Goal: Task Accomplishment & Management: Complete application form

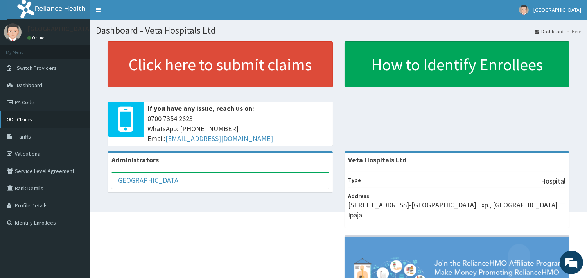
click at [27, 124] on link "Claims" at bounding box center [45, 119] width 90 height 17
click at [26, 119] on span "Claims" at bounding box center [24, 119] width 15 height 7
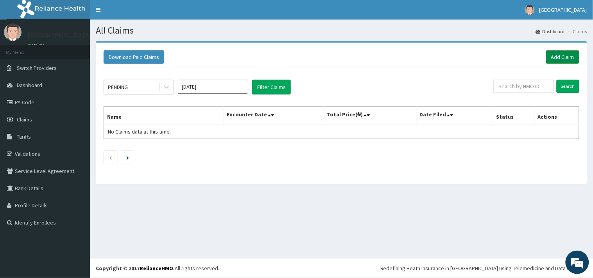
click at [567, 52] on link "Add Claim" at bounding box center [562, 56] width 33 height 13
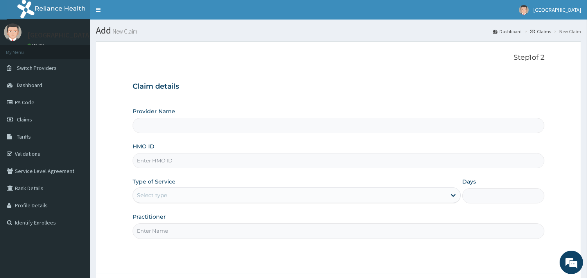
click at [185, 162] on input "HMO ID" at bounding box center [339, 160] width 412 height 15
type input "Veta Hospitals Ltd"
type input "eln/10508/e"
click at [194, 194] on div "Select type" at bounding box center [289, 195] width 313 height 13
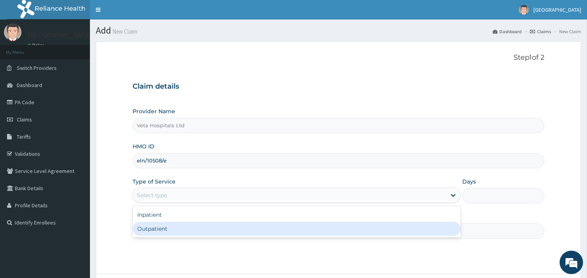
click at [185, 224] on div "Outpatient" at bounding box center [297, 229] width 328 height 14
type input "1"
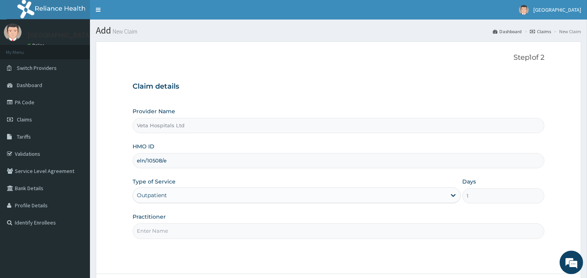
click at [185, 231] on input "Practitioner" at bounding box center [339, 231] width 412 height 15
type input "[PERSON_NAME]"
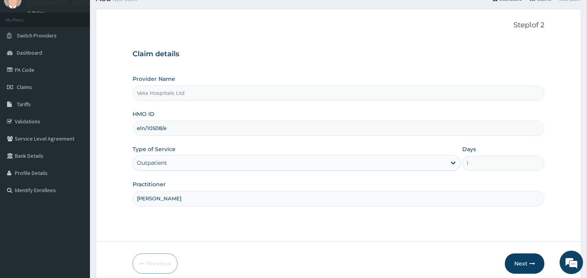
scroll to position [44, 0]
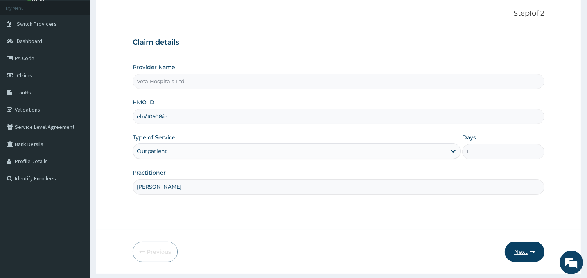
click at [526, 249] on button "Next" at bounding box center [524, 252] width 39 height 20
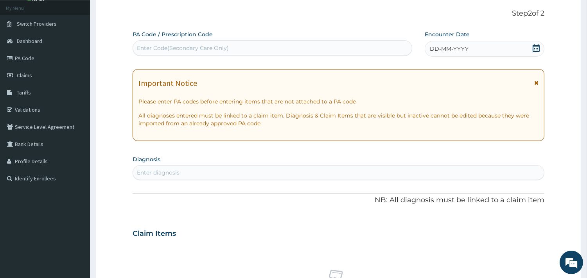
click at [461, 50] on span "DD-MM-YYYY" at bounding box center [449, 49] width 39 height 8
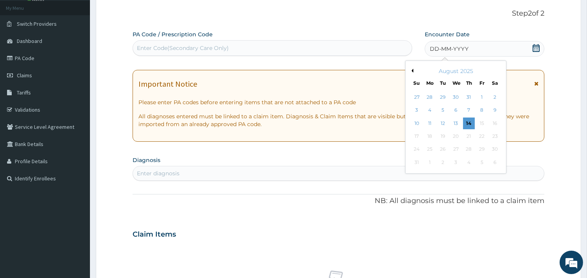
click at [411, 70] on button "Previous Month" at bounding box center [411, 71] width 4 height 4
click at [444, 118] on div "15" at bounding box center [443, 124] width 12 height 12
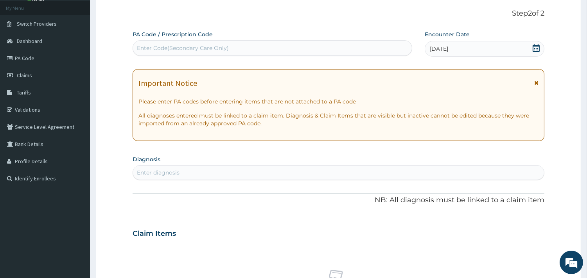
click at [373, 172] on div "Enter diagnosis" at bounding box center [338, 173] width 411 height 13
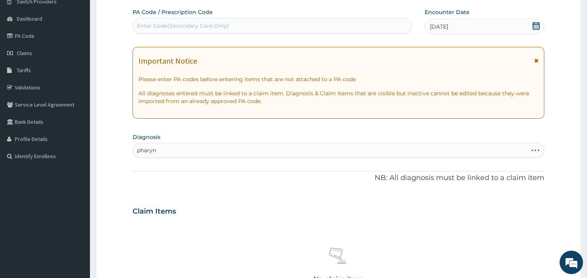
type input "pharyn"
click at [475, 221] on div "Claim Items No claim item" at bounding box center [339, 256] width 412 height 112
click at [217, 147] on div "Enter diagnosis" at bounding box center [338, 150] width 411 height 13
type input "pharyn"
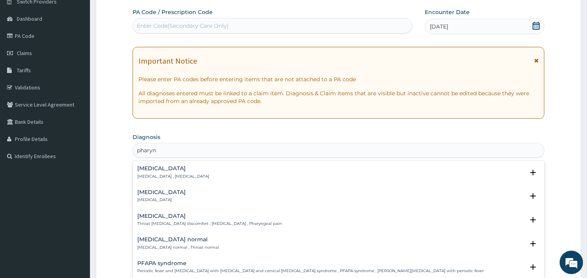
click at [153, 195] on h4 "Pharyngitis" at bounding box center [161, 193] width 48 height 6
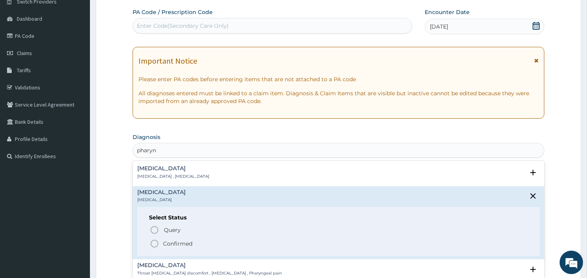
click at [152, 239] on icon "status option filled" at bounding box center [154, 243] width 9 height 9
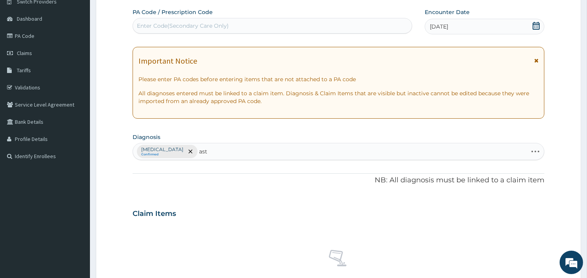
type input "asth"
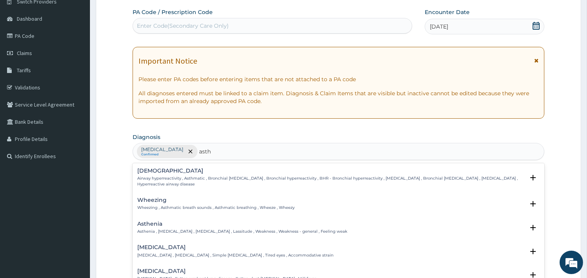
click at [163, 184] on p "Airway hyperreactivity , Asthmatic , Bronchial asthma , Bronchial hyperreactivi…" at bounding box center [330, 181] width 387 height 11
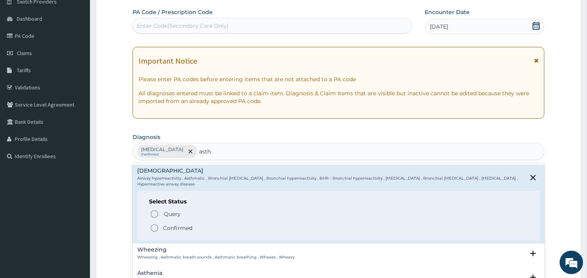
click at [155, 228] on icon "status option filled" at bounding box center [154, 228] width 9 height 9
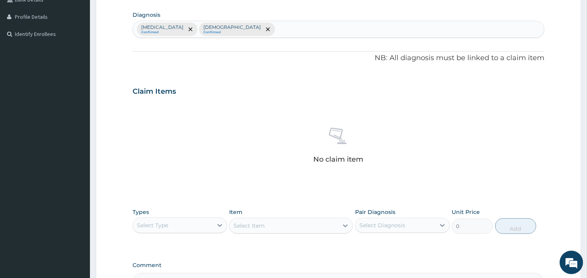
scroll to position [247, 0]
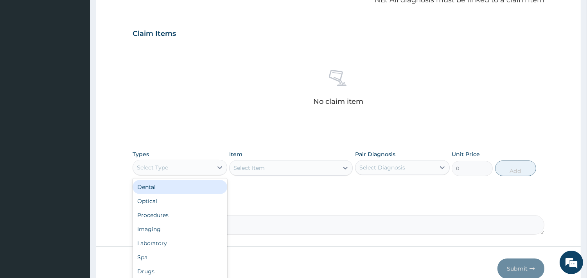
click at [188, 162] on div "Select Type" at bounding box center [173, 167] width 80 height 13
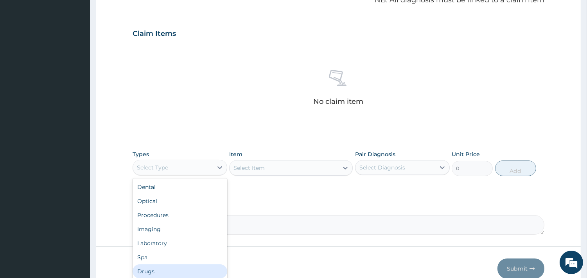
click at [158, 271] on div "Drugs" at bounding box center [180, 272] width 95 height 14
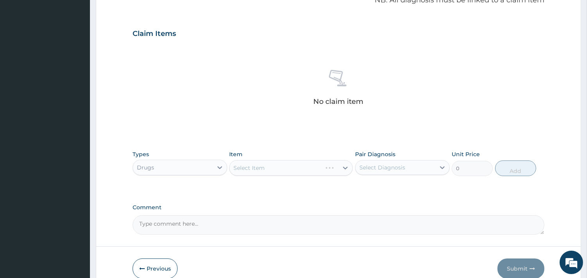
scroll to position [285, 0]
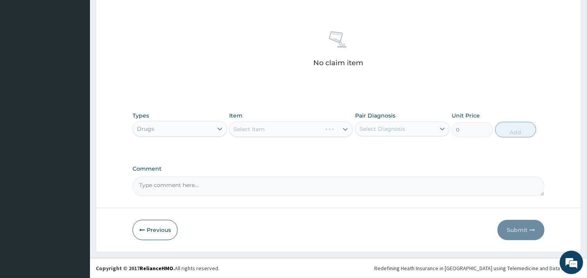
click at [326, 124] on div "Select Item" at bounding box center [291, 130] width 124 height 16
click at [323, 128] on div "Select Item" at bounding box center [291, 130] width 124 height 16
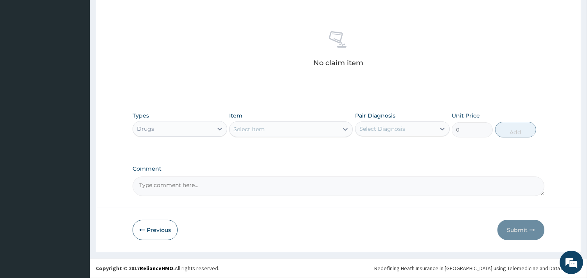
click at [285, 123] on div "Select Item" at bounding box center [284, 129] width 109 height 13
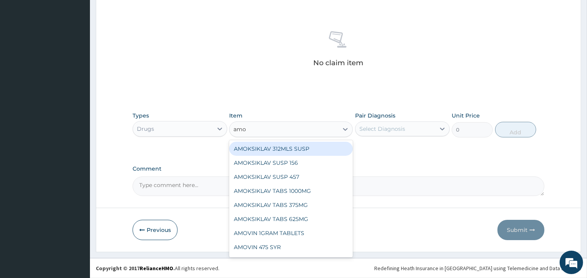
type input "amox"
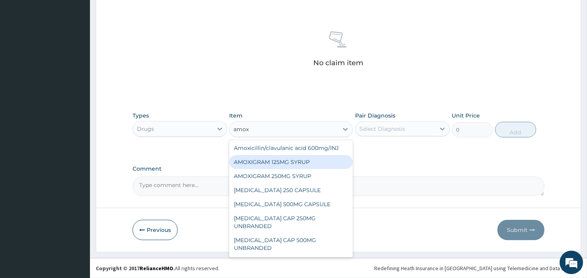
scroll to position [69, 0]
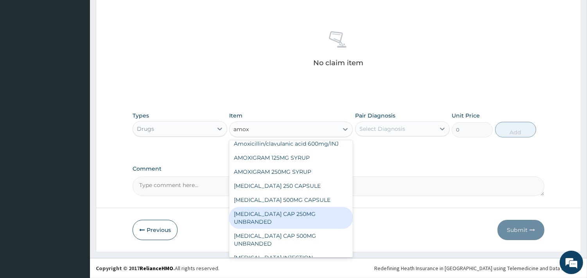
click at [285, 210] on div "[MEDICAL_DATA] CAP 250MG UNBRANDED" at bounding box center [291, 218] width 124 height 22
type input "160"
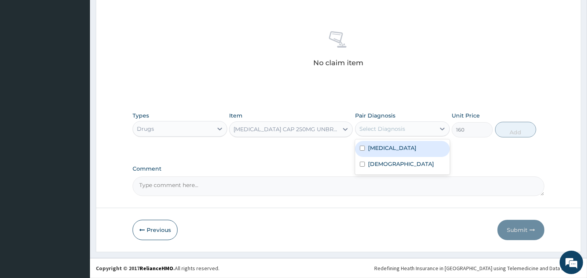
click at [420, 127] on div "Select Diagnosis" at bounding box center [395, 129] width 80 height 13
click at [371, 151] on label "Pharyngitis" at bounding box center [392, 148] width 48 height 8
checkbox input "true"
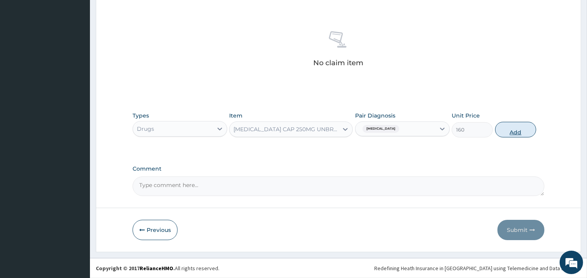
click at [518, 132] on button "Add" at bounding box center [515, 130] width 41 height 16
type input "0"
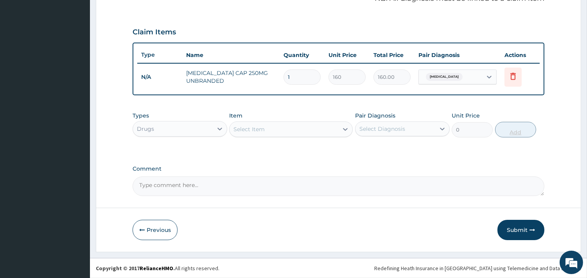
scroll to position [248, 0]
type input "0.00"
type input "9"
type input "1440.00"
type input "9"
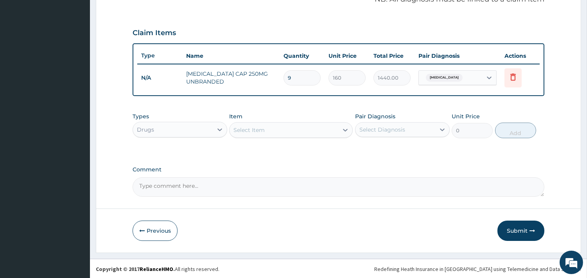
click at [288, 129] on div "Select Item" at bounding box center [284, 130] width 109 height 13
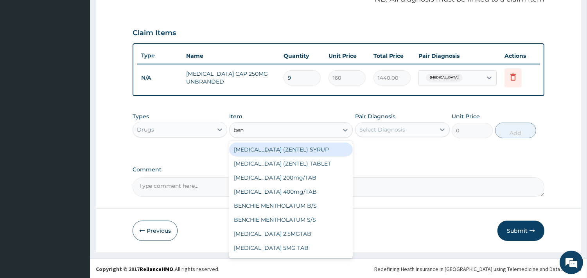
type input "beny"
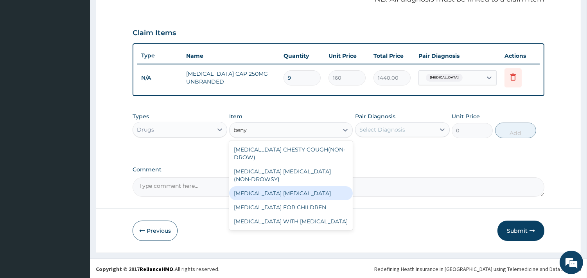
click at [294, 187] on div "BENYLIN EXPECTORANT" at bounding box center [291, 194] width 124 height 14
type input "900"
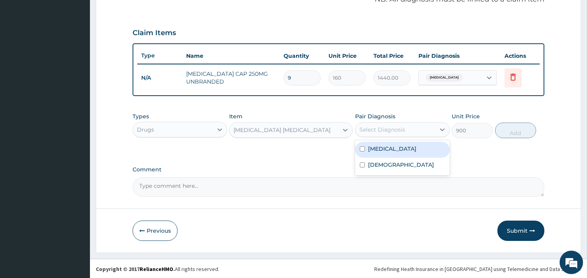
click at [401, 126] on div "Select Diagnosis" at bounding box center [382, 130] width 46 height 8
click at [371, 150] on label "Pharyngitis" at bounding box center [392, 149] width 48 height 8
checkbox input "true"
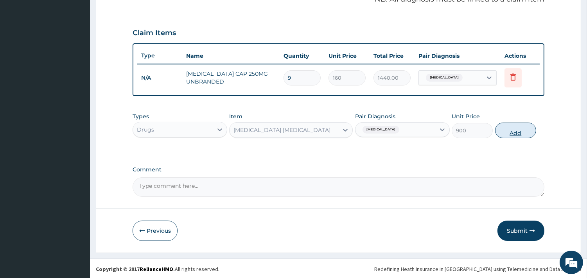
click at [513, 131] on button "Add" at bounding box center [515, 131] width 41 height 16
type input "0"
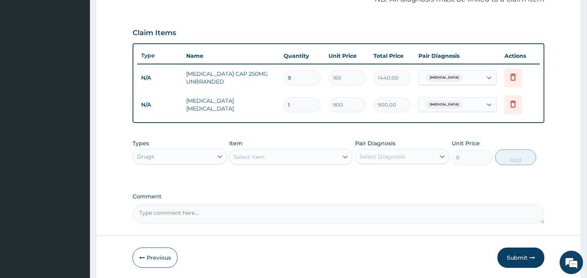
click at [299, 161] on div "Select Item" at bounding box center [284, 157] width 109 height 13
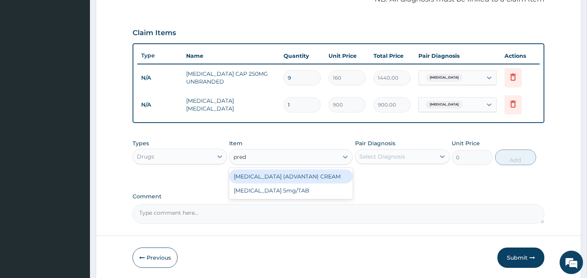
type input "predn"
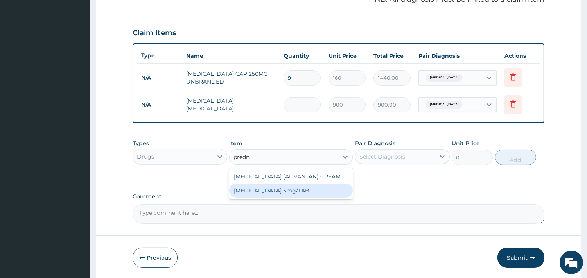
click at [286, 192] on div "PREDNISOLONE 5mg/TAB" at bounding box center [291, 191] width 124 height 14
type input "12.5"
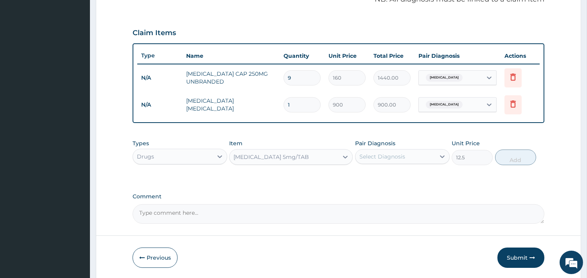
click at [378, 158] on div "Select Diagnosis" at bounding box center [382, 157] width 46 height 8
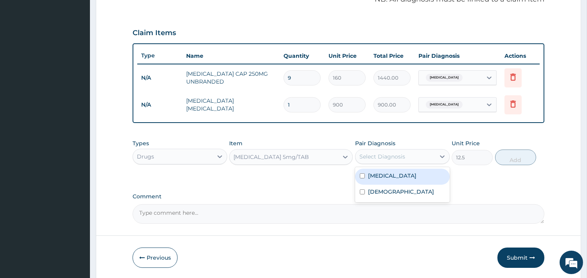
drag, startPoint x: 373, startPoint y: 177, endPoint x: 366, endPoint y: 193, distance: 16.8
click at [372, 178] on label "Pharyngitis" at bounding box center [392, 176] width 48 height 8
checkbox input "true"
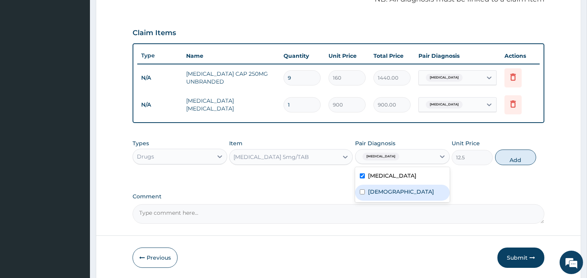
click at [366, 193] on div "Asthma" at bounding box center [402, 193] width 95 height 16
checkbox input "true"
click at [502, 157] on button "Add" at bounding box center [515, 158] width 41 height 16
type input "0"
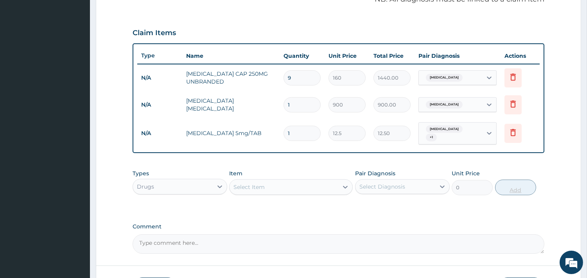
type input "10"
type input "125.00"
type input "10"
click at [270, 188] on div "Select Item" at bounding box center [284, 187] width 109 height 13
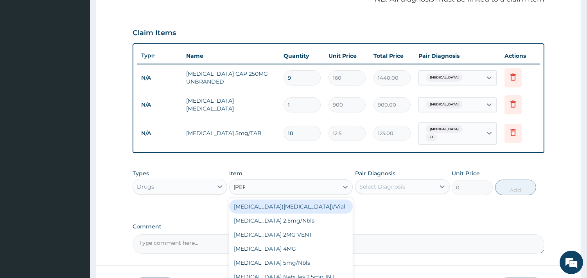
type input "salbu"
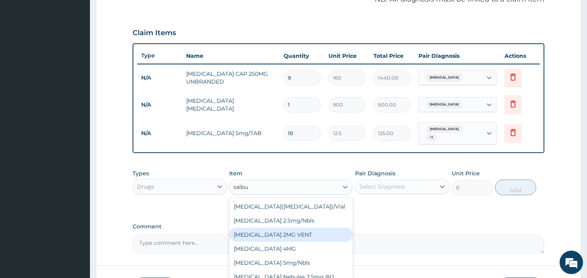
click at [285, 232] on div "SALBUTAMOL 2MG VENT" at bounding box center [291, 235] width 124 height 14
type input "18.7"
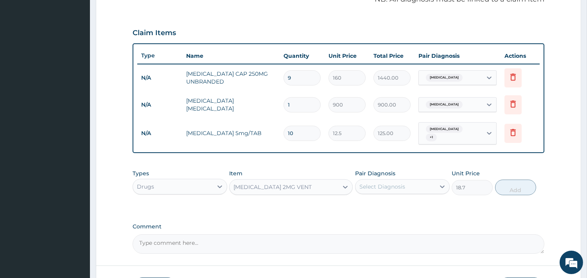
click at [393, 179] on div "Select Diagnosis" at bounding box center [402, 186] width 95 height 15
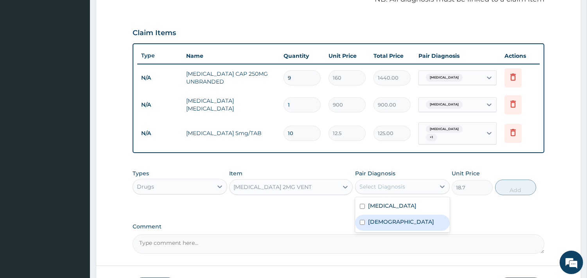
click at [372, 221] on label "Asthma" at bounding box center [401, 222] width 66 height 8
checkbox input "true"
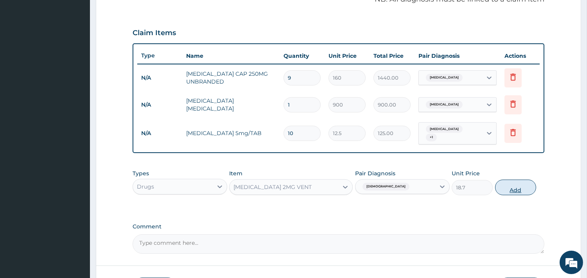
click at [526, 188] on button "Add" at bounding box center [515, 188] width 41 height 16
type input "0"
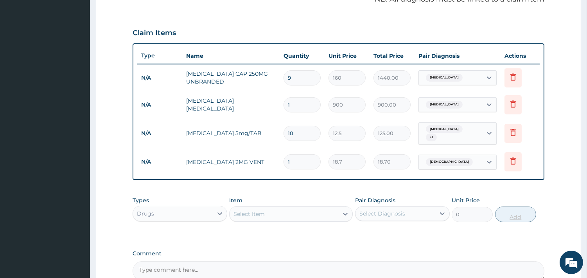
type input "10"
type input "187.00"
type input "10"
click at [205, 214] on div "Drugs" at bounding box center [173, 214] width 80 height 13
click at [163, 255] on div "Procedures" at bounding box center [180, 262] width 95 height 14
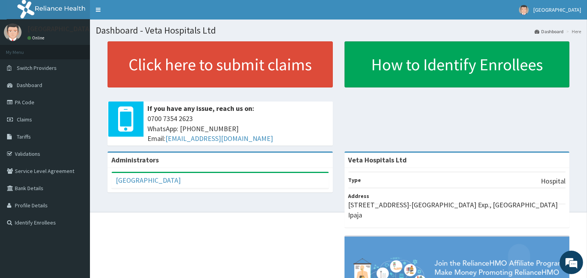
click at [342, 159] on div "Veta Hospitals Ltd Type Hospital Address 1, Veta Close, Araromi B/Stop, Lagos-A…" at bounding box center [457, 257] width 237 height 211
click at [44, 119] on link "Claims" at bounding box center [45, 119] width 90 height 17
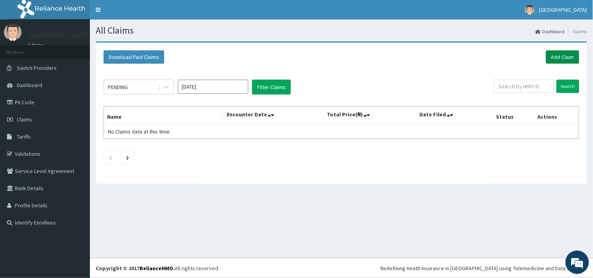
click at [556, 59] on link "Add Claim" at bounding box center [562, 56] width 33 height 13
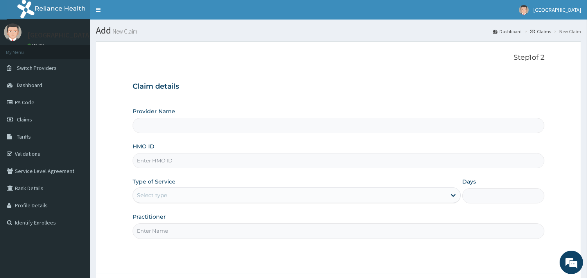
click at [181, 157] on input "HMO ID" at bounding box center [339, 160] width 412 height 15
type input "Veta Hospitals Ltd"
type input "eln/10508/e"
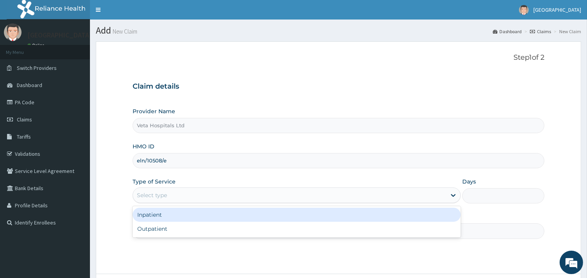
click at [183, 191] on div "Select type" at bounding box center [289, 195] width 313 height 13
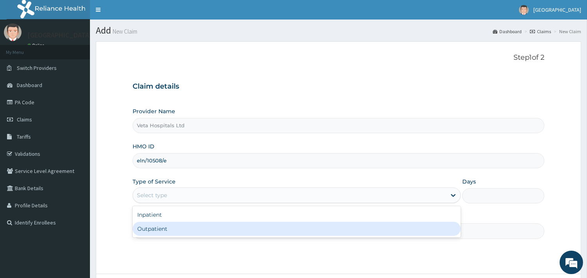
click at [161, 223] on div "Outpatient" at bounding box center [297, 229] width 328 height 14
type input "1"
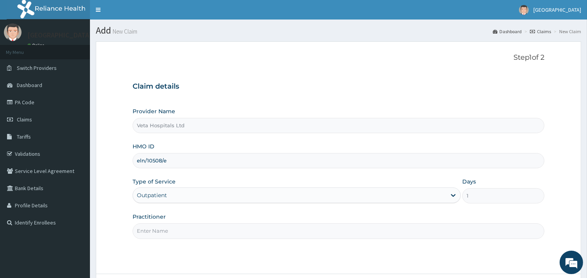
click at [161, 223] on div "Practitioner" at bounding box center [339, 226] width 412 height 26
click at [168, 231] on input "Practitioner" at bounding box center [339, 231] width 412 height 15
type input "[PERSON_NAME]"
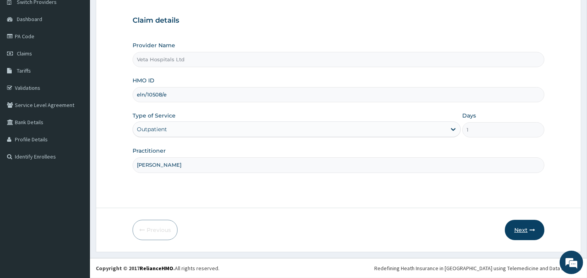
click at [523, 231] on button "Next" at bounding box center [524, 230] width 39 height 20
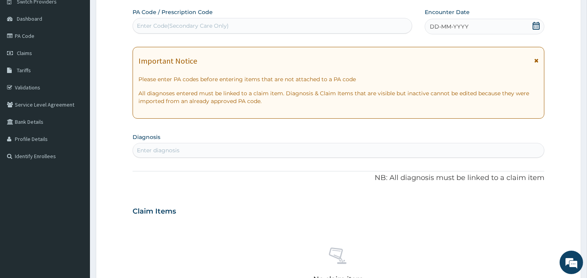
scroll to position [0, 0]
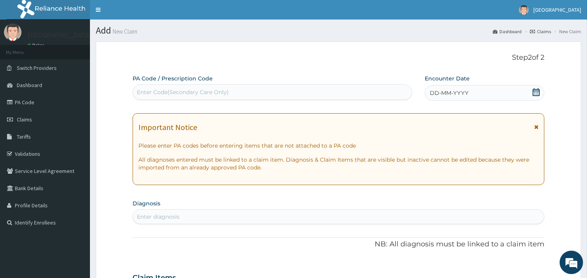
click at [451, 92] on span "DD-MM-YYYY" at bounding box center [449, 93] width 39 height 8
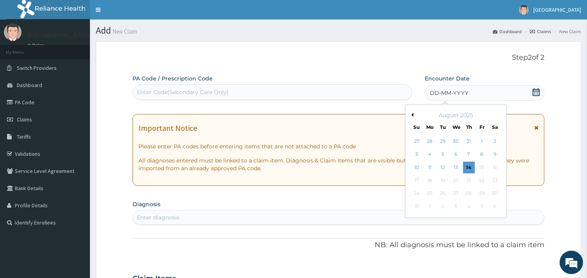
click at [413, 115] on button "Previous Month" at bounding box center [411, 115] width 4 height 4
click at [442, 165] on div "15" at bounding box center [443, 168] width 12 height 12
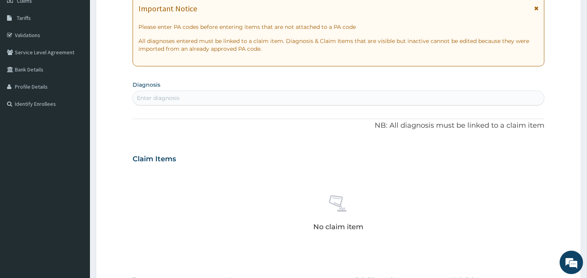
scroll to position [179, 0]
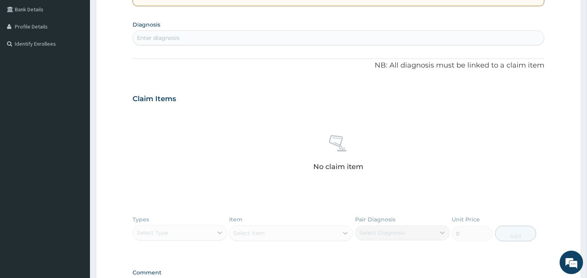
click at [282, 34] on div "Enter diagnosis" at bounding box center [338, 38] width 411 height 13
type input "pharyng"
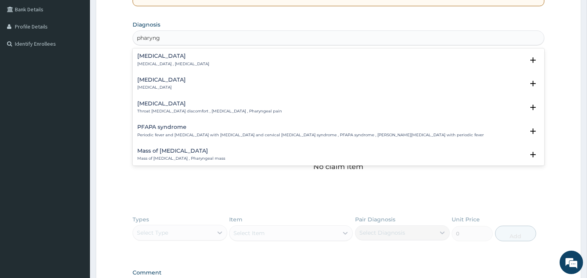
click at [154, 87] on p "Pharyngitis" at bounding box center [161, 87] width 48 height 5
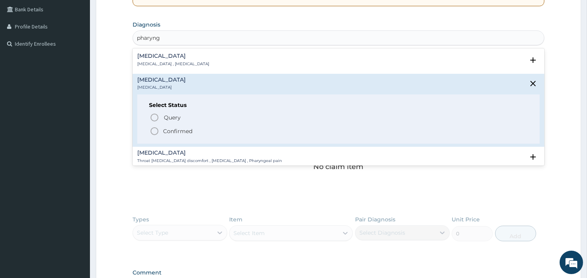
click at [153, 128] on circle "status option filled" at bounding box center [154, 131] width 7 height 7
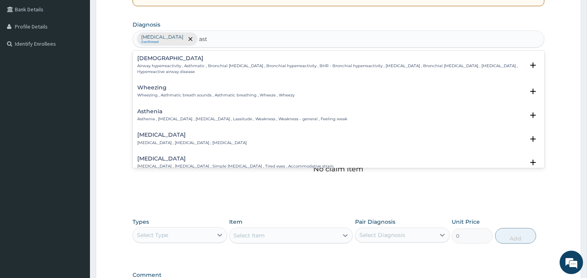
type input "asth"
click at [157, 68] on p "Airway hyperreactivity , Asthmatic , Bronchial asthma , Bronchial hyperreactivi…" at bounding box center [330, 68] width 387 height 11
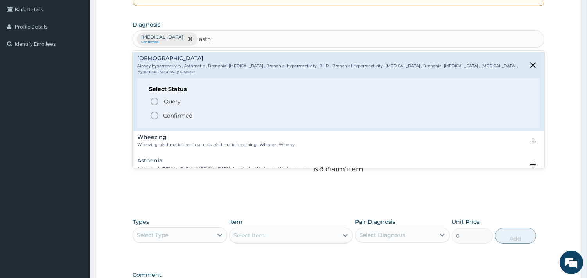
click at [156, 118] on icon "status option filled" at bounding box center [154, 115] width 9 height 9
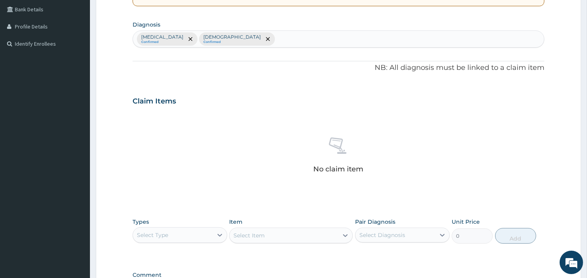
scroll to position [285, 0]
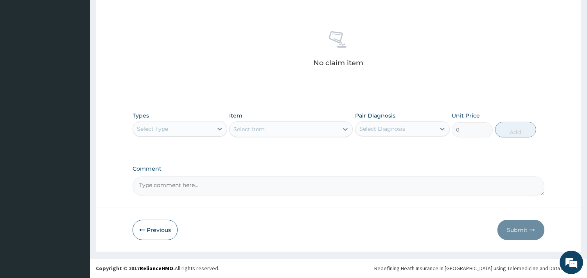
click at [155, 134] on div "Select Type" at bounding box center [173, 129] width 80 height 13
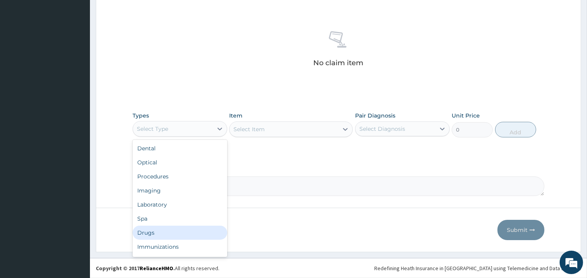
click at [146, 229] on div "Drugs" at bounding box center [180, 233] width 95 height 14
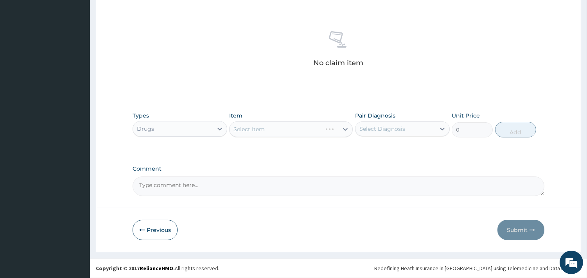
click at [279, 133] on div "Select Item" at bounding box center [291, 130] width 124 height 16
click at [280, 132] on div "Select Item" at bounding box center [284, 129] width 109 height 13
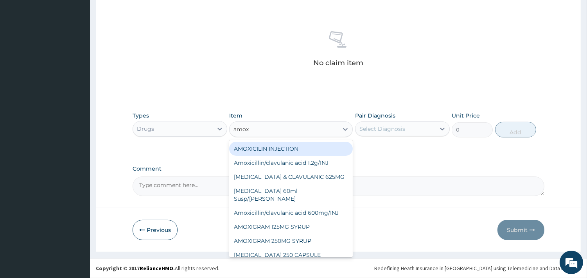
type input "amoxi"
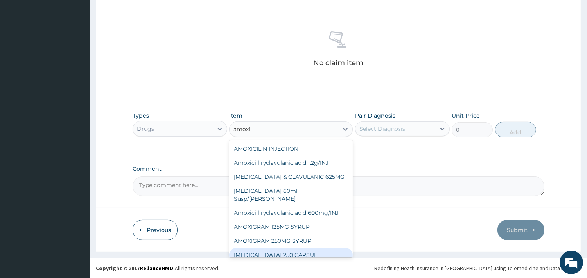
click at [273, 248] on div "AMOXIL 250 CAPSULE" at bounding box center [291, 255] width 124 height 14
type input "80"
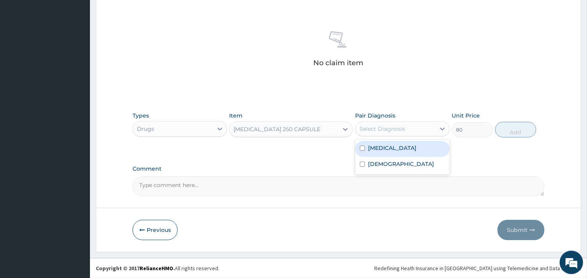
click at [377, 130] on div "Select Diagnosis" at bounding box center [382, 129] width 46 height 8
click at [375, 145] on label "Pharyngitis" at bounding box center [392, 148] width 48 height 8
checkbox input "true"
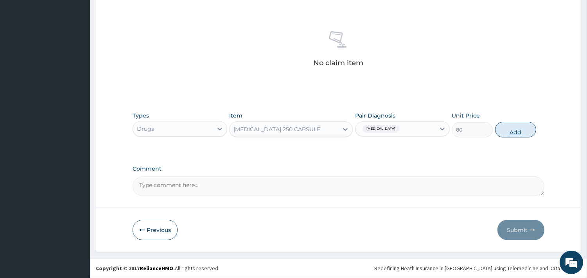
click at [513, 135] on button "Add" at bounding box center [515, 130] width 41 height 16
type input "0"
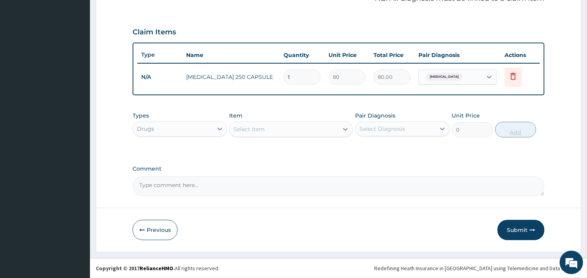
scroll to position [248, 0]
type input "0.00"
type input "9"
type input "720.00"
type input "9"
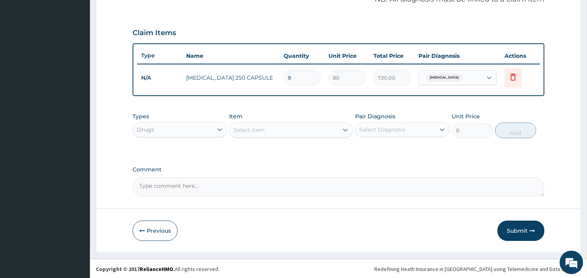
click at [303, 135] on div "Select Item" at bounding box center [284, 130] width 109 height 13
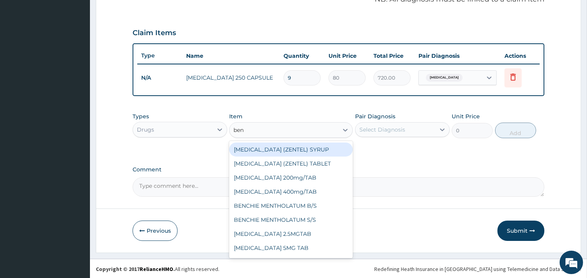
type input "beny"
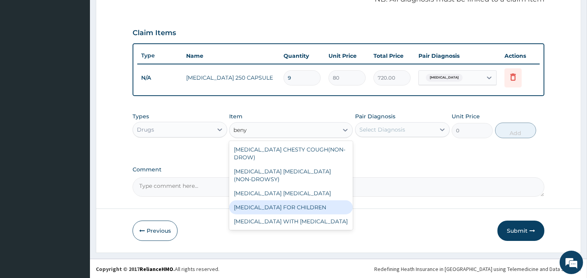
click at [283, 201] on div "[MEDICAL_DATA] FOR CHILDREN" at bounding box center [291, 208] width 124 height 14
type input "900"
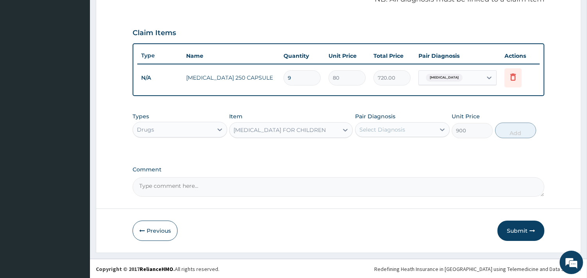
drag, startPoint x: 392, startPoint y: 133, endPoint x: 392, endPoint y: 138, distance: 5.1
click at [392, 138] on div "Types Drugs Item option BENYLIN FOR CHILDREN, selected. Select is focused ,type…" at bounding box center [339, 126] width 412 height 34
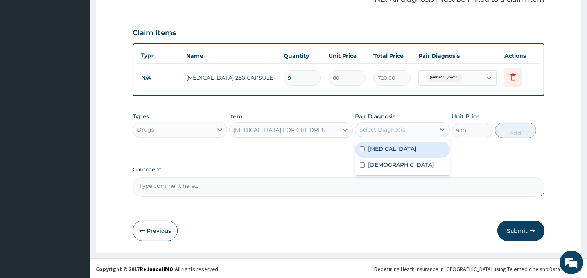
click at [375, 147] on label "Pharyngitis" at bounding box center [392, 149] width 48 height 8
checkbox input "true"
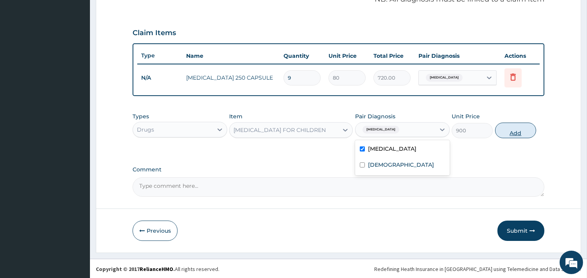
click at [517, 124] on button "Add" at bounding box center [515, 131] width 41 height 16
type input "0"
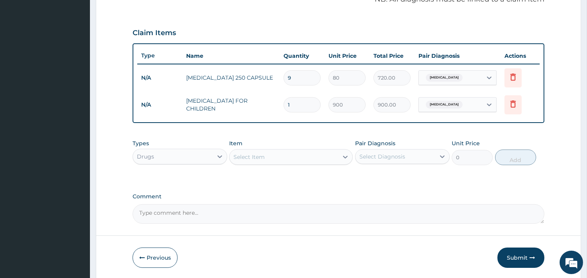
click at [255, 155] on div "Select Item" at bounding box center [248, 157] width 31 height 8
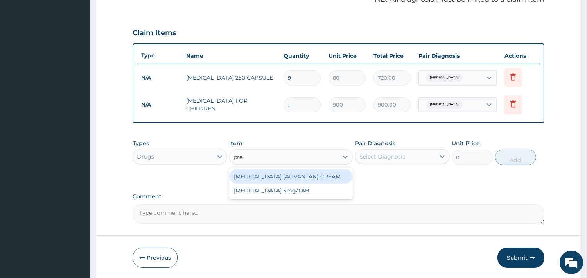
type input "predn"
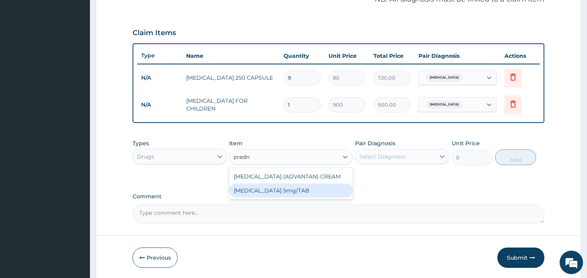
click at [256, 188] on div "[MEDICAL_DATA] 5mg/TAB" at bounding box center [291, 191] width 124 height 14
type input "12.5"
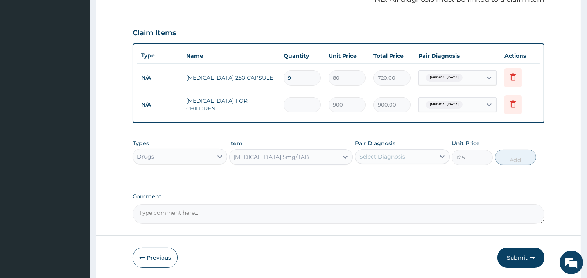
click at [398, 160] on div "Select Diagnosis" at bounding box center [395, 157] width 80 height 13
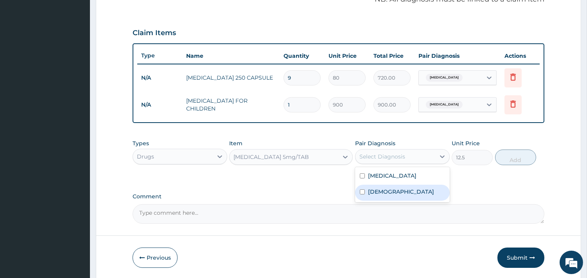
click at [374, 192] on label "Asthma" at bounding box center [401, 192] width 66 height 8
checkbox input "true"
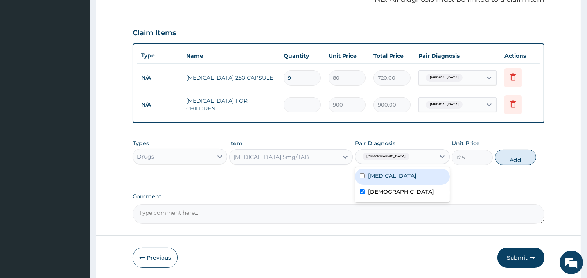
click at [394, 172] on label "Pharyngitis" at bounding box center [392, 176] width 48 height 8
checkbox input "true"
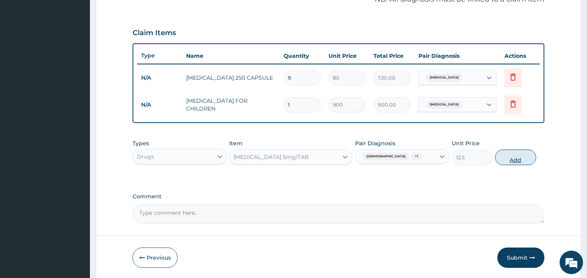
click at [510, 157] on button "Add" at bounding box center [515, 158] width 41 height 16
type input "0"
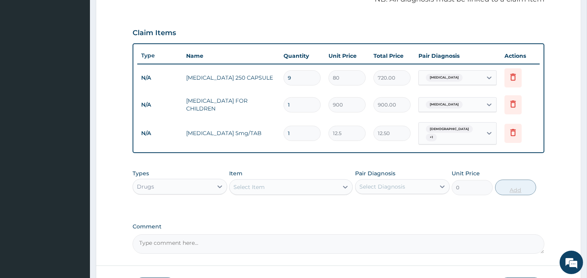
type input "0.00"
type input "2"
type input "25.00"
type input "20"
type input "250.00"
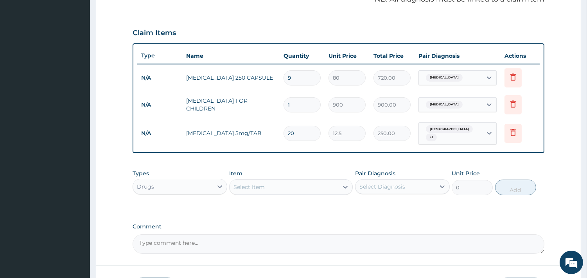
type input "20"
click at [292, 186] on div "Select Item" at bounding box center [284, 187] width 109 height 13
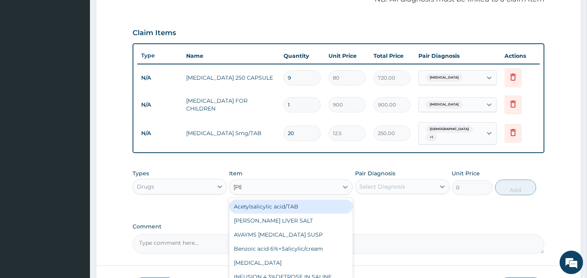
type input "salb"
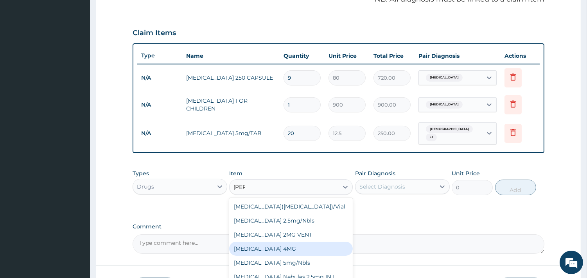
click at [279, 248] on div "[MEDICAL_DATA] 4MG" at bounding box center [291, 249] width 124 height 14
type input "10"
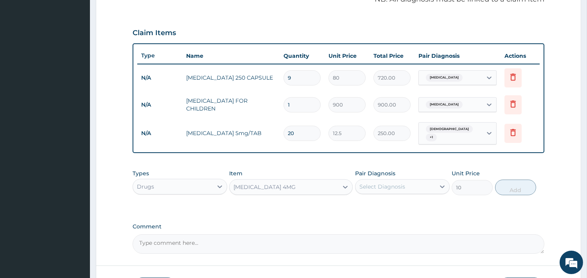
click at [384, 186] on div "Select Diagnosis" at bounding box center [382, 187] width 46 height 8
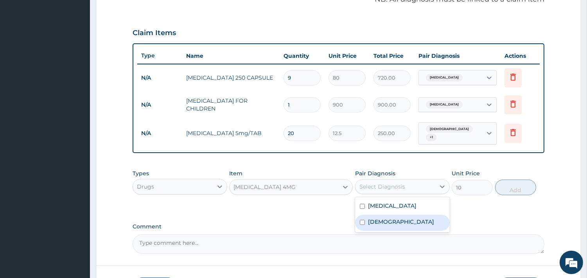
click at [368, 218] on label "Asthma" at bounding box center [401, 222] width 66 height 8
checkbox input "true"
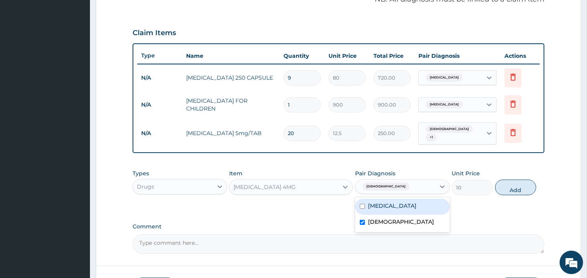
click at [373, 202] on label "Pharyngitis" at bounding box center [392, 206] width 48 height 8
checkbox input "true"
click at [518, 180] on button "Add" at bounding box center [515, 188] width 41 height 16
type input "0"
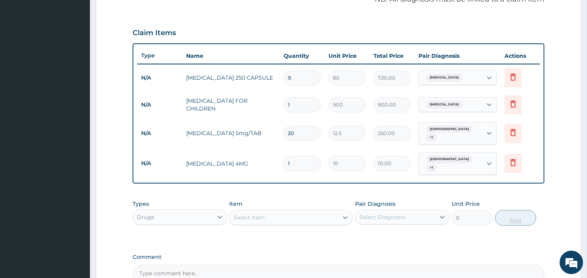
type input "10"
type input "100.00"
type input "10"
click at [184, 211] on div "Drugs" at bounding box center [173, 217] width 80 height 13
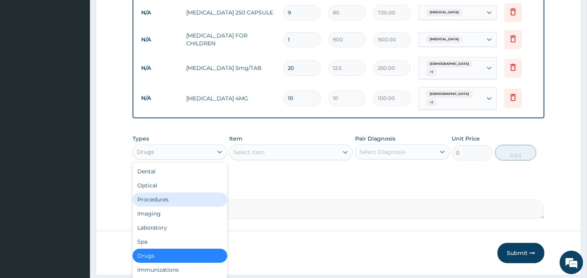
scroll to position [329, 0]
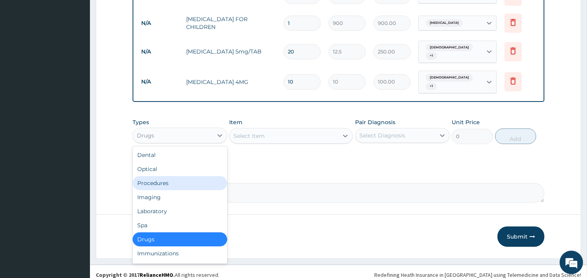
click at [167, 179] on div "Procedures" at bounding box center [180, 183] width 95 height 14
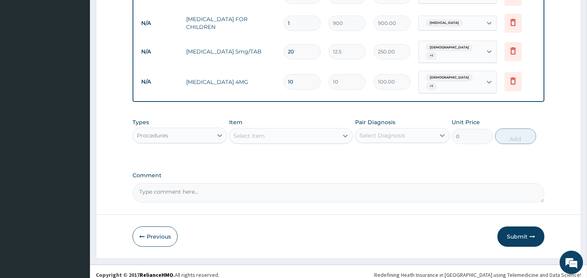
click at [271, 130] on div "Select Item" at bounding box center [284, 136] width 109 height 13
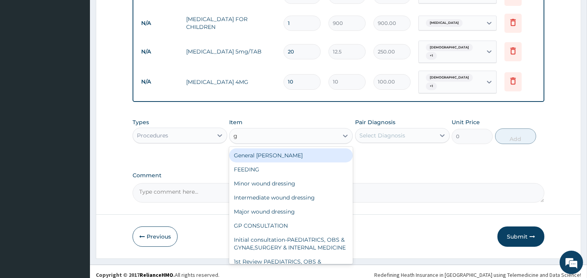
type input "gp"
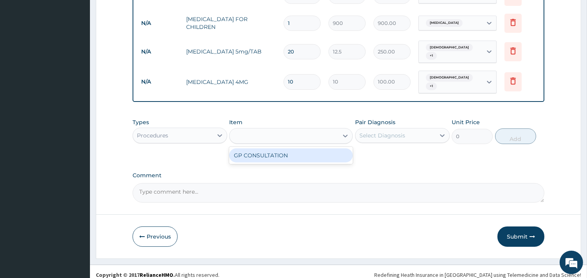
click at [271, 137] on div "gp" at bounding box center [291, 136] width 124 height 16
click at [280, 130] on div "Select Item" at bounding box center [284, 136] width 109 height 13
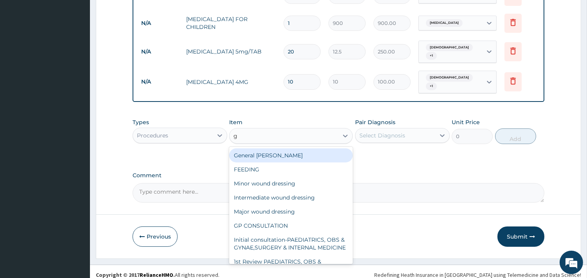
type input "gp"
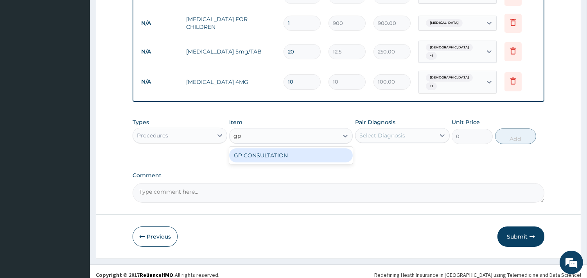
click at [271, 149] on div "GP CONSULTATION" at bounding box center [291, 156] width 124 height 14
type input "2000"
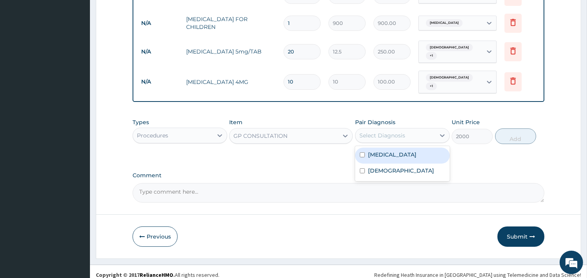
click at [388, 129] on div "Select Diagnosis" at bounding box center [395, 135] width 80 height 13
click at [371, 151] on label "Pharyngitis" at bounding box center [392, 155] width 48 height 8
checkbox input "true"
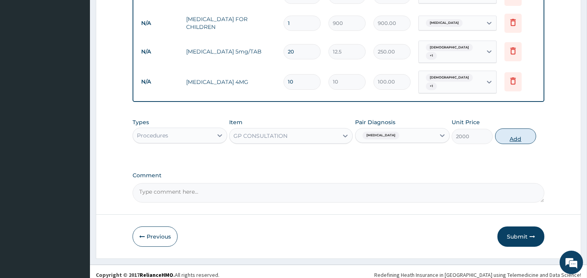
click at [514, 131] on button "Add" at bounding box center [515, 137] width 41 height 16
type input "0"
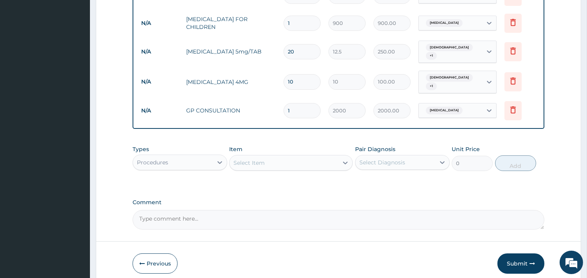
scroll to position [356, 0]
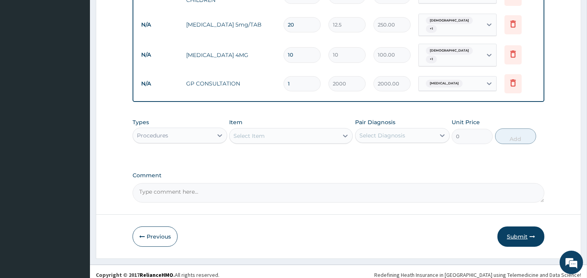
click at [514, 227] on button "Submit" at bounding box center [520, 237] width 47 height 20
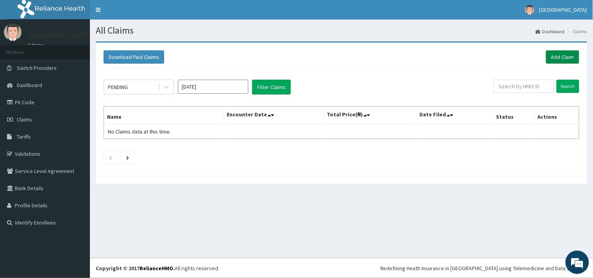
click link "Add Claim"
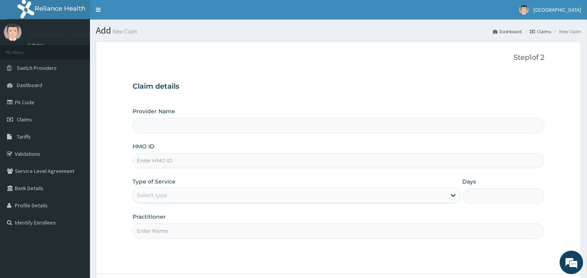
type input "Veta Hospitals Ltd"
click at [208, 166] on input "HMO ID" at bounding box center [339, 160] width 412 height 15
type input "BTR/10733/A"
click at [184, 194] on div "Select type" at bounding box center [289, 195] width 313 height 13
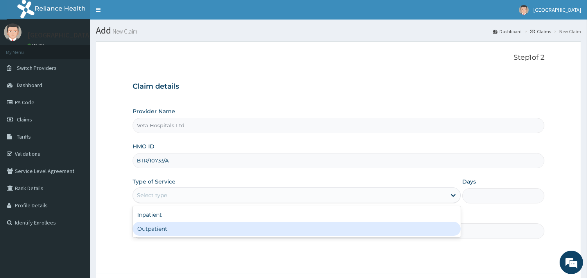
click at [160, 225] on div "Outpatient" at bounding box center [297, 229] width 328 height 14
type input "1"
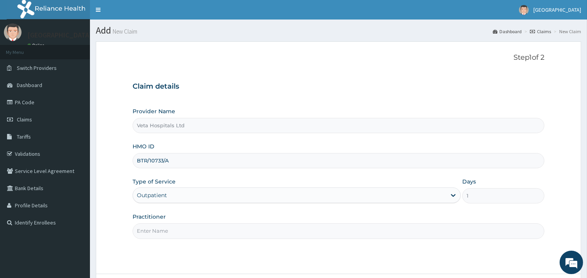
click at [162, 225] on input "Practitioner" at bounding box center [339, 231] width 412 height 15
type input "[PERSON_NAME]"
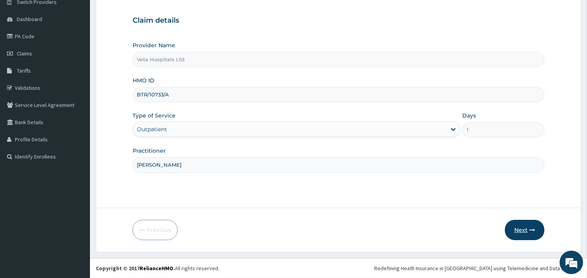
click at [519, 226] on button "Next" at bounding box center [524, 230] width 39 height 20
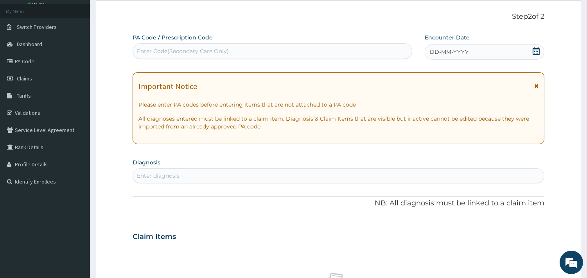
scroll to position [0, 0]
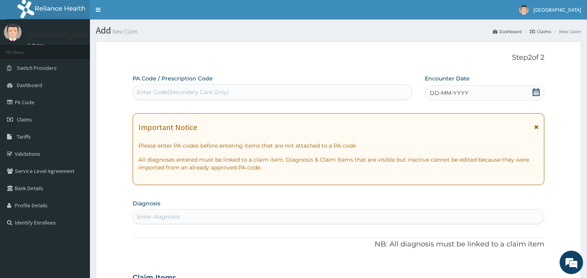
click at [439, 91] on span "DD-MM-YYYY" at bounding box center [449, 93] width 39 height 8
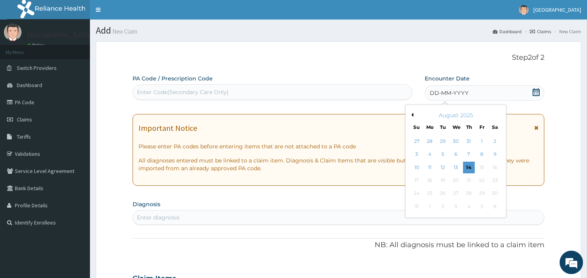
click at [411, 115] on button "Previous Month" at bounding box center [411, 115] width 4 height 4
click at [456, 138] on div "2" at bounding box center [456, 142] width 12 height 12
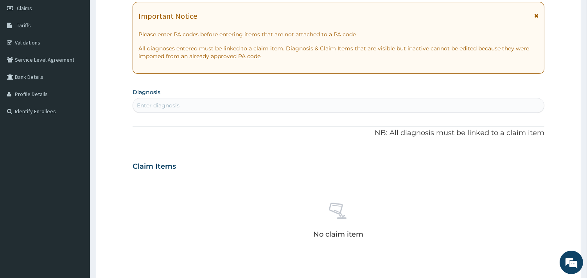
scroll to position [112, 0]
click at [349, 100] on div "Enter diagnosis" at bounding box center [338, 105] width 411 height 13
type input "plasmod"
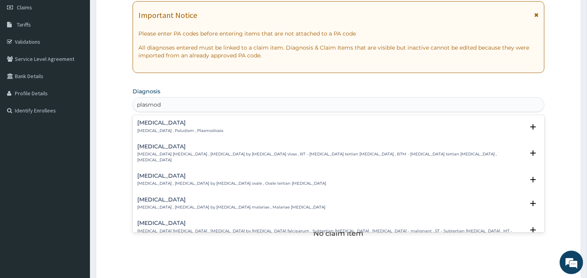
click at [147, 123] on h4 "[MEDICAL_DATA]" at bounding box center [180, 123] width 86 height 6
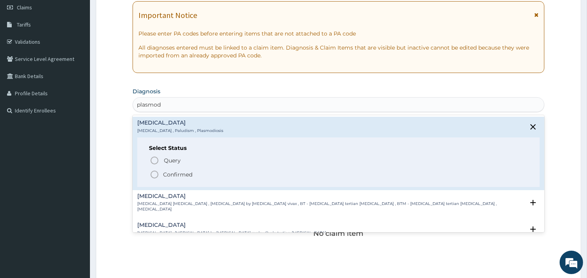
click at [157, 173] on icon "status option filled" at bounding box center [154, 174] width 9 height 9
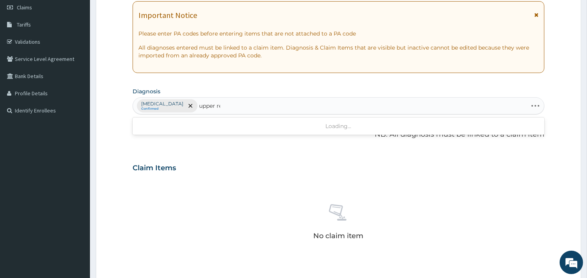
type input "upper res"
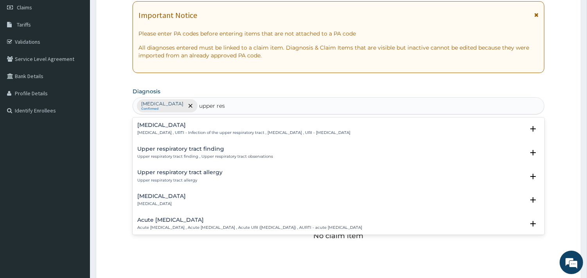
click at [186, 127] on h4 "[MEDICAL_DATA]" at bounding box center [243, 125] width 213 height 6
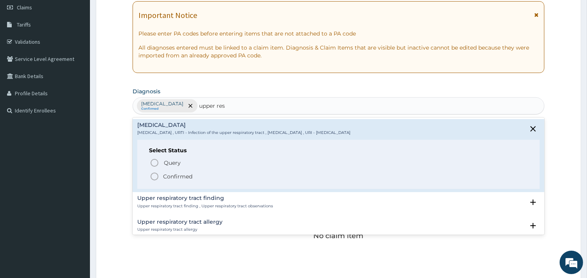
click at [156, 173] on circle "status option filled" at bounding box center [154, 176] width 7 height 7
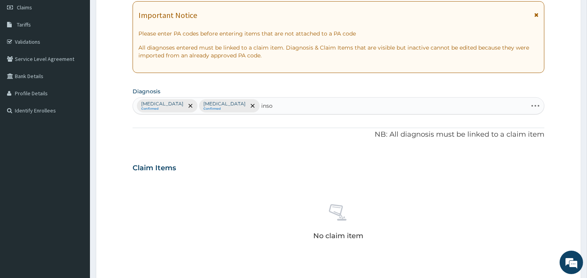
type input "insom"
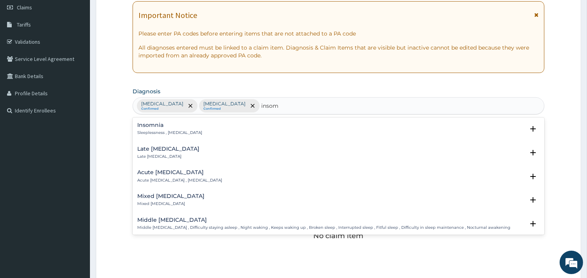
click at [158, 127] on h4 "Insomnia" at bounding box center [169, 125] width 65 height 6
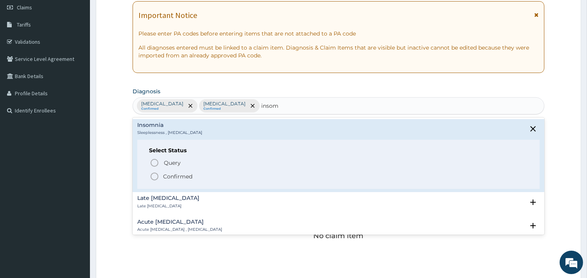
drag, startPoint x: 154, startPoint y: 169, endPoint x: 154, endPoint y: 175, distance: 5.5
click at [154, 175] on div "Query Query covers suspected (?), Keep in view (kiv), Ruled out (r/o) Confirmed" at bounding box center [338, 170] width 379 height 24
click at [151, 173] on icon "status option filled" at bounding box center [154, 176] width 9 height 9
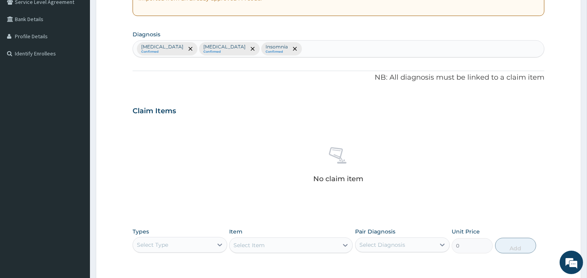
scroll to position [285, 0]
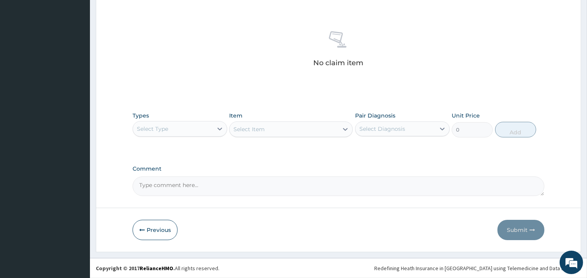
click at [145, 127] on div "Select Type" at bounding box center [152, 129] width 31 height 8
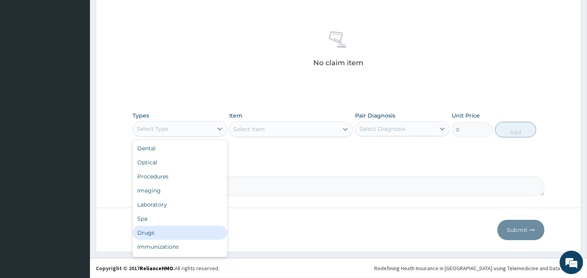
click at [144, 233] on div "Drugs" at bounding box center [180, 233] width 95 height 14
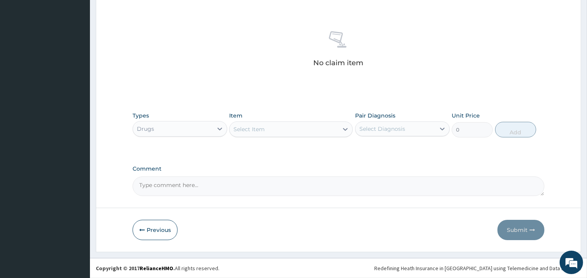
click at [286, 126] on div "Select Item" at bounding box center [284, 129] width 109 height 13
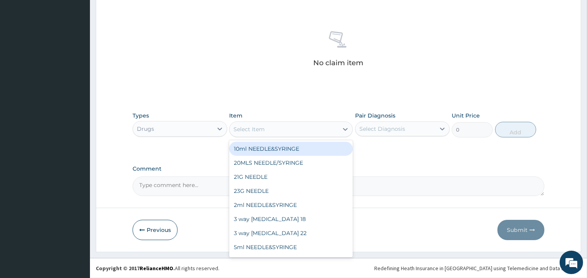
type input "75"
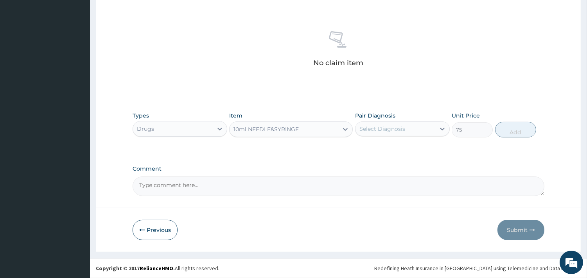
type input "o"
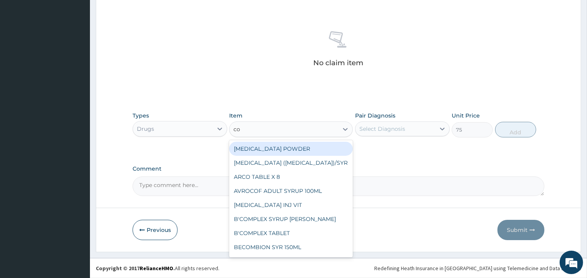
type input "coa"
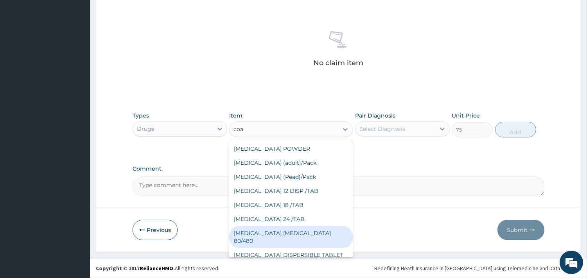
click at [272, 230] on div "[MEDICAL_DATA] [MEDICAL_DATA] 80/480" at bounding box center [291, 237] width 124 height 22
type input "3093.7"
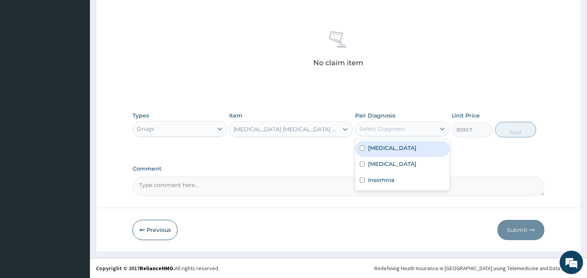
click at [393, 132] on div "Select Diagnosis" at bounding box center [382, 129] width 46 height 8
click at [366, 147] on div "[MEDICAL_DATA]" at bounding box center [402, 149] width 95 height 16
checkbox input "true"
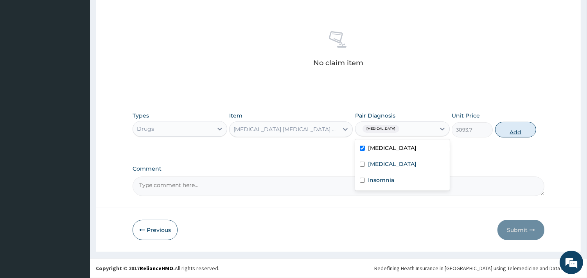
click at [513, 135] on button "Add" at bounding box center [515, 130] width 41 height 16
type input "0"
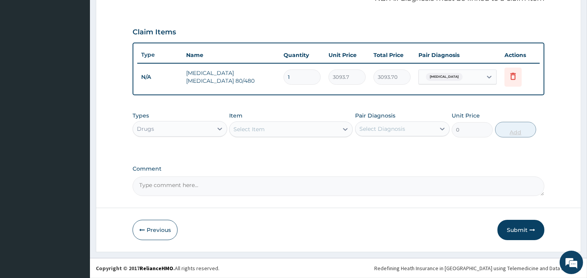
scroll to position [248, 0]
click at [260, 131] on div "Select Item" at bounding box center [248, 130] width 31 height 8
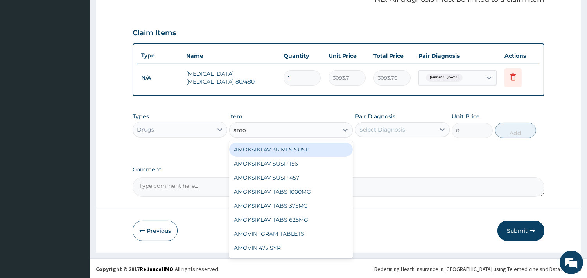
type input "amox"
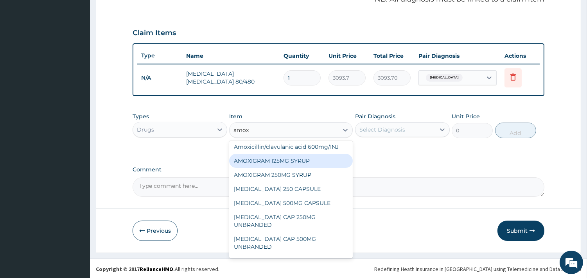
scroll to position [77, 0]
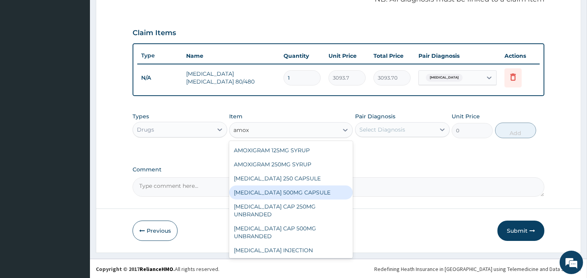
click at [310, 186] on div "[MEDICAL_DATA] 500MG CAPSULE" at bounding box center [291, 193] width 124 height 14
type input "190"
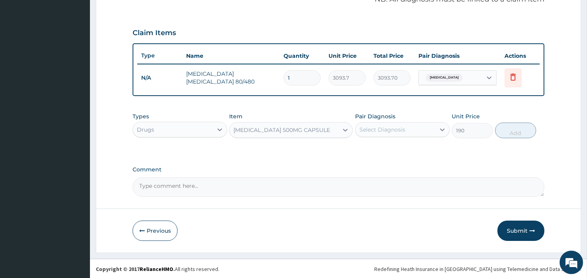
click at [393, 131] on div "Select Diagnosis" at bounding box center [382, 130] width 46 height 8
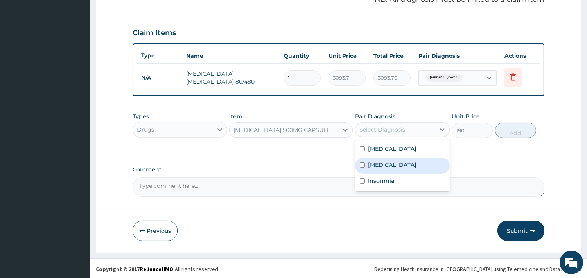
click at [366, 163] on div "[MEDICAL_DATA]" at bounding box center [402, 166] width 95 height 16
checkbox input "true"
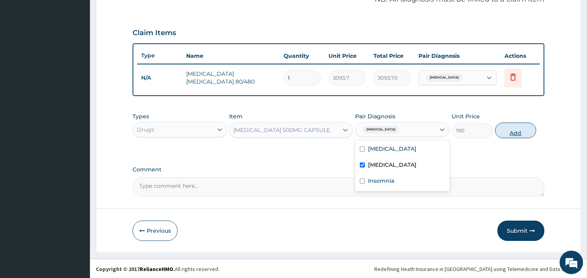
click at [519, 128] on button "Add" at bounding box center [515, 131] width 41 height 16
type input "0"
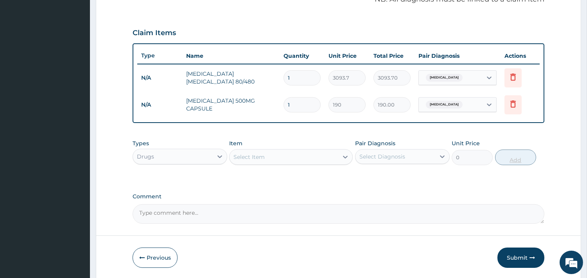
type input "0.00"
type input "9"
type input "1710.00"
type input "9"
click at [264, 158] on div "Select Item" at bounding box center [248, 157] width 31 height 8
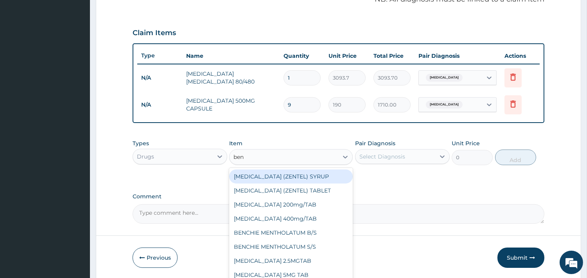
type input "beny"
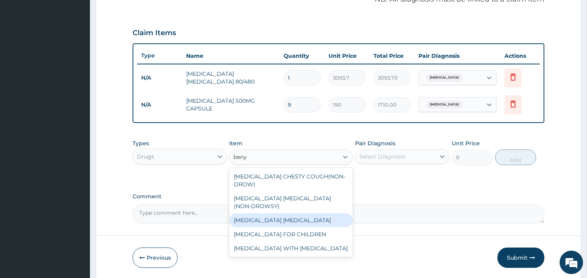
click at [271, 213] on div "[MEDICAL_DATA] [MEDICAL_DATA]" at bounding box center [291, 220] width 124 height 14
type input "900"
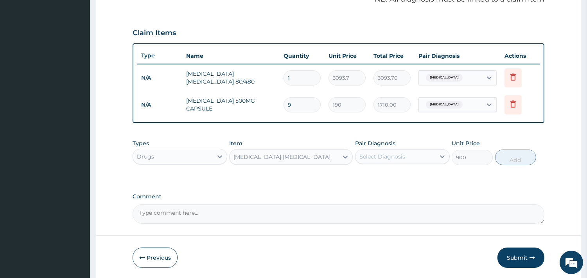
click at [396, 155] on div "Select Diagnosis" at bounding box center [382, 157] width 46 height 8
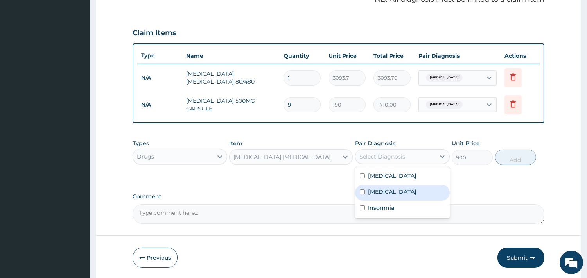
click at [375, 188] on label "[MEDICAL_DATA]" at bounding box center [392, 192] width 48 height 8
checkbox input "true"
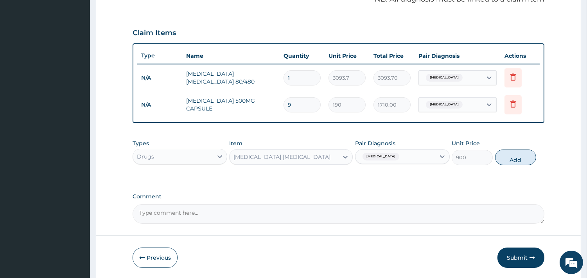
click at [509, 156] on button "Add" at bounding box center [515, 158] width 41 height 16
type input "0"
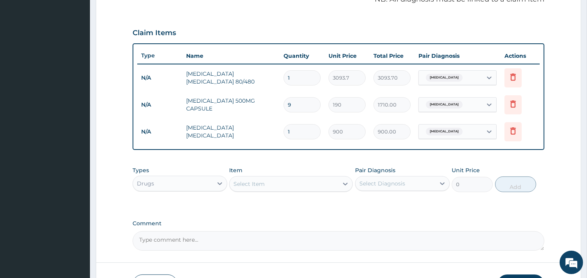
click at [255, 184] on div "Select Item" at bounding box center [248, 184] width 31 height 8
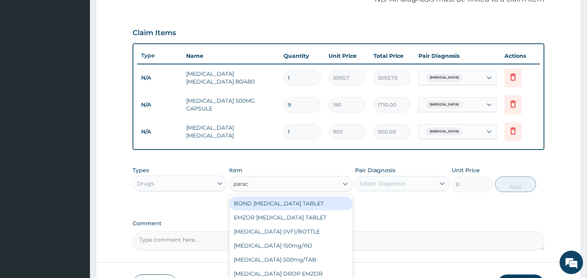
type input "parace"
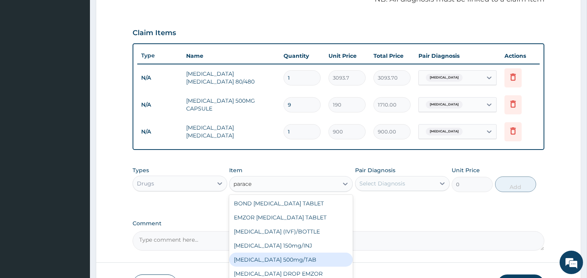
click at [303, 262] on div "[MEDICAL_DATA] 500mg/TAB" at bounding box center [291, 260] width 124 height 14
type input "18.5"
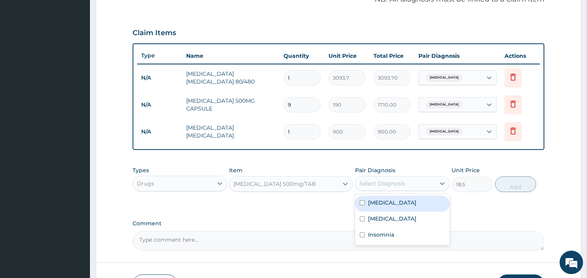
click at [387, 186] on div "Select Diagnosis" at bounding box center [382, 184] width 46 height 8
click at [374, 202] on label "[MEDICAL_DATA]" at bounding box center [392, 203] width 48 height 8
checkbox input "true"
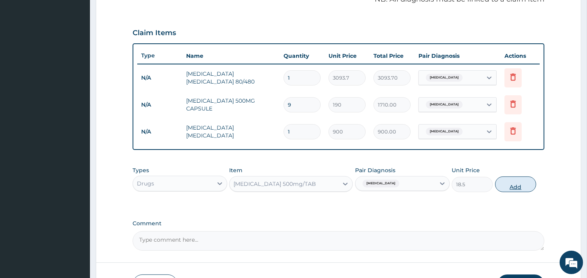
click at [521, 183] on button "Add" at bounding box center [515, 185] width 41 height 16
type input "0"
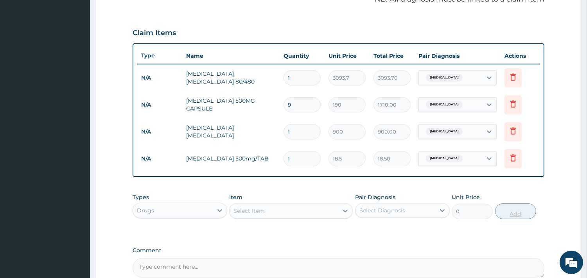
type input "12"
type input "222.00"
type input "12"
click at [305, 216] on div "Select Item" at bounding box center [284, 211] width 109 height 13
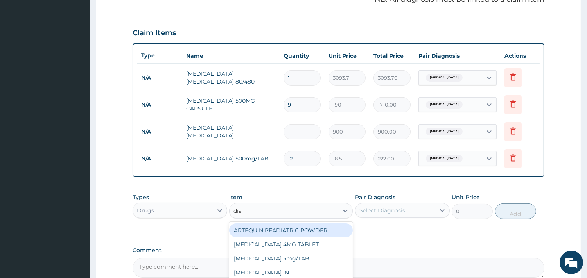
type input "[PERSON_NAME]"
click at [294, 224] on div "[MEDICAL_DATA] 5mg/TAB" at bounding box center [291, 231] width 124 height 14
drag, startPoint x: 294, startPoint y: 224, endPoint x: 308, endPoint y: 220, distance: 14.0
click at [294, 224] on div "Types Drugs Item option [MEDICAL_DATA] 500mg/TAB, selected. option [MEDICAL_DAT…" at bounding box center [339, 212] width 412 height 45
type input "28.1"
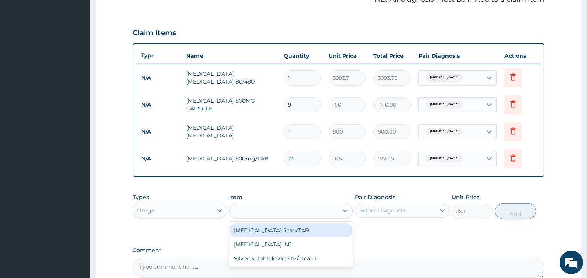
click at [294, 224] on div "Types Drugs Item option [MEDICAL_DATA] 500mg/TAB, selected. option [MEDICAL_DAT…" at bounding box center [339, 212] width 412 height 45
click at [298, 223] on div "Types Drugs Item option [MEDICAL_DATA] 500mg/TAB, selected. option [MEDICAL_DAT…" at bounding box center [339, 212] width 412 height 45
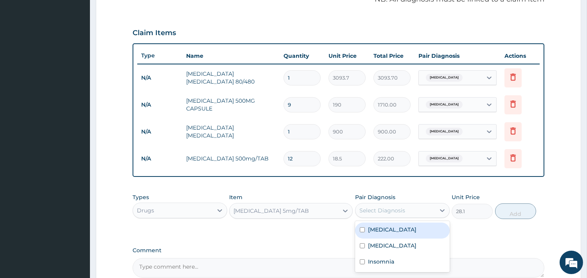
click at [388, 204] on div "Select Diagnosis" at bounding box center [395, 210] width 80 height 13
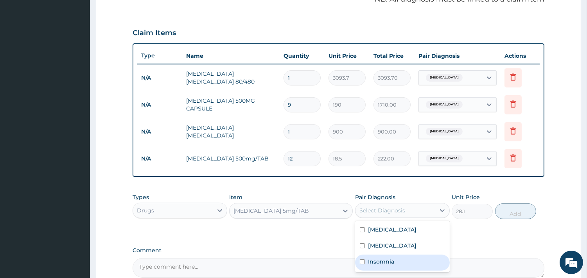
click at [366, 256] on div "Insomnia" at bounding box center [402, 263] width 95 height 16
checkbox input "true"
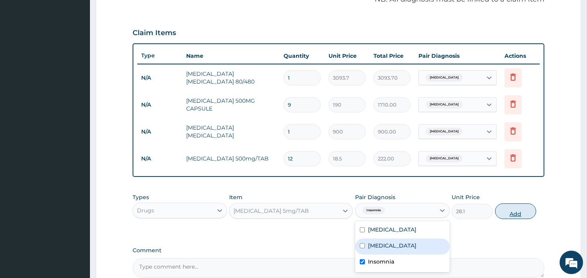
click at [505, 214] on button "Add" at bounding box center [515, 212] width 41 height 16
type input "0"
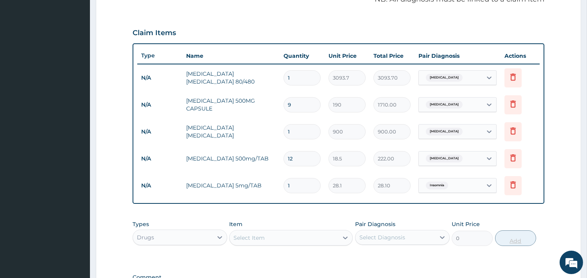
type input "0.00"
type input "3"
type input "84.30"
type input "3"
click at [189, 239] on div "Drugs" at bounding box center [173, 237] width 80 height 13
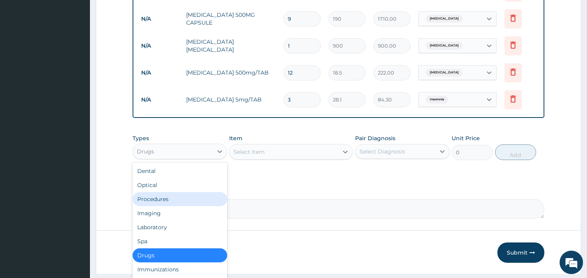
scroll to position [26, 0]
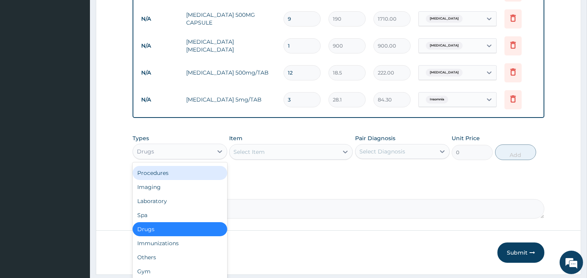
click at [167, 175] on div "Procedures" at bounding box center [180, 173] width 95 height 14
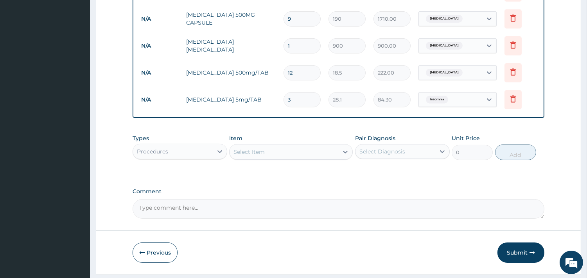
click at [290, 149] on div "Select Item" at bounding box center [284, 152] width 109 height 13
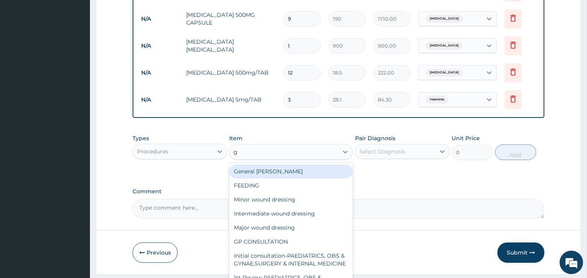
type input "gp"
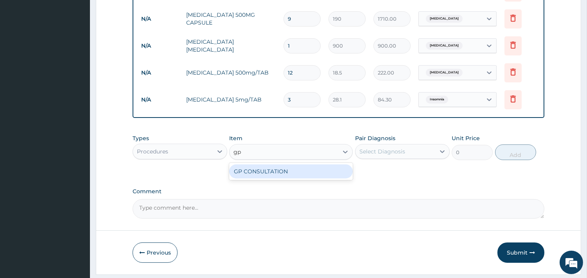
click at [283, 175] on div "GP CONSULTATION" at bounding box center [291, 172] width 124 height 14
type input "2000"
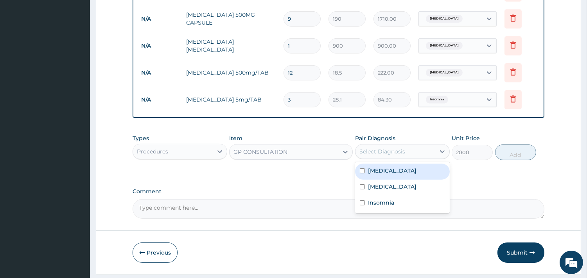
click at [403, 150] on div "Select Diagnosis" at bounding box center [382, 152] width 46 height 8
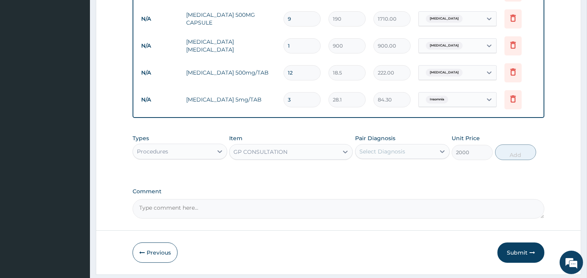
drag, startPoint x: 403, startPoint y: 150, endPoint x: 386, endPoint y: 154, distance: 17.7
click at [386, 154] on div "Select Diagnosis" at bounding box center [382, 152] width 46 height 8
click at [384, 149] on div "Select Diagnosis" at bounding box center [382, 152] width 46 height 8
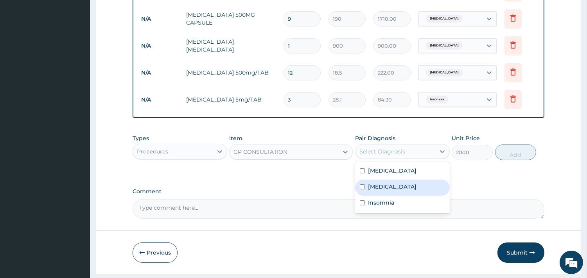
click at [364, 187] on input "checkbox" at bounding box center [362, 187] width 5 height 5
checkbox input "true"
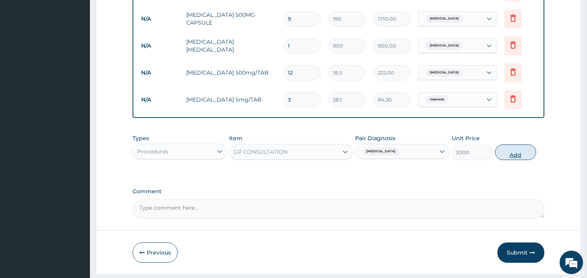
click at [513, 150] on button "Add" at bounding box center [515, 153] width 41 height 16
type input "0"
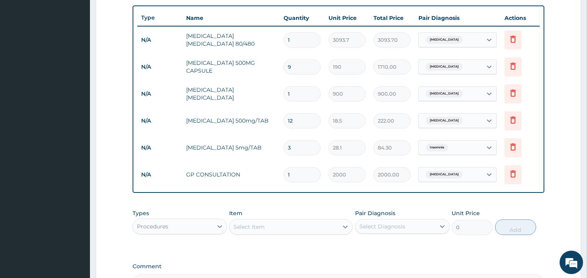
scroll to position [384, 0]
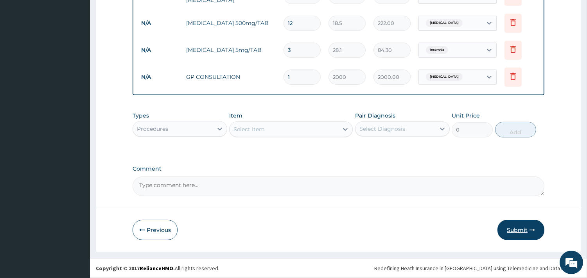
click at [527, 235] on button "Submit" at bounding box center [520, 230] width 47 height 20
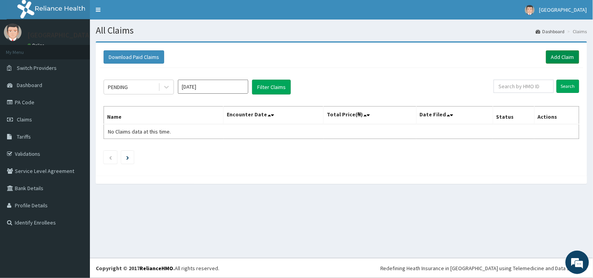
click at [569, 56] on link "Add Claim" at bounding box center [562, 56] width 33 height 13
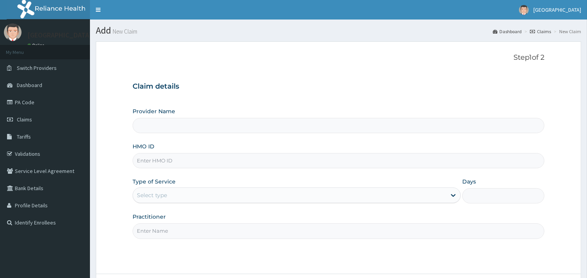
click at [180, 157] on input "HMO ID" at bounding box center [339, 160] width 412 height 15
type input "Veta Hospitals Ltd"
type input "EGQ/10047/C"
click at [192, 197] on div "Select type" at bounding box center [289, 195] width 313 height 13
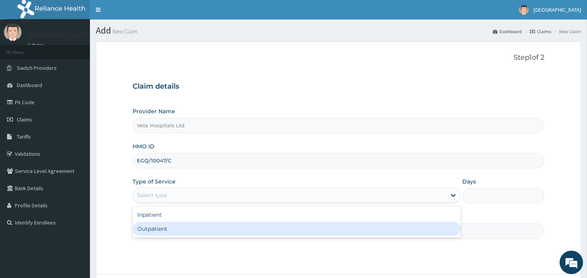
click at [171, 233] on div "Outpatient" at bounding box center [297, 229] width 328 height 14
type input "1"
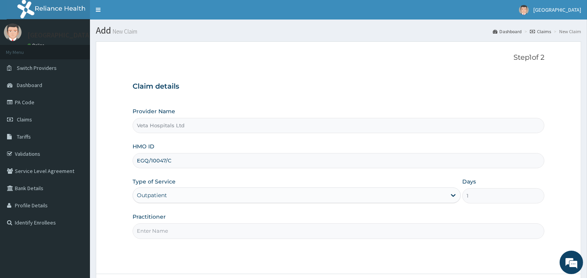
click at [171, 233] on input "Practitioner" at bounding box center [339, 231] width 412 height 15
type input "DR SAMUEL"
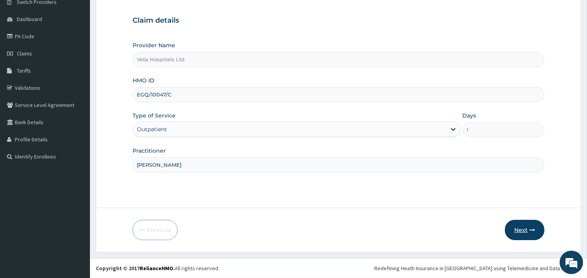
click at [515, 239] on button "Next" at bounding box center [524, 230] width 39 height 20
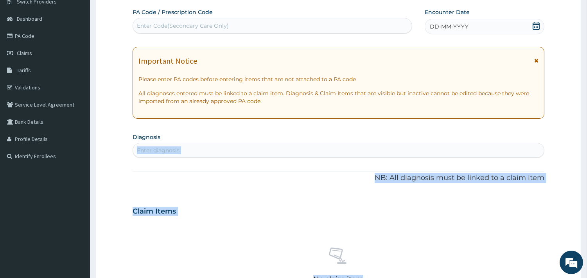
drag, startPoint x: 515, startPoint y: 239, endPoint x: 518, endPoint y: 231, distance: 8.9
click at [518, 231] on div "No claim item" at bounding box center [339, 267] width 412 height 90
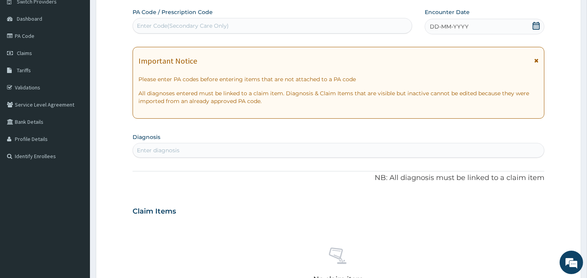
click at [463, 29] on span "DD-MM-YYYY" at bounding box center [449, 27] width 39 height 8
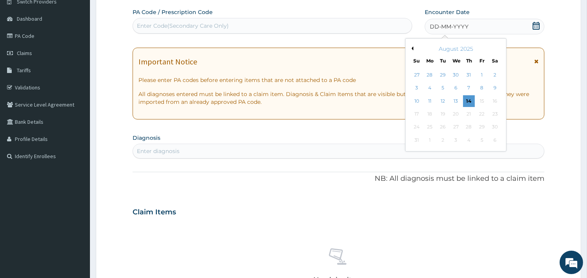
click at [409, 29] on div "Enter Code(Secondary Care Only)" at bounding box center [272, 26] width 279 height 13
drag, startPoint x: 409, startPoint y: 29, endPoint x: 423, endPoint y: 40, distance: 17.8
click at [409, 29] on div "Enter Code(Secondary Care Only)" at bounding box center [272, 26] width 279 height 13
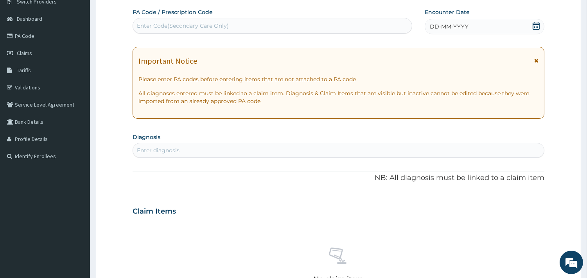
click at [456, 27] on span "DD-MM-YYYY" at bounding box center [449, 27] width 39 height 8
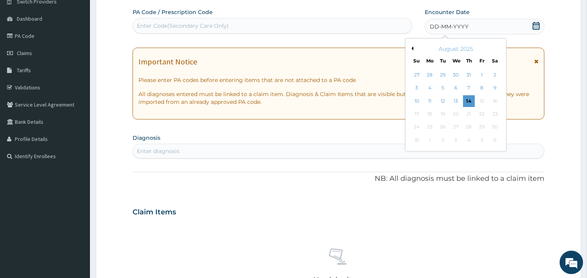
click at [412, 48] on button "Previous Month" at bounding box center [411, 49] width 4 height 4
click at [491, 86] on div "14" at bounding box center [495, 89] width 12 height 12
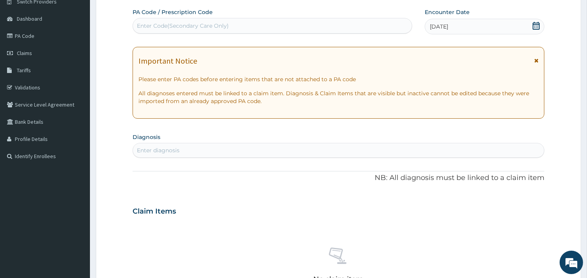
click at [534, 22] on icon at bounding box center [536, 26] width 7 height 8
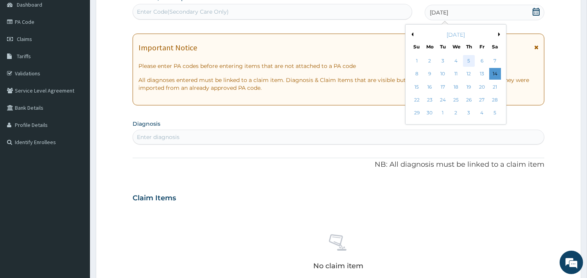
scroll to position [83, 0]
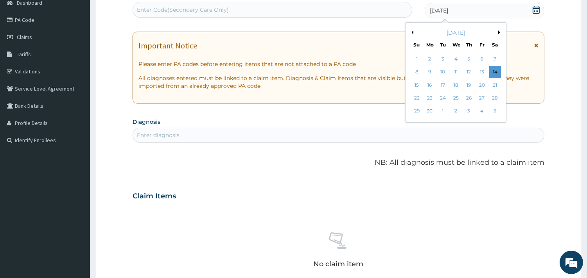
click at [497, 30] on div "June 2025" at bounding box center [456, 33] width 94 height 8
click at [498, 33] on button "Next Month" at bounding box center [500, 32] width 4 height 4
click at [432, 84] on div "14" at bounding box center [430, 85] width 12 height 12
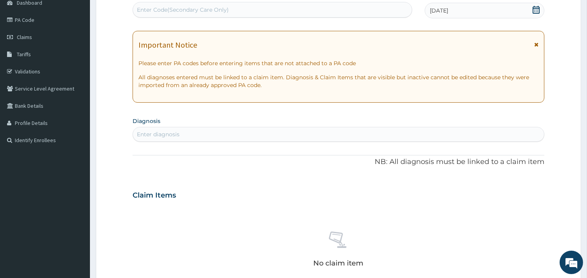
click at [301, 129] on div "Enter diagnosis" at bounding box center [338, 134] width 411 height 13
type input "plasmo"
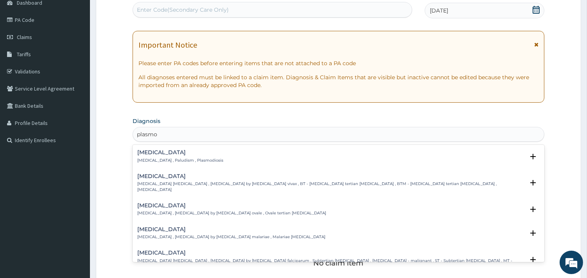
click at [157, 151] on h4 "Malaria" at bounding box center [180, 153] width 86 height 6
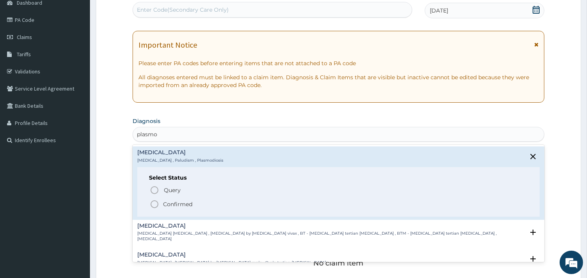
click at [151, 199] on div "Query Query covers suspected (?), Keep in view (kiv), Ruled out (r/o) Confirmed" at bounding box center [338, 197] width 379 height 24
click at [154, 203] on icon "status option filled" at bounding box center [154, 204] width 9 height 9
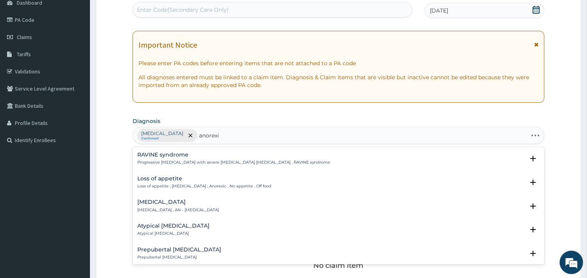
type input "anorexia"
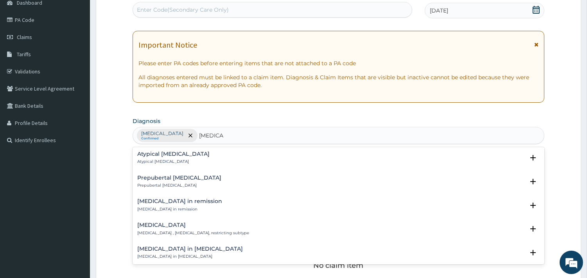
scroll to position [60, 0]
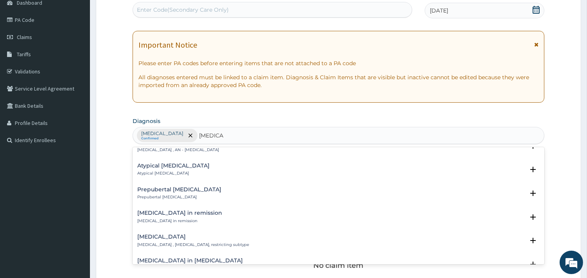
click at [520, 171] on div "Atypical anorexia nervosa Atypical anorexia nervosa" at bounding box center [338, 170] width 402 height 14
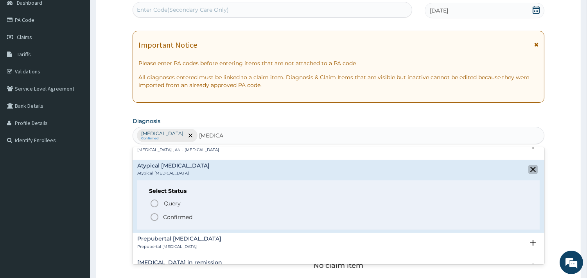
click at [530, 167] on icon "close select status" at bounding box center [532, 169] width 5 height 5
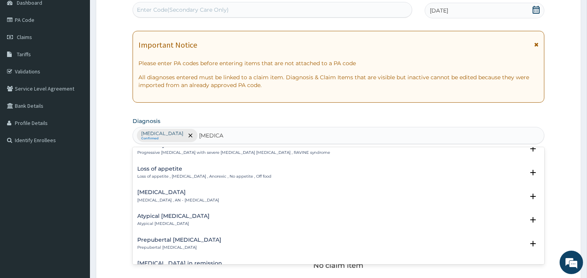
scroll to position [0, 0]
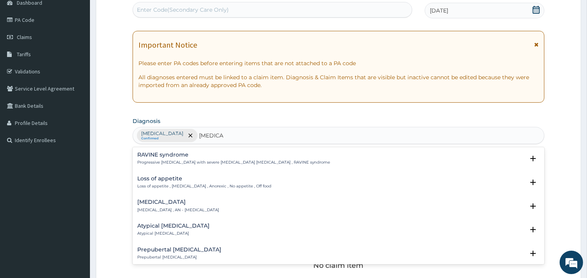
click at [161, 182] on div "Loss of appetite Loss of appetite , Anorexia , Anorexic , No appetite , Off food" at bounding box center [204, 183] width 134 height 14
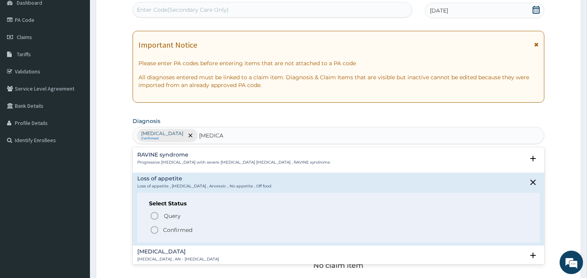
click at [153, 230] on icon "status option filled" at bounding box center [154, 230] width 9 height 9
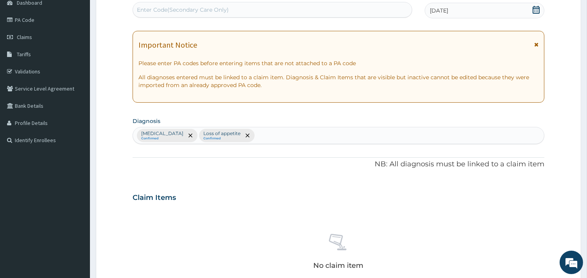
scroll to position [235, 0]
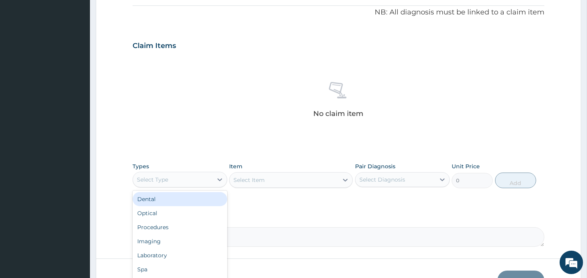
click at [158, 186] on div "Select Type" at bounding box center [180, 180] width 95 height 16
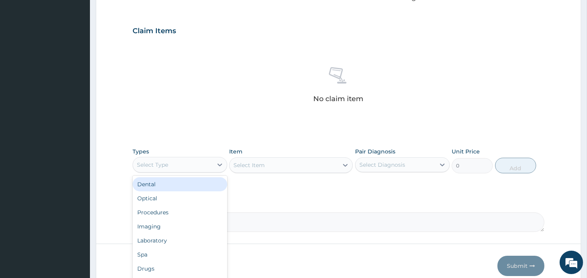
scroll to position [285, 0]
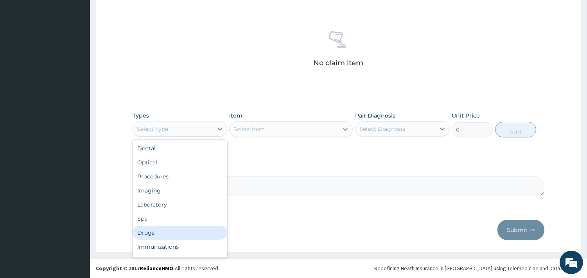
click at [177, 229] on div "Drugs" at bounding box center [180, 233] width 95 height 14
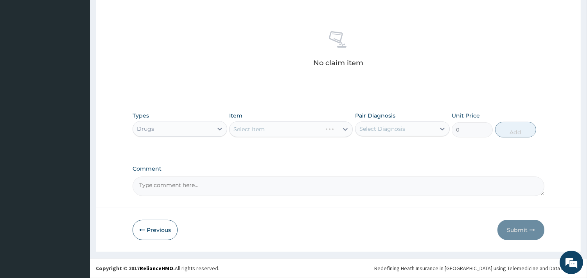
click at [266, 132] on div "Select Item" at bounding box center [276, 129] width 92 height 13
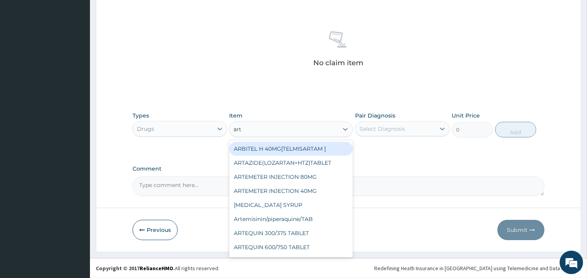
type input "arte"
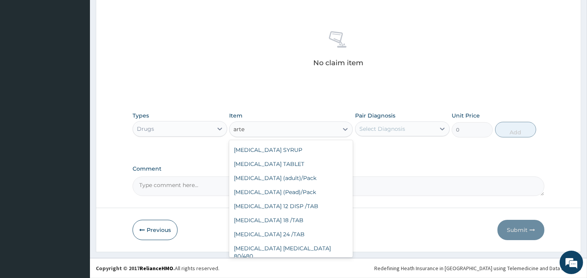
scroll to position [139, 0]
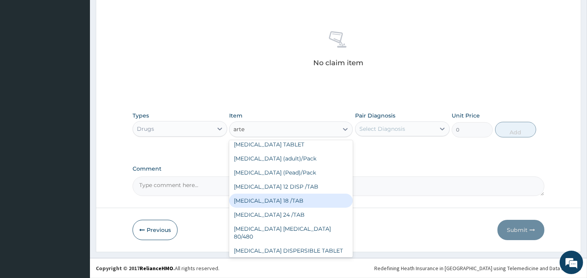
click at [295, 195] on div "[MEDICAL_DATA] 18 /TAB" at bounding box center [291, 201] width 124 height 14
type input "75"
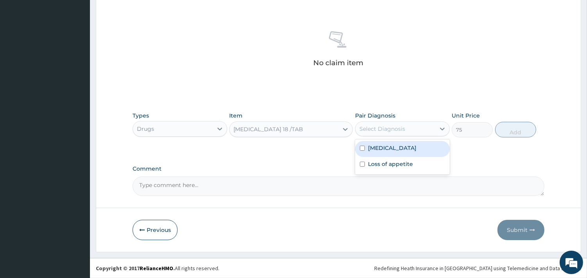
click at [392, 128] on div "Select Diagnosis" at bounding box center [382, 129] width 46 height 8
click at [377, 148] on label "Malaria" at bounding box center [392, 148] width 48 height 8
checkbox input "true"
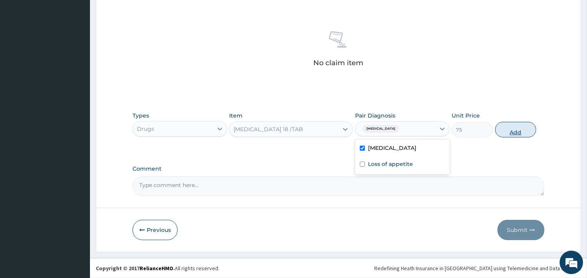
click at [510, 134] on button "Add" at bounding box center [515, 130] width 41 height 16
type input "0"
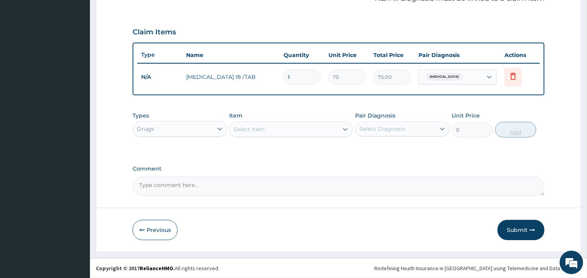
scroll to position [248, 0]
type input "12"
type input "900.00"
type input "12"
click at [291, 134] on div "Select Item" at bounding box center [284, 130] width 109 height 13
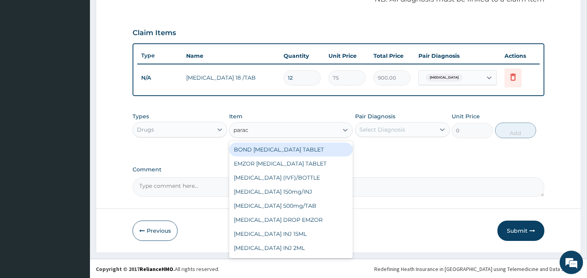
type input "parace"
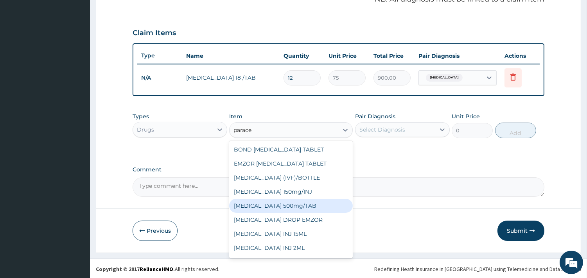
click at [276, 204] on div "[MEDICAL_DATA] 500mg/TAB" at bounding box center [291, 206] width 124 height 14
type input "18.5"
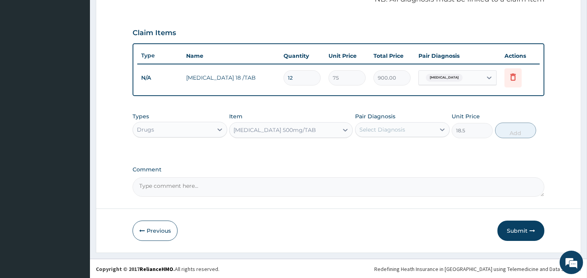
click at [385, 131] on div "Select Diagnosis" at bounding box center [382, 130] width 46 height 8
click at [369, 146] on label "Malaria" at bounding box center [392, 149] width 48 height 8
checkbox input "true"
click at [521, 128] on button "Add" at bounding box center [515, 131] width 41 height 16
type input "0"
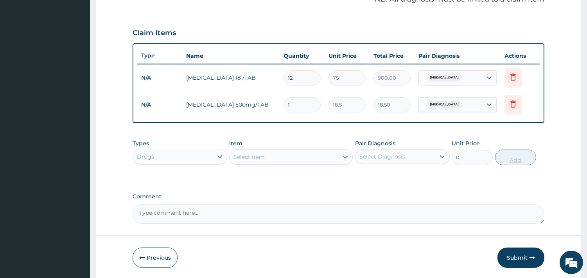
type input "12"
type input "222.00"
type input "12"
click at [281, 162] on div "Select Item" at bounding box center [284, 157] width 109 height 13
click at [283, 162] on div "Select Item" at bounding box center [284, 157] width 109 height 13
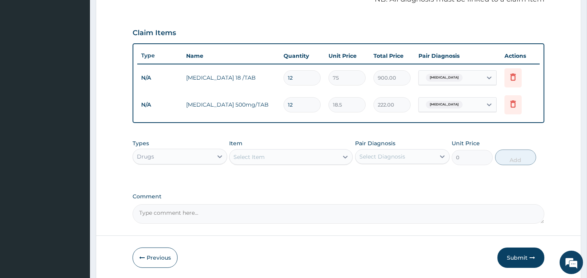
click at [283, 162] on div "Select Item" at bounding box center [284, 157] width 109 height 13
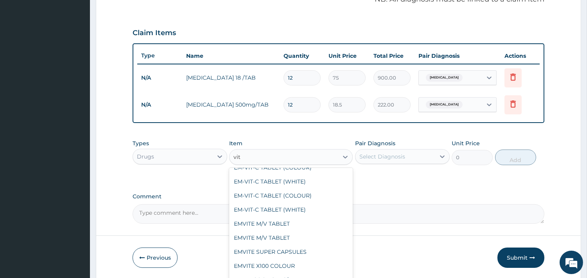
scroll to position [89, 0]
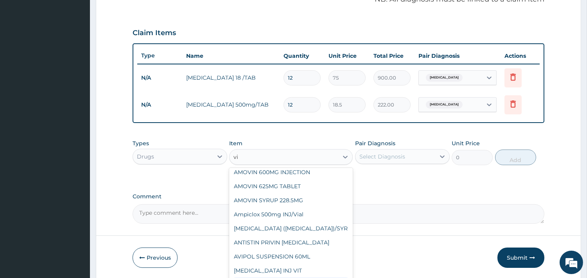
type input "v"
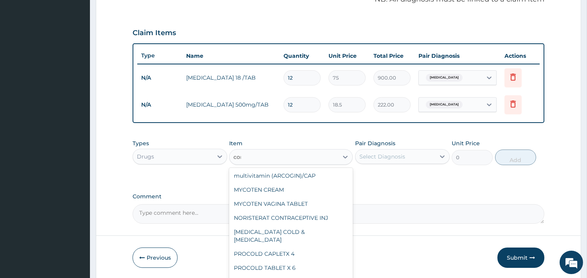
scroll to position [90, 0]
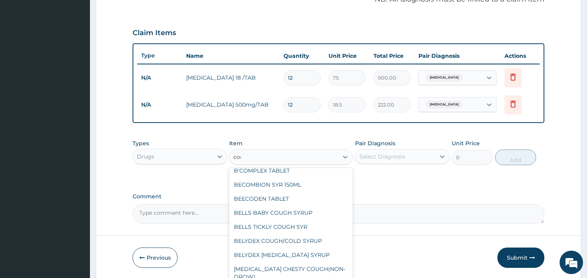
type input "comp"
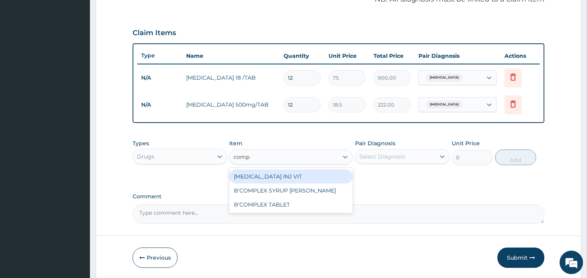
scroll to position [0, 0]
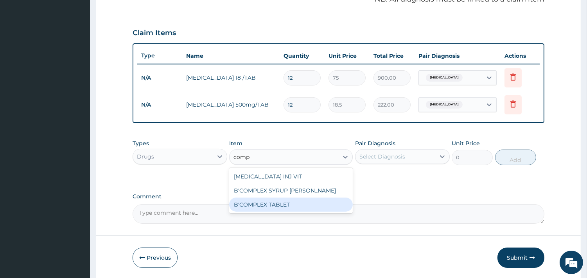
click at [292, 210] on div "B'COMPLEX TABLET" at bounding box center [291, 205] width 124 height 14
type input "20"
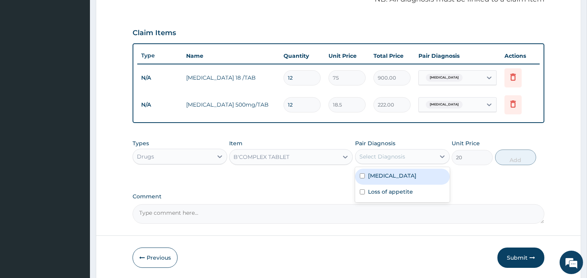
click at [392, 155] on div "Select Diagnosis" at bounding box center [382, 157] width 46 height 8
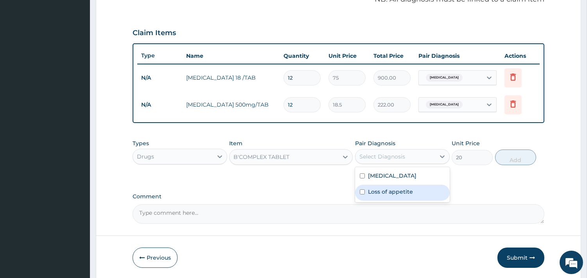
click at [364, 188] on div "Loss of appetite" at bounding box center [402, 193] width 95 height 16
checkbox input "true"
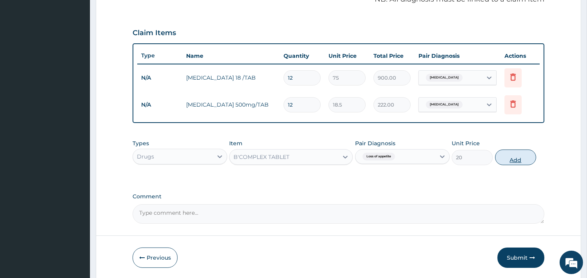
click at [515, 152] on button "Add" at bounding box center [515, 158] width 41 height 16
type input "0"
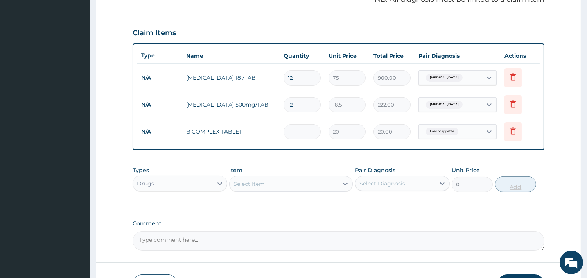
type input "0.00"
type input "6"
type input "120.00"
type input "6"
click at [248, 185] on div "Select Item" at bounding box center [248, 184] width 31 height 8
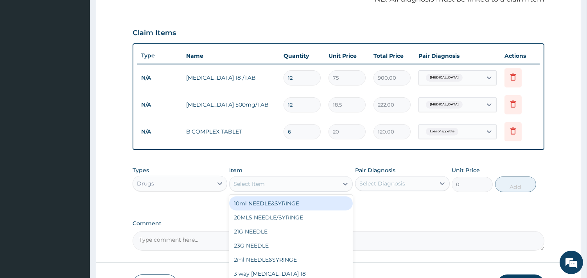
click at [174, 178] on div "Drugs" at bounding box center [173, 184] width 80 height 13
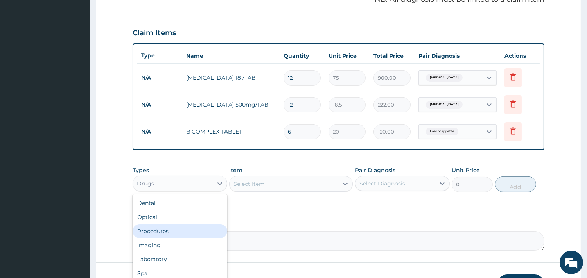
click at [165, 229] on div "Procedures" at bounding box center [180, 231] width 95 height 14
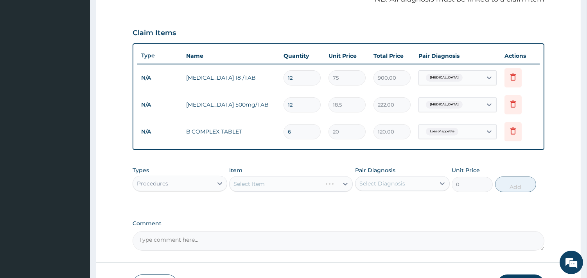
click at [287, 183] on div "Select Item" at bounding box center [291, 184] width 124 height 16
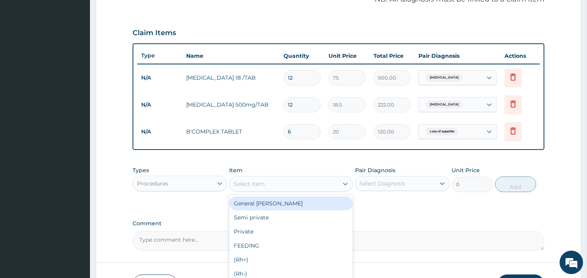
click at [287, 183] on div "Select Item" at bounding box center [284, 184] width 109 height 13
type input "gp"
click at [283, 203] on div "GP CONSULTATION" at bounding box center [291, 204] width 124 height 14
type input "2000"
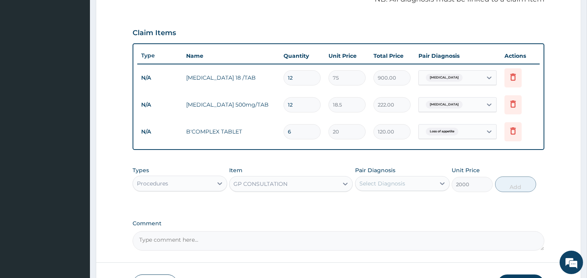
click at [376, 185] on div "Select Diagnosis" at bounding box center [382, 184] width 46 height 8
click at [372, 196] on div "Malaria" at bounding box center [402, 204] width 95 height 16
checkbox input "true"
click at [519, 179] on button "Add" at bounding box center [515, 185] width 41 height 16
type input "0"
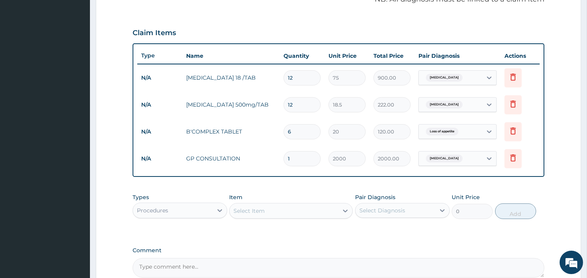
scroll to position [329, 0]
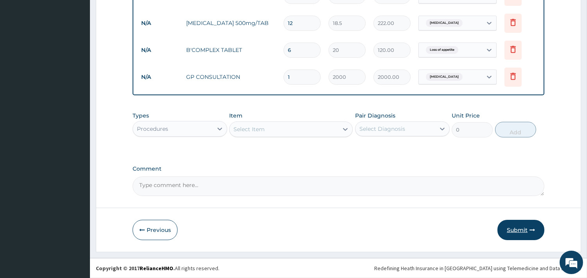
click at [522, 234] on button "Submit" at bounding box center [520, 230] width 47 height 20
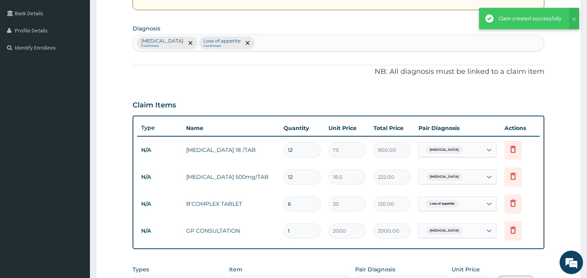
scroll to position [174, 0]
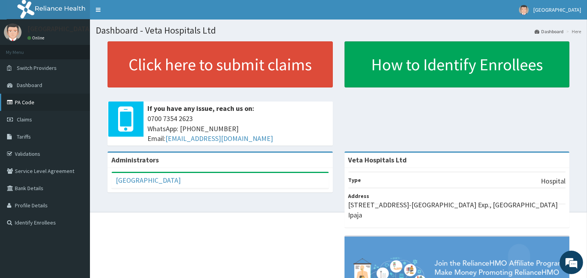
click at [29, 102] on link "PA Code" at bounding box center [45, 102] width 90 height 17
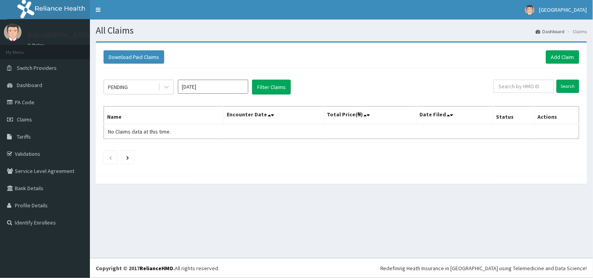
click at [593, 130] on div "Download Paid Claims Add Claim × Note you can only download claims within a max…" at bounding box center [341, 116] width 503 height 151
click at [569, 59] on link "Add Claim" at bounding box center [562, 56] width 33 height 13
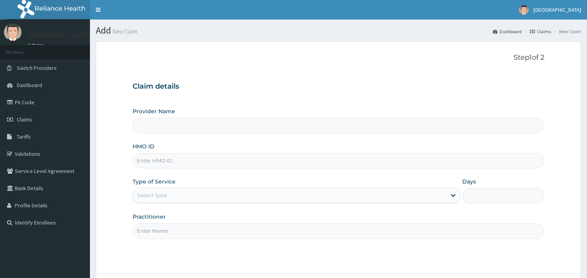
type input "Veta Hospitals Ltd"
click at [183, 161] on input "HMO ID" at bounding box center [339, 160] width 412 height 15
type input "EGQ/10047/D"
click at [171, 193] on div "Select type" at bounding box center [289, 195] width 313 height 13
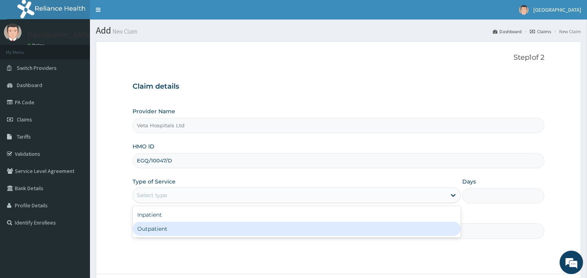
click at [170, 230] on div "Outpatient" at bounding box center [297, 229] width 328 height 14
type input "1"
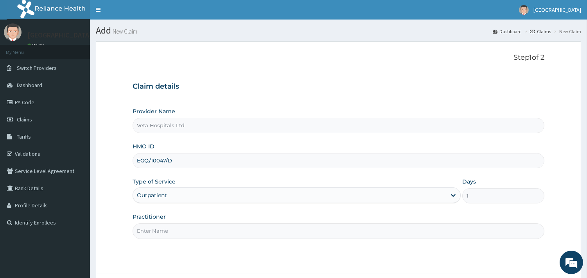
click at [171, 231] on input "Practitioner" at bounding box center [339, 231] width 412 height 15
type input "[PERSON_NAME]"
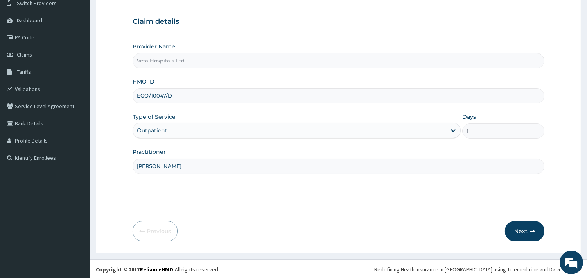
scroll to position [66, 0]
click at [530, 225] on button "Next" at bounding box center [524, 230] width 39 height 20
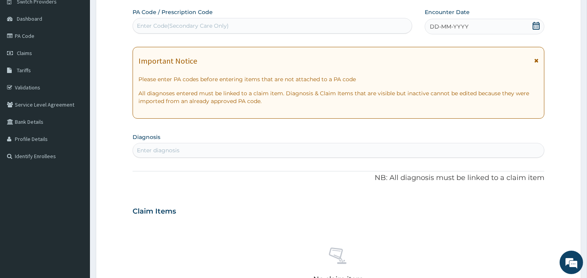
click at [448, 30] on span "DD-MM-YYYY" at bounding box center [449, 27] width 39 height 8
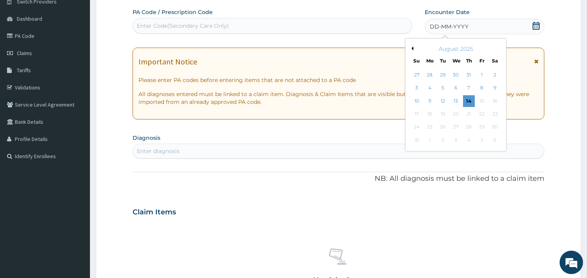
click at [412, 48] on button "Previous Month" at bounding box center [411, 49] width 4 height 4
click at [491, 87] on div "12" at bounding box center [495, 89] width 12 height 12
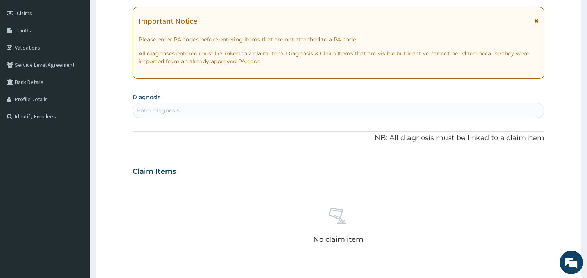
scroll to position [170, 0]
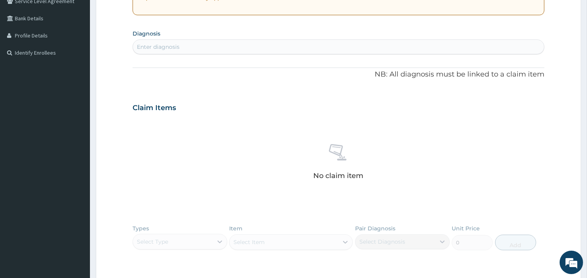
click at [333, 40] on div "Enter diagnosis" at bounding box center [339, 46] width 412 height 15
type input "upper res"
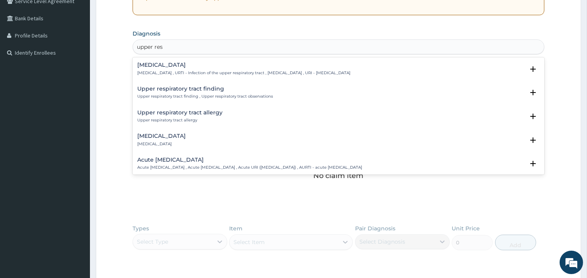
click at [176, 64] on h4 "[MEDICAL_DATA]" at bounding box center [243, 65] width 213 height 6
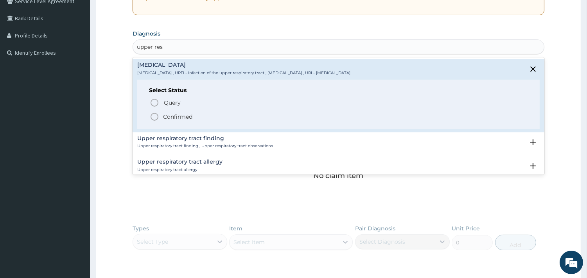
click at [152, 115] on icon "status option filled" at bounding box center [154, 116] width 9 height 9
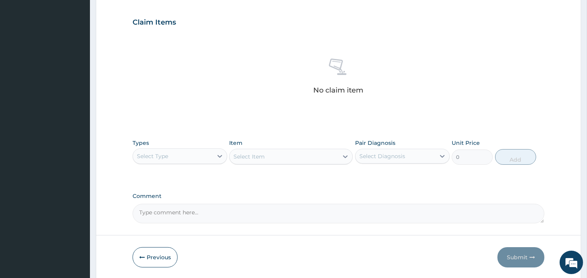
scroll to position [285, 0]
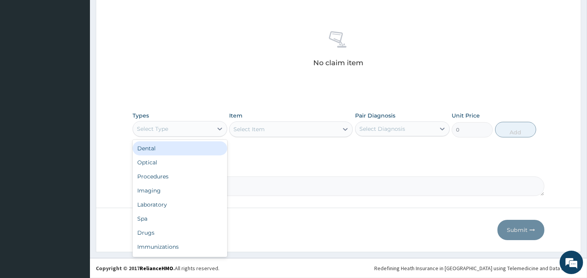
click at [156, 132] on div "Select Type" at bounding box center [152, 129] width 31 height 8
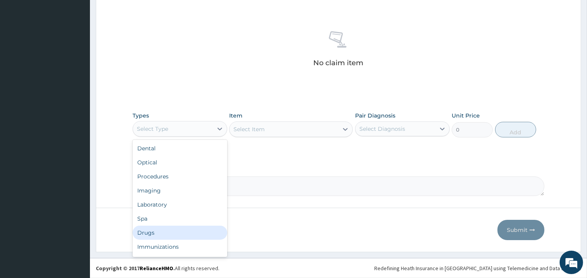
click at [147, 233] on div "Drugs" at bounding box center [180, 233] width 95 height 14
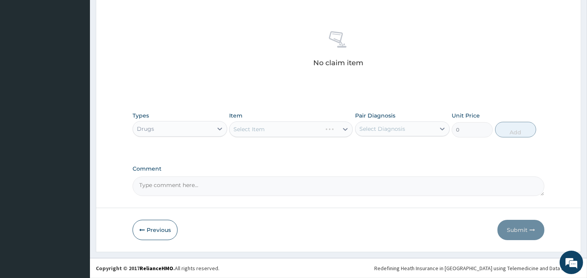
click at [292, 129] on div "Select Item" at bounding box center [291, 130] width 124 height 16
click at [292, 129] on div "Select Item" at bounding box center [284, 129] width 109 height 13
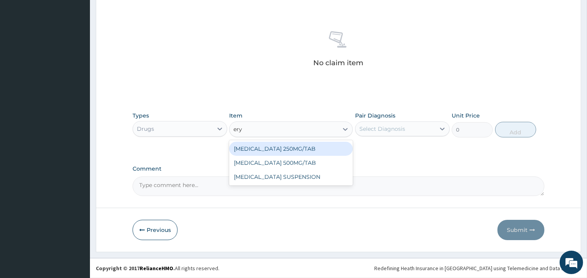
type input "eryt"
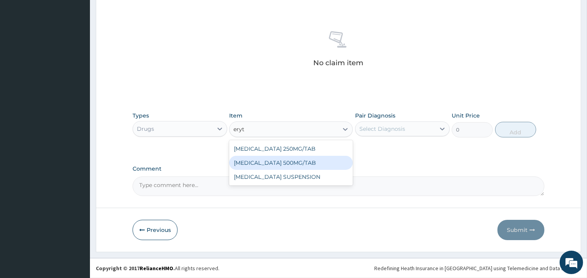
click at [278, 160] on div "ERYTHROMYCIN 500MG/TAB" at bounding box center [291, 163] width 124 height 14
type input "65.6"
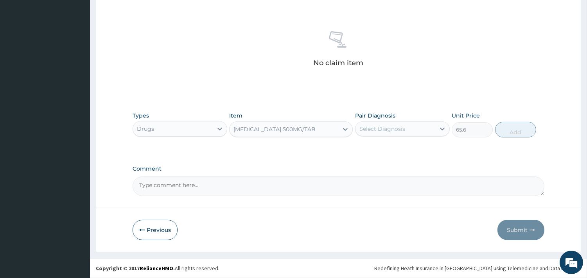
click at [404, 131] on div "Select Diagnosis" at bounding box center [382, 129] width 46 height 8
click at [389, 151] on label "Upper respiratory infection" at bounding box center [392, 148] width 48 height 8
checkbox input "true"
click at [518, 132] on button "Add" at bounding box center [515, 130] width 41 height 16
type input "0"
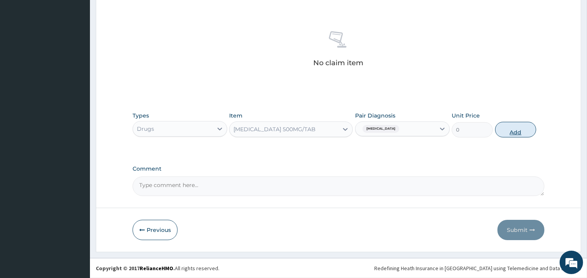
scroll to position [248, 0]
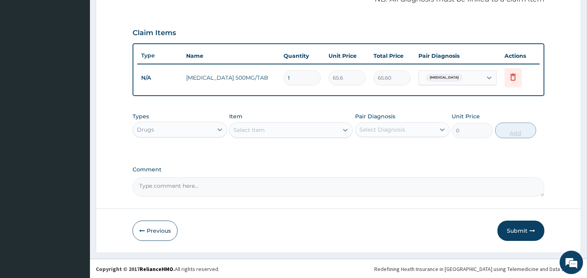
type input "0.00"
type input "9"
type input "590.40"
type input "9"
click at [296, 131] on div "Select Item" at bounding box center [284, 130] width 109 height 13
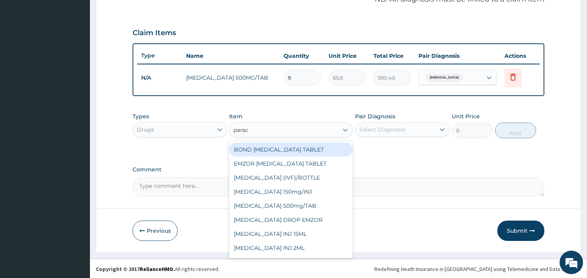
type input "parace"
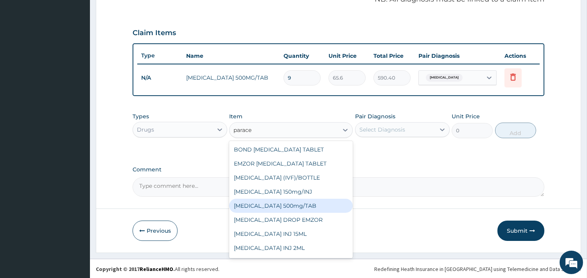
scroll to position [12, 0]
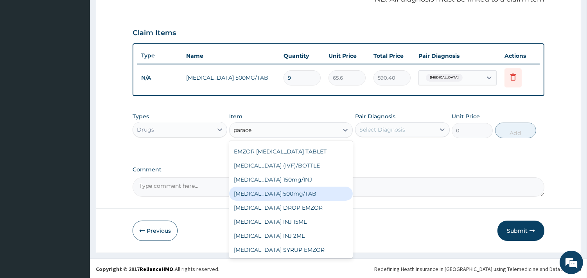
click at [316, 190] on div "[MEDICAL_DATA] 500mg/TAB" at bounding box center [291, 194] width 124 height 14
type input "18.5"
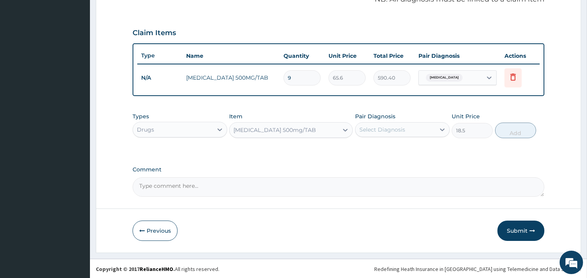
click at [418, 128] on div "Select Diagnosis" at bounding box center [395, 130] width 80 height 13
click at [387, 147] on label "[MEDICAL_DATA]" at bounding box center [392, 149] width 48 height 8
checkbox input "true"
click at [509, 131] on button "Add" at bounding box center [515, 131] width 41 height 16
type input "0"
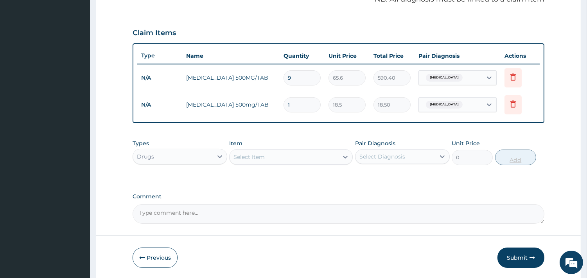
type input "0.00"
type input "9"
type input "166.50"
type input "9"
click at [264, 158] on div "Select Item" at bounding box center [248, 157] width 31 height 8
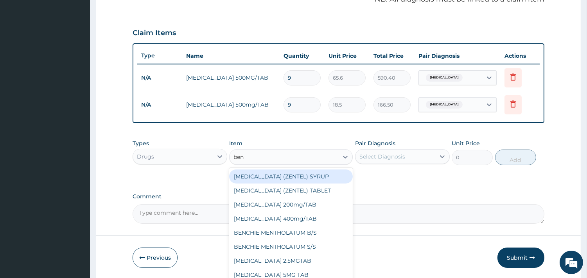
type input "beny"
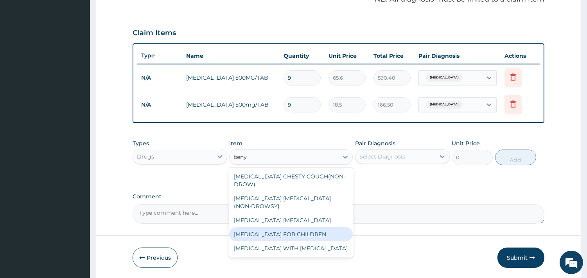
click at [278, 228] on div "BENYLIN FOR CHILDREN" at bounding box center [291, 235] width 124 height 14
type input "900"
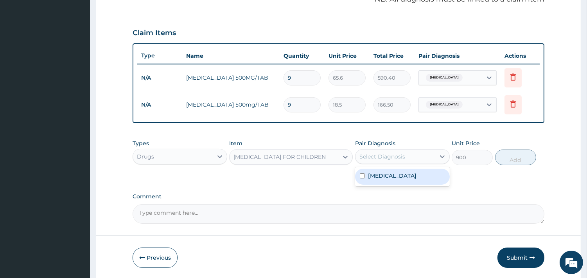
click at [404, 159] on div "Select Diagnosis" at bounding box center [395, 157] width 80 height 13
click at [382, 172] on label "[MEDICAL_DATA]" at bounding box center [392, 176] width 48 height 8
checkbox input "true"
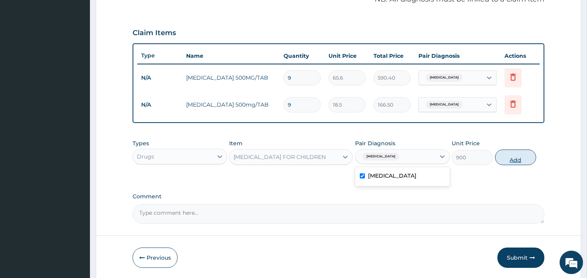
click at [521, 153] on button "Add" at bounding box center [515, 158] width 41 height 16
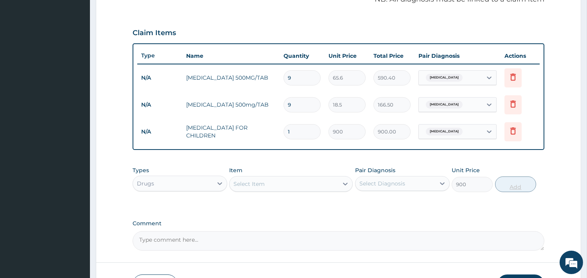
type input "0"
click at [194, 181] on div "Drugs" at bounding box center [173, 184] width 80 height 13
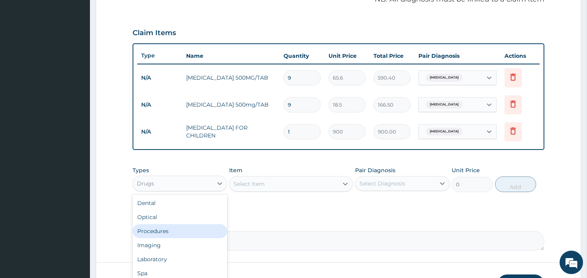
click at [153, 226] on div "Procedures" at bounding box center [180, 231] width 95 height 14
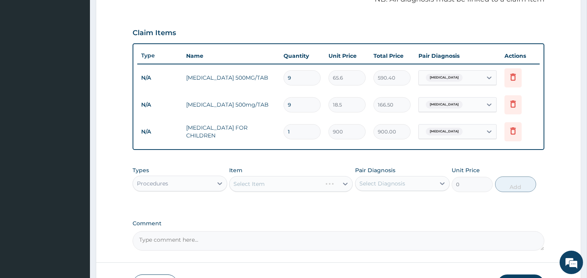
click at [289, 182] on div "Select Item" at bounding box center [291, 184] width 124 height 16
click at [262, 181] on div "Select Item" at bounding box center [291, 184] width 124 height 16
click at [272, 185] on div "Select Item" at bounding box center [291, 184] width 124 height 16
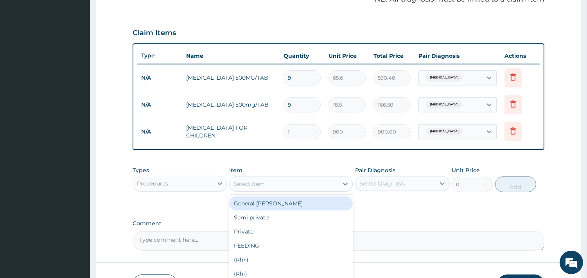
click at [272, 185] on div "Select Item" at bounding box center [284, 184] width 109 height 13
type input "gp"
click at [267, 200] on div "GP CONSULTATION" at bounding box center [291, 204] width 124 height 14
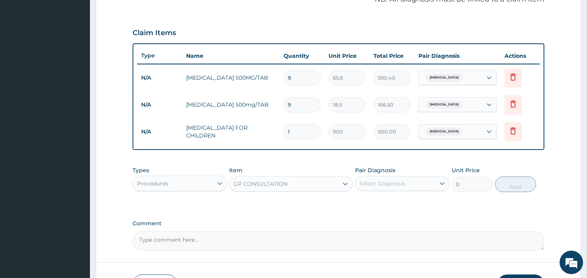
type input "2000"
click at [387, 181] on div "Select Diagnosis" at bounding box center [382, 184] width 46 height 8
click at [373, 196] on div "[MEDICAL_DATA]" at bounding box center [402, 204] width 95 height 16
checkbox input "true"
click at [514, 185] on button "Add" at bounding box center [515, 185] width 41 height 16
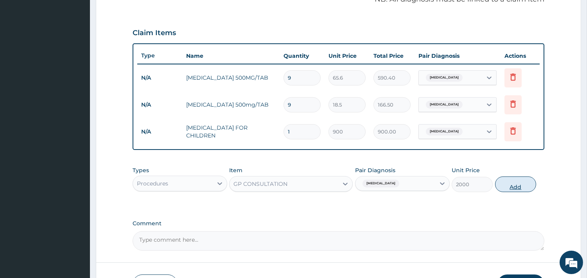
type input "0"
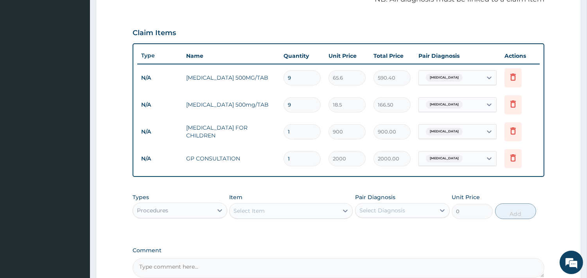
scroll to position [329, 0]
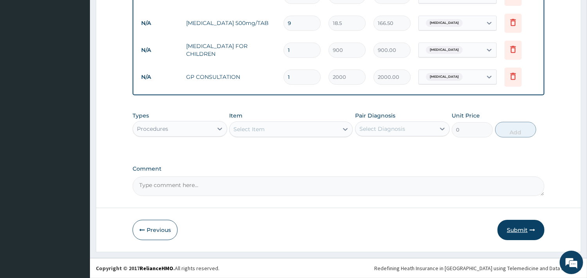
click at [514, 232] on button "Submit" at bounding box center [520, 230] width 47 height 20
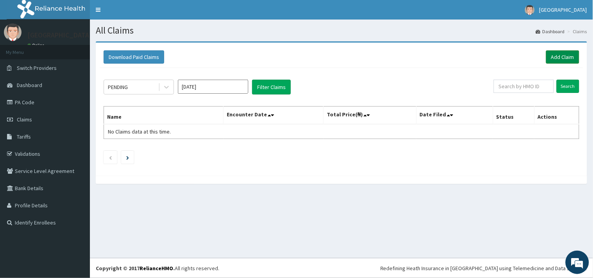
click at [556, 59] on link "Add Claim" at bounding box center [562, 56] width 33 height 13
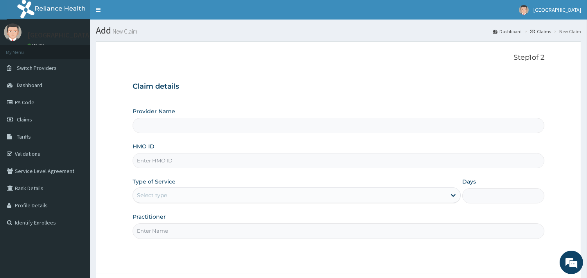
type input "Veta Hospitals Ltd"
click at [202, 160] on input "HMO ID" at bounding box center [339, 160] width 412 height 15
type input "EGQ/10047/B"
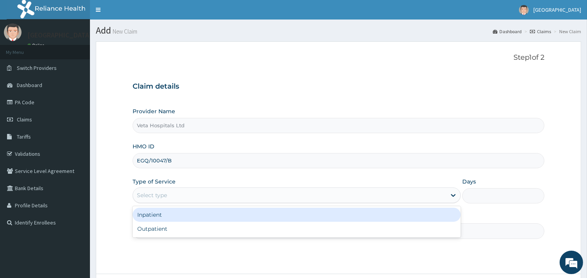
click at [188, 192] on div "Select type" at bounding box center [289, 195] width 313 height 13
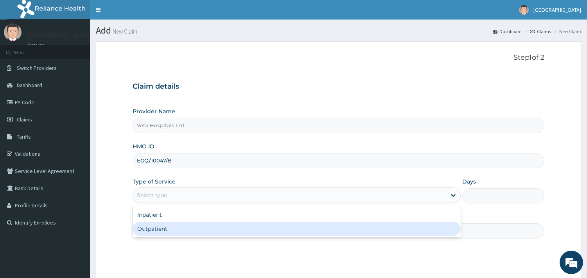
click at [165, 225] on div "Outpatient" at bounding box center [297, 229] width 328 height 14
type input "1"
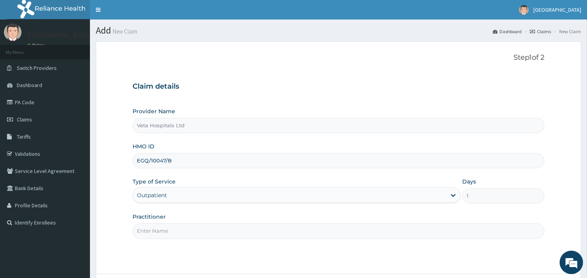
click at [165, 231] on input "Practitioner" at bounding box center [339, 231] width 412 height 15
type input "[PERSON_NAME]"
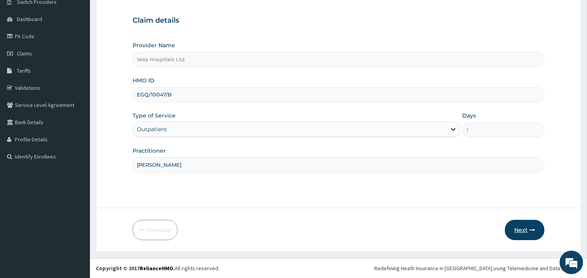
click at [531, 228] on icon "button" at bounding box center [531, 230] width 5 height 5
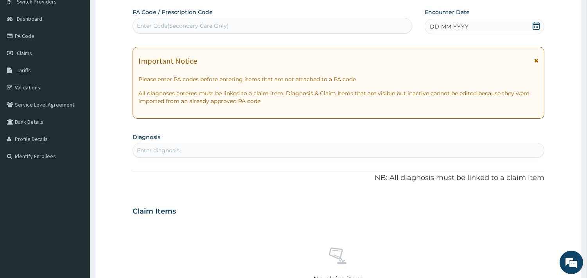
click at [445, 29] on span "DD-MM-YYYY" at bounding box center [449, 27] width 39 height 8
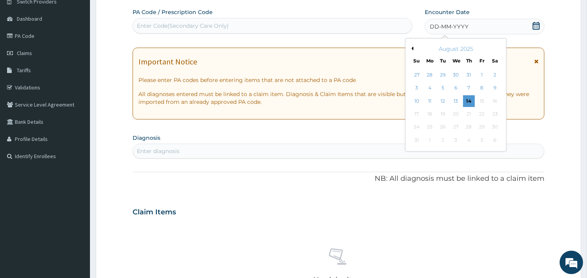
click at [411, 48] on button "Previous Month" at bounding box center [411, 49] width 4 height 4
click at [493, 90] on div "12" at bounding box center [495, 89] width 12 height 12
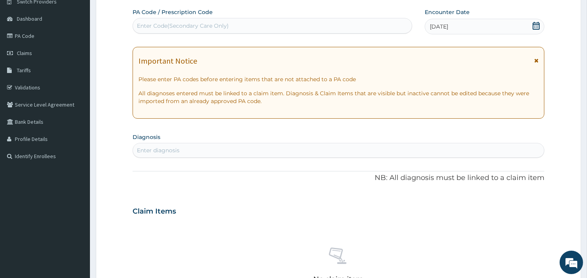
click at [165, 154] on div "Enter diagnosis" at bounding box center [158, 151] width 43 height 8
type input "rhini"
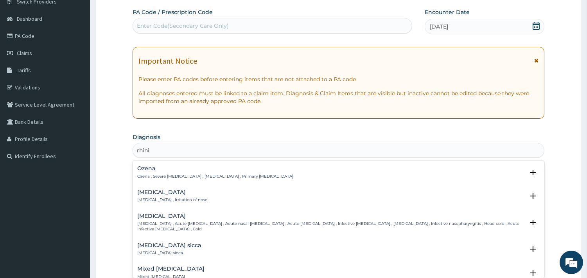
click at [145, 196] on div "[MEDICAL_DATA] [MEDICAL_DATA] , Irritation of nose" at bounding box center [172, 197] width 70 height 14
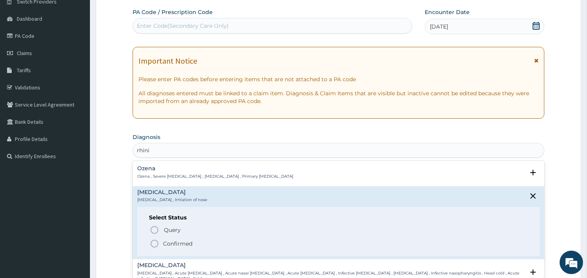
click at [152, 240] on icon "status option filled" at bounding box center [154, 243] width 9 height 9
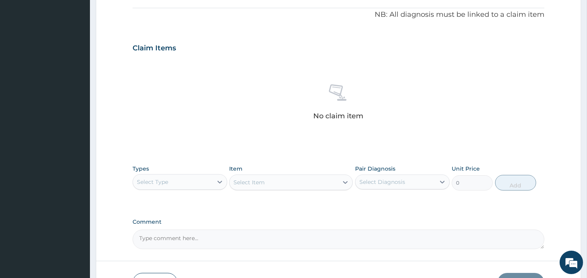
scroll to position [233, 0]
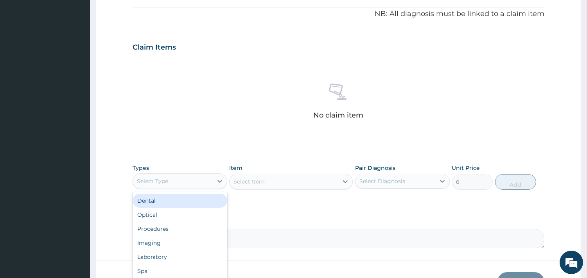
click at [190, 179] on div "Select Type" at bounding box center [173, 181] width 80 height 13
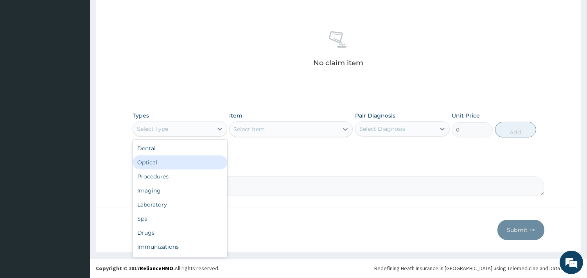
click at [315, 193] on textarea "Comment" at bounding box center [339, 187] width 412 height 20
drag, startPoint x: 315, startPoint y: 193, endPoint x: 202, endPoint y: 210, distance: 114.0
click at [310, 192] on textarea "Comment" at bounding box center [339, 187] width 412 height 20
click at [303, 192] on textarea "Comment" at bounding box center [339, 187] width 412 height 20
click at [291, 192] on textarea "Comment" at bounding box center [339, 187] width 412 height 20
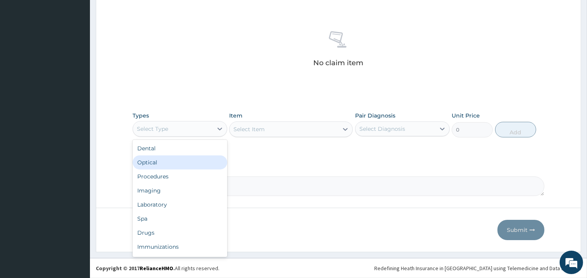
click at [276, 193] on textarea "Comment" at bounding box center [339, 187] width 412 height 20
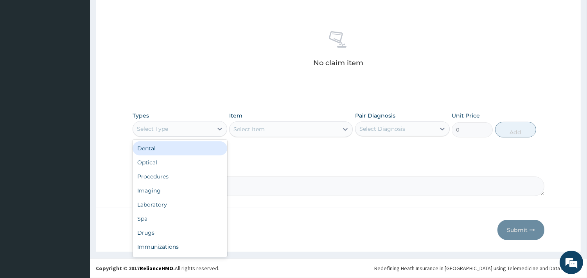
click at [165, 121] on div "Select Type" at bounding box center [180, 129] width 95 height 16
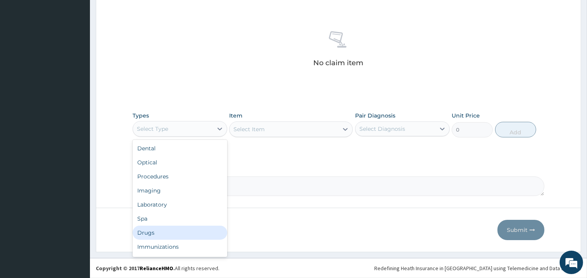
click at [148, 231] on div "Drugs" at bounding box center [180, 233] width 95 height 14
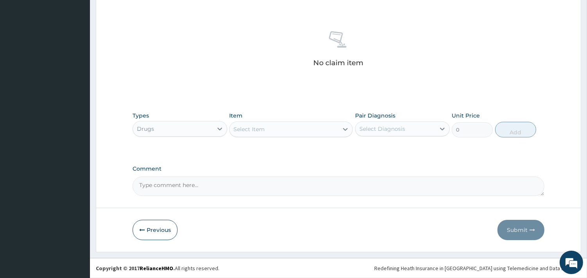
click at [324, 127] on div "Select Item" at bounding box center [284, 129] width 109 height 13
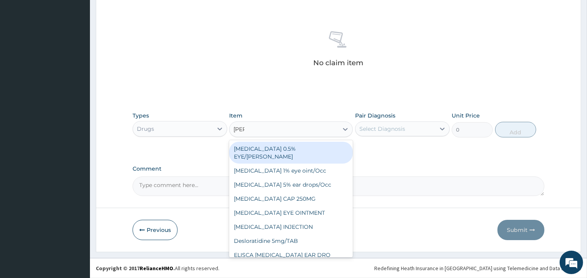
type input "lorat"
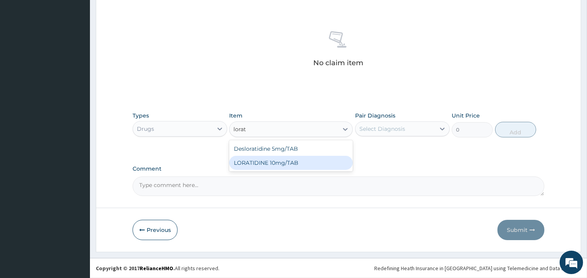
click at [267, 163] on div "LORATIDINE 10mg/TAB" at bounding box center [291, 163] width 124 height 14
type input "41.2"
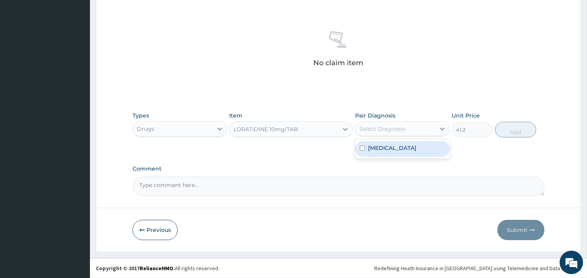
click at [395, 132] on div "Select Diagnosis" at bounding box center [382, 129] width 46 height 8
click at [377, 145] on label "Rhinitis" at bounding box center [392, 148] width 48 height 8
checkbox input "true"
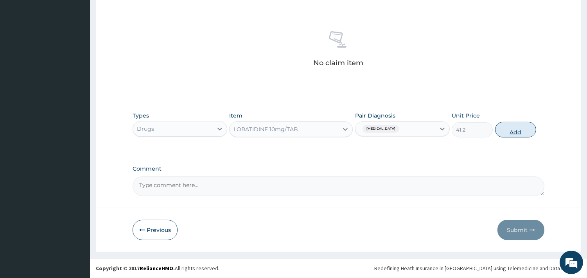
click at [521, 131] on button "Add" at bounding box center [515, 130] width 41 height 16
type input "0"
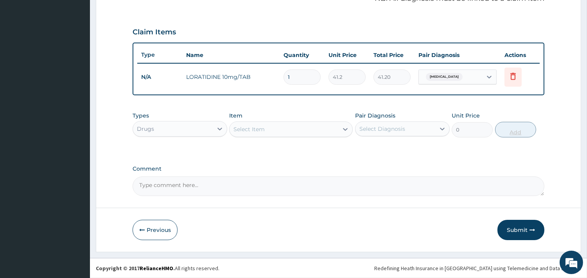
scroll to position [248, 0]
type input "0.00"
type input "5"
type input "206.00"
type input "5"
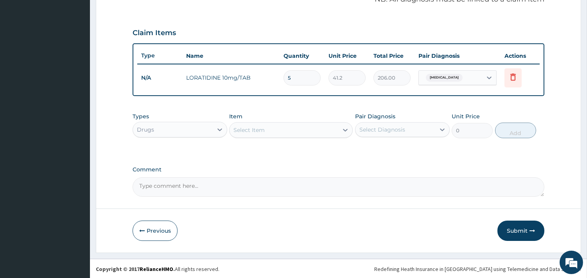
click at [267, 132] on div "Select Item" at bounding box center [284, 130] width 109 height 13
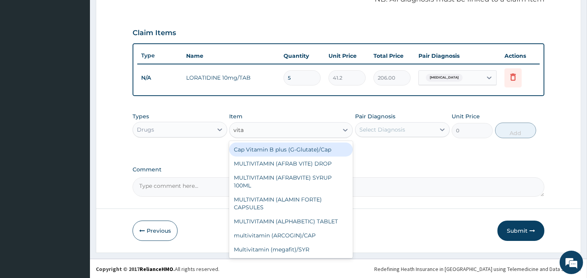
type input "vit"
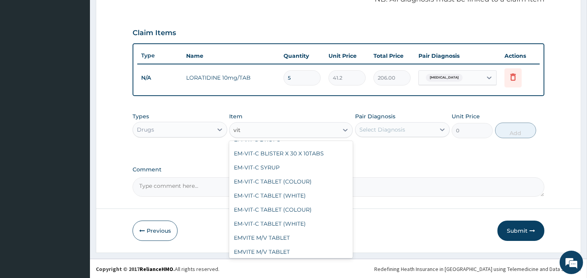
scroll to position [140, 0]
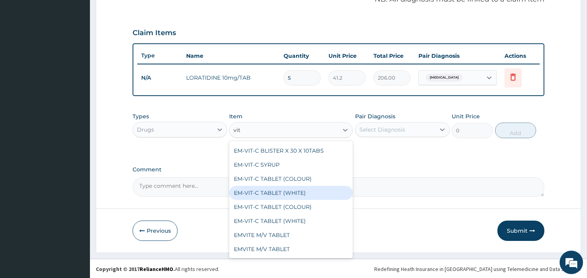
click at [296, 194] on div "EM-VIT-C TABLET (WHITE)" at bounding box center [291, 193] width 124 height 14
type input "10"
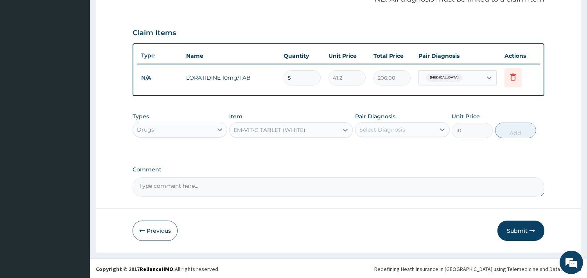
click at [391, 130] on div "Select Diagnosis" at bounding box center [382, 130] width 46 height 8
click at [371, 146] on label "Rhinitis" at bounding box center [392, 149] width 48 height 8
checkbox input "true"
click at [511, 133] on button "Add" at bounding box center [515, 131] width 41 height 16
type input "0"
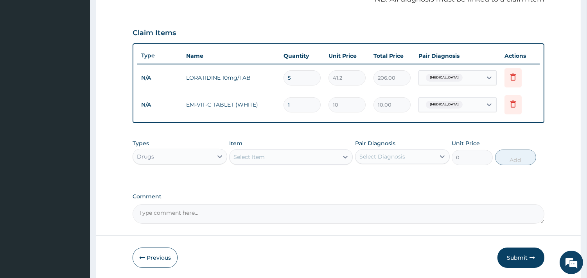
type input "18"
type input "180.00"
type input "18"
click at [174, 152] on div "Drugs" at bounding box center [173, 157] width 80 height 13
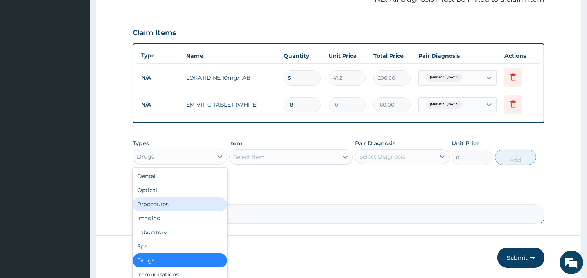
click at [183, 200] on div "Procedures" at bounding box center [180, 204] width 95 height 14
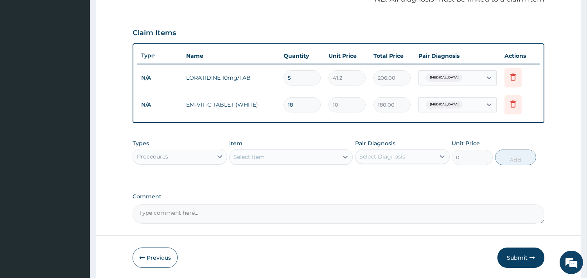
click at [271, 157] on div "Select Item" at bounding box center [284, 157] width 109 height 13
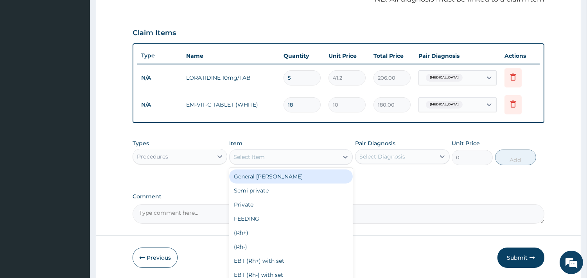
click at [271, 157] on div "Select Item" at bounding box center [284, 157] width 109 height 13
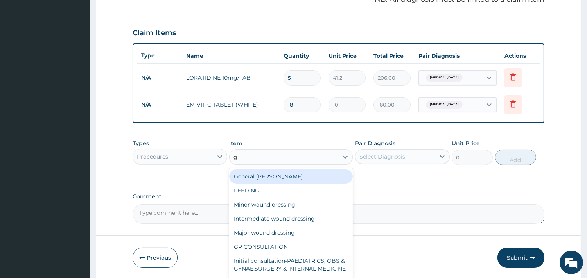
type input "gp"
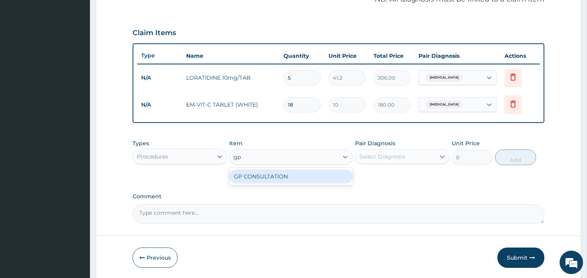
click at [271, 170] on div "GP CONSULTATION" at bounding box center [291, 177] width 124 height 14
type input "2000"
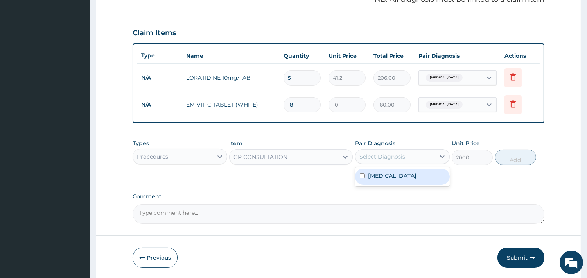
click at [377, 158] on div "Select Diagnosis" at bounding box center [382, 157] width 46 height 8
click at [370, 173] on label "Rhinitis" at bounding box center [392, 176] width 48 height 8
checkbox input "true"
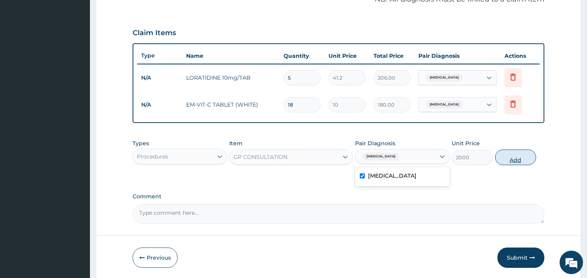
click at [526, 152] on button "Add" at bounding box center [515, 158] width 41 height 16
type input "0"
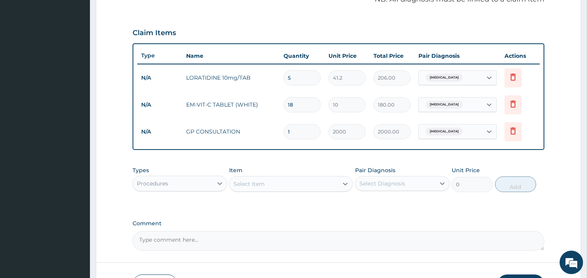
scroll to position [302, 0]
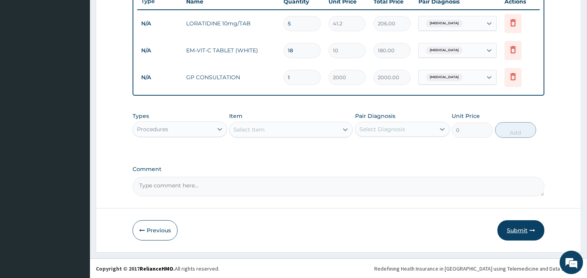
click at [520, 230] on button "Submit" at bounding box center [520, 231] width 47 height 20
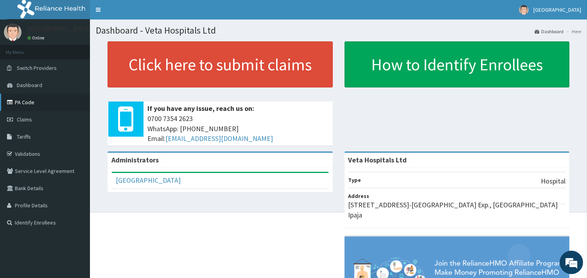
click at [32, 107] on link "PA Code" at bounding box center [45, 102] width 90 height 17
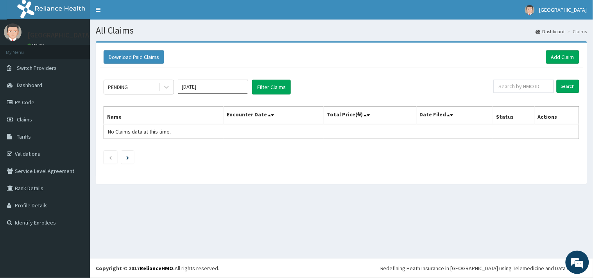
drag, startPoint x: 254, startPoint y: 148, endPoint x: 386, endPoint y: 149, distance: 131.8
click at [386, 149] on div "PENDING [DATE] Filter Claims Search Name Encounter Date Total Price(₦) Date Fil…" at bounding box center [342, 120] width 484 height 104
click at [565, 53] on link "Add Claim" at bounding box center [562, 56] width 33 height 13
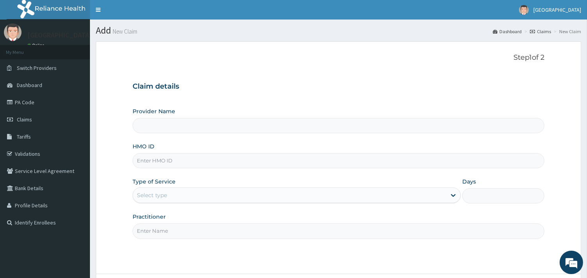
click at [328, 157] on input "HMO ID" at bounding box center [339, 160] width 412 height 15
type input "UPS/10151/C"
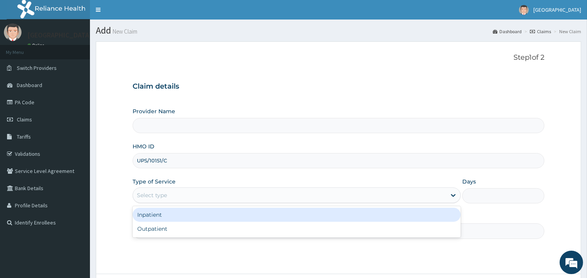
click at [186, 196] on div "Select type" at bounding box center [289, 195] width 313 height 13
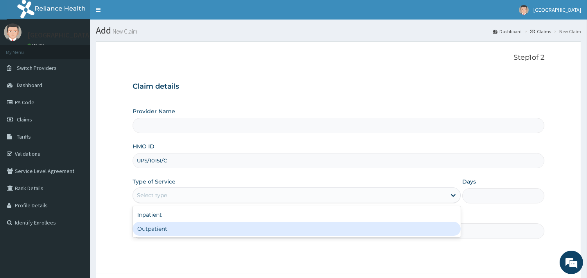
click at [169, 232] on div "Outpatient" at bounding box center [297, 229] width 328 height 14
type input "1"
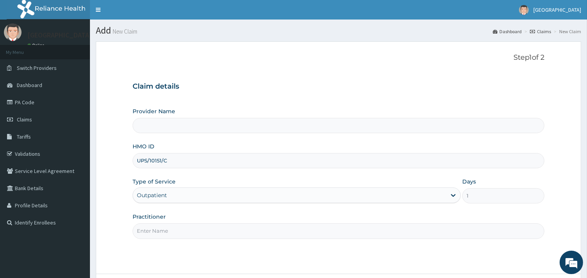
click at [170, 231] on input "Practitioner" at bounding box center [339, 231] width 412 height 15
type input "[PERSON_NAME]"
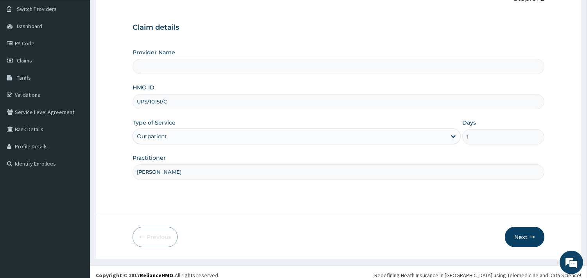
scroll to position [66, 0]
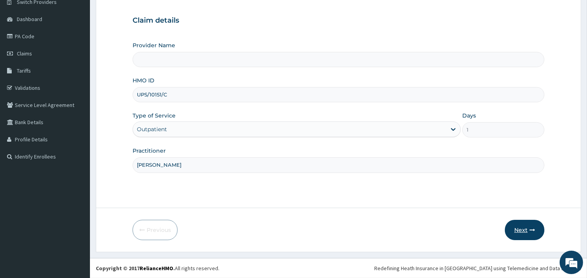
click at [525, 227] on button "Next" at bounding box center [524, 230] width 39 height 20
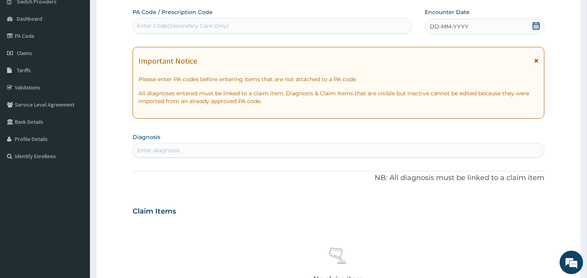
scroll to position [0, 0]
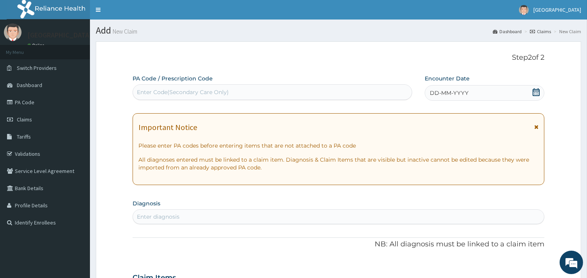
click at [488, 91] on div "DD-MM-YYYY" at bounding box center [485, 93] width 120 height 16
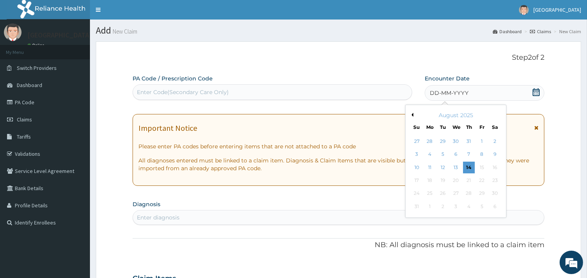
click at [412, 115] on button "Previous Month" at bounding box center [411, 115] width 4 height 4
click at [486, 152] on div "11" at bounding box center [482, 155] width 12 height 12
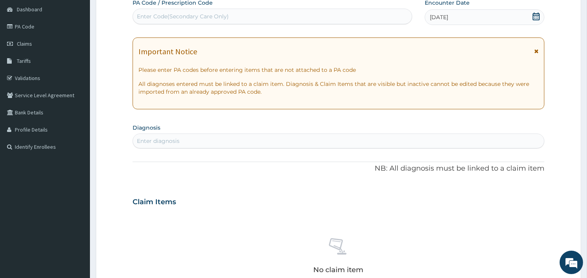
scroll to position [118, 0]
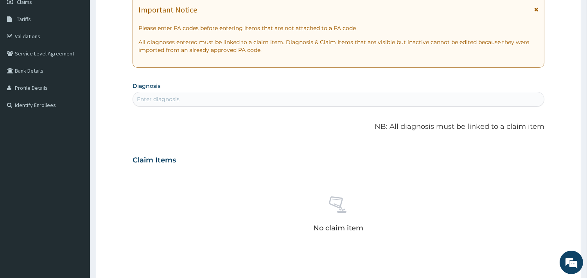
click at [337, 98] on div "Enter diagnosis" at bounding box center [338, 99] width 411 height 13
type input "upper res"
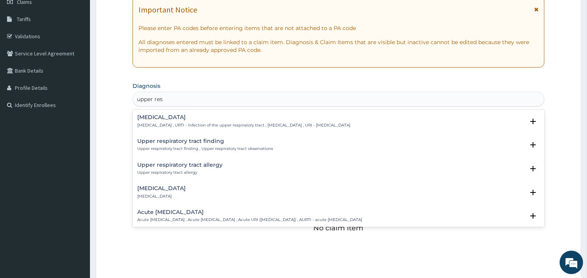
click at [184, 120] on div "Upper respiratory infection Upper respiratory infection , URTI - Infection of t…" at bounding box center [243, 122] width 213 height 14
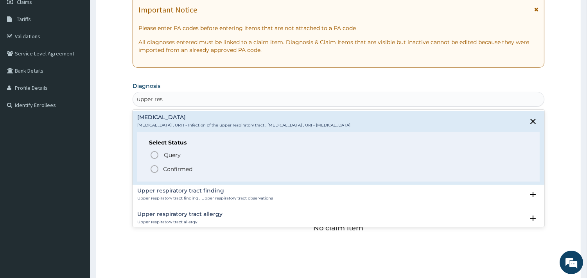
click at [153, 169] on icon "status option filled" at bounding box center [154, 169] width 9 height 9
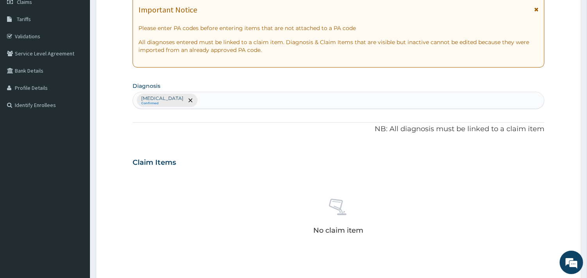
scroll to position [248, 0]
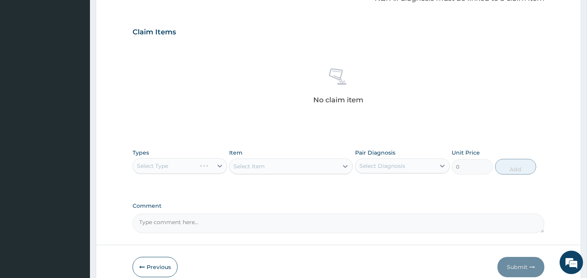
click at [173, 164] on div "Select Type" at bounding box center [180, 166] width 95 height 16
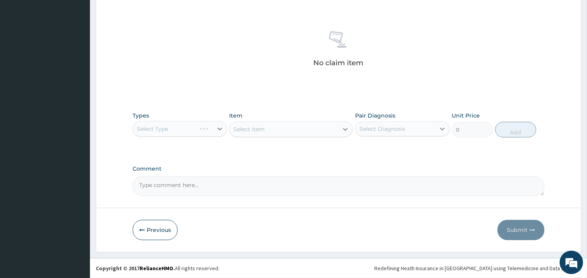
click at [185, 131] on div "Select Type" at bounding box center [180, 129] width 95 height 16
click at [171, 126] on div "Select Type" at bounding box center [180, 129] width 95 height 16
click at [169, 229] on button "Previous" at bounding box center [155, 230] width 45 height 20
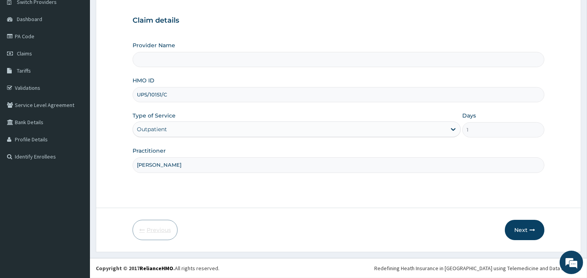
scroll to position [66, 0]
drag, startPoint x: 170, startPoint y: 90, endPoint x: 138, endPoint y: 95, distance: 32.4
click at [138, 95] on input "UPS/10151/C" at bounding box center [339, 94] width 412 height 15
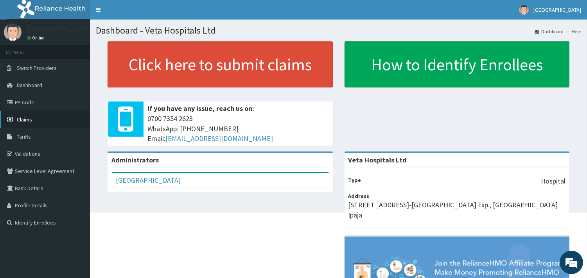
click at [32, 117] on link "Claims" at bounding box center [45, 119] width 90 height 17
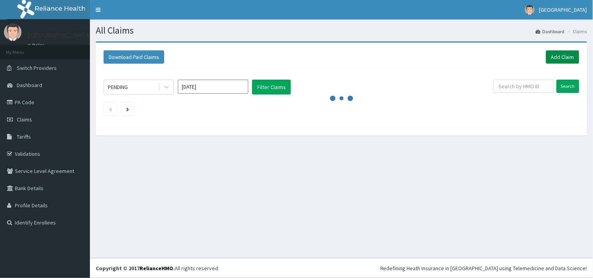
click at [574, 57] on link "Add Claim" at bounding box center [562, 56] width 33 height 13
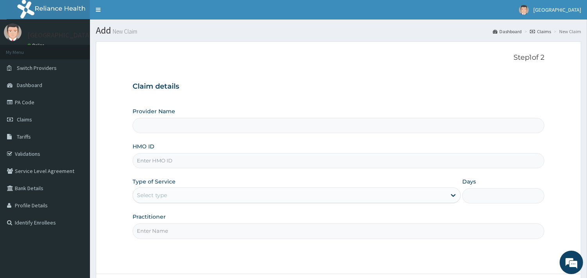
type input "Veta Hospitals Ltd"
click at [225, 164] on input "HMO ID" at bounding box center [339, 160] width 412 height 15
paste input "UPS/10151/C"
type input "UPS/10151/A"
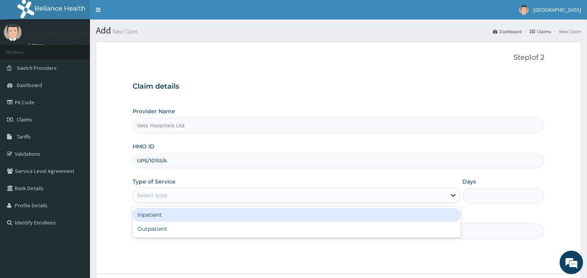
click at [195, 196] on div "Select type" at bounding box center [289, 195] width 313 height 13
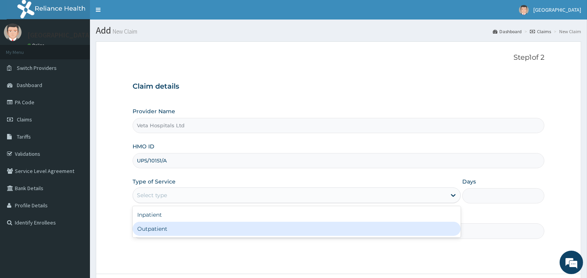
click at [183, 226] on div "Outpatient" at bounding box center [297, 229] width 328 height 14
type input "1"
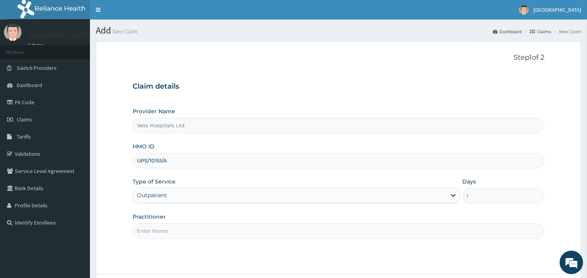
click at [182, 230] on input "Practitioner" at bounding box center [339, 231] width 412 height 15
type input "[PERSON_NAME]"
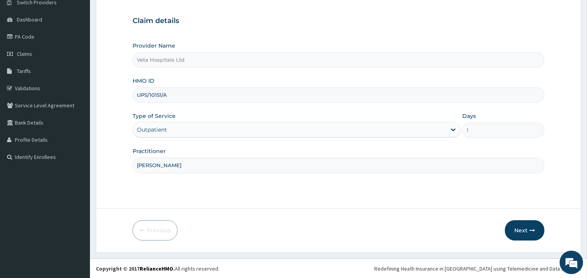
scroll to position [66, 0]
click at [519, 235] on button "Next" at bounding box center [524, 230] width 39 height 20
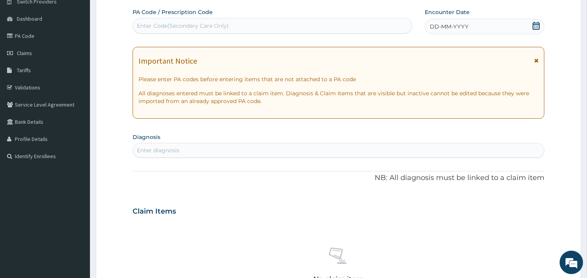
click at [479, 32] on div "DD-MM-YYYY" at bounding box center [485, 27] width 120 height 16
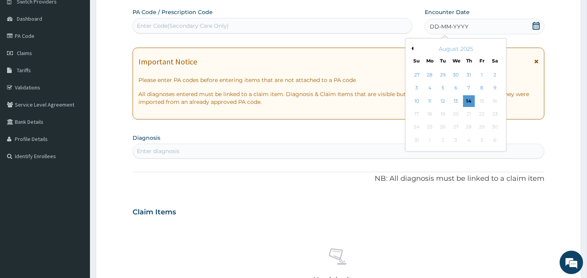
click at [413, 47] on div "August 2025" at bounding box center [456, 49] width 94 height 8
click at [411, 48] on button "Previous Month" at bounding box center [411, 49] width 4 height 4
click at [482, 88] on div "11" at bounding box center [482, 89] width 12 height 12
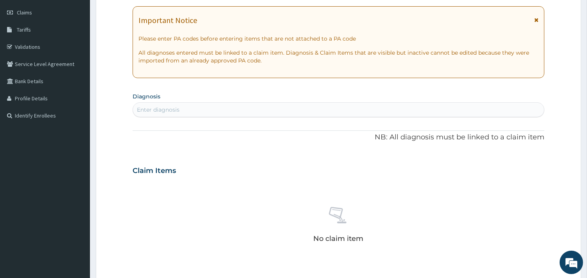
scroll to position [126, 0]
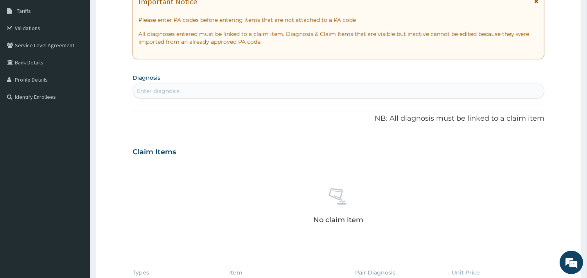
click at [351, 91] on div "Enter diagnosis" at bounding box center [338, 91] width 411 height 13
type input "upper res"
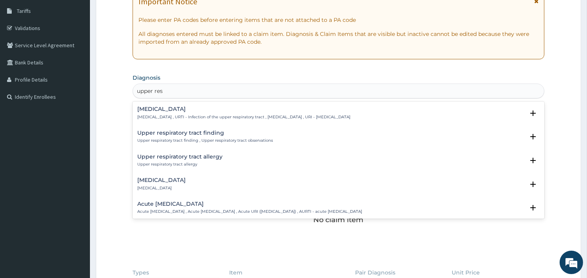
click at [189, 111] on h4 "Upper respiratory infection" at bounding box center [243, 109] width 213 height 6
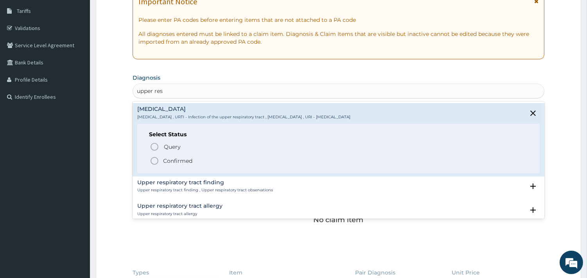
click at [151, 158] on icon "status option filled" at bounding box center [154, 160] width 9 height 9
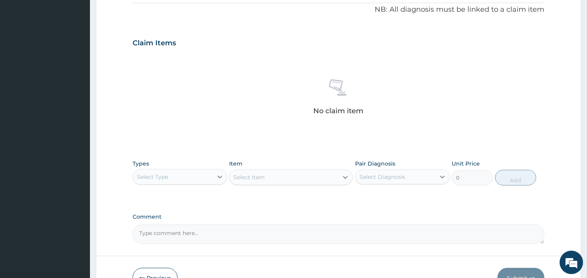
scroll to position [257, 0]
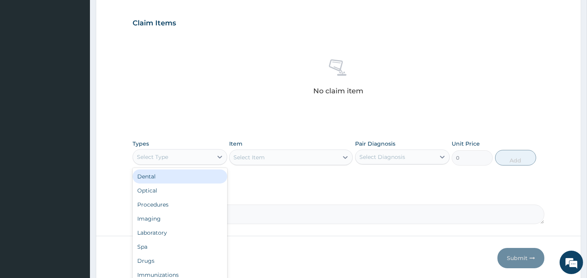
click at [180, 155] on div "Select Type" at bounding box center [173, 157] width 80 height 13
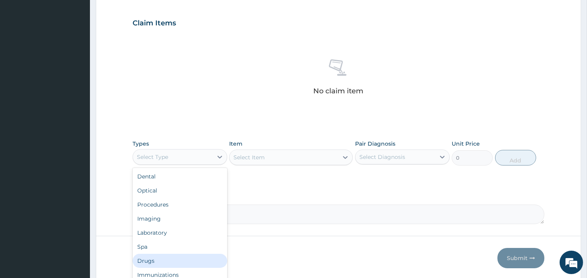
click at [149, 256] on div "Drugs" at bounding box center [180, 261] width 95 height 14
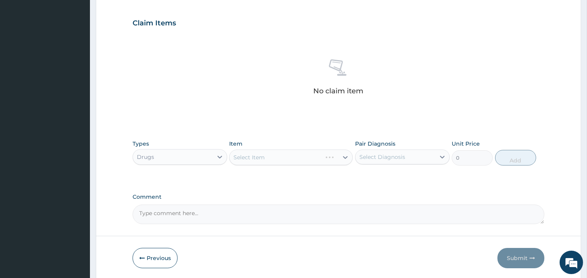
scroll to position [285, 0]
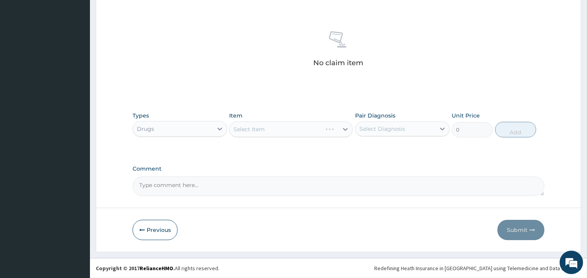
click at [286, 132] on div "Select Item" at bounding box center [291, 130] width 124 height 16
click at [286, 132] on div "Select Item" at bounding box center [284, 129] width 109 height 13
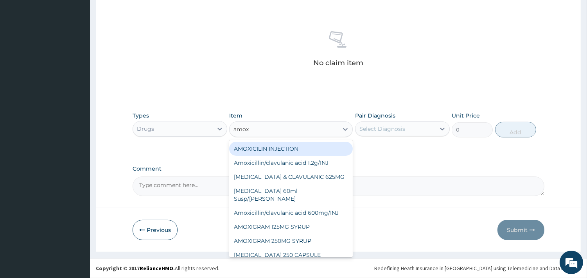
type input "amoxi"
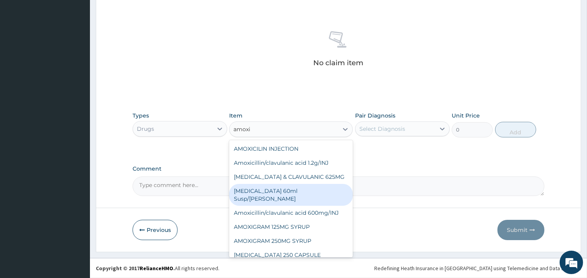
click at [294, 189] on div "[MEDICAL_DATA] 60ml Susp/[PERSON_NAME]" at bounding box center [291, 195] width 124 height 22
type input "550"
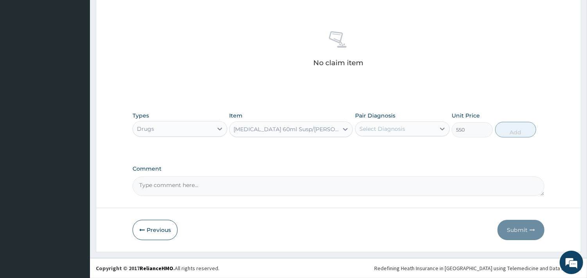
click at [400, 124] on div "Select Diagnosis" at bounding box center [395, 129] width 80 height 13
click at [386, 141] on div "[MEDICAL_DATA]" at bounding box center [402, 149] width 95 height 16
checkbox input "true"
click at [511, 125] on button "Add" at bounding box center [515, 130] width 41 height 16
type input "0"
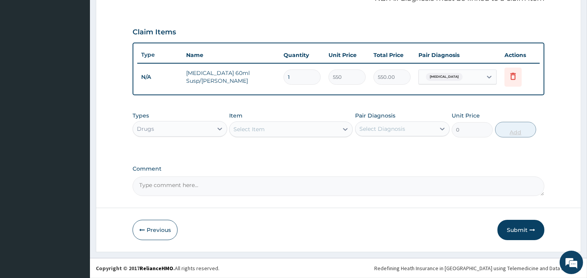
scroll to position [248, 0]
click at [288, 131] on div "Select Item" at bounding box center [284, 130] width 109 height 13
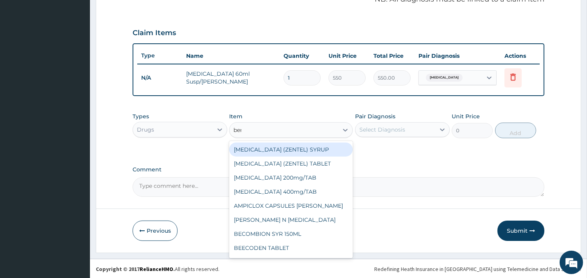
type input "beny"
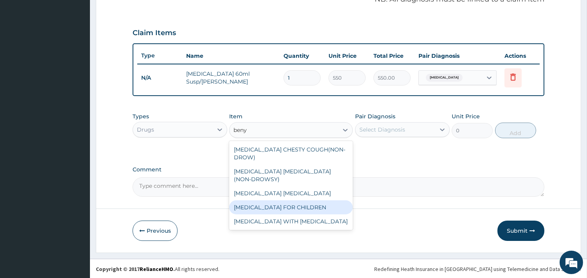
click at [276, 201] on div "[MEDICAL_DATA] FOR CHILDREN" at bounding box center [291, 208] width 124 height 14
type input "900"
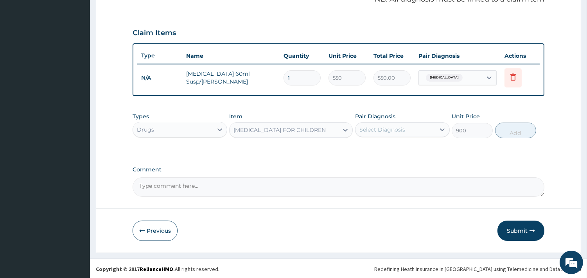
click at [423, 124] on div "Select Diagnosis" at bounding box center [395, 130] width 80 height 13
click at [400, 147] on label "Upper respiratory infection" at bounding box center [392, 149] width 48 height 8
checkbox input "true"
click at [527, 129] on button "Add" at bounding box center [515, 131] width 41 height 16
type input "0"
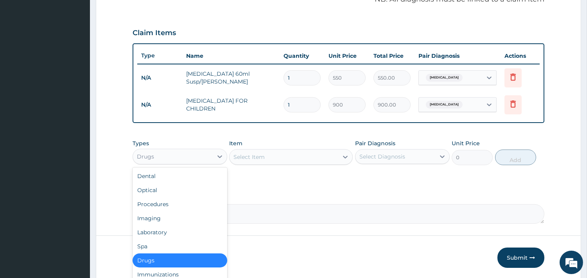
click at [188, 160] on div "Drugs" at bounding box center [173, 157] width 80 height 13
click at [159, 208] on div "Procedures" at bounding box center [180, 204] width 95 height 14
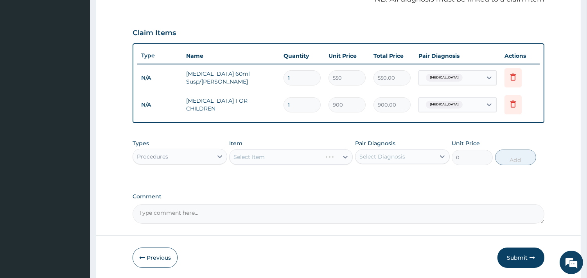
click at [259, 158] on div "Select Item" at bounding box center [291, 157] width 124 height 16
click at [259, 158] on div "Select Item" at bounding box center [248, 157] width 31 height 8
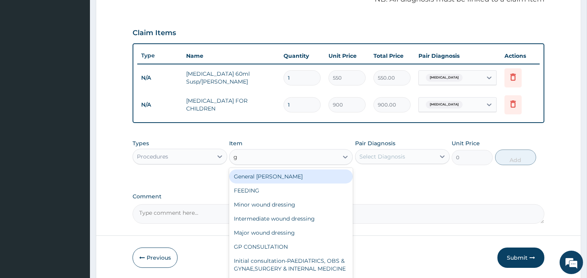
type input "gp"
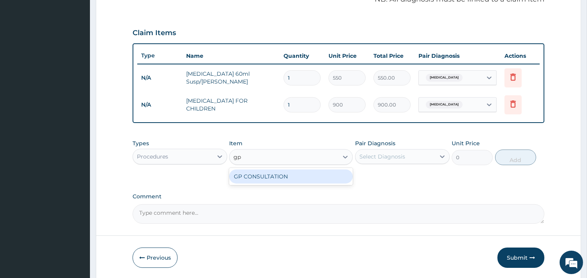
click at [262, 178] on div "GP CONSULTATION" at bounding box center [291, 177] width 124 height 14
type input "2000"
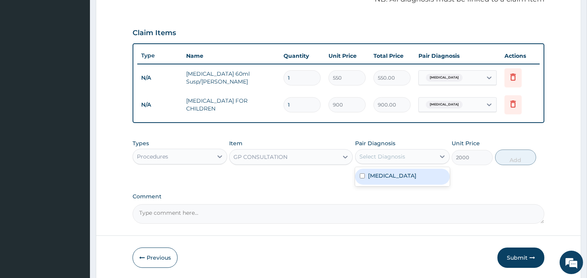
click at [378, 162] on div "Select Diagnosis" at bounding box center [395, 157] width 80 height 13
click at [376, 174] on label "Upper respiratory infection" at bounding box center [392, 176] width 48 height 8
checkbox input "true"
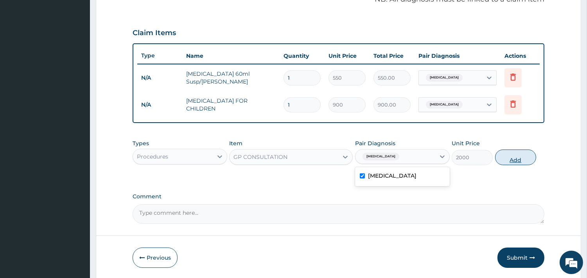
click at [510, 151] on button "Add" at bounding box center [515, 158] width 41 height 16
type input "0"
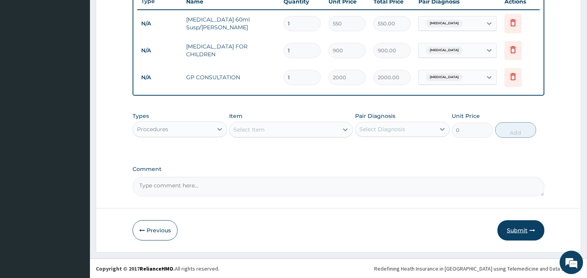
click at [515, 226] on button "Submit" at bounding box center [520, 231] width 47 height 20
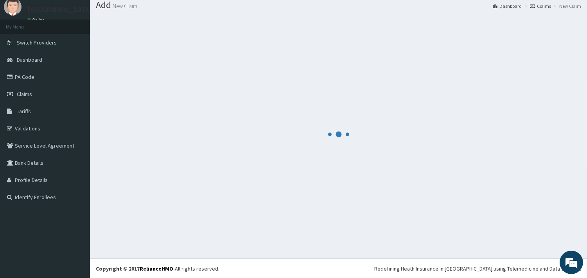
scroll to position [302, 0]
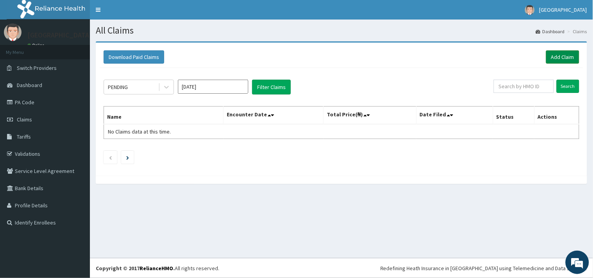
click at [561, 52] on link "Add Claim" at bounding box center [562, 56] width 33 height 13
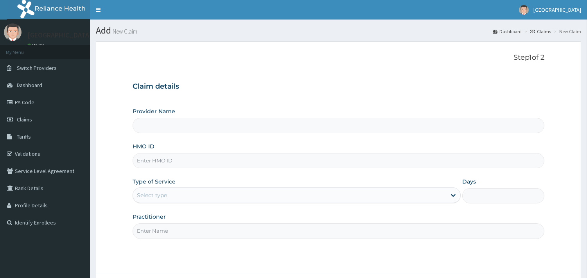
click at [194, 160] on input "HMO ID" at bounding box center [339, 160] width 412 height 15
type input "ups"
type input "Veta Hospitals Ltd"
type input "UPS/10151/A"
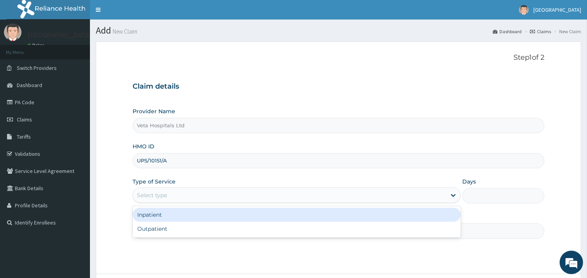
click at [180, 195] on div "Select type" at bounding box center [289, 195] width 313 height 13
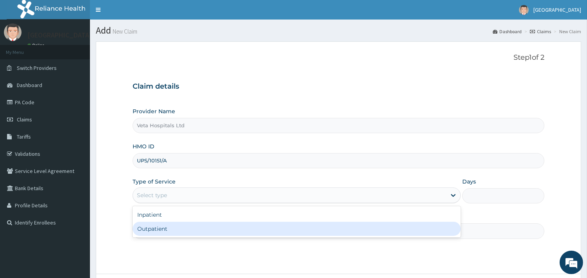
click at [165, 231] on div "Outpatient" at bounding box center [297, 229] width 328 height 14
type input "1"
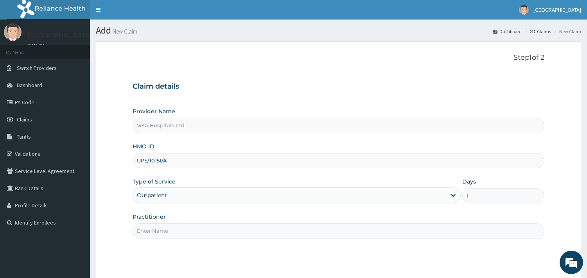
click at [165, 230] on input "Practitioner" at bounding box center [339, 231] width 412 height 15
type input "[PERSON_NAME]"
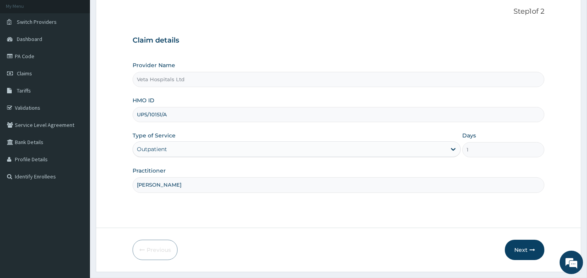
scroll to position [66, 0]
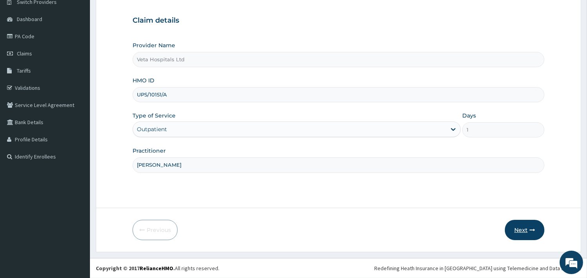
click at [526, 232] on button "Next" at bounding box center [524, 230] width 39 height 20
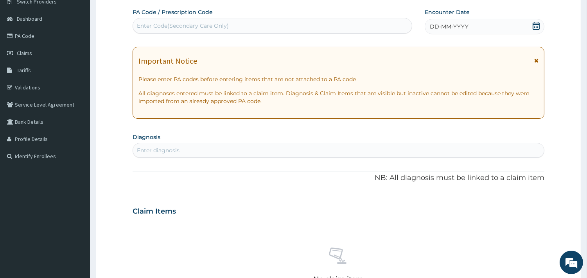
click at [533, 22] on icon at bounding box center [536, 26] width 8 height 8
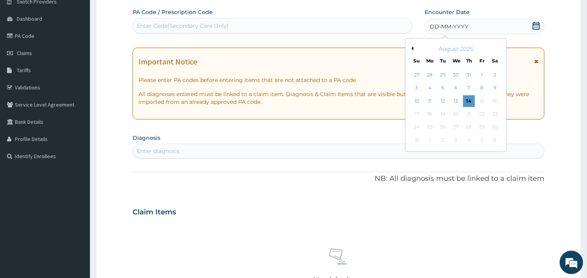
click at [413, 50] on div "August 2025" at bounding box center [456, 49] width 94 height 8
click at [411, 47] on button "Previous Month" at bounding box center [411, 49] width 4 height 4
click at [420, 97] on div "13" at bounding box center [417, 101] width 12 height 12
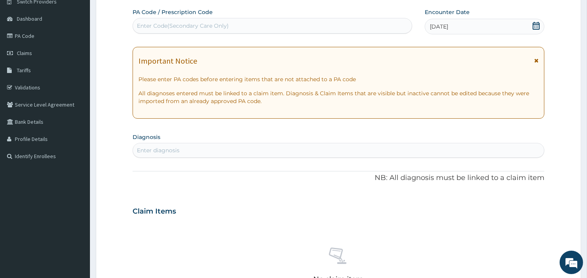
click at [206, 149] on div "Enter diagnosis" at bounding box center [338, 150] width 411 height 13
type input "upper res"
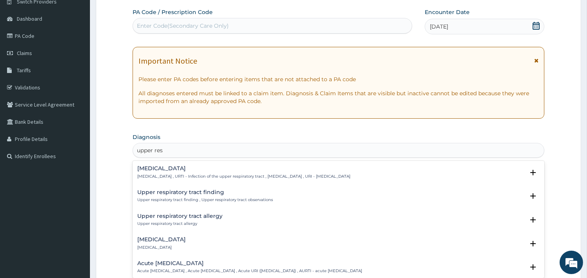
click at [192, 165] on div "[MEDICAL_DATA] [MEDICAL_DATA] , URTI - Infection of the upper respiratory tract…" at bounding box center [339, 175] width 412 height 24
click at [172, 172] on div "[MEDICAL_DATA] [MEDICAL_DATA] , URTI - Infection of the upper respiratory tract…" at bounding box center [243, 173] width 213 height 14
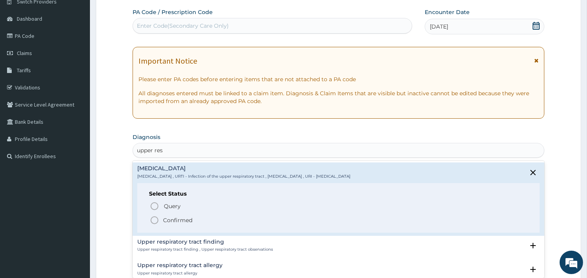
click at [152, 221] on icon "status option filled" at bounding box center [154, 220] width 9 height 9
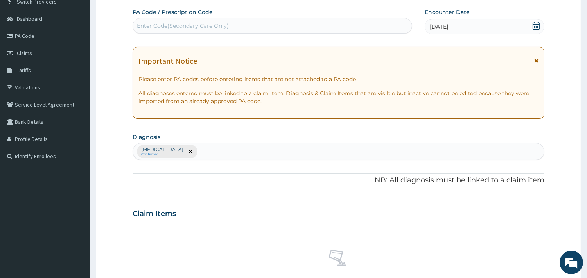
click at [251, 149] on div "[MEDICAL_DATA] Confirmed" at bounding box center [338, 151] width 411 height 16
type input "peptic"
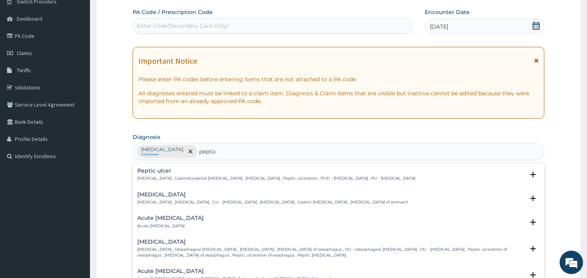
click at [154, 172] on h4 "Peptic ulcer" at bounding box center [276, 171] width 278 height 6
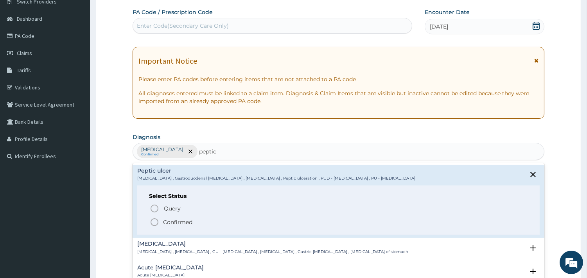
click at [153, 221] on icon "status option filled" at bounding box center [154, 222] width 9 height 9
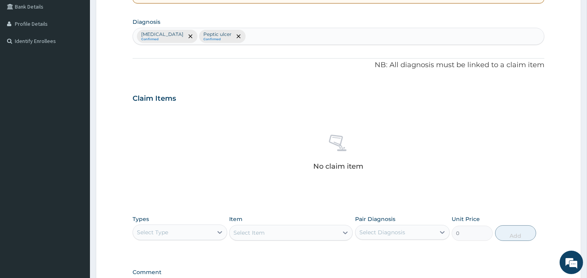
scroll to position [197, 0]
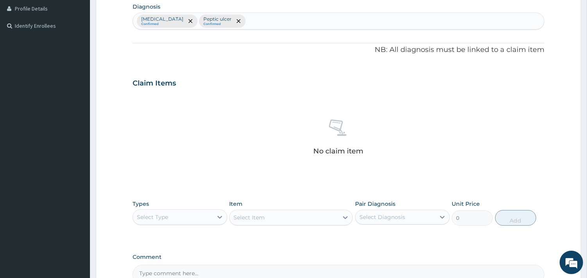
click at [177, 217] on div "Select Type" at bounding box center [173, 217] width 80 height 13
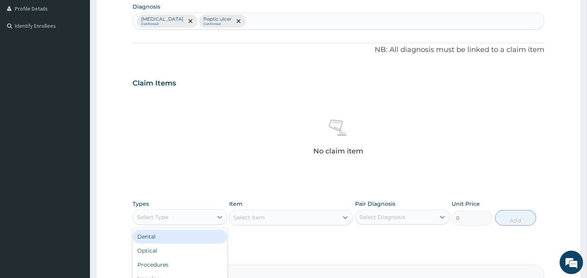
scroll to position [266, 0]
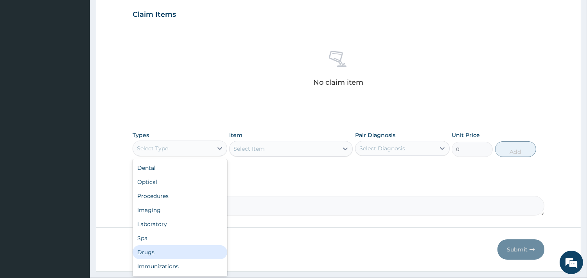
click at [161, 253] on div "Drugs" at bounding box center [180, 253] width 95 height 14
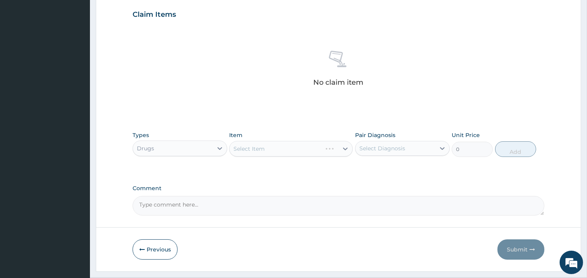
click at [271, 149] on div "Select Item" at bounding box center [291, 149] width 124 height 16
click at [271, 149] on div "Select Item" at bounding box center [284, 149] width 109 height 13
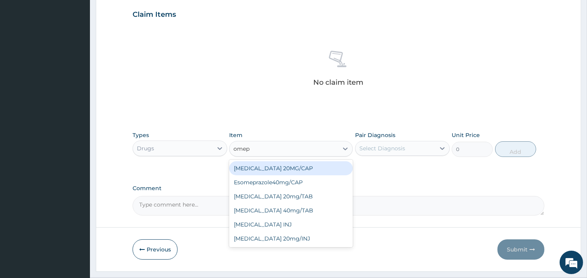
type input "omepr"
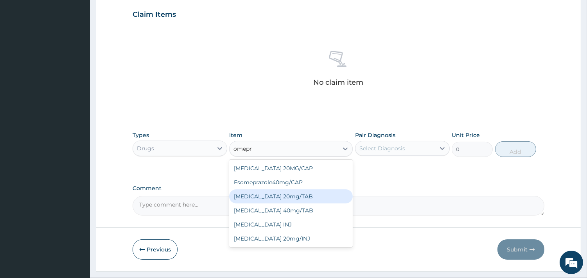
click at [267, 202] on div "[MEDICAL_DATA] 20mg/TAB" at bounding box center [291, 197] width 124 height 14
type input "281.2"
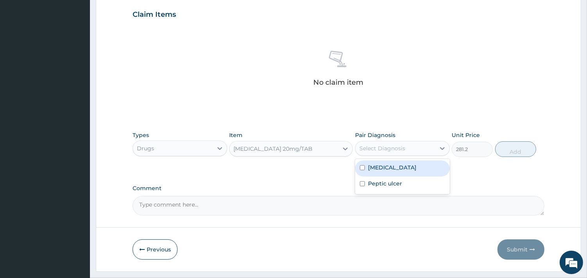
click at [389, 142] on div "Select Diagnosis" at bounding box center [395, 148] width 80 height 13
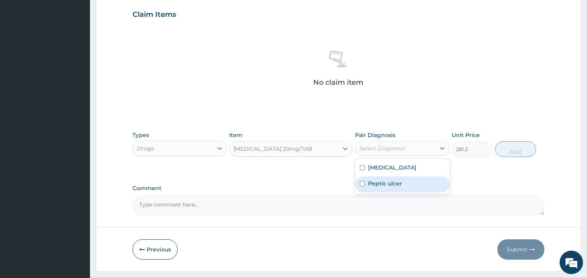
click at [369, 182] on label "Peptic ulcer" at bounding box center [385, 184] width 34 height 8
checkbox input "true"
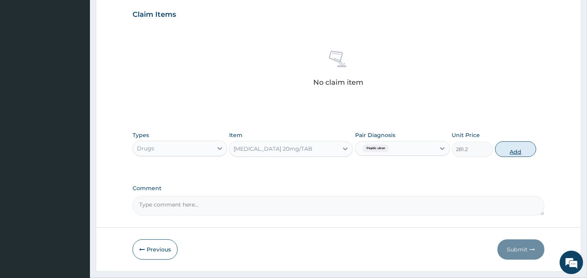
click at [522, 150] on button "Add" at bounding box center [515, 150] width 41 height 16
type input "0"
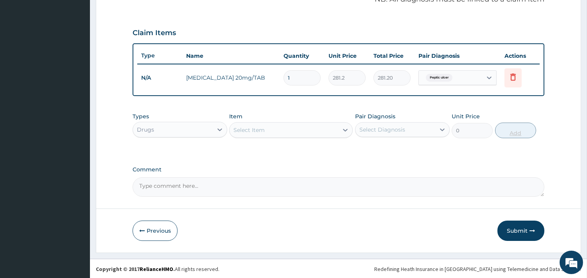
type input "10"
type input "2812.00"
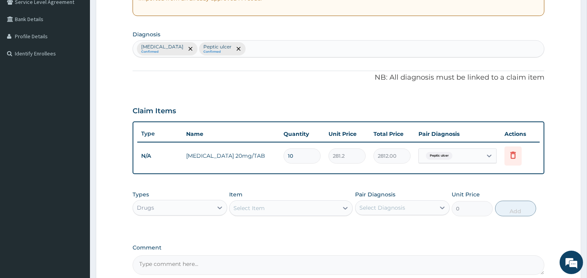
scroll to position [95, 0]
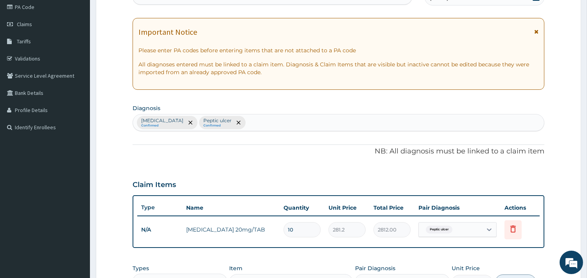
type input "10"
click at [292, 120] on div "[MEDICAL_DATA] Confirmed [MEDICAL_DATA] Confirmed" at bounding box center [338, 123] width 411 height 16
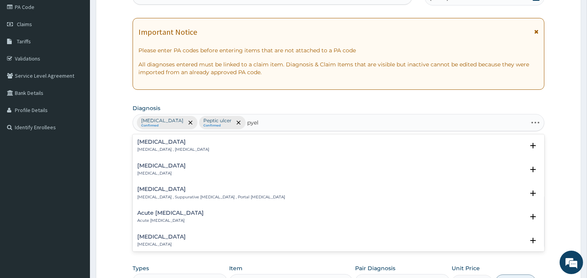
type input "pyelo"
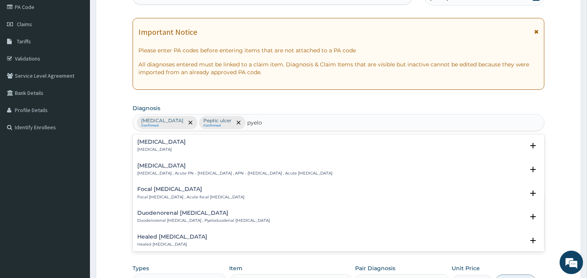
click at [158, 143] on h4 "[MEDICAL_DATA]" at bounding box center [161, 142] width 48 height 6
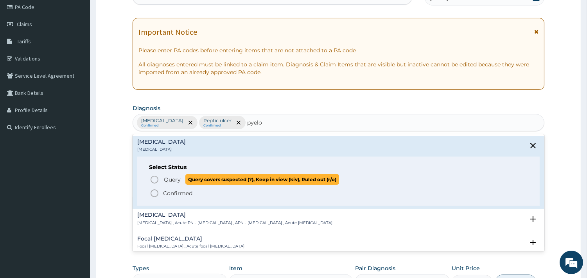
click at [154, 179] on icon "status option query" at bounding box center [154, 179] width 9 height 9
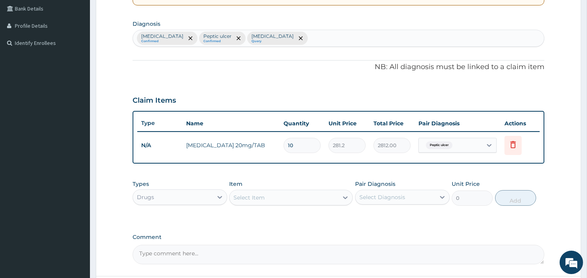
scroll to position [209, 0]
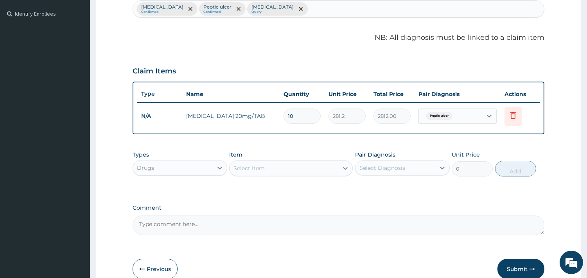
click at [271, 166] on div "Select Item" at bounding box center [284, 168] width 109 height 13
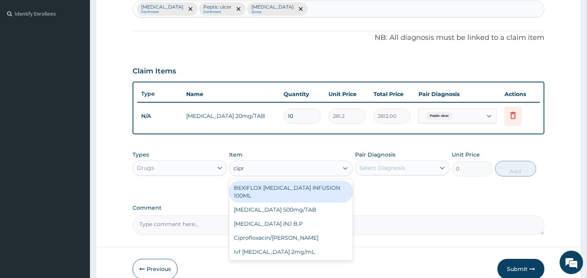
type input "cipro"
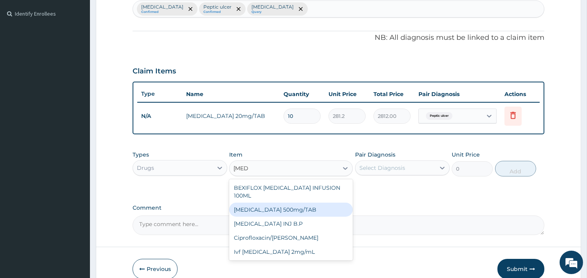
click at [276, 203] on div "[MEDICAL_DATA] 500mg/TAB" at bounding box center [291, 210] width 124 height 14
type input "95.6"
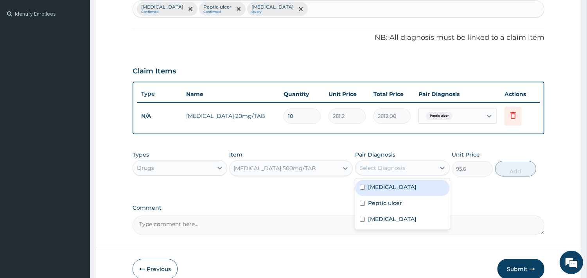
click at [375, 169] on div "Select Diagnosis" at bounding box center [382, 168] width 46 height 8
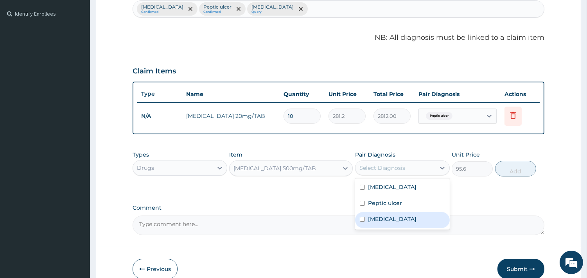
click at [366, 213] on div "Pyelonephritis" at bounding box center [402, 220] width 95 height 16
checkbox input "true"
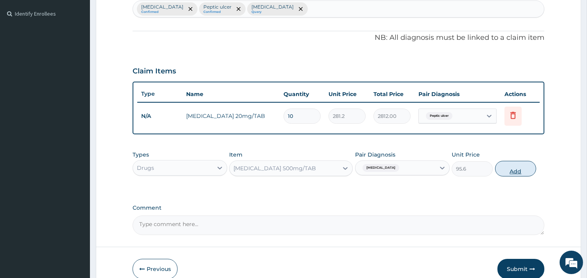
click at [521, 163] on button "Add" at bounding box center [515, 169] width 41 height 16
type input "0"
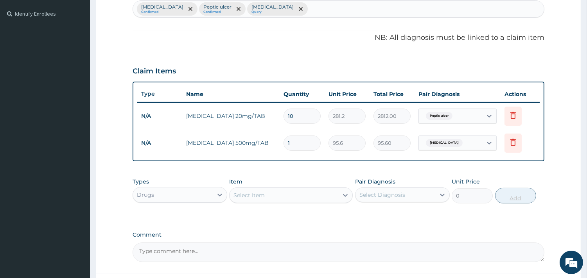
type input "10"
type input "956.00"
type input "10"
click at [312, 196] on div "Select Item" at bounding box center [284, 195] width 109 height 13
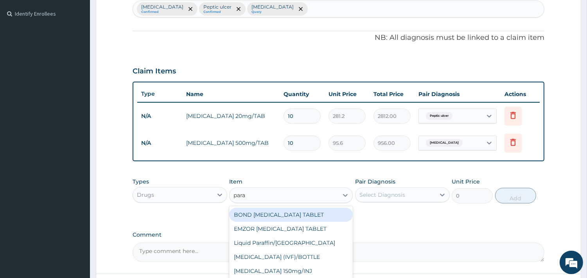
type input "parac"
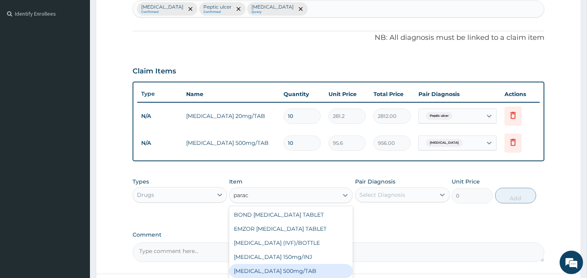
click at [292, 275] on div "[MEDICAL_DATA] 500mg/TAB" at bounding box center [291, 271] width 124 height 14
type input "18.5"
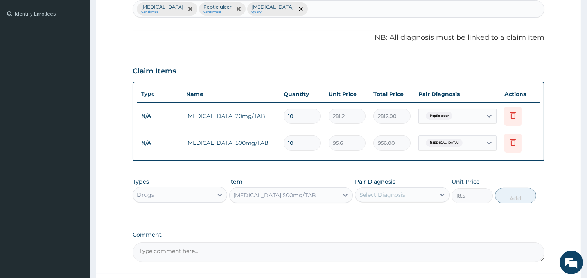
click at [423, 202] on div "Pair Diagnosis Select Diagnosis" at bounding box center [402, 191] width 95 height 26
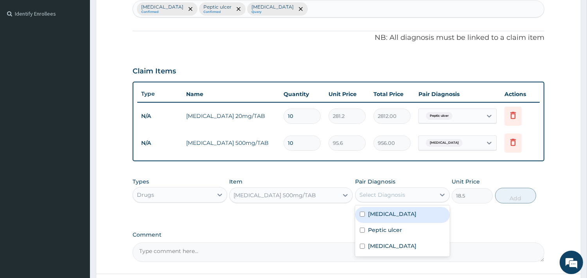
click at [397, 192] on div "Select Diagnosis" at bounding box center [382, 195] width 46 height 8
click at [373, 212] on label "[MEDICAL_DATA]" at bounding box center [392, 214] width 48 height 8
checkbox input "true"
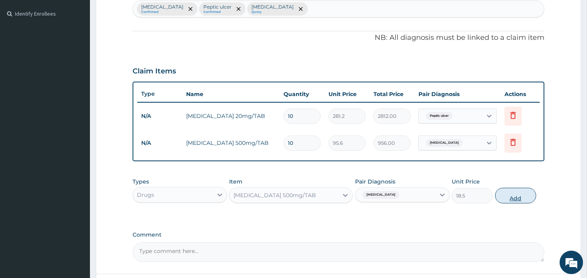
click at [522, 190] on button "Add" at bounding box center [515, 196] width 41 height 16
type input "0"
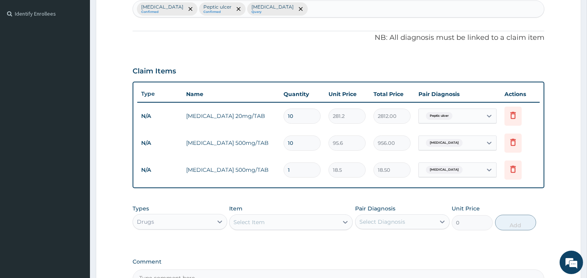
type input "12"
type input "222.00"
type input "12"
click at [284, 225] on div "Select Item" at bounding box center [284, 222] width 109 height 13
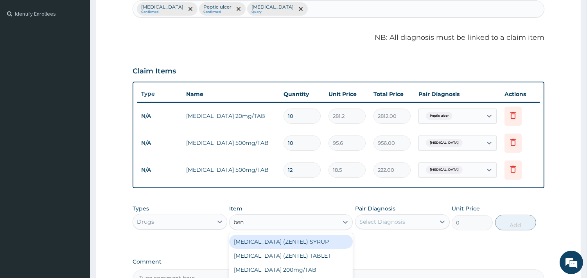
type input "beny"
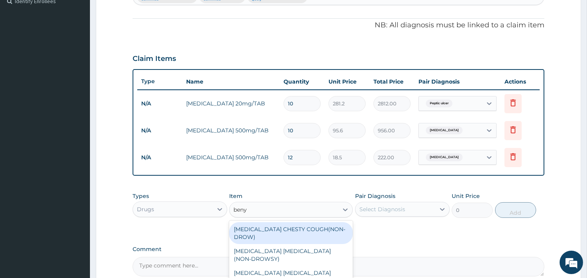
scroll to position [235, 0]
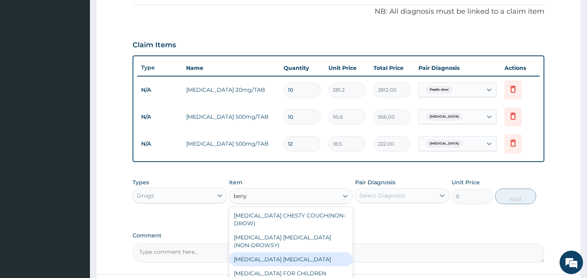
click at [270, 253] on div "[MEDICAL_DATA] [MEDICAL_DATA]" at bounding box center [291, 260] width 124 height 14
type input "900"
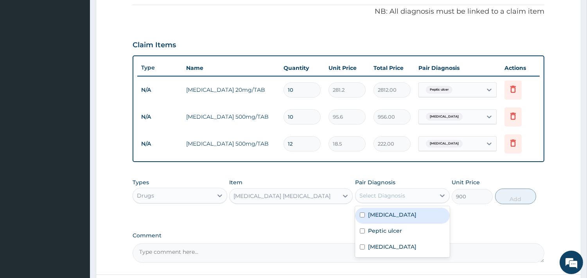
click at [386, 195] on div "Select Diagnosis" at bounding box center [382, 196] width 46 height 8
click at [376, 212] on label "[MEDICAL_DATA]" at bounding box center [392, 215] width 48 height 8
checkbox input "true"
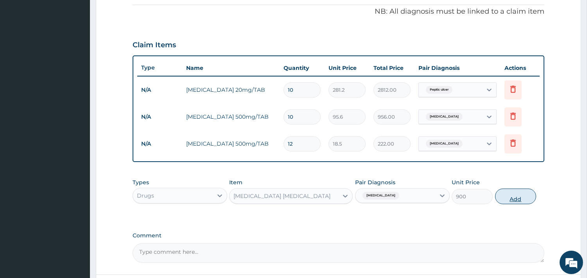
click at [522, 193] on button "Add" at bounding box center [515, 197] width 41 height 16
type input "0"
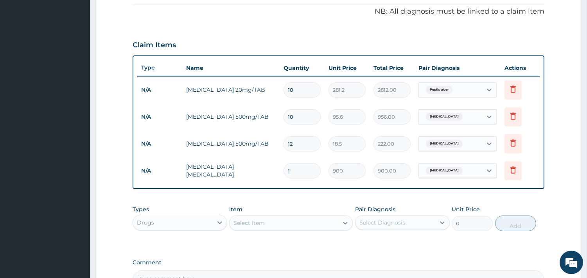
click at [326, 227] on div "Select Item" at bounding box center [284, 223] width 109 height 13
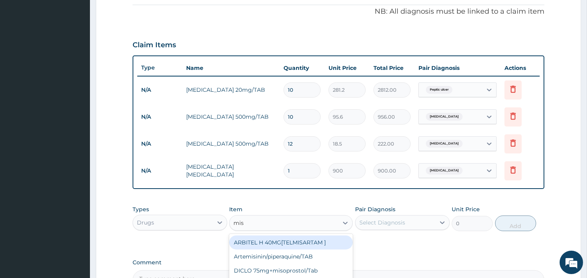
type input "mist"
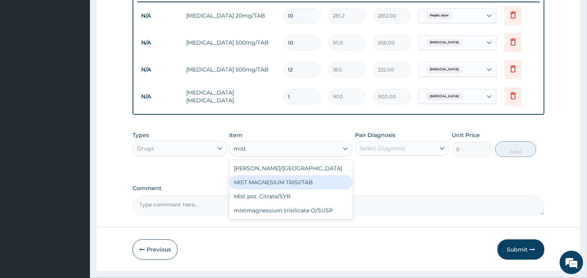
scroll to position [329, 0]
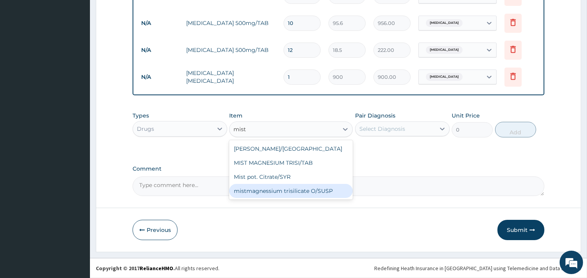
click at [325, 188] on div "mistmagnessium trisilicate O/SUSP" at bounding box center [291, 191] width 124 height 14
type input "1406.2"
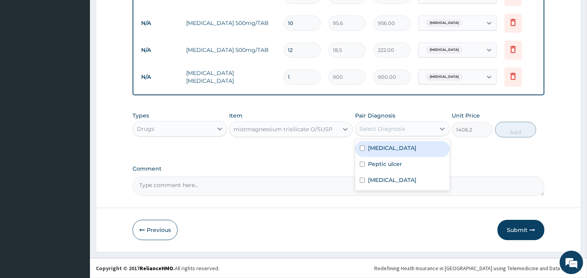
click at [382, 131] on div "Select Diagnosis" at bounding box center [382, 129] width 46 height 8
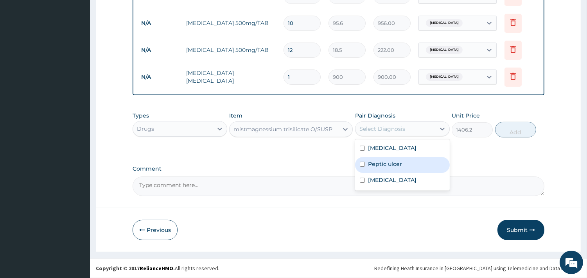
click at [373, 166] on label "Peptic ulcer" at bounding box center [385, 164] width 34 height 8
checkbox input "true"
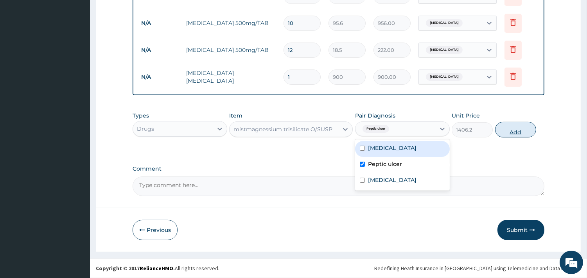
click at [518, 132] on button "Add" at bounding box center [515, 130] width 41 height 16
type input "0"
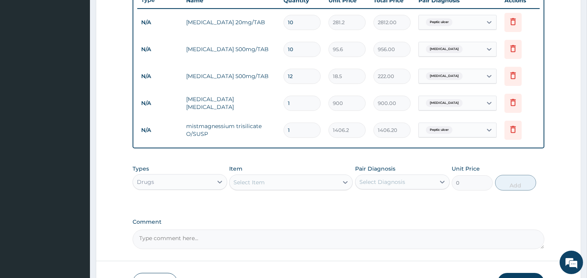
scroll to position [326, 0]
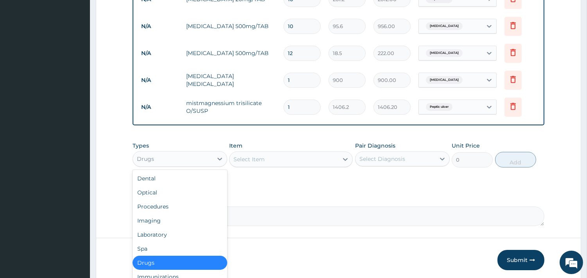
click at [188, 161] on div "Drugs" at bounding box center [173, 159] width 80 height 13
click at [166, 205] on div "Procedures" at bounding box center [180, 207] width 95 height 14
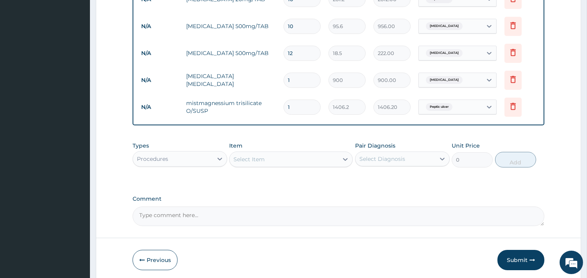
click at [275, 168] on div "Types Procedures Item Select Item Pair Diagnosis Select Diagnosis Unit Price 0 …" at bounding box center [339, 155] width 412 height 34
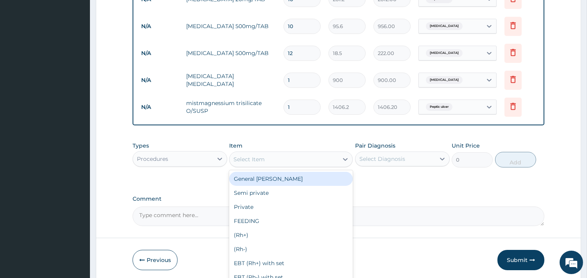
click at [279, 163] on div "Select Item" at bounding box center [284, 159] width 109 height 13
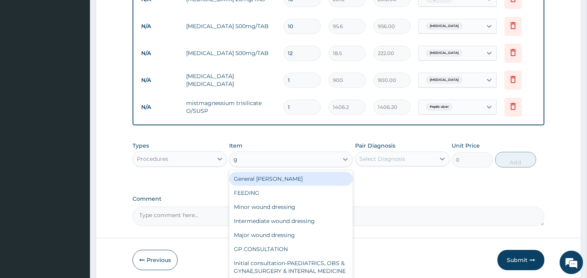
type input "gp"
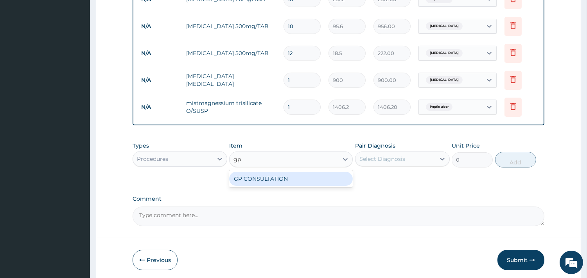
click at [274, 185] on div "GP CONSULTATION" at bounding box center [291, 179] width 124 height 14
type input "2000"
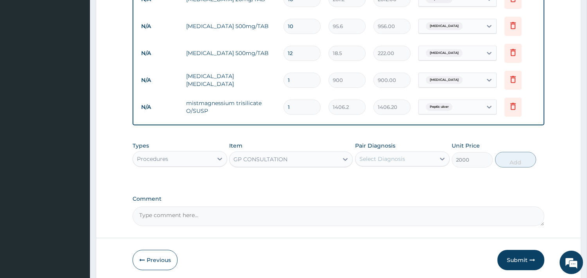
click at [394, 158] on div "Select Diagnosis" at bounding box center [382, 159] width 46 height 8
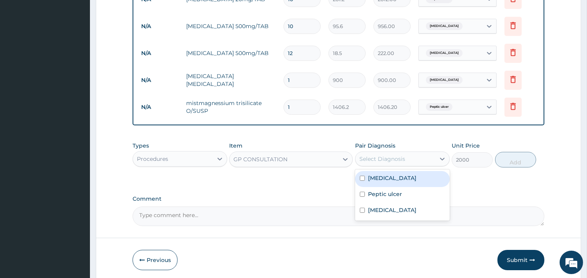
click at [375, 177] on label "[MEDICAL_DATA]" at bounding box center [392, 178] width 48 height 8
checkbox input "true"
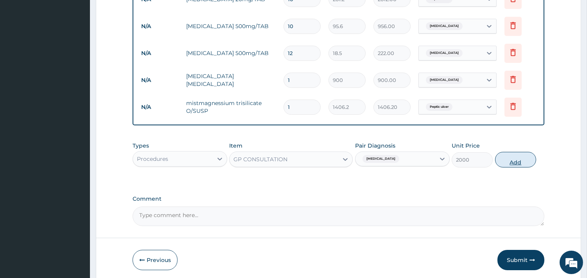
click at [513, 166] on button "Add" at bounding box center [515, 160] width 41 height 16
type input "0"
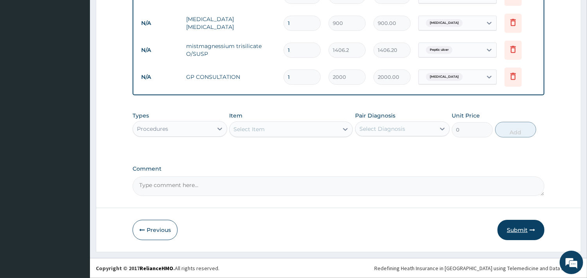
click at [523, 231] on button "Submit" at bounding box center [520, 230] width 47 height 20
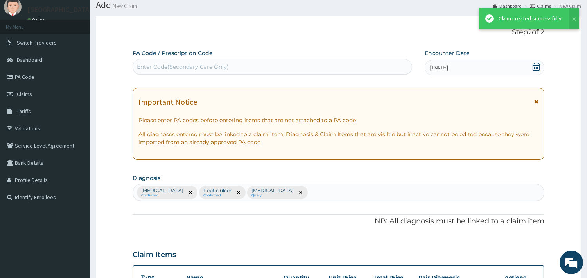
scroll to position [384, 0]
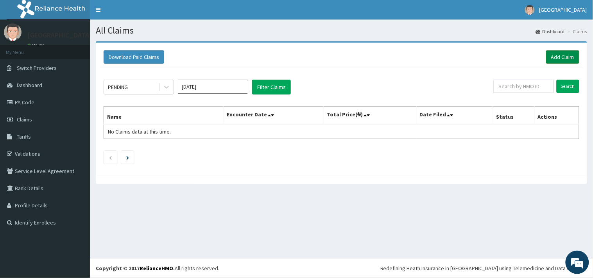
click at [569, 53] on link "Add Claim" at bounding box center [562, 56] width 33 height 13
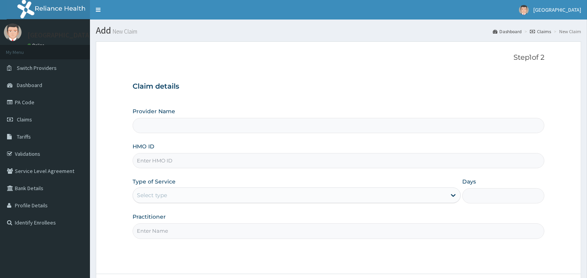
type input "Veta Hospitals Ltd"
click at [264, 166] on input "HMO ID" at bounding box center [339, 160] width 412 height 15
type input "UPS/10151/E"
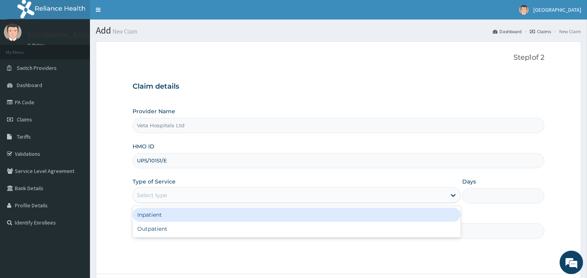
click at [188, 198] on div "Select type" at bounding box center [289, 195] width 313 height 13
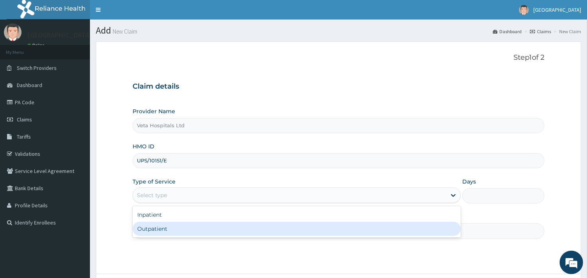
click at [177, 222] on div "Outpatient" at bounding box center [297, 229] width 328 height 14
type input "1"
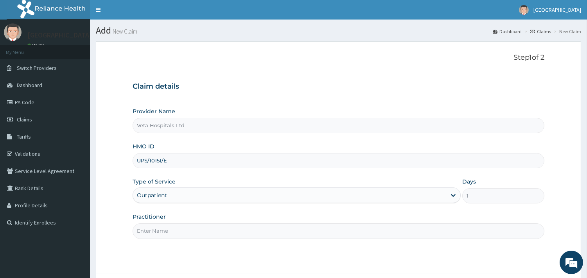
drag, startPoint x: 177, startPoint y: 221, endPoint x: 178, endPoint y: 227, distance: 5.9
click at [178, 226] on div "Practitioner" at bounding box center [339, 226] width 412 height 26
click at [178, 228] on input "Practitioner" at bounding box center [339, 231] width 412 height 15
type input "[PERSON_NAME]"
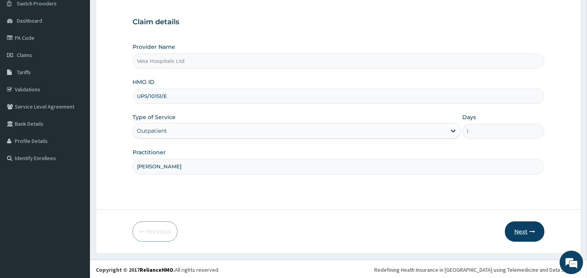
scroll to position [66, 0]
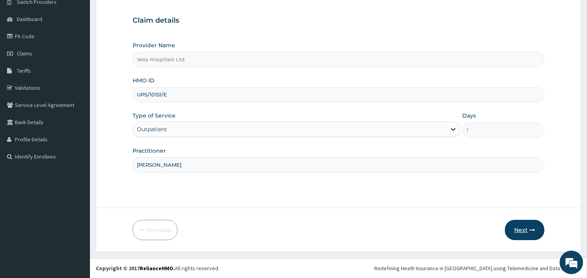
click at [526, 231] on button "Next" at bounding box center [524, 230] width 39 height 20
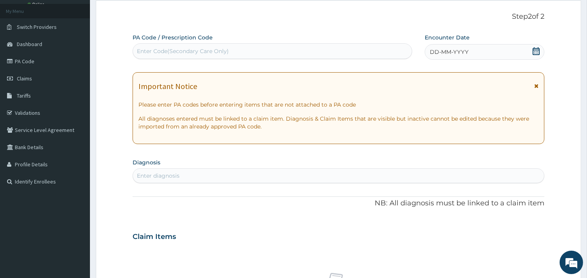
scroll to position [28, 0]
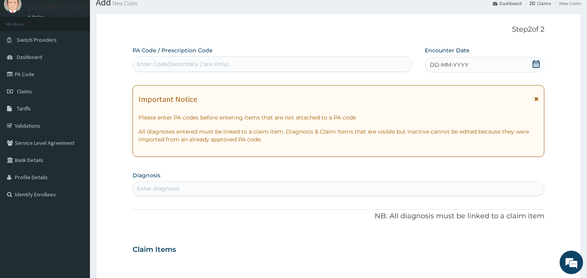
click at [529, 63] on div "DD-MM-YYYY" at bounding box center [485, 65] width 120 height 16
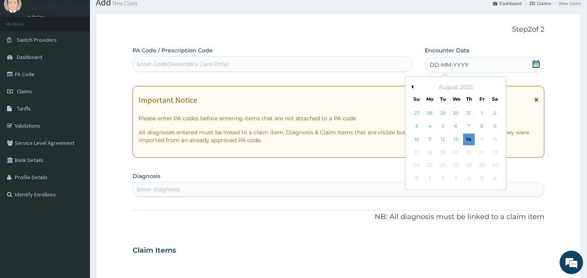
click at [412, 85] on button "Previous Month" at bounding box center [411, 87] width 4 height 4
click at [480, 124] on div "11" at bounding box center [482, 127] width 12 height 12
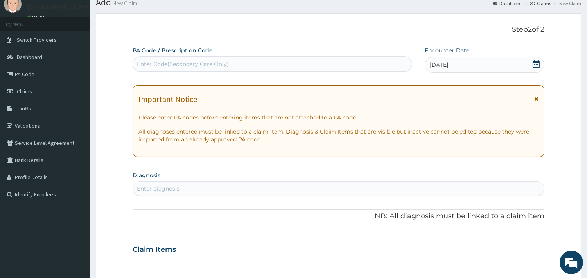
scroll to position [97, 0]
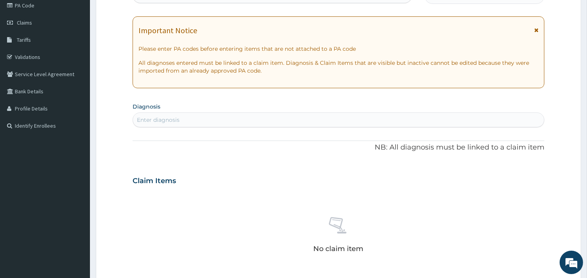
click at [333, 122] on div "Enter diagnosis" at bounding box center [338, 120] width 411 height 13
type input "upper res"
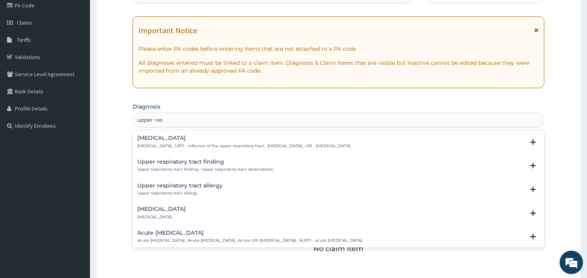
click at [170, 143] on p "[MEDICAL_DATA] , URTI - Infection of the upper respiratory tract , [MEDICAL_DAT…" at bounding box center [243, 145] width 213 height 5
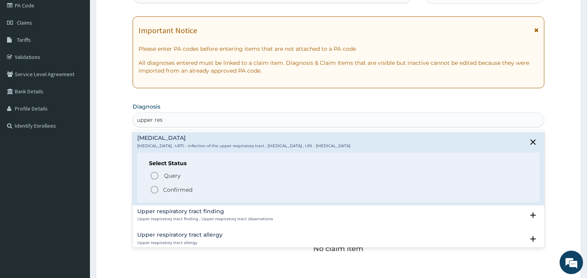
click at [154, 186] on icon "status option filled" at bounding box center [154, 189] width 9 height 9
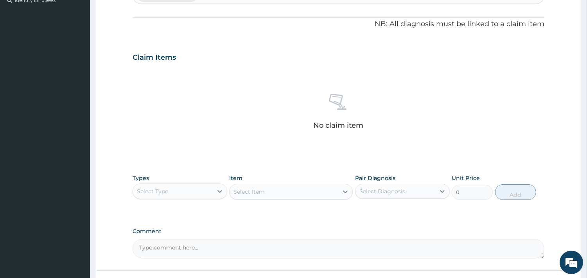
scroll to position [228, 0]
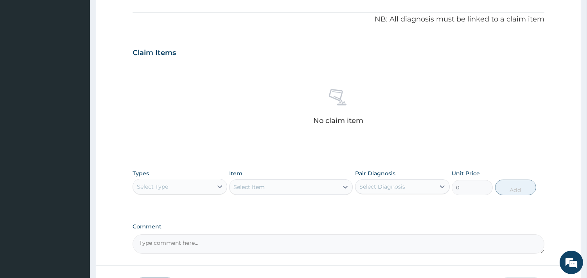
click at [205, 189] on div "Select Type" at bounding box center [173, 187] width 80 height 13
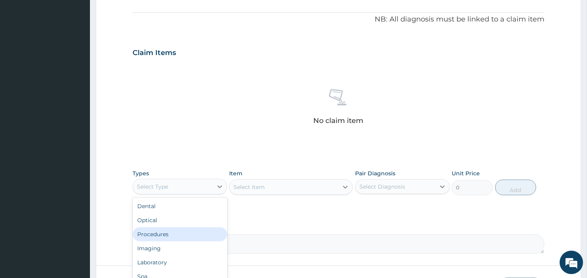
scroll to position [285, 0]
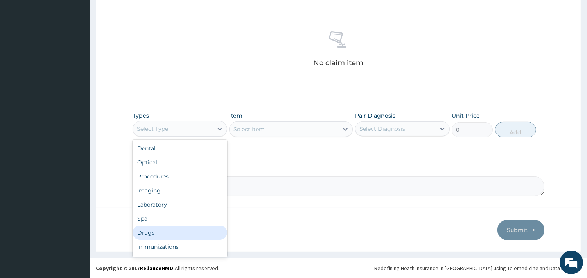
click at [174, 237] on div "Drugs" at bounding box center [180, 233] width 95 height 14
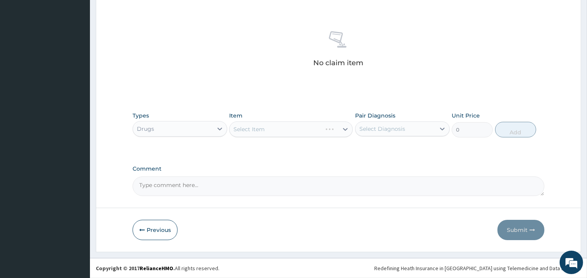
click at [284, 122] on div "Select Item" at bounding box center [291, 130] width 124 height 16
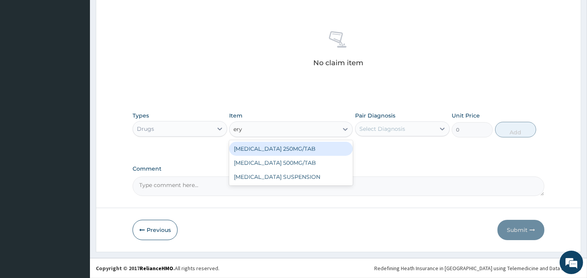
type input "eryt"
click at [287, 146] on div "[MEDICAL_DATA] 250MG/TAB" at bounding box center [291, 149] width 124 height 14
type input "84.3"
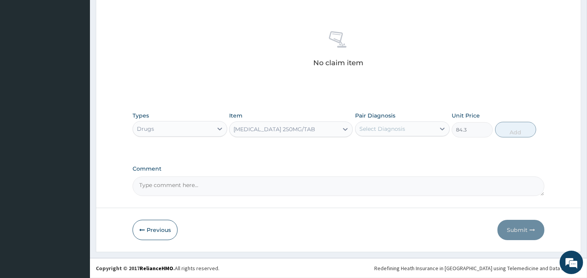
click at [410, 130] on div "Select Diagnosis" at bounding box center [395, 129] width 80 height 13
click at [371, 153] on div "[MEDICAL_DATA]" at bounding box center [402, 149] width 95 height 16
checkbox input "true"
click at [526, 133] on button "Add" at bounding box center [515, 130] width 41 height 16
type input "0"
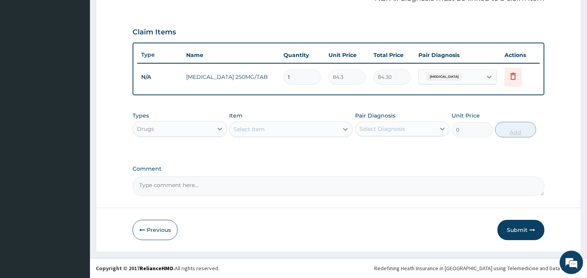
scroll to position [248, 0]
type input "0.00"
type input "9"
type input "758.70"
type input "9"
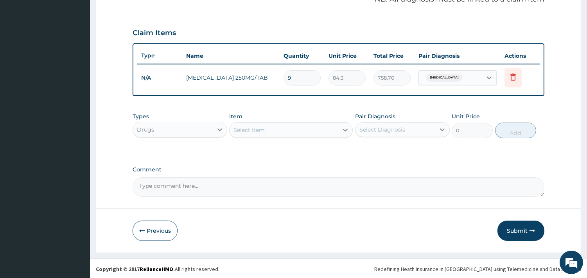
click at [305, 129] on div "Select Item" at bounding box center [284, 130] width 109 height 13
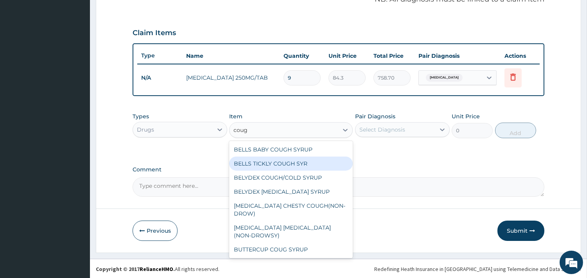
type input "coug"
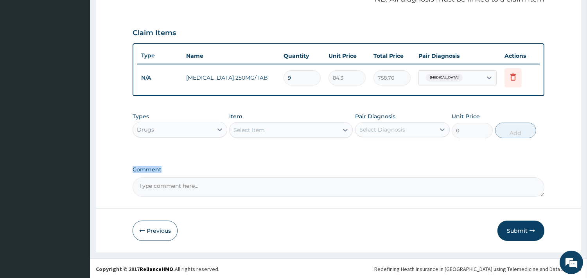
drag, startPoint x: 353, startPoint y: 169, endPoint x: 352, endPoint y: 181, distance: 11.4
click at [352, 181] on div "Comment" at bounding box center [339, 182] width 412 height 30
click at [283, 124] on div "Select Item" at bounding box center [284, 130] width 109 height 13
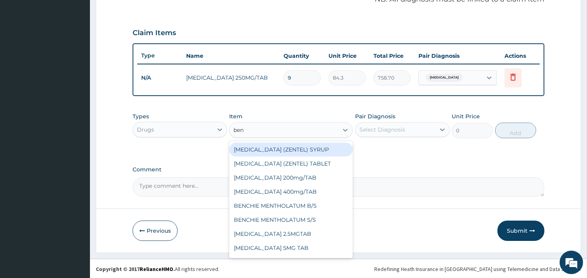
type input "beny"
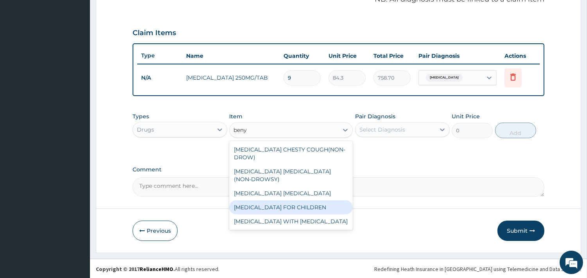
click at [268, 201] on div "[MEDICAL_DATA] FOR CHILDREN" at bounding box center [291, 208] width 124 height 14
type input "900"
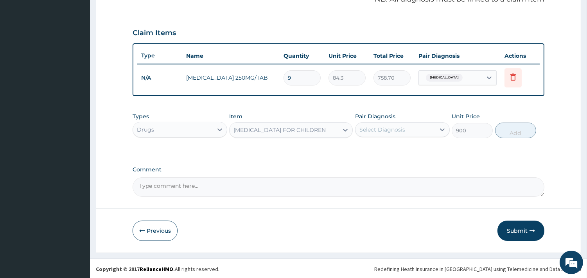
click at [386, 124] on div "Select Diagnosis" at bounding box center [395, 130] width 80 height 13
click at [378, 151] on label "[MEDICAL_DATA]" at bounding box center [392, 149] width 48 height 8
checkbox input "true"
click at [518, 126] on button "Add" at bounding box center [515, 131] width 41 height 16
type input "0"
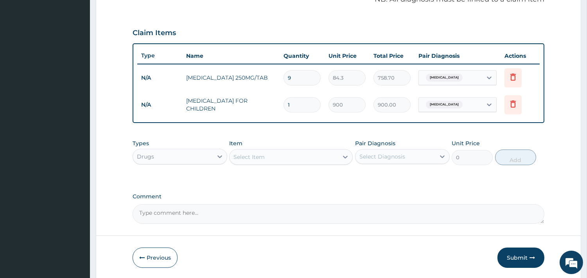
click at [295, 160] on div "Select Item" at bounding box center [284, 157] width 109 height 13
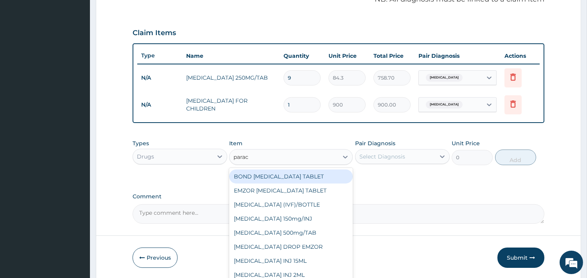
type input "parace"
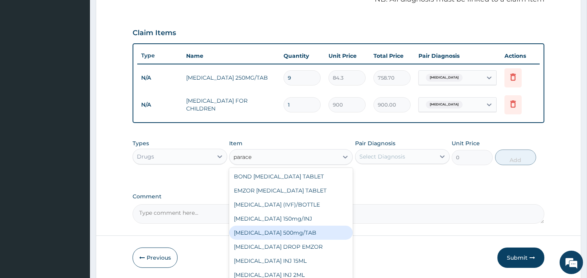
click at [298, 236] on div "[MEDICAL_DATA] 500mg/TAB" at bounding box center [291, 233] width 124 height 14
type input "18.5"
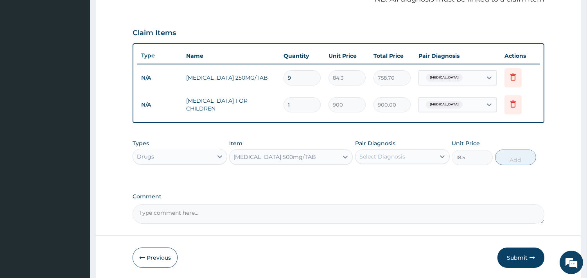
click at [385, 157] on div "Select Diagnosis" at bounding box center [382, 157] width 46 height 8
click at [372, 180] on div "[MEDICAL_DATA]" at bounding box center [402, 177] width 95 height 16
checkbox input "true"
click at [507, 153] on button "Add" at bounding box center [515, 158] width 41 height 16
type input "0"
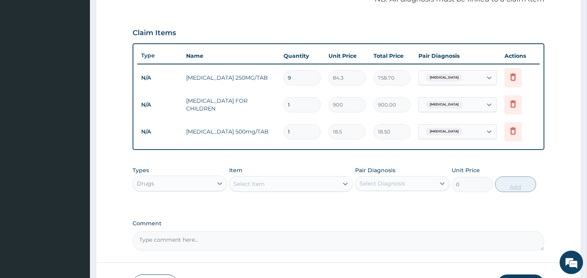
type input "12"
type input "222.00"
type input "12"
click at [211, 186] on div "Drugs" at bounding box center [173, 184] width 80 height 13
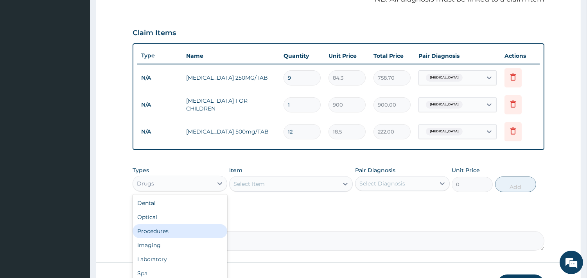
scroll to position [302, 0]
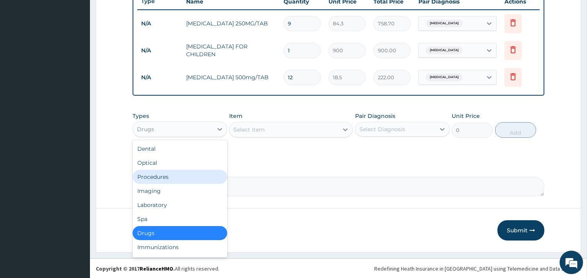
click at [167, 172] on div "Procedures" at bounding box center [180, 177] width 95 height 14
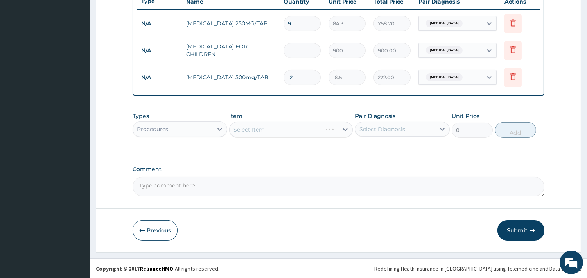
click at [260, 136] on div "Select Item" at bounding box center [291, 130] width 124 height 16
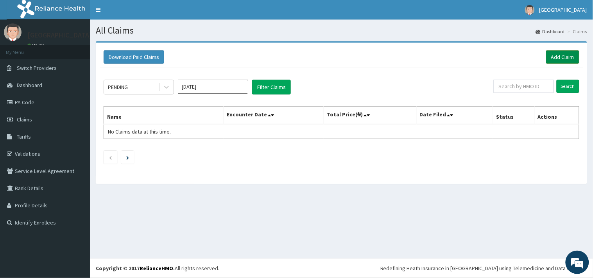
click at [560, 59] on link "Add Claim" at bounding box center [562, 56] width 33 height 13
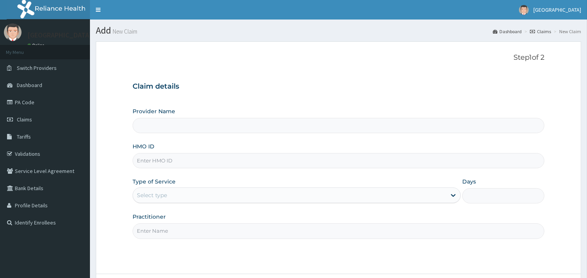
type input "Veta Hospitals Ltd"
click at [272, 165] on input "HMO ID" at bounding box center [339, 160] width 412 height 15
type input "UPS/10151/E"
click at [192, 199] on div "Select type" at bounding box center [289, 195] width 313 height 13
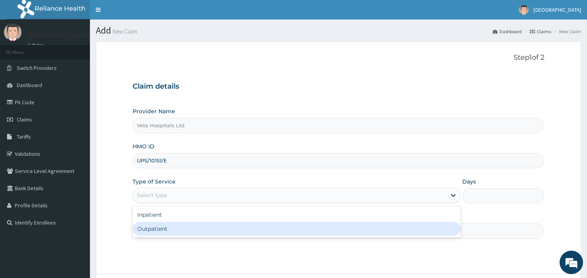
click at [179, 225] on div "Outpatient" at bounding box center [297, 229] width 328 height 14
type input "1"
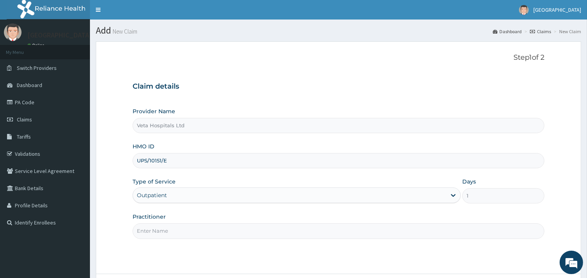
click at [178, 226] on input "Practitioner" at bounding box center [339, 231] width 412 height 15
type input "[PERSON_NAME]"
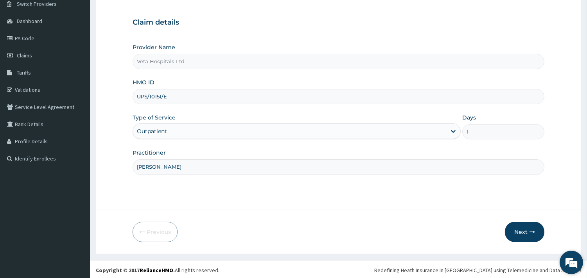
scroll to position [66, 0]
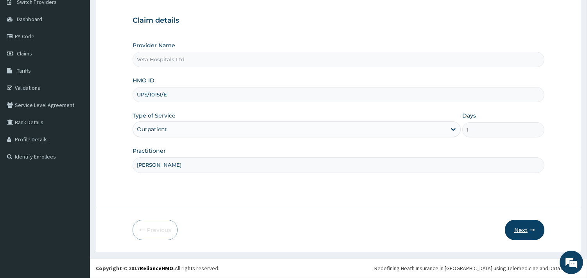
click at [528, 229] on button "Next" at bounding box center [524, 230] width 39 height 20
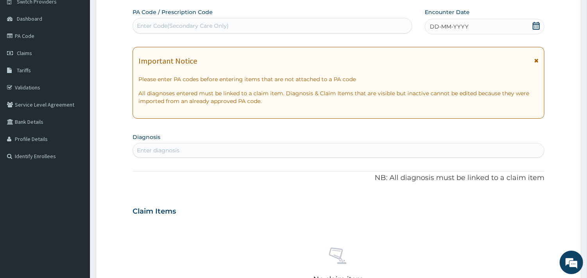
click at [470, 28] on div "DD-MM-YYYY" at bounding box center [485, 27] width 120 height 16
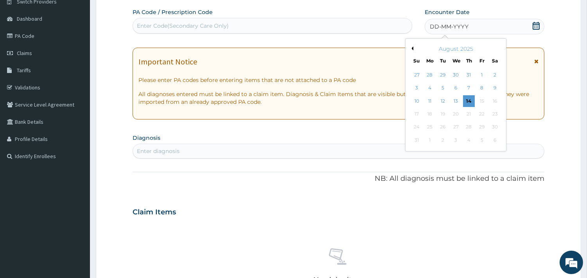
click at [412, 47] on button "Previous Month" at bounding box center [411, 49] width 4 height 4
click at [479, 88] on div "11" at bounding box center [482, 89] width 12 height 12
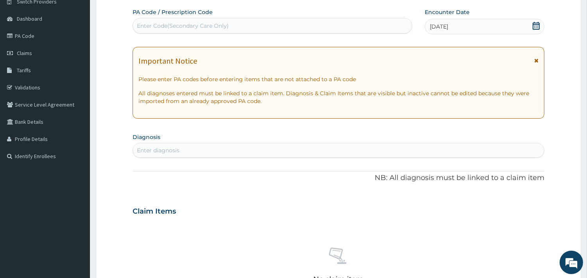
click at [339, 149] on div "Enter diagnosis" at bounding box center [338, 150] width 411 height 13
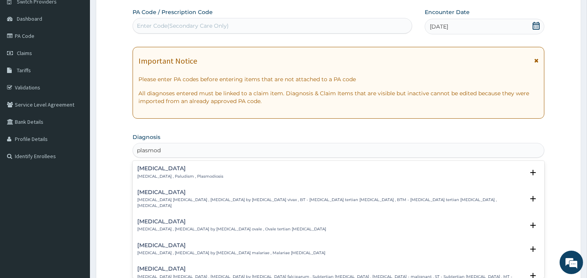
click at [143, 176] on p "[MEDICAL_DATA] , Paludism , Plasmodiosis" at bounding box center [180, 176] width 86 height 5
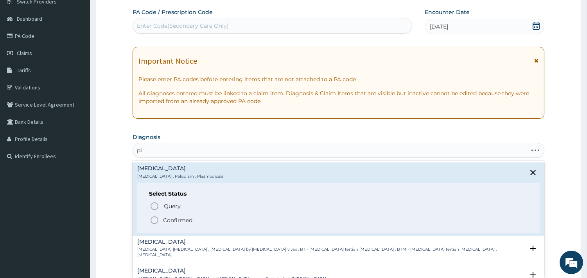
type input "p"
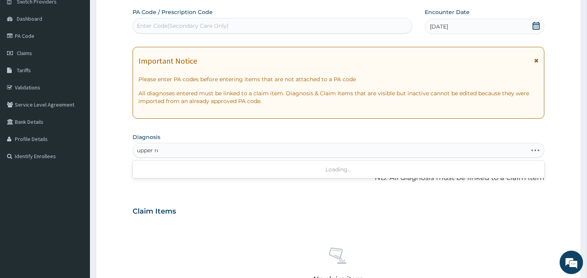
type input "upper res"
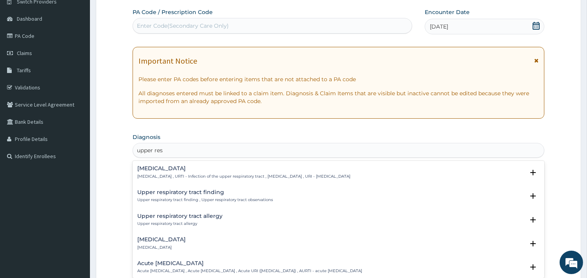
click at [158, 163] on div "Upper respiratory infection Upper respiratory infection , URTI - Infection of t…" at bounding box center [339, 175] width 412 height 24
click at [157, 173] on div "Upper respiratory infection Upper respiratory infection , URTI - Infection of t…" at bounding box center [243, 173] width 213 height 14
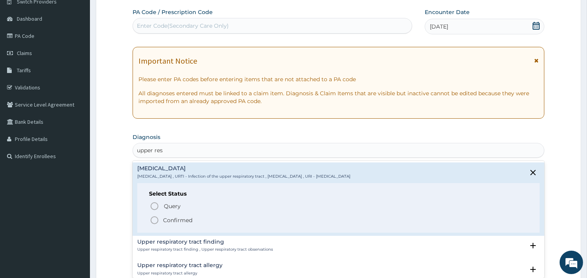
click at [152, 217] on icon "status option filled" at bounding box center [154, 220] width 9 height 9
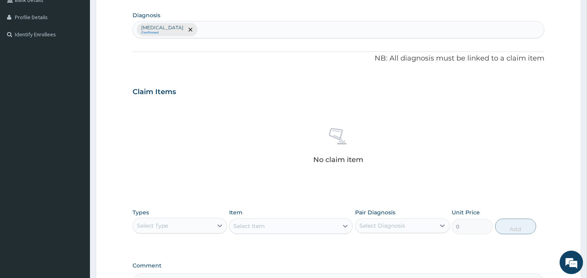
scroll to position [243, 0]
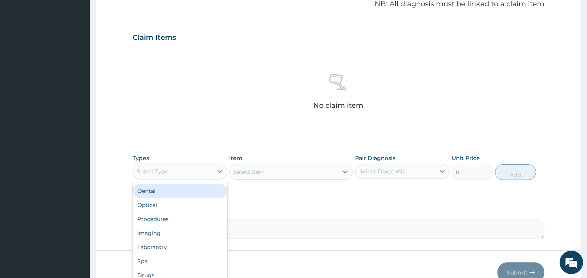
click at [192, 166] on div "Select Type" at bounding box center [173, 171] width 80 height 13
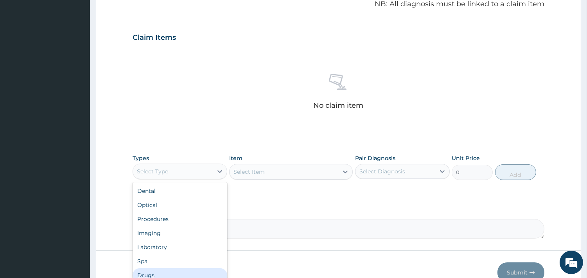
click at [159, 270] on div "Drugs" at bounding box center [180, 276] width 95 height 14
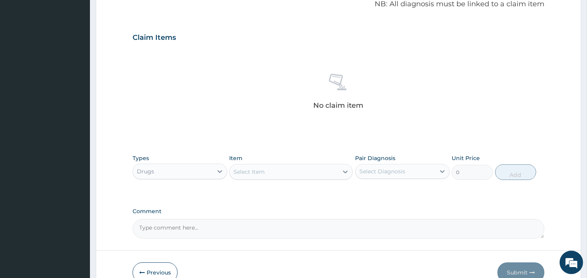
scroll to position [285, 0]
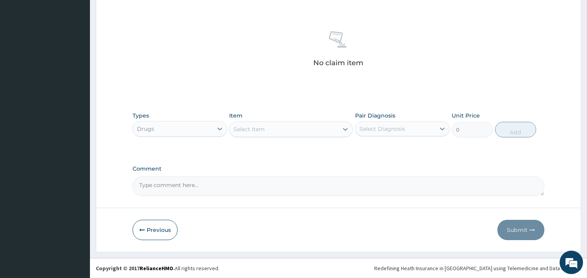
click at [303, 127] on div "Select Item" at bounding box center [284, 129] width 109 height 13
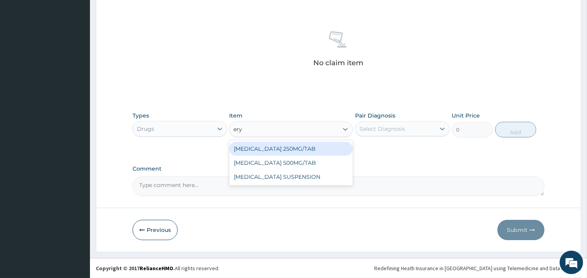
type input "eryt"
click at [293, 145] on div "ERYTHROMYCIN 250MG/TAB" at bounding box center [291, 149] width 124 height 14
type input "84.3"
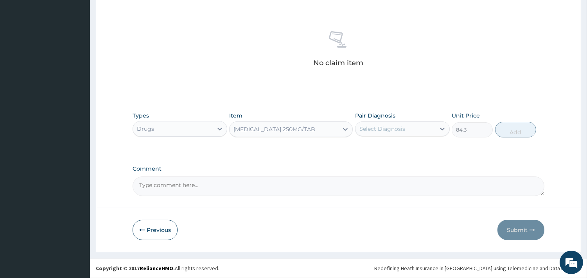
click at [385, 124] on div "Select Diagnosis" at bounding box center [395, 129] width 80 height 13
click at [376, 143] on div "Upper respiratory infection" at bounding box center [402, 149] width 95 height 16
checkbox input "true"
click at [512, 134] on button "Add" at bounding box center [515, 130] width 41 height 16
type input "0"
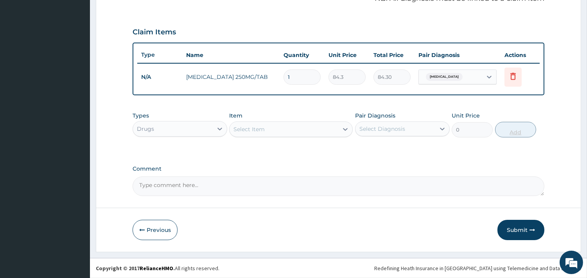
scroll to position [248, 0]
type input "0.00"
type input "9"
type input "758.70"
type input "9"
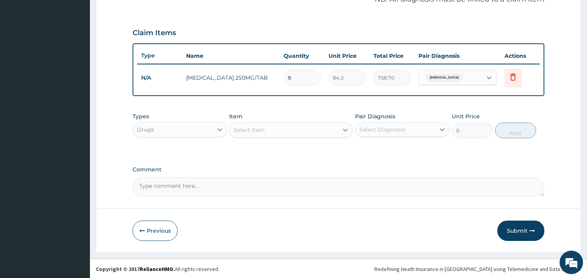
click at [277, 131] on div "Select Item" at bounding box center [284, 130] width 109 height 13
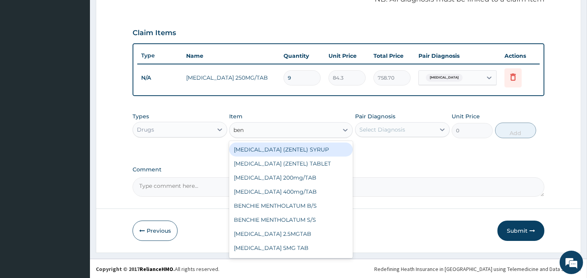
type input "beny"
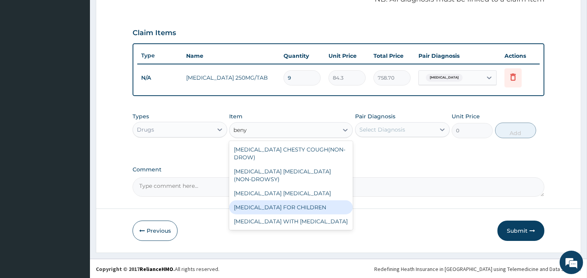
click at [272, 201] on div "[MEDICAL_DATA] FOR CHILDREN" at bounding box center [291, 208] width 124 height 14
type input "900"
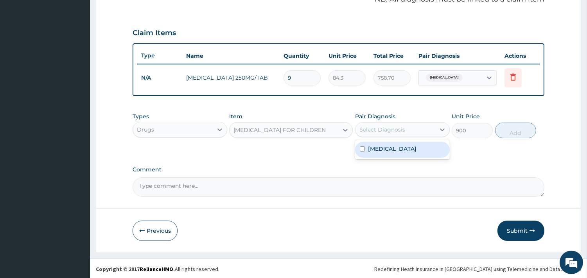
click at [402, 129] on div "Select Diagnosis" at bounding box center [382, 130] width 46 height 8
click at [378, 154] on div "Upper respiratory infection" at bounding box center [402, 150] width 95 height 16
checkbox input "true"
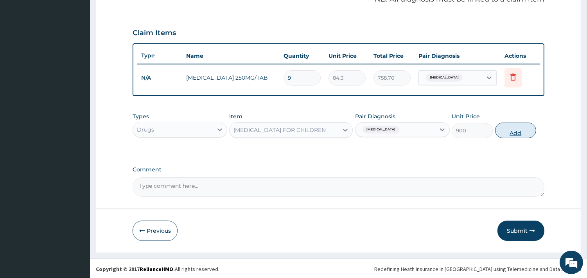
click at [522, 129] on button "Add" at bounding box center [515, 131] width 41 height 16
type input "0"
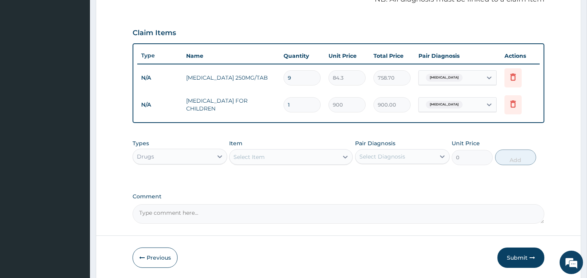
click at [276, 151] on div "Select Item" at bounding box center [284, 157] width 109 height 13
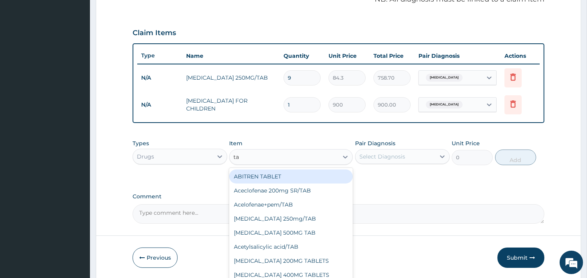
type input "t"
type input "parace"
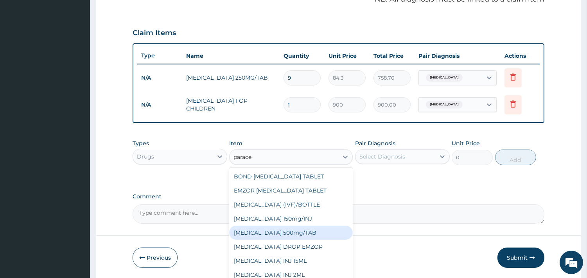
click at [284, 238] on div "[MEDICAL_DATA] 500mg/TAB" at bounding box center [291, 233] width 124 height 14
type input "18.5"
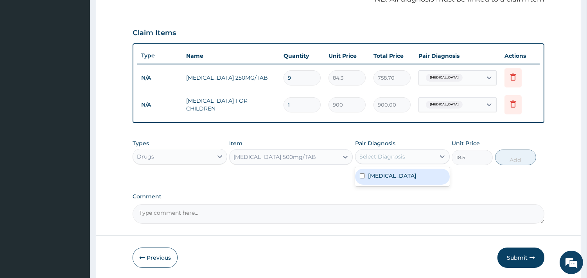
click at [392, 161] on div "Select Diagnosis" at bounding box center [395, 157] width 80 height 13
click at [377, 183] on div "Upper respiratory infection" at bounding box center [402, 177] width 95 height 16
checkbox input "true"
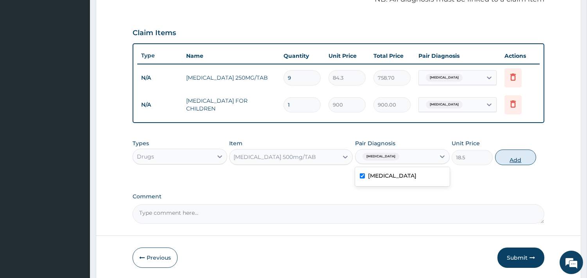
click at [507, 163] on button "Add" at bounding box center [515, 158] width 41 height 16
type input "0"
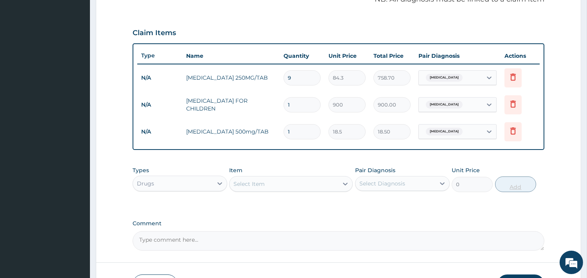
type input "0.00"
type input "9"
type input "166.50"
type input "9"
click at [204, 186] on div "Drugs" at bounding box center [173, 184] width 80 height 13
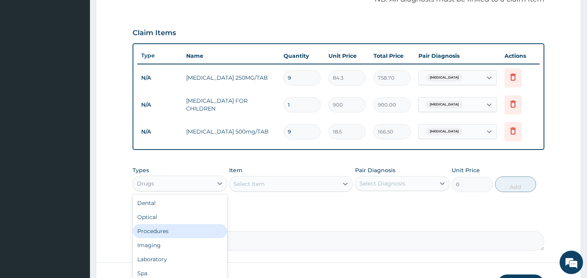
click at [161, 235] on div "Procedures" at bounding box center [180, 231] width 95 height 14
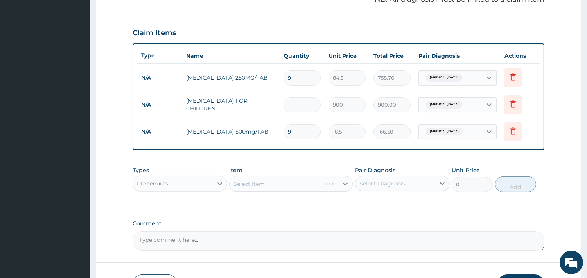
click at [586, 244] on section "Step 2 of 2 PA Code / Prescription Code Enter Code(Secondary Care Only) Encount…" at bounding box center [338, 50] width 497 height 525
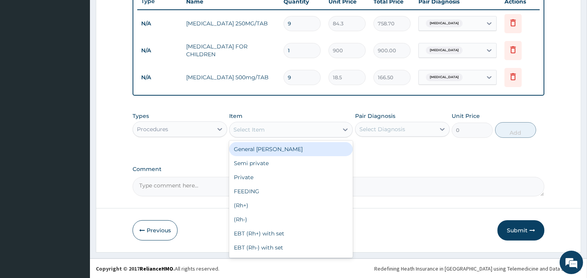
click at [307, 129] on div "Select Item" at bounding box center [284, 130] width 109 height 13
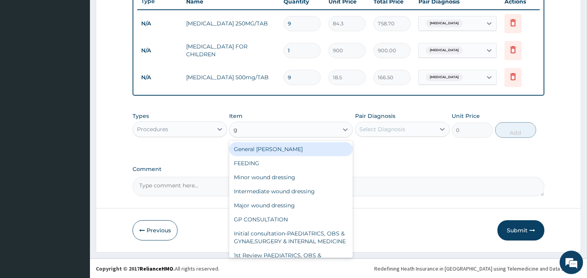
type input "gp"
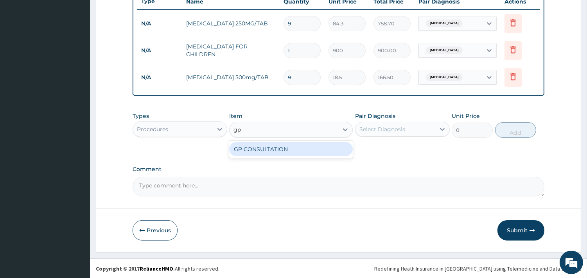
click at [293, 152] on div "GP CONSULTATION" at bounding box center [291, 149] width 124 height 14
type input "2000"
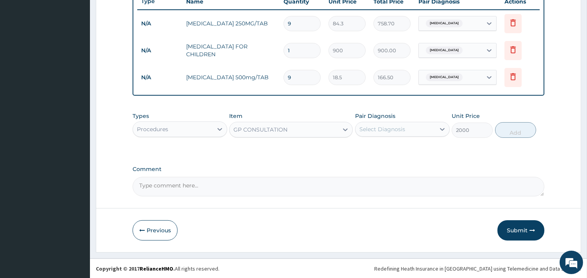
click at [411, 127] on div "Select Diagnosis" at bounding box center [395, 129] width 80 height 13
click at [381, 147] on label "Upper respiratory infection" at bounding box center [392, 149] width 48 height 8
checkbox input "true"
click at [513, 125] on button "Add" at bounding box center [515, 130] width 41 height 16
type input "0"
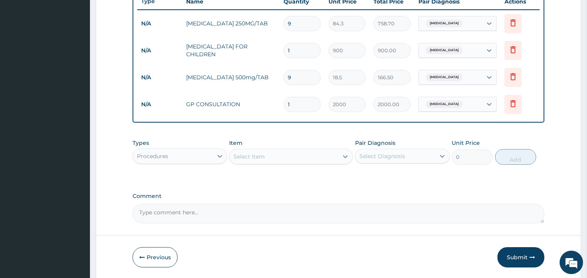
scroll to position [329, 0]
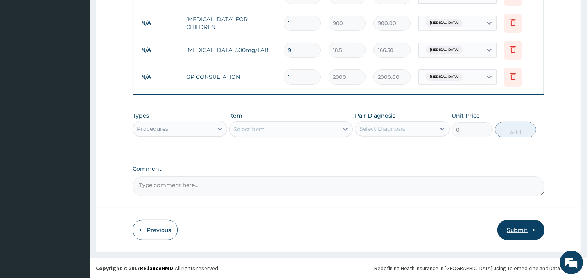
click at [532, 231] on icon "button" at bounding box center [531, 230] width 5 height 5
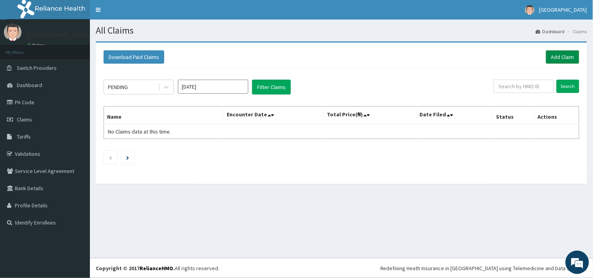
click at [561, 59] on link "Add Claim" at bounding box center [562, 56] width 33 height 13
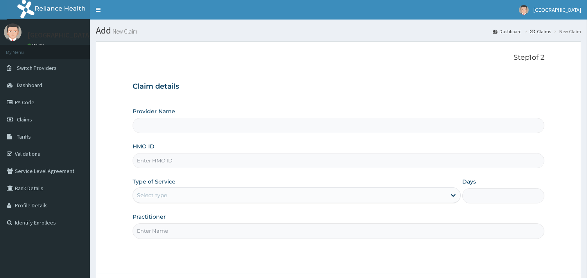
click at [204, 163] on input "HMO ID" at bounding box center [339, 160] width 412 height 15
type input "Veta Hospitals Ltd"
type input "UPS/10151/B"
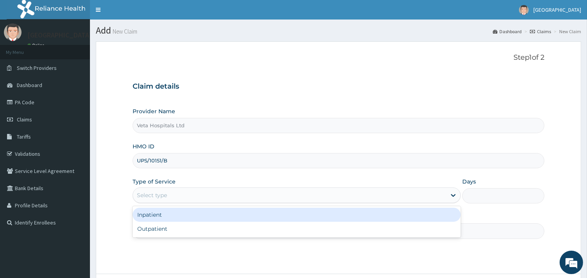
click at [198, 198] on div "Select type" at bounding box center [289, 195] width 313 height 13
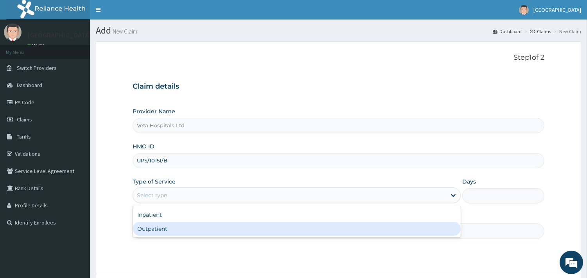
click at [180, 224] on div "Outpatient" at bounding box center [297, 229] width 328 height 14
type input "1"
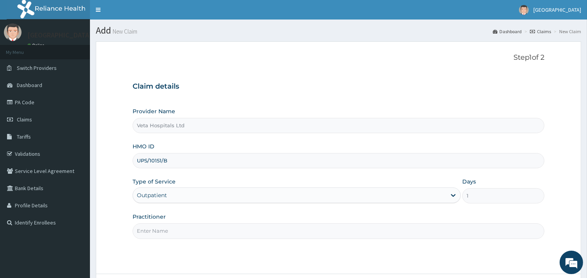
click at [178, 227] on input "Practitioner" at bounding box center [339, 231] width 412 height 15
type input "[PERSON_NAME]"
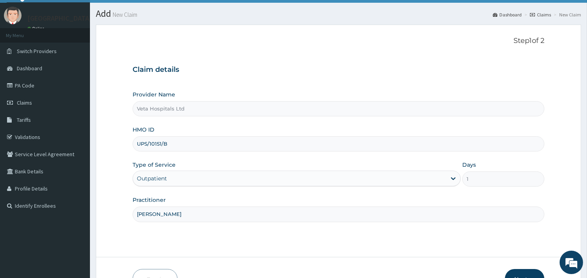
scroll to position [66, 0]
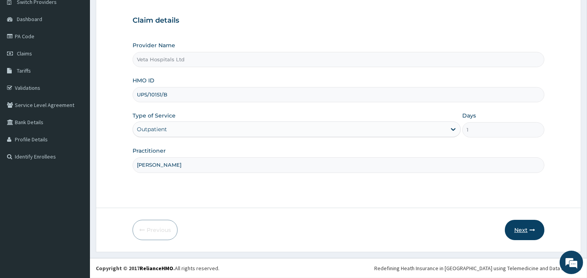
click at [523, 231] on button "Next" at bounding box center [524, 230] width 39 height 20
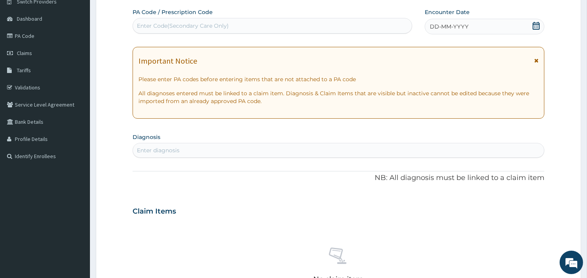
click at [533, 26] on icon at bounding box center [536, 26] width 7 height 8
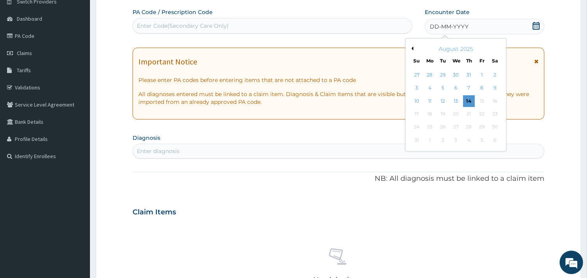
click at [413, 48] on button "Previous Month" at bounding box center [411, 49] width 4 height 4
click at [482, 84] on div "11" at bounding box center [482, 89] width 12 height 12
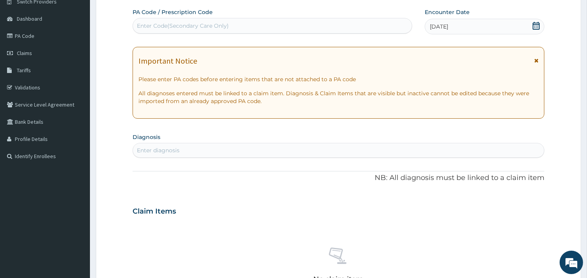
click at [356, 147] on div "Enter diagnosis" at bounding box center [338, 150] width 411 height 13
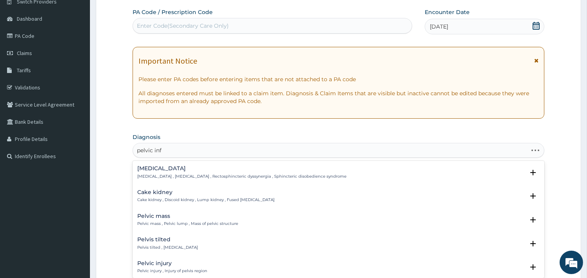
type input "pelvic infl"
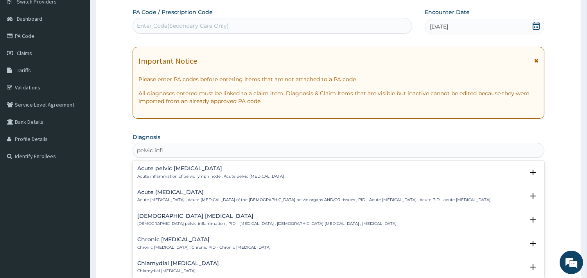
click at [189, 193] on h4 "Acute pelvic inflammatory disease" at bounding box center [313, 193] width 353 height 6
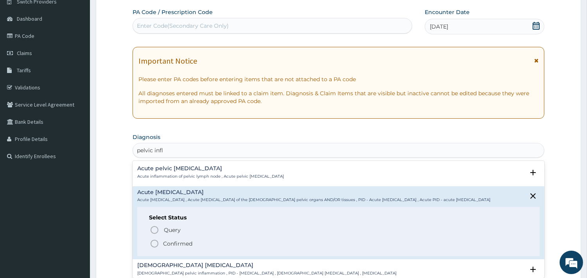
click at [149, 255] on div "Select Status Query Query covers suspected (?), Keep in view (kiv), Ruled out (…" at bounding box center [338, 232] width 402 height 50
click at [155, 248] on icon "status option filled" at bounding box center [154, 243] width 9 height 9
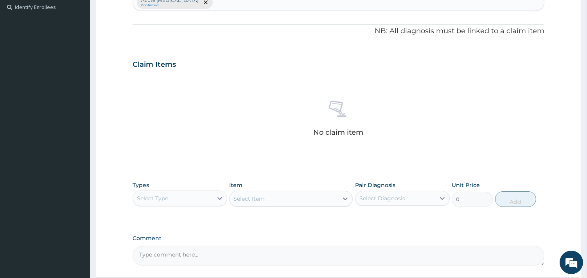
scroll to position [221, 0]
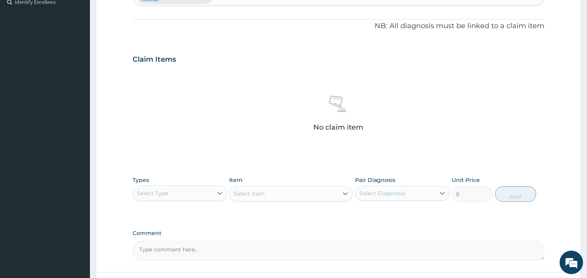
click at [168, 192] on div "Select Type" at bounding box center [152, 194] width 31 height 8
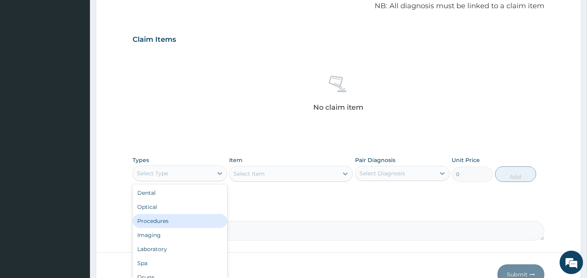
scroll to position [285, 0]
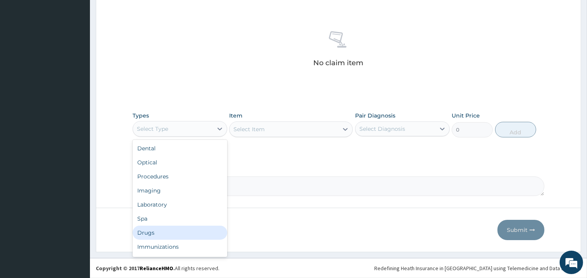
click at [142, 237] on div "Drugs" at bounding box center [180, 233] width 95 height 14
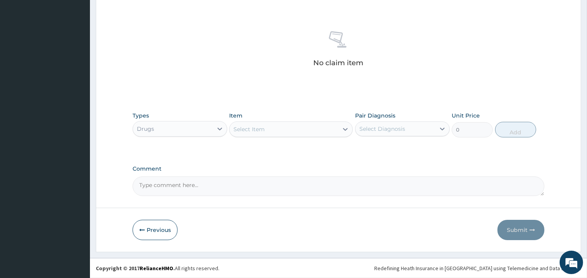
click at [278, 127] on div "Select Item" at bounding box center [284, 129] width 109 height 13
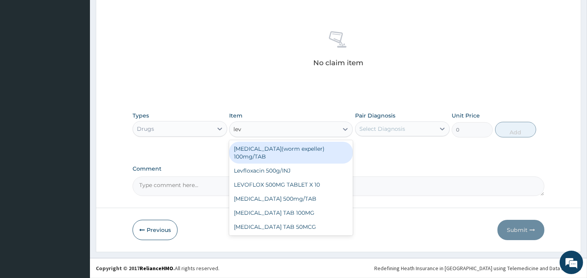
type input "levo"
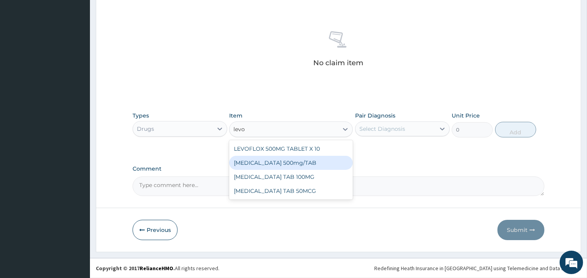
click at [275, 158] on div "LEVOFLOXACIN 500mg/TAB" at bounding box center [291, 163] width 124 height 14
type input "300"
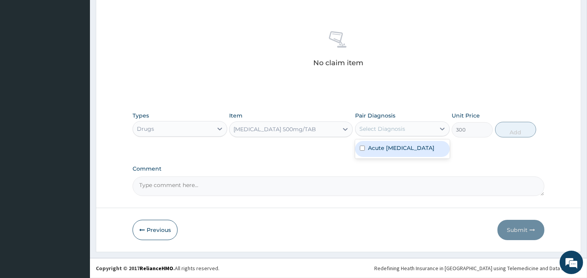
click at [385, 126] on div "Select Diagnosis" at bounding box center [382, 129] width 46 height 8
click at [381, 152] on label "Acute pelvic inflammatory disease" at bounding box center [401, 148] width 66 height 8
checkbox input "true"
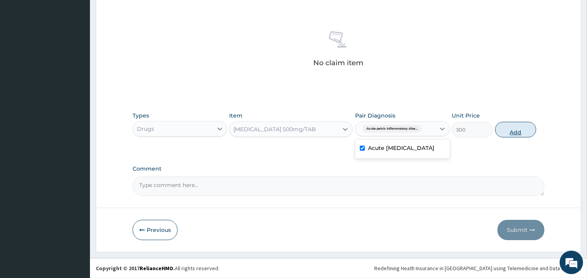
click at [519, 125] on button "Add" at bounding box center [515, 130] width 41 height 16
type input "0"
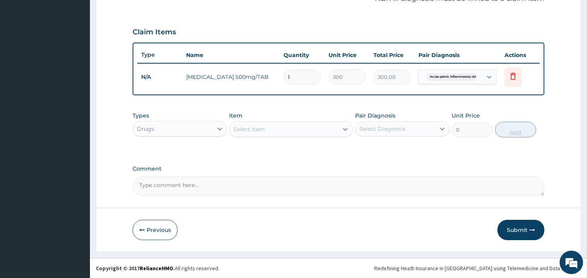
scroll to position [248, 0]
type input "0.00"
type input "7"
type input "2100.00"
type input "7"
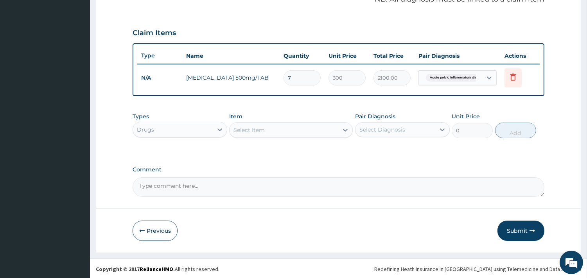
click at [312, 129] on div "Select Item" at bounding box center [284, 130] width 109 height 13
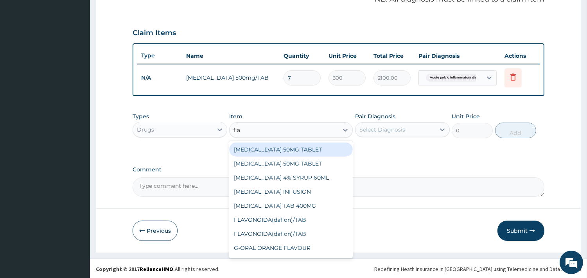
type input "flag"
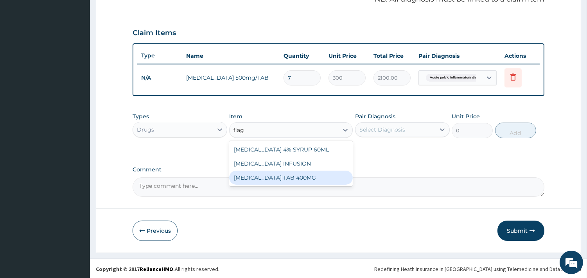
click at [283, 174] on div "[MEDICAL_DATA] TAB 400MG" at bounding box center [291, 178] width 124 height 14
type input "93.7"
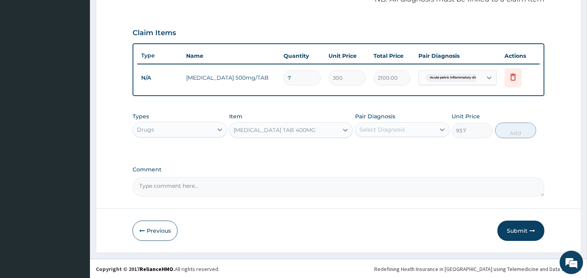
click at [381, 126] on div "Select Diagnosis" at bounding box center [382, 130] width 46 height 8
click at [383, 149] on label "Acute pelvic inflammatory disease" at bounding box center [401, 149] width 66 height 8
checkbox input "true"
click at [526, 131] on button "Add" at bounding box center [515, 131] width 41 height 16
type input "0"
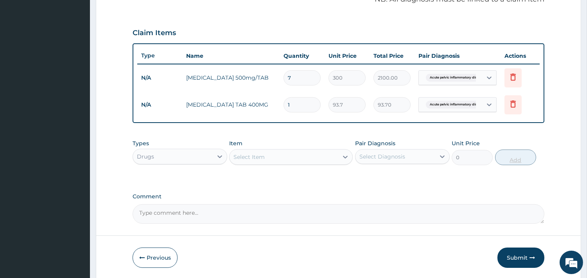
type input "15"
type input "1405.50"
type input "15"
click at [270, 158] on div "Select Item" at bounding box center [284, 157] width 109 height 13
type input "azit"
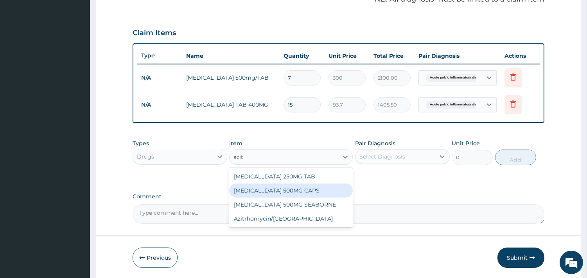
click at [283, 193] on div "[MEDICAL_DATA] 500MG CAPS" at bounding box center [291, 191] width 124 height 14
type input "400"
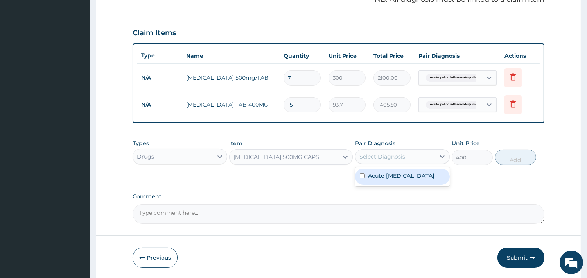
click at [388, 160] on div "Select Diagnosis" at bounding box center [382, 157] width 46 height 8
click at [380, 178] on label "Acute pelvic inflammatory disease" at bounding box center [401, 176] width 66 height 8
checkbox input "true"
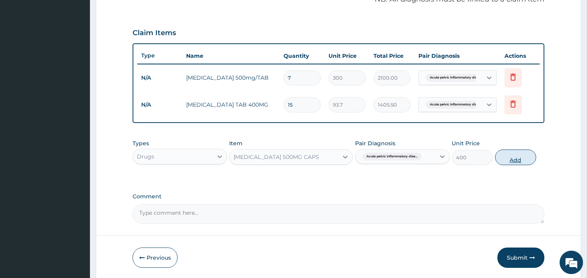
click at [505, 157] on button "Add" at bounding box center [515, 158] width 41 height 16
type input "0"
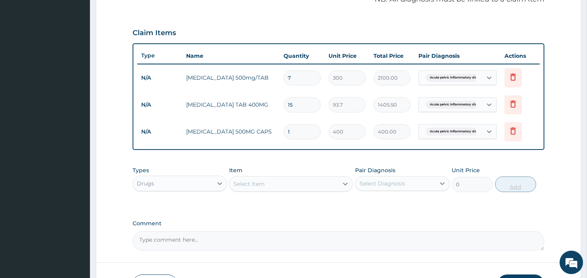
type input "0.00"
type input "2"
type input "800.00"
type input "2"
click at [217, 177] on div at bounding box center [220, 184] width 14 height 14
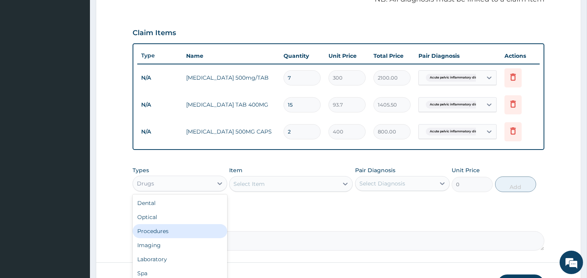
click at [164, 236] on div "Procedures" at bounding box center [180, 231] width 95 height 14
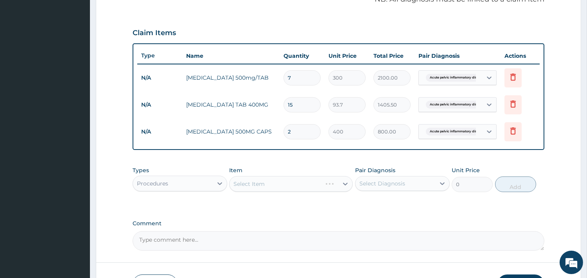
scroll to position [302, 0]
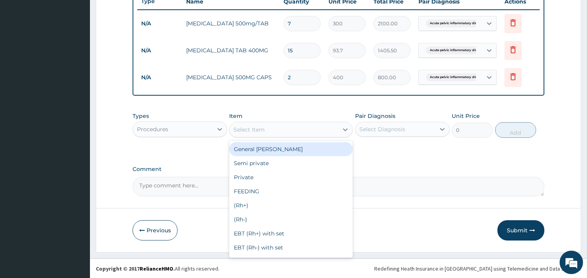
click at [260, 124] on div "Select Item" at bounding box center [284, 130] width 109 height 13
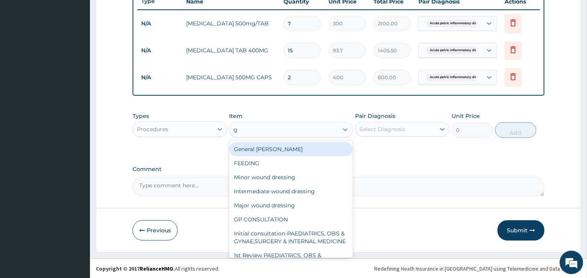
type input "gp"
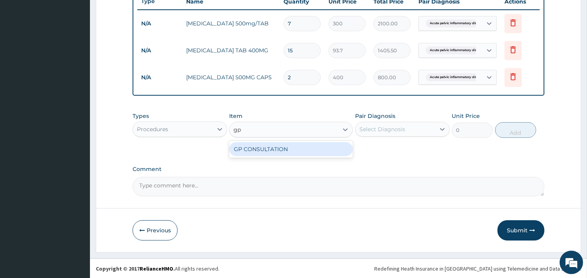
click at [252, 146] on div "GP CONSULTATION" at bounding box center [291, 149] width 124 height 14
type input "2000"
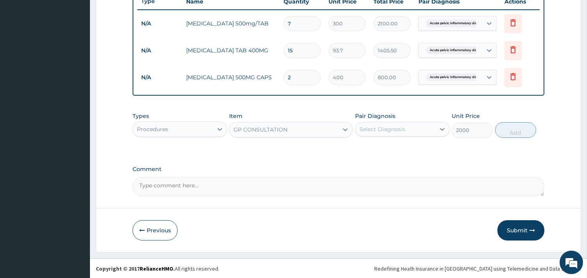
click at [372, 135] on div "Select Diagnosis" at bounding box center [402, 129] width 95 height 15
click at [371, 149] on label "Acute pelvic inflammatory disease" at bounding box center [401, 149] width 66 height 8
checkbox input "true"
click at [509, 130] on button "Add" at bounding box center [515, 130] width 41 height 16
type input "0"
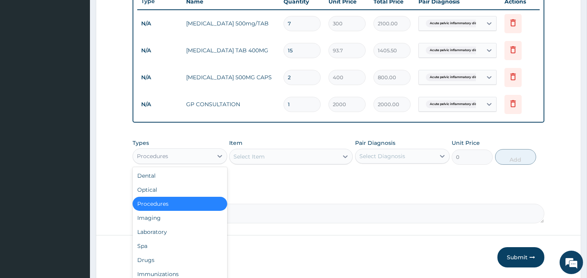
click at [188, 153] on div "Procedures" at bounding box center [173, 156] width 80 height 13
click at [171, 229] on div "Laboratory" at bounding box center [180, 232] width 95 height 14
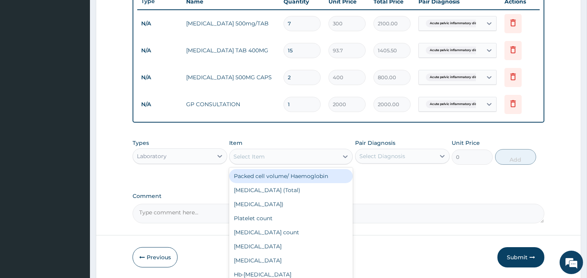
click at [291, 159] on div "Select Item" at bounding box center [284, 157] width 109 height 13
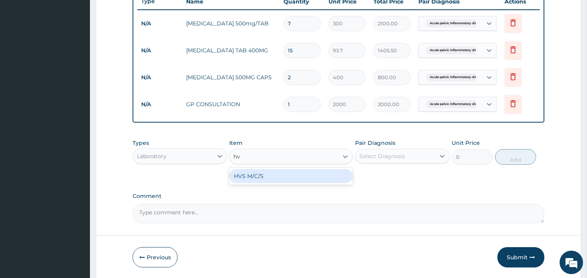
type input "hvs"
click at [283, 173] on div "HVS M/C/S" at bounding box center [291, 176] width 124 height 14
type input "3500"
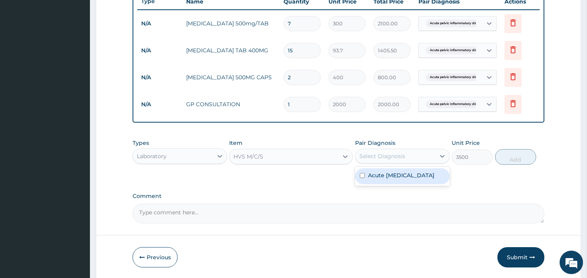
click at [402, 158] on div "Select Diagnosis" at bounding box center [382, 156] width 46 height 8
click at [384, 185] on div "Acute pelvic inflammatory disease" at bounding box center [402, 177] width 95 height 16
checkbox input "true"
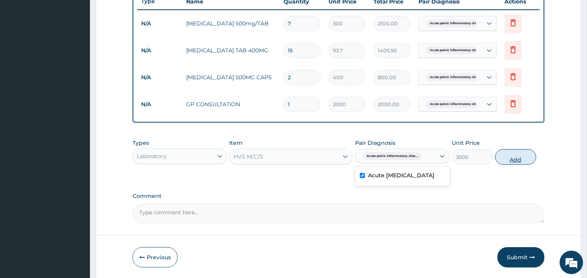
click at [522, 159] on button "Add" at bounding box center [515, 157] width 41 height 16
type input "0"
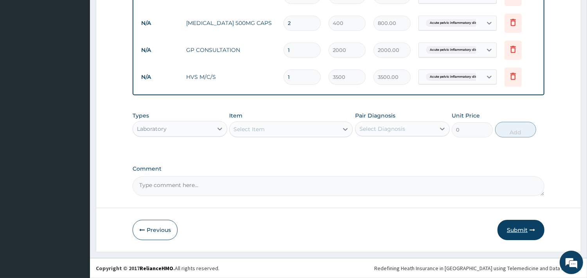
click at [510, 226] on button "Submit" at bounding box center [520, 230] width 47 height 20
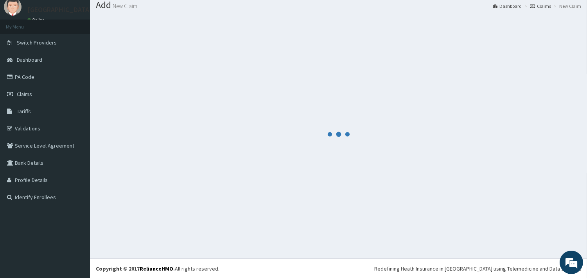
scroll to position [356, 0]
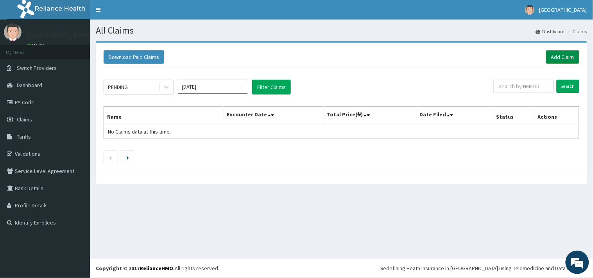
click at [569, 54] on link "Add Claim" at bounding box center [562, 56] width 33 height 13
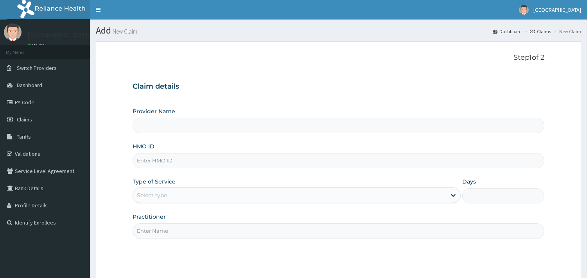
type input "Veta Hospitals Ltd"
click at [317, 162] on input "HMO ID" at bounding box center [339, 160] width 412 height 15
type input "UPS/10151/d"
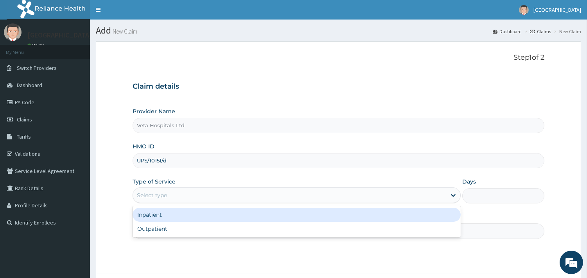
click at [167, 197] on div "Select type" at bounding box center [152, 196] width 30 height 8
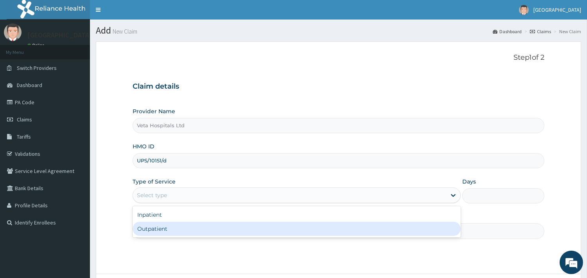
click at [161, 233] on div "Outpatient" at bounding box center [297, 229] width 328 height 14
type input "1"
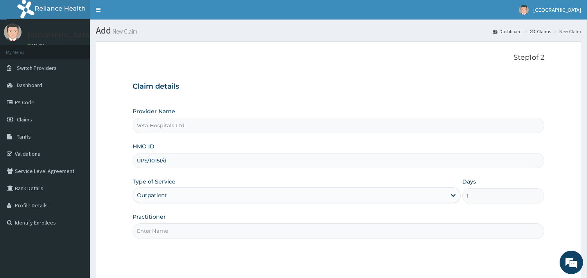
click at [161, 233] on input "Practitioner" at bounding box center [339, 231] width 412 height 15
type input "[PERSON_NAME]"
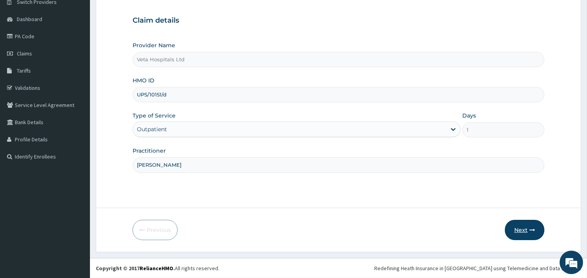
click at [514, 229] on button "Next" at bounding box center [524, 230] width 39 height 20
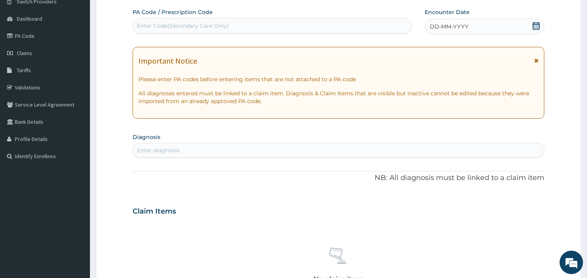
click at [538, 29] on icon at bounding box center [536, 26] width 7 height 8
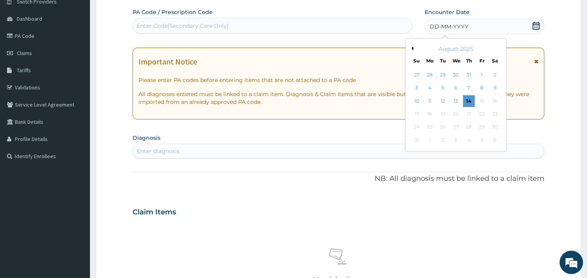
click at [413, 49] on button "Previous Month" at bounding box center [411, 49] width 4 height 4
click at [483, 87] on div "11" at bounding box center [482, 89] width 12 height 12
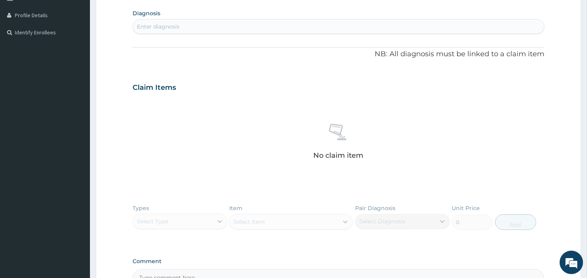
scroll to position [194, 0]
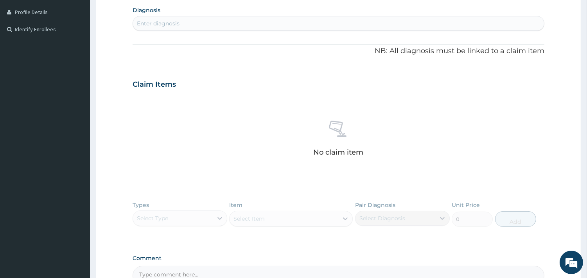
click at [364, 26] on div "Enter diagnosis" at bounding box center [338, 23] width 411 height 13
type input "upper res"
click at [215, 23] on div "Enter diagnosis" at bounding box center [338, 23] width 411 height 13
type input "u"
type input "upper res"
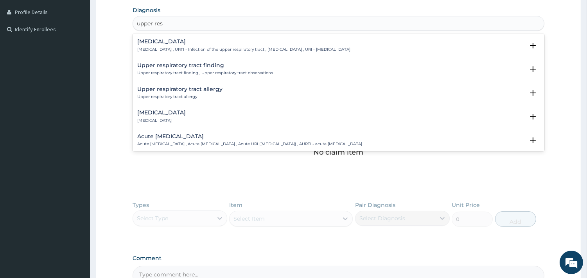
click at [197, 42] on h4 "Upper respiratory infection" at bounding box center [243, 42] width 213 height 6
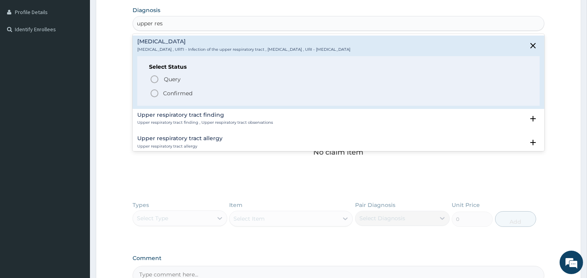
click at [150, 94] on icon "status option filled" at bounding box center [154, 93] width 9 height 9
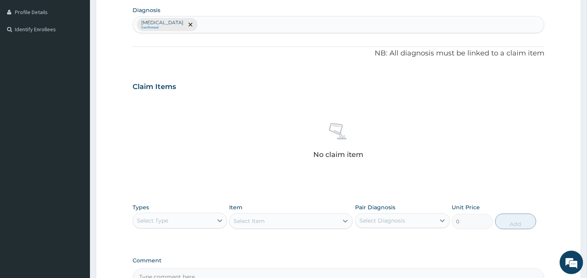
scroll to position [285, 0]
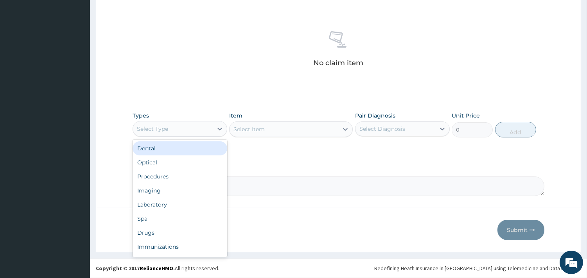
click at [178, 125] on div "Select Type" at bounding box center [173, 129] width 80 height 13
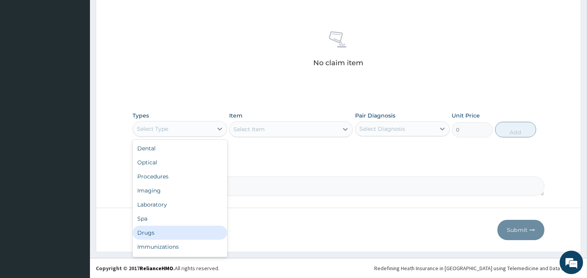
click at [138, 231] on div "Drugs" at bounding box center [180, 233] width 95 height 14
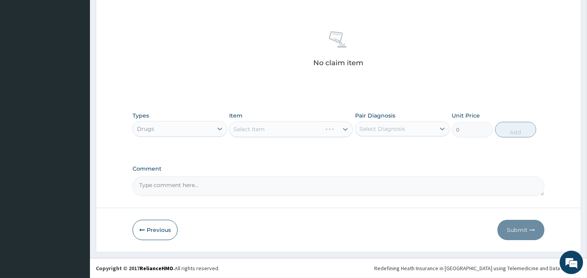
click at [169, 227] on button "Previous" at bounding box center [155, 230] width 45 height 20
click at [171, 219] on form "Step 2 of 2 PA Code / Prescription Code Enter Code(Secondary Care Only) Encount…" at bounding box center [338, 4] width 485 height 496
click at [180, 200] on form "Step 2 of 2 PA Code / Prescription Code Enter Code(Secondary Care Only) Encount…" at bounding box center [338, 4] width 485 height 496
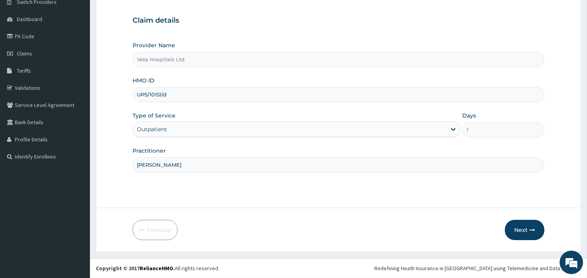
scroll to position [66, 0]
click at [524, 229] on button "Next" at bounding box center [524, 230] width 39 height 20
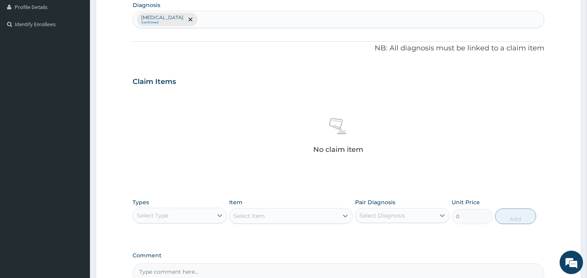
scroll to position [239, 0]
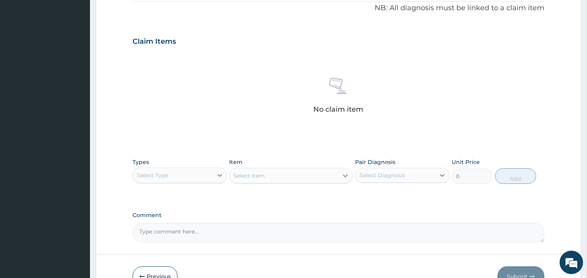
click at [167, 174] on div "Select Type" at bounding box center [152, 176] width 31 height 8
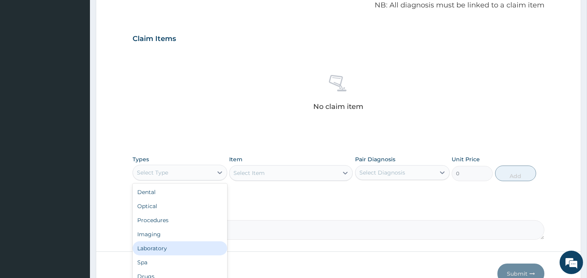
scroll to position [285, 0]
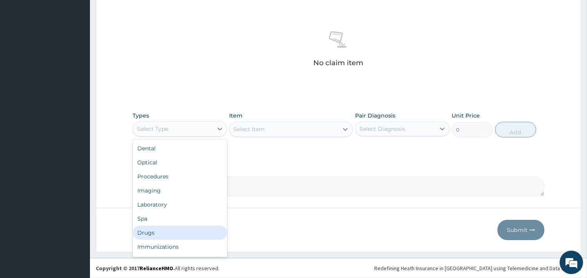
click at [154, 233] on div "Drugs" at bounding box center [180, 233] width 95 height 14
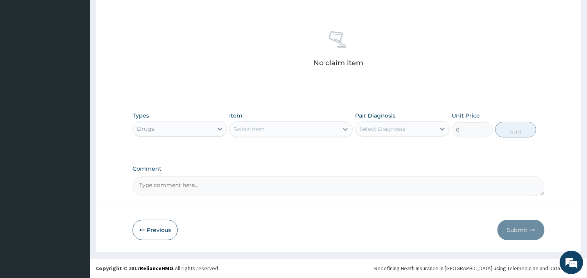
click at [287, 128] on div "Select Item" at bounding box center [284, 129] width 109 height 13
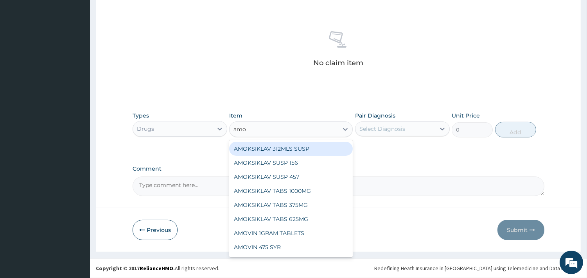
type input "amox"
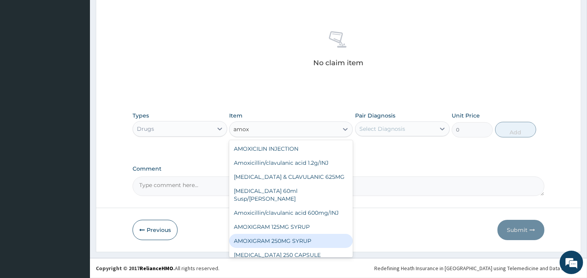
click at [275, 234] on div "AMOXIGRAM 250MG SYRUP" at bounding box center [291, 241] width 124 height 14
type input "806.2"
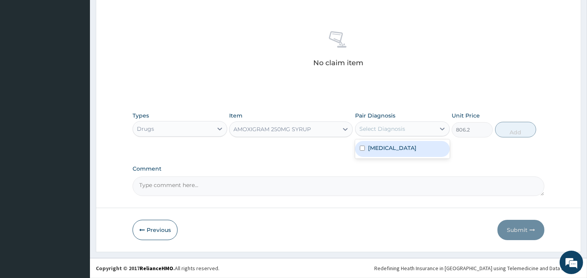
click at [391, 131] on div "Select Diagnosis" at bounding box center [382, 129] width 46 height 8
click at [380, 151] on label "Upper respiratory infection" at bounding box center [392, 148] width 48 height 8
checkbox input "true"
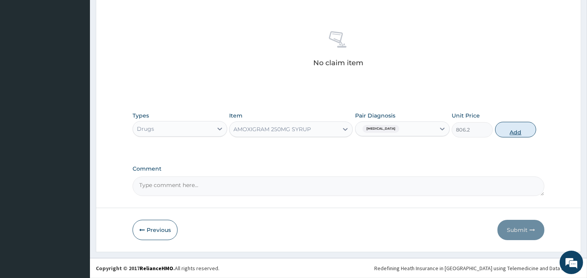
click at [501, 137] on button "Add" at bounding box center [515, 130] width 41 height 16
type input "0"
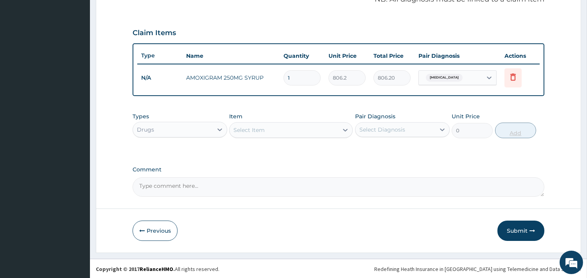
type input "0.00"
type input "8"
type input "6449.60"
type input "0.00"
type input "9"
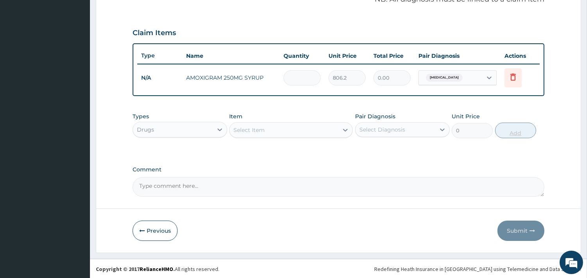
type input "7255.80"
type input "9"
click at [281, 131] on div "Select Item" at bounding box center [284, 130] width 109 height 13
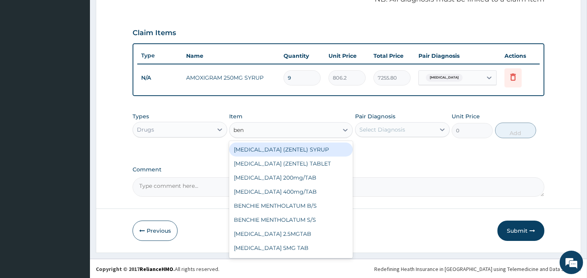
type input "beny"
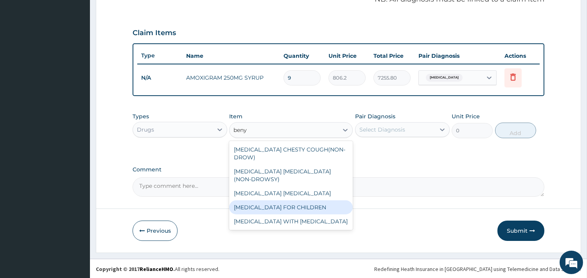
click at [285, 201] on div "BENYLIN FOR CHILDREN" at bounding box center [291, 208] width 124 height 14
type input "900"
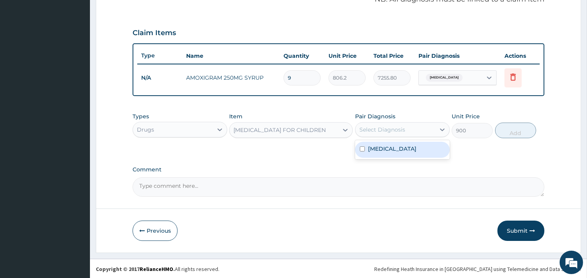
click at [388, 133] on div "Select Diagnosis" at bounding box center [395, 130] width 80 height 13
click at [373, 151] on label "Upper respiratory infection" at bounding box center [392, 149] width 48 height 8
checkbox input "true"
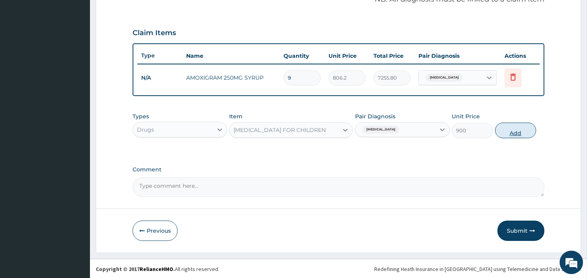
click at [510, 128] on button "Add" at bounding box center [515, 131] width 41 height 16
type input "0"
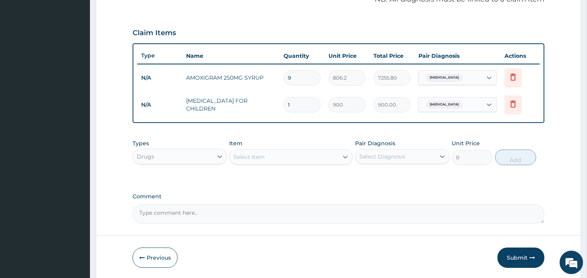
click at [324, 145] on div "Item Select Item" at bounding box center [291, 153] width 124 height 26
click at [321, 154] on div "Select Item" at bounding box center [284, 157] width 109 height 13
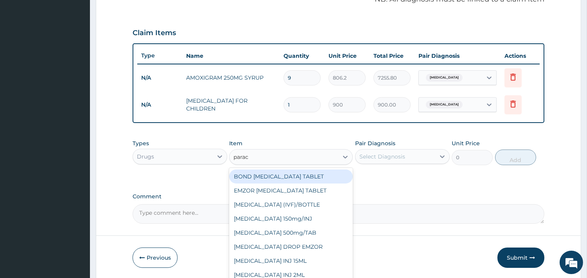
type input "parace"
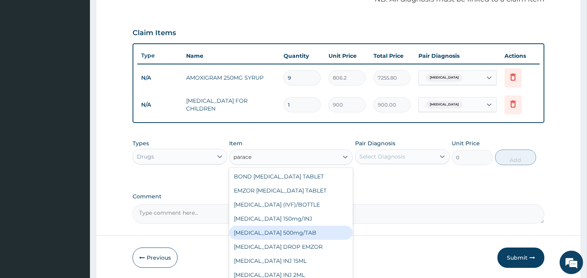
click at [300, 228] on div "PARACETAMOL 500mg/TAB" at bounding box center [291, 233] width 124 height 14
type input "18.5"
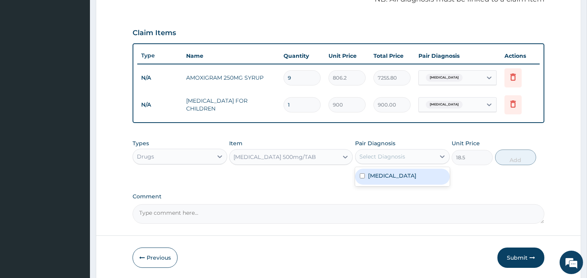
click at [405, 152] on div "Select Diagnosis" at bounding box center [395, 157] width 80 height 13
click at [377, 183] on div "Upper respiratory infection" at bounding box center [402, 177] width 95 height 16
checkbox input "true"
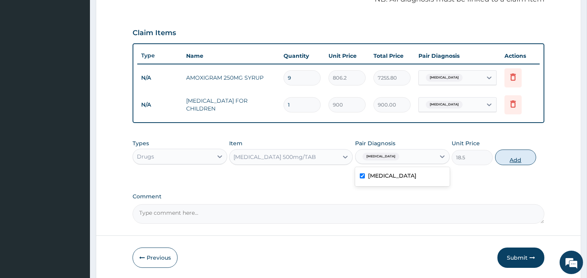
click at [510, 160] on button "Add" at bounding box center [515, 158] width 41 height 16
type input "0"
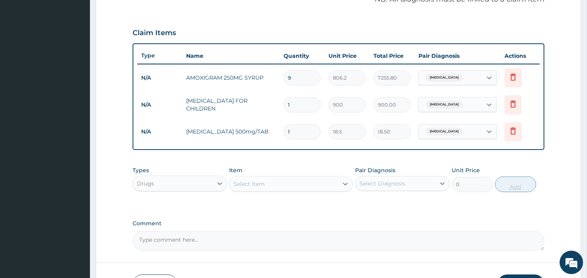
type input "0.00"
type input "9"
type input "166.50"
type input "9"
click at [167, 183] on div "Drugs" at bounding box center [173, 184] width 80 height 13
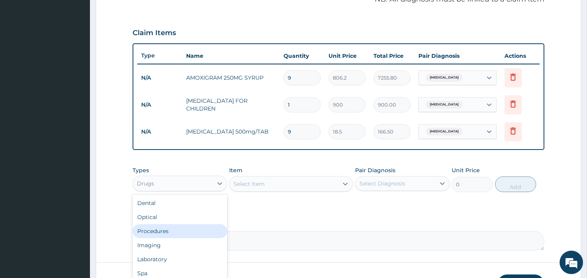
click at [161, 231] on div "Procedures" at bounding box center [180, 231] width 95 height 14
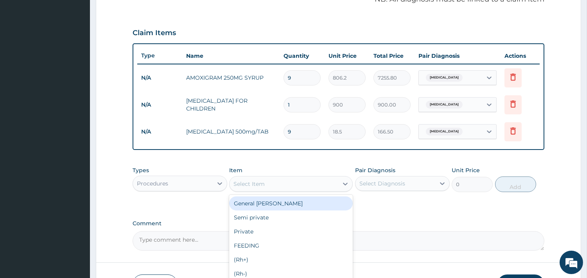
click at [269, 183] on div "Select Item" at bounding box center [284, 184] width 109 height 13
type input "gp"
click at [257, 208] on div "GP CONSULTATION" at bounding box center [291, 204] width 124 height 14
type input "2000"
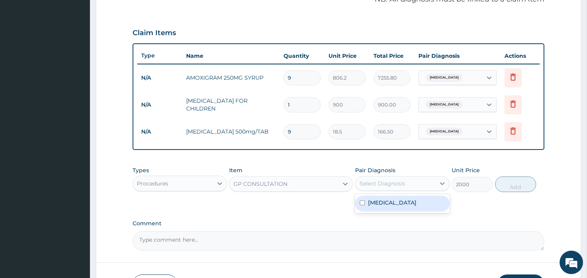
click at [375, 181] on div "Select Diagnosis" at bounding box center [382, 184] width 46 height 8
click at [366, 204] on div "Upper respiratory infection" at bounding box center [402, 204] width 95 height 16
checkbox input "true"
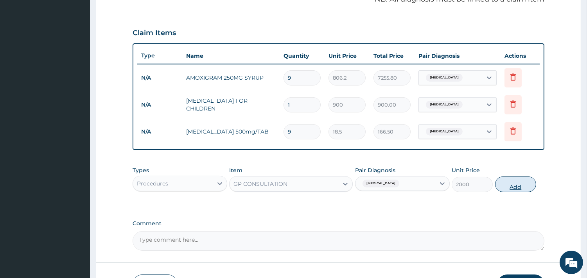
click at [515, 186] on button "Add" at bounding box center [515, 185] width 41 height 16
type input "0"
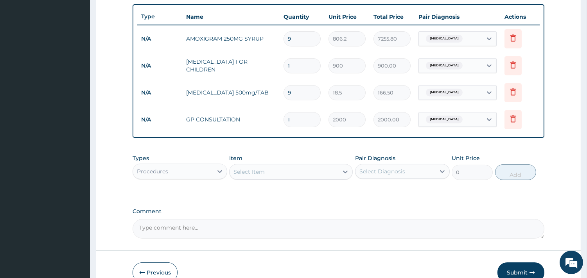
scroll to position [316, 0]
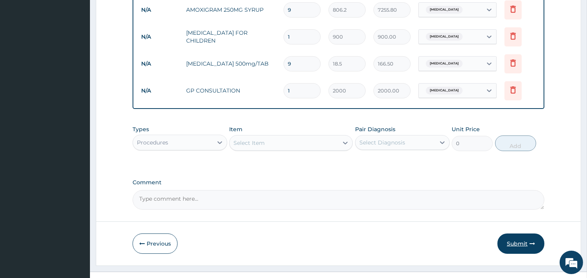
click at [522, 240] on button "Submit" at bounding box center [520, 244] width 47 height 20
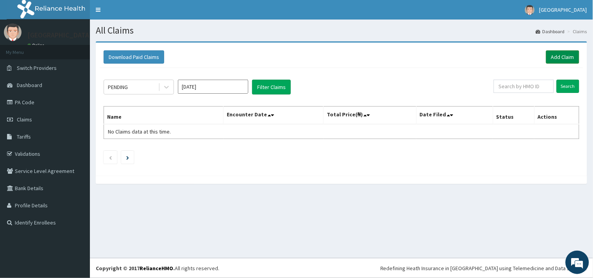
click at [560, 55] on link "Add Claim" at bounding box center [562, 56] width 33 height 13
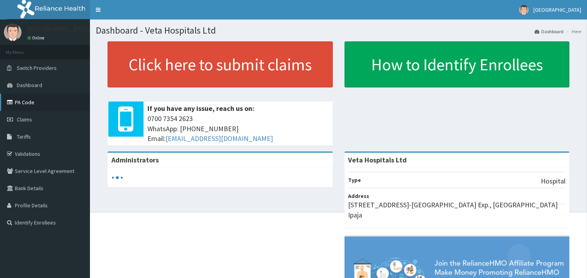
click at [35, 100] on link "PA Code" at bounding box center [45, 102] width 90 height 17
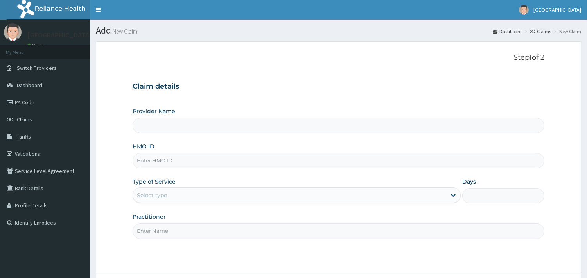
type input "Veta Hospitals Ltd"
click at [208, 163] on input "HMO ID" at bounding box center [339, 160] width 412 height 15
type input "xia/10359/b"
click at [173, 190] on div "Select type" at bounding box center [289, 195] width 313 height 13
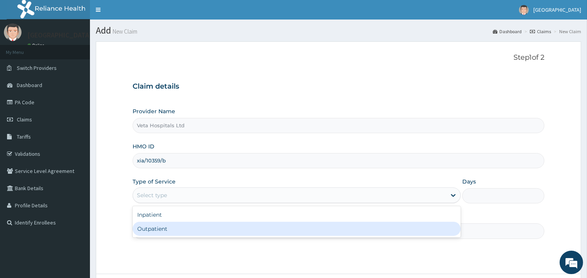
click at [165, 229] on div "Outpatient" at bounding box center [297, 229] width 328 height 14
type input "1"
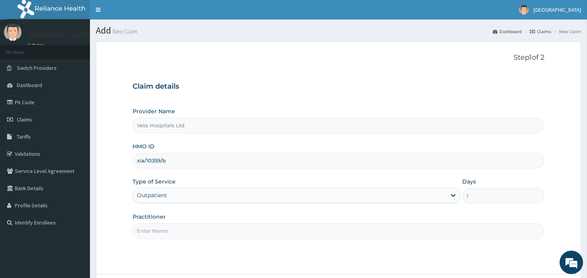
click at [165, 231] on input "Practitioner" at bounding box center [339, 231] width 412 height 15
type input "[PERSON_NAME]"
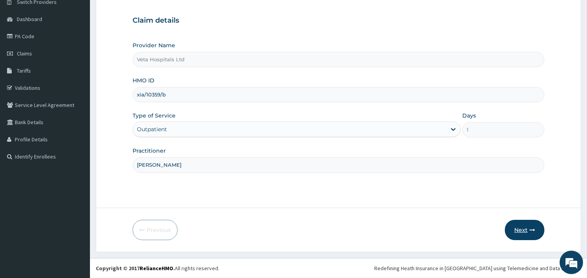
click at [527, 228] on button "Next" at bounding box center [524, 230] width 39 height 20
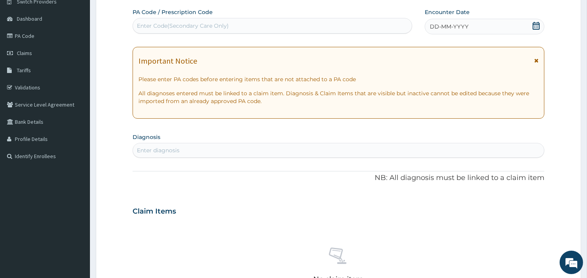
click at [351, 28] on div "Enter Code(Secondary Care Only)" at bounding box center [272, 26] width 279 height 13
paste input "PA/9AAC99"
type input "PA/9AAC99"
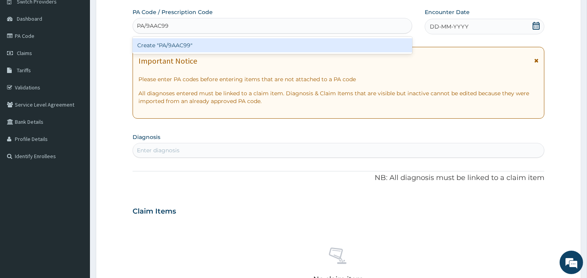
click at [236, 48] on div "Create "PA/9AAC99"" at bounding box center [273, 45] width 280 height 14
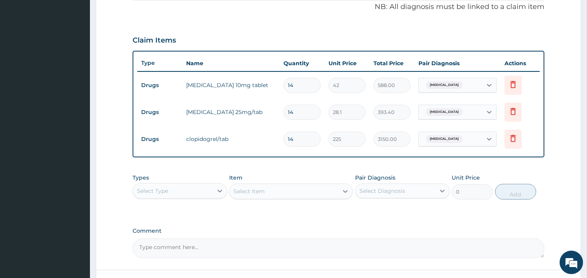
scroll to position [270, 0]
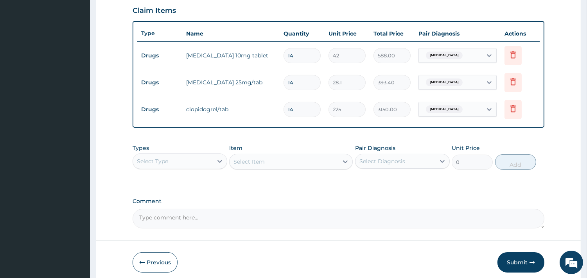
click at [201, 161] on div "Select Type" at bounding box center [173, 161] width 80 height 13
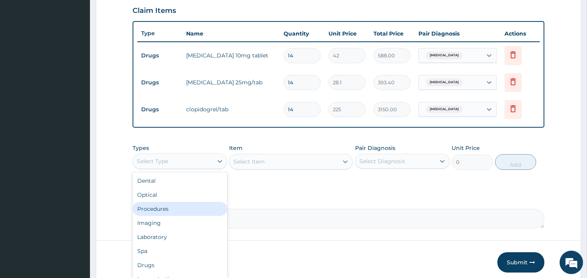
click at [162, 210] on div "Procedures" at bounding box center [180, 209] width 95 height 14
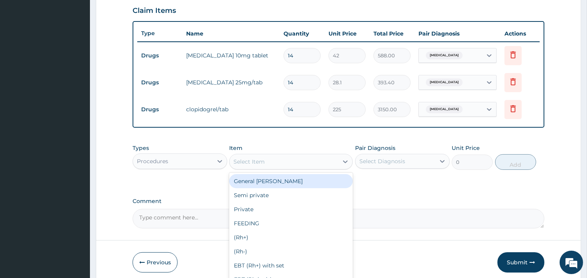
click at [287, 160] on div "Select Item" at bounding box center [284, 162] width 109 height 13
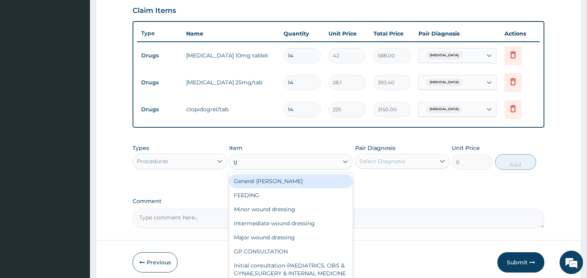
type input "gp"
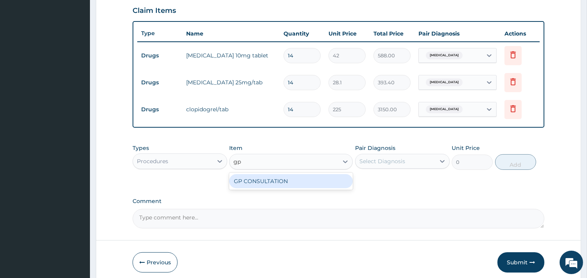
click at [279, 179] on div "GP CONSULTATION" at bounding box center [291, 181] width 124 height 14
type input "2000"
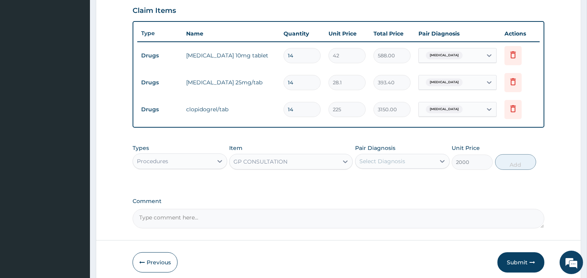
click at [385, 158] on div "Select Diagnosis" at bounding box center [382, 162] width 46 height 8
click at [362, 183] on div "[MEDICAL_DATA]" at bounding box center [402, 182] width 95 height 16
checkbox input "true"
click at [522, 162] on button "Add" at bounding box center [515, 162] width 41 height 16
type input "0"
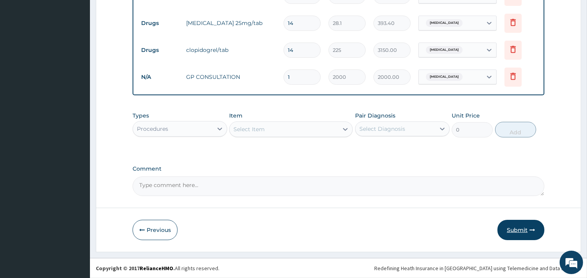
click at [520, 235] on button "Submit" at bounding box center [520, 230] width 47 height 20
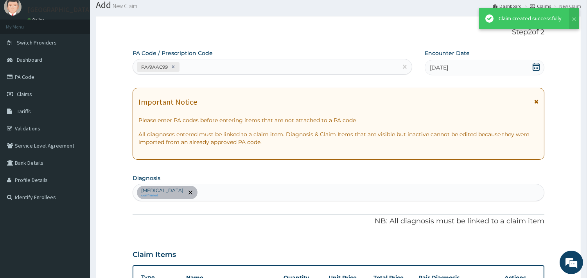
scroll to position [329, 0]
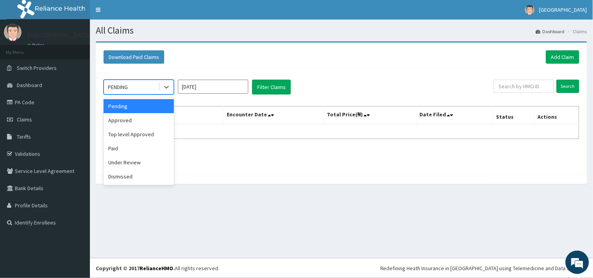
click at [154, 91] on div "PENDING" at bounding box center [131, 87] width 54 height 13
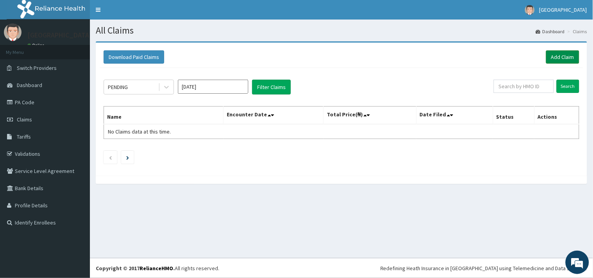
click at [558, 58] on link "Add Claim" at bounding box center [562, 56] width 33 height 13
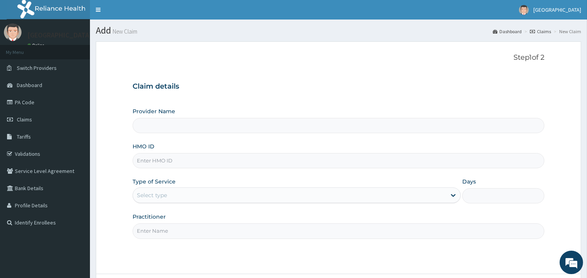
click at [198, 127] on input "Provider Name" at bounding box center [339, 125] width 412 height 15
click at [181, 158] on input "HMO ID" at bounding box center [339, 160] width 412 height 15
type input "XIA/10149/A"
click at [181, 195] on div "Select type" at bounding box center [289, 195] width 313 height 13
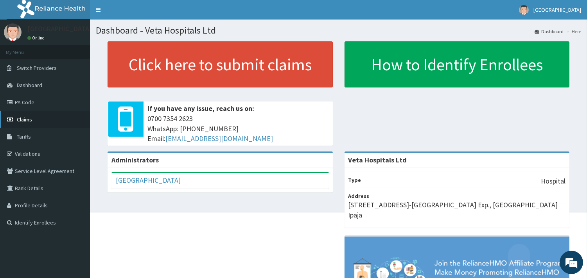
click at [51, 122] on link "Claims" at bounding box center [45, 119] width 90 height 17
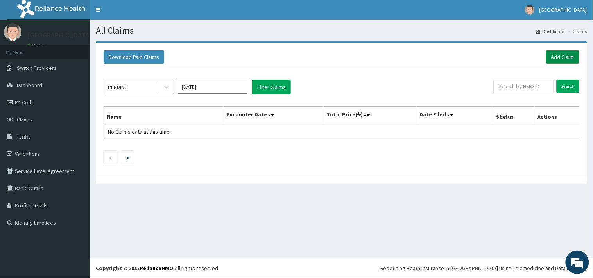
click at [561, 52] on link "Add Claim" at bounding box center [562, 56] width 33 height 13
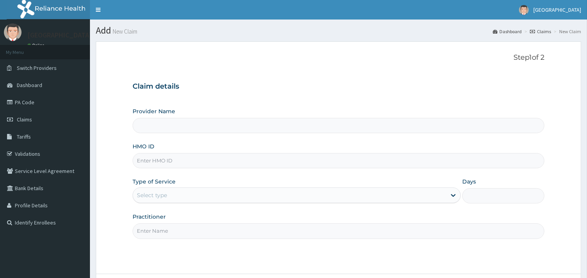
click at [282, 162] on input "HMO ID" at bounding box center [339, 160] width 412 height 15
type input "Veta Hospitals Ltd"
type input "XIA/10149/A"
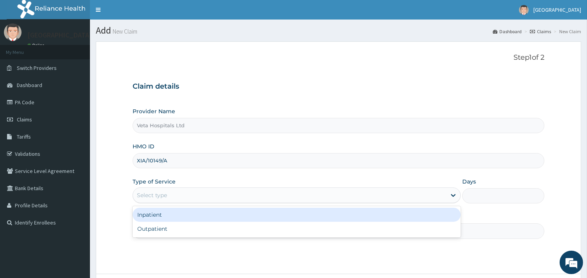
click at [206, 197] on div "Select type" at bounding box center [289, 195] width 313 height 13
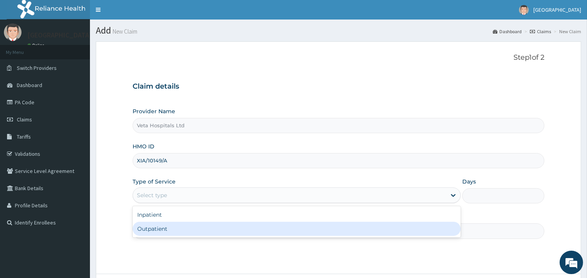
click at [185, 235] on div "Outpatient" at bounding box center [297, 229] width 328 height 14
type input "1"
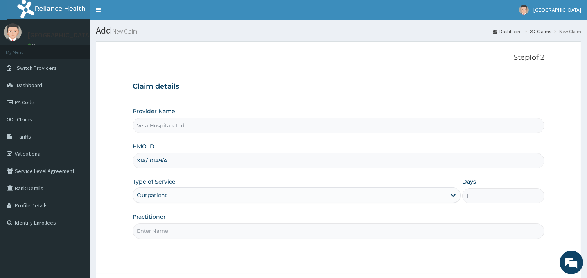
click at [185, 231] on input "Practitioner" at bounding box center [339, 231] width 412 height 15
type input "[PERSON_NAME]"
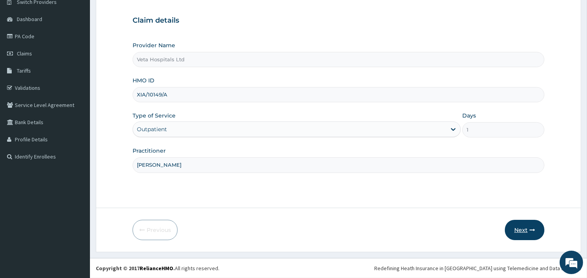
click at [515, 221] on button "Next" at bounding box center [524, 230] width 39 height 20
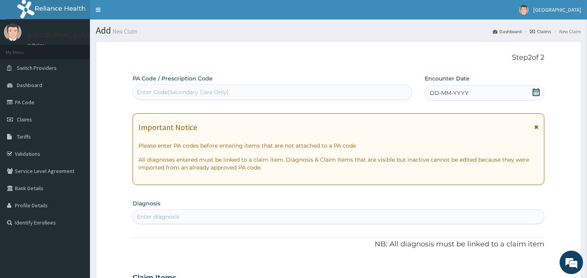
click at [457, 92] on span "DD-MM-YYYY" at bounding box center [449, 93] width 39 height 8
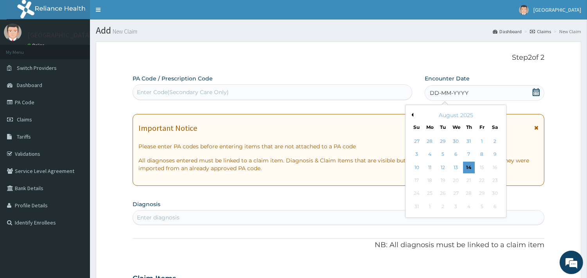
click at [413, 115] on div "August 2025" at bounding box center [456, 115] width 94 height 8
click at [411, 115] on button "Previous Month" at bounding box center [411, 115] width 4 height 4
click at [441, 141] on div "1" at bounding box center [443, 142] width 12 height 12
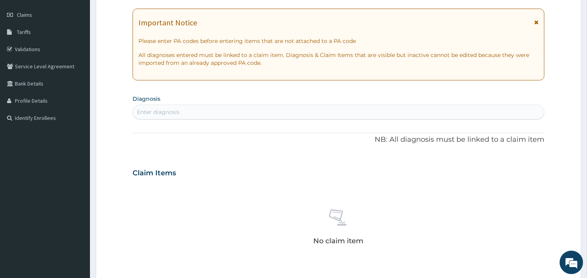
scroll to position [110, 0]
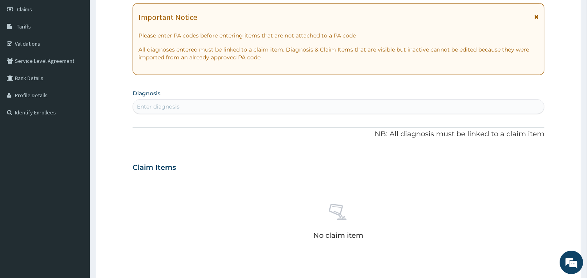
click at [432, 111] on div "Enter diagnosis" at bounding box center [338, 106] width 411 height 13
type input "plasmod"
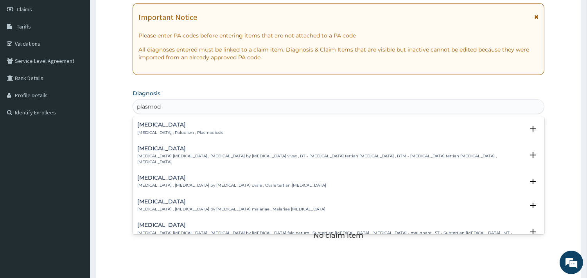
click at [167, 129] on div "[MEDICAL_DATA] [MEDICAL_DATA] , Paludism , Plasmodiosis" at bounding box center [180, 129] width 86 height 14
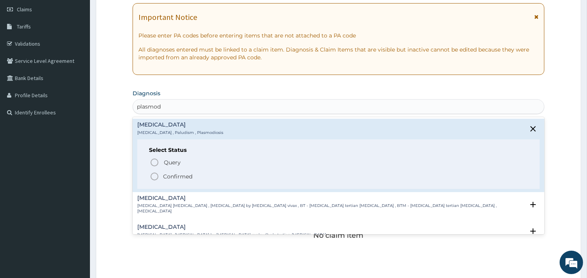
click at [153, 176] on icon "status option filled" at bounding box center [154, 176] width 9 height 9
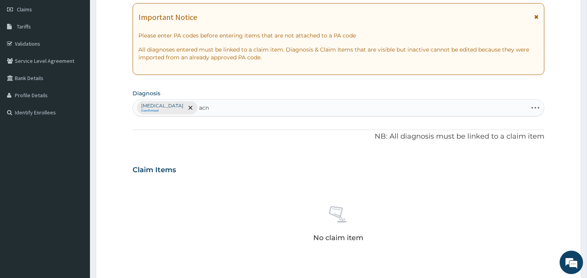
type input "acne"
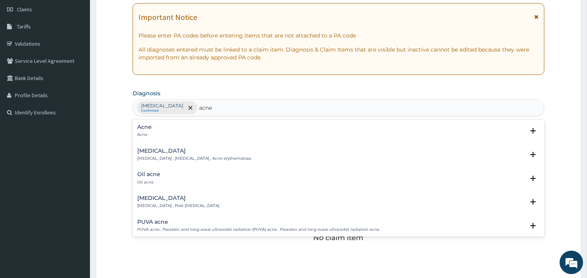
click at [145, 133] on p "Acne" at bounding box center [144, 134] width 14 height 5
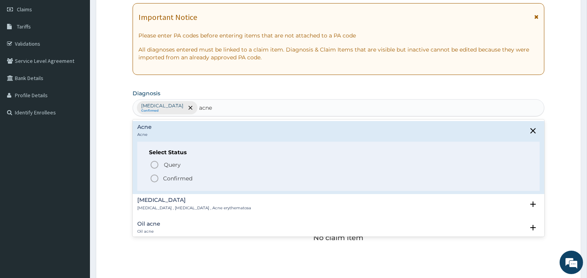
click at [153, 178] on icon "status option filled" at bounding box center [154, 178] width 9 height 9
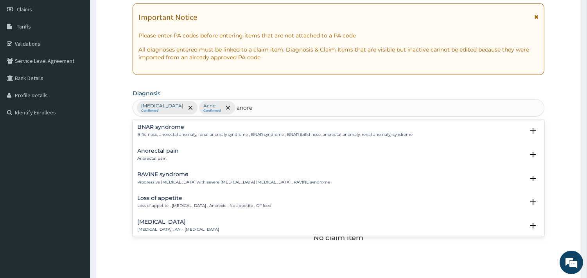
type input "anorex"
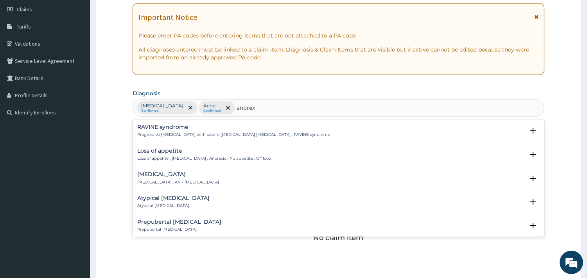
click at [160, 155] on div "Loss of appetite Loss of appetite , Anorexia , Anorexic , No appetite , Off food" at bounding box center [204, 155] width 134 height 14
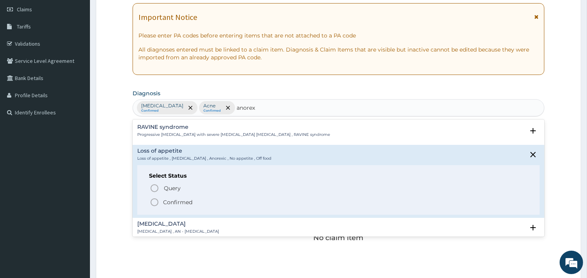
click at [154, 201] on icon "status option filled" at bounding box center [154, 202] width 9 height 9
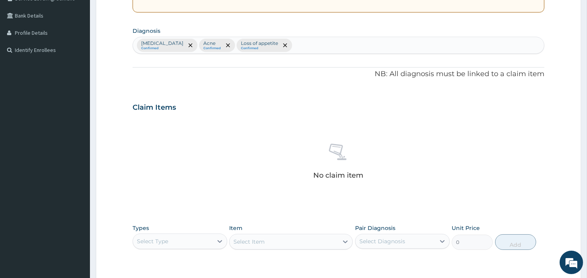
scroll to position [248, 0]
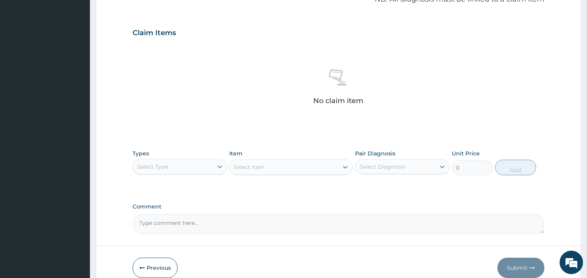
click at [158, 168] on div "Select Type" at bounding box center [152, 167] width 31 height 8
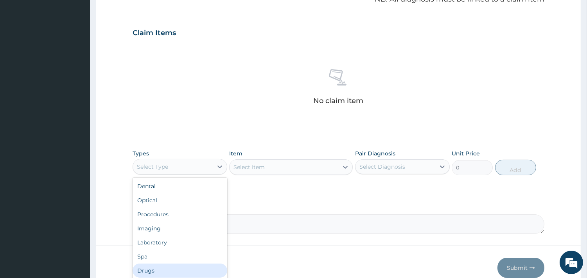
click at [155, 269] on div "Drugs" at bounding box center [180, 271] width 95 height 14
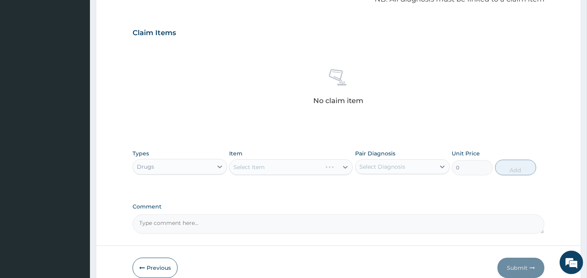
scroll to position [285, 0]
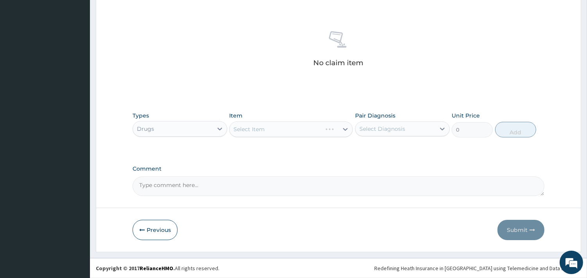
click at [296, 132] on div "Select Item" at bounding box center [291, 130] width 124 height 16
click at [296, 132] on div "Select Item" at bounding box center [284, 129] width 109 height 13
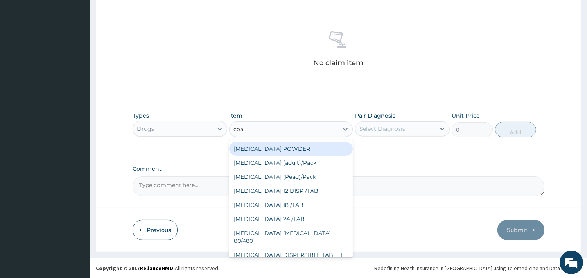
type input "coar"
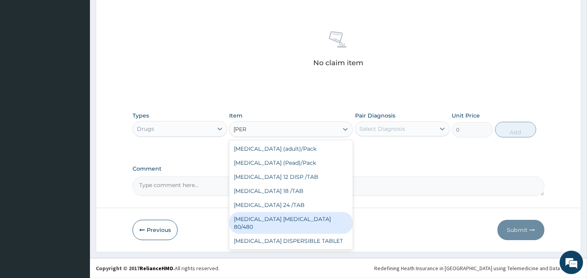
click at [289, 220] on div "[MEDICAL_DATA] [MEDICAL_DATA] 80/480" at bounding box center [291, 223] width 124 height 22
type input "3093.7"
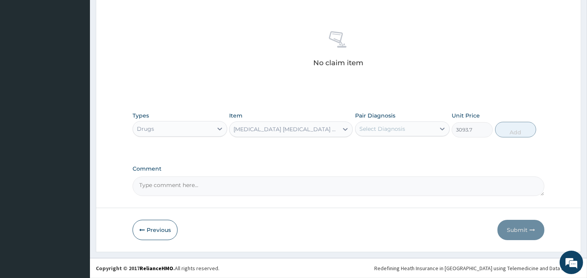
click at [392, 127] on div "Select Diagnosis" at bounding box center [382, 129] width 46 height 8
click at [377, 148] on label "[MEDICAL_DATA]" at bounding box center [392, 148] width 48 height 8
checkbox input "true"
click at [521, 130] on button "Add" at bounding box center [515, 130] width 41 height 16
type input "0"
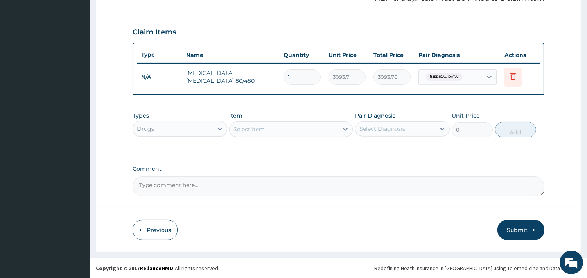
scroll to position [248, 0]
click at [260, 128] on div "Select Item" at bounding box center [248, 130] width 31 height 8
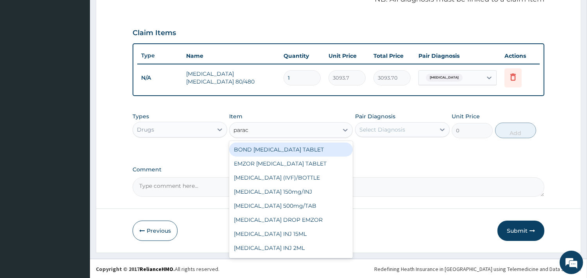
type input "parace"
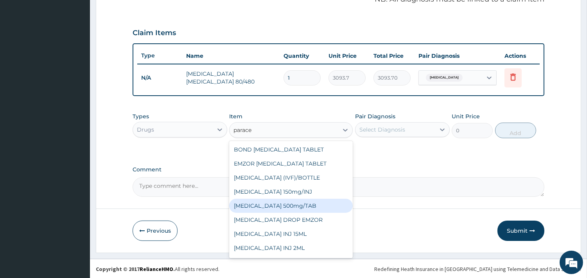
click at [286, 209] on div "[MEDICAL_DATA] 500mg/TAB" at bounding box center [291, 206] width 124 height 14
type input "18.5"
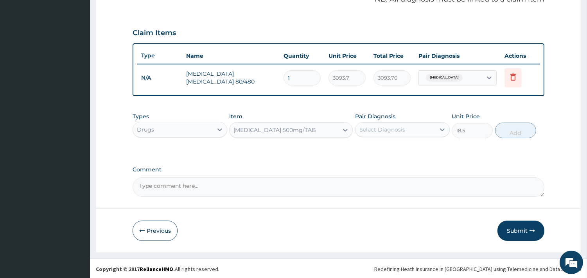
click at [405, 133] on div "Select Diagnosis" at bounding box center [395, 130] width 80 height 13
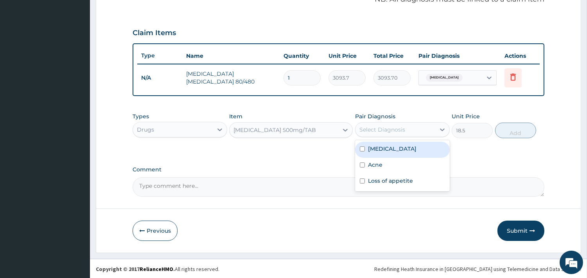
click at [380, 154] on div "[MEDICAL_DATA]" at bounding box center [402, 150] width 95 height 16
checkbox input "true"
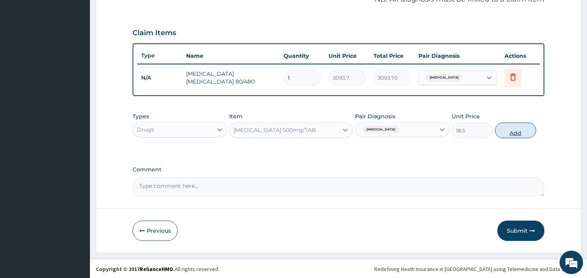
click at [525, 127] on button "Add" at bounding box center [515, 131] width 41 height 16
type input "0"
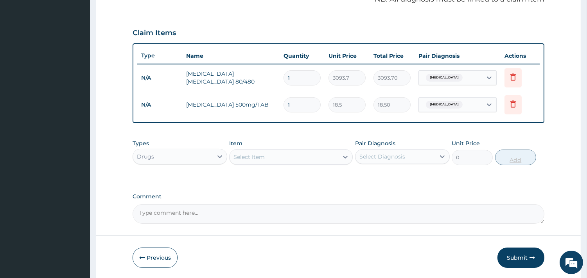
type input "12"
type input "222.00"
type input "12"
click at [260, 153] on div "Select Item" at bounding box center [248, 157] width 31 height 8
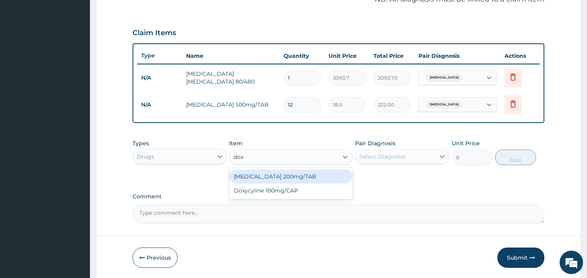
type input "doxy"
click at [256, 178] on div "Doxycyline 100mg/CAP" at bounding box center [291, 177] width 124 height 14
type input "20.6"
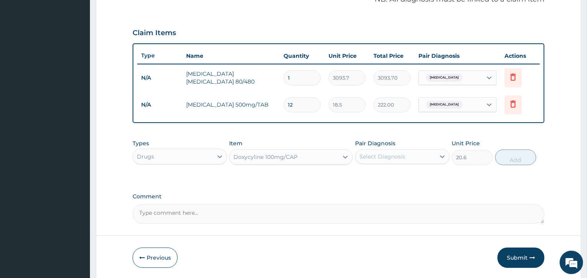
click at [387, 151] on div "Select Diagnosis" at bounding box center [395, 157] width 80 height 13
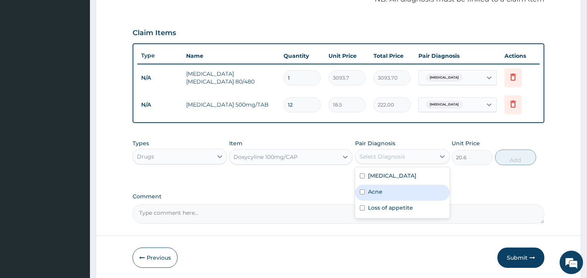
click at [369, 190] on label "Acne" at bounding box center [375, 192] width 14 height 8
checkbox input "true"
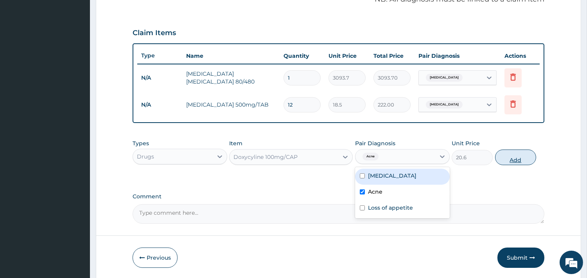
click at [513, 154] on button "Add" at bounding box center [515, 158] width 41 height 16
type input "0"
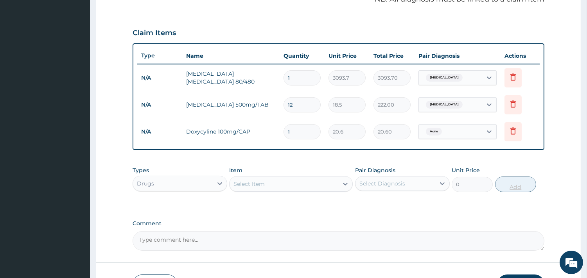
type input "10"
type input "206.00"
type input "10"
click at [301, 188] on div "Select Item" at bounding box center [284, 184] width 109 height 13
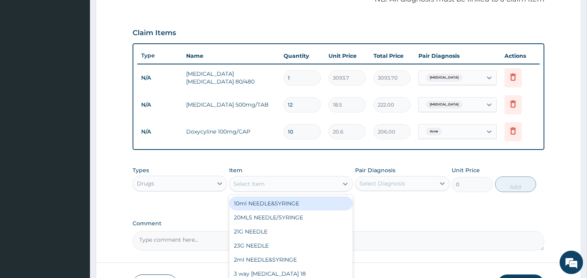
type input "o"
type input "comp"
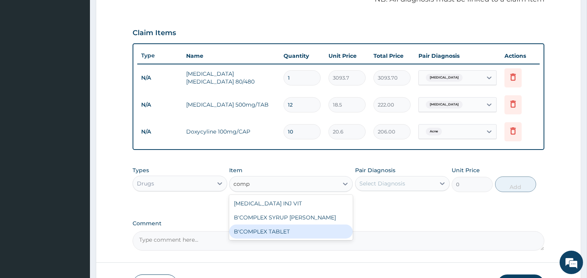
click at [265, 231] on div "B'COMPLEX TABLET" at bounding box center [291, 232] width 124 height 14
type input "20"
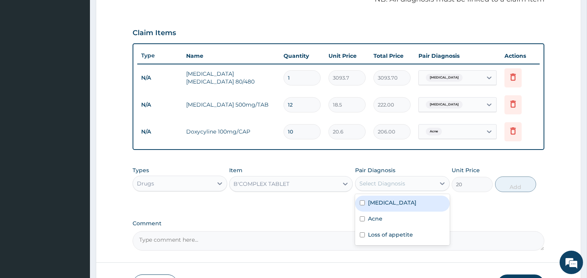
click at [403, 185] on div "Select Diagnosis" at bounding box center [382, 184] width 46 height 8
click at [372, 204] on label "[MEDICAL_DATA]" at bounding box center [392, 203] width 48 height 8
checkbox input "true"
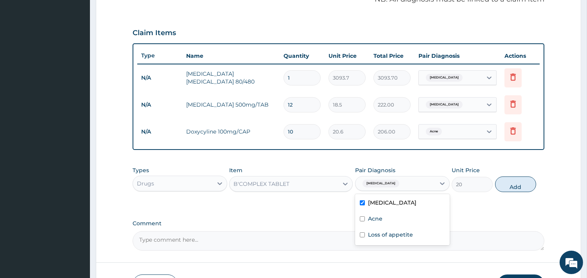
click at [520, 192] on div "Types Drugs Item B'COMPLEX TABLET Pair Diagnosis option Malaria, selected. opti…" at bounding box center [339, 180] width 412 height 34
click at [520, 190] on button "Add" at bounding box center [515, 185] width 41 height 16
type input "0"
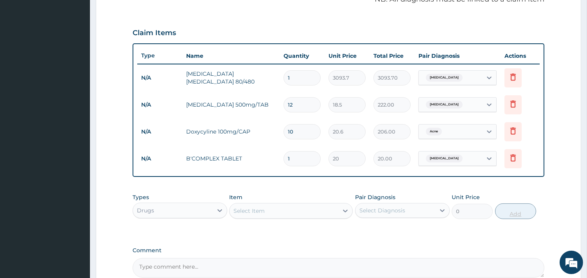
type input "0.00"
type input "8"
type input "160.00"
type input "8"
click at [186, 209] on div "Drugs" at bounding box center [173, 210] width 80 height 13
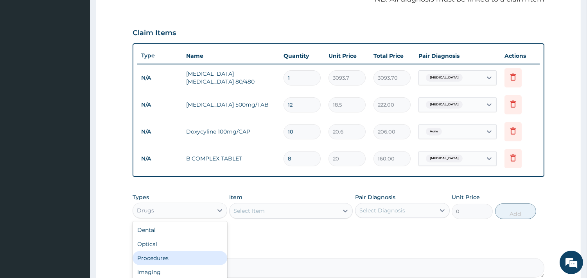
click at [161, 255] on div "Procedures" at bounding box center [180, 258] width 95 height 14
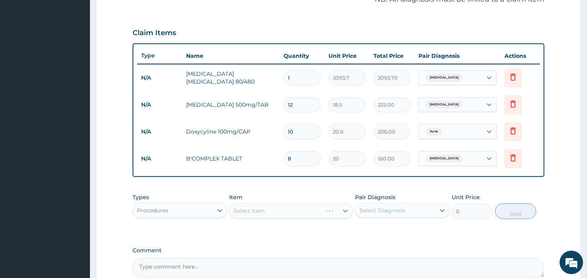
scroll to position [274, 0]
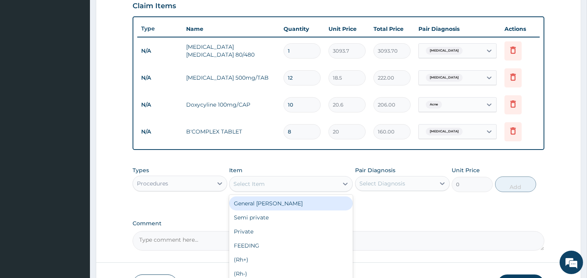
click at [268, 181] on div "Select Item" at bounding box center [284, 184] width 109 height 13
type input "gp"
click at [259, 201] on div "GP CONSULTATION" at bounding box center [291, 204] width 124 height 14
type input "2000"
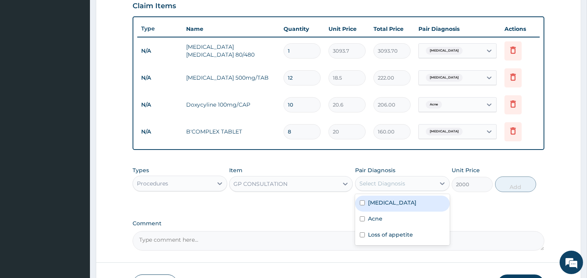
click at [405, 183] on div "Select Diagnosis" at bounding box center [395, 184] width 80 height 13
click at [389, 202] on div "[MEDICAL_DATA]" at bounding box center [402, 204] width 95 height 16
checkbox input "true"
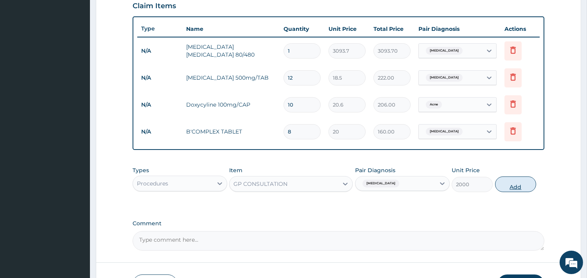
click at [502, 186] on button "Add" at bounding box center [515, 185] width 41 height 16
type input "0"
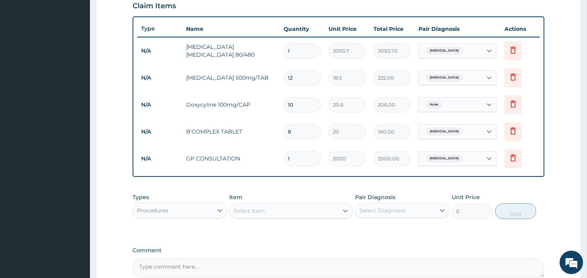
scroll to position [356, 0]
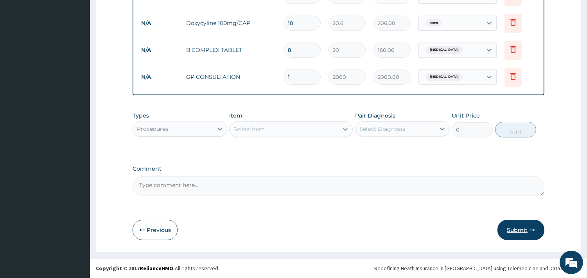
click at [525, 228] on button "Submit" at bounding box center [520, 230] width 47 height 20
click at [517, 225] on button "Submit" at bounding box center [520, 230] width 47 height 20
click at [437, 44] on div "Malaria" at bounding box center [450, 49] width 63 height 13
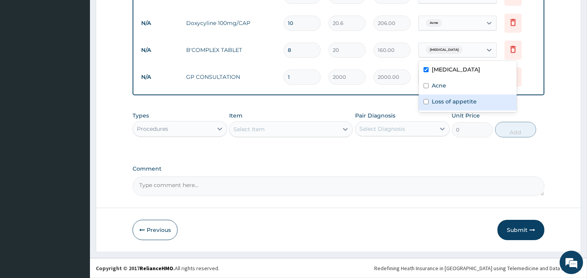
drag, startPoint x: 437, startPoint y: 44, endPoint x: 431, endPoint y: 100, distance: 56.7
click at [429, 100] on div "Loss of appetite" at bounding box center [468, 103] width 98 height 16
checkbox input "true"
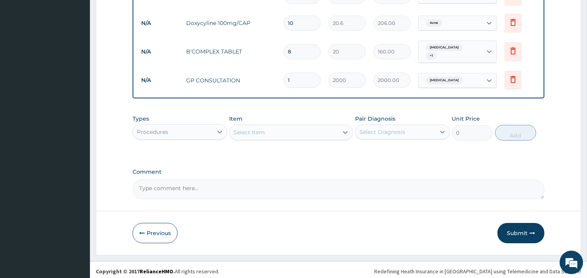
click at [495, 175] on div "Comment" at bounding box center [339, 184] width 412 height 30
click at [526, 228] on button "Submit" at bounding box center [520, 233] width 47 height 20
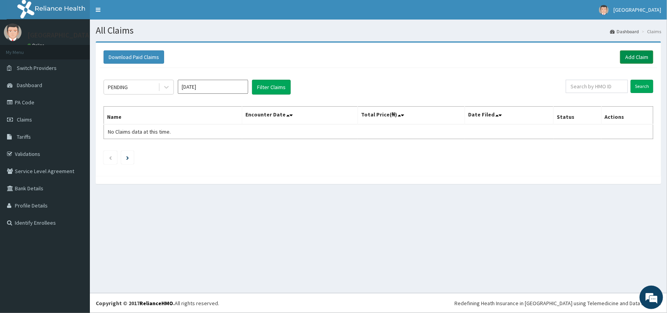
click at [593, 52] on link "Add Claim" at bounding box center [637, 56] width 33 height 13
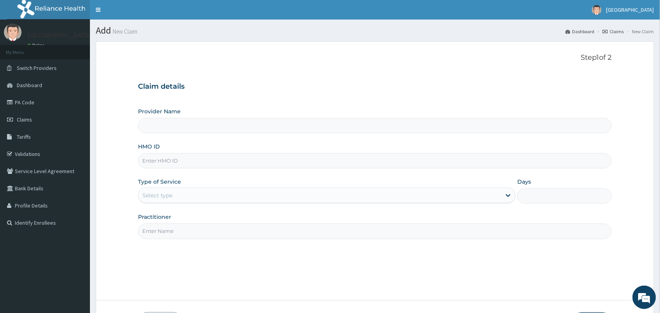
type input "Veta Hospitals Ltd"
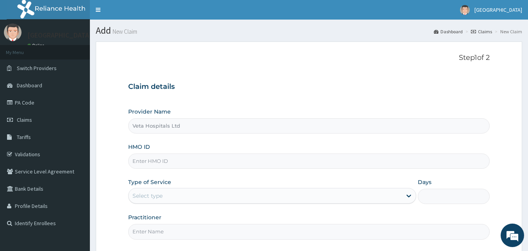
click at [302, 155] on input "HMO ID" at bounding box center [309, 160] width 362 height 15
type input "GFQ/10005/A"
click at [182, 200] on div "Select type" at bounding box center [265, 195] width 273 height 13
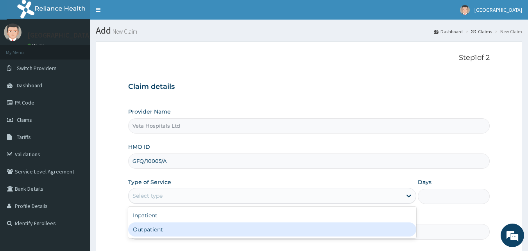
click at [163, 226] on div "Outpatient" at bounding box center [272, 229] width 288 height 14
type input "1"
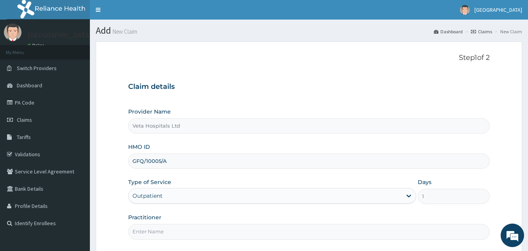
click at [170, 233] on input "Practitioner" at bounding box center [309, 231] width 362 height 15
type input "[PERSON_NAME]"
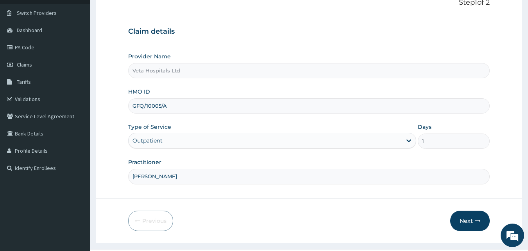
scroll to position [73, 0]
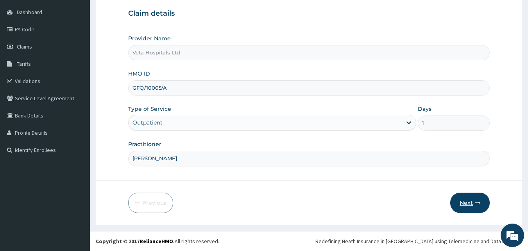
click at [463, 199] on button "Next" at bounding box center [469, 202] width 39 height 20
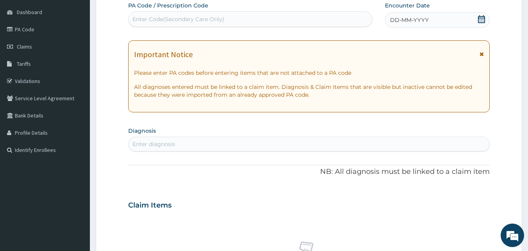
click at [432, 20] on div "DD-MM-YYYY" at bounding box center [437, 20] width 105 height 16
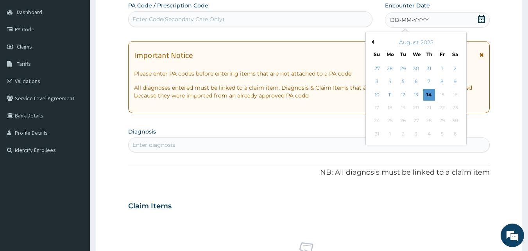
click at [432, 20] on div "DD-MM-YYYY" at bounding box center [437, 20] width 105 height 16
drag, startPoint x: 432, startPoint y: 20, endPoint x: 373, endPoint y: 41, distance: 63.3
click at [373, 41] on button "Previous Month" at bounding box center [372, 42] width 4 height 4
click at [379, 115] on div "27" at bounding box center [377, 121] width 12 height 12
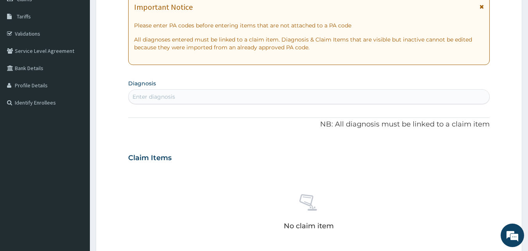
scroll to position [123, 0]
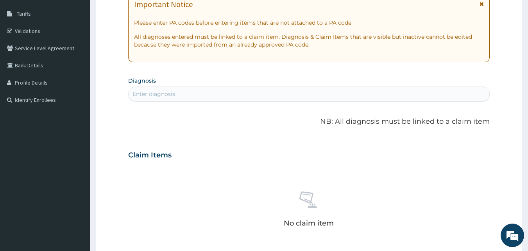
click at [277, 95] on div "Enter diagnosis" at bounding box center [309, 94] width 361 height 13
type input "hives"
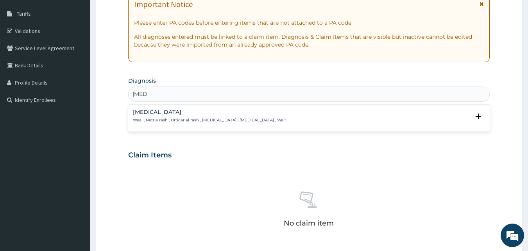
click at [181, 115] on h4 "Wheal" at bounding box center [209, 112] width 153 height 6
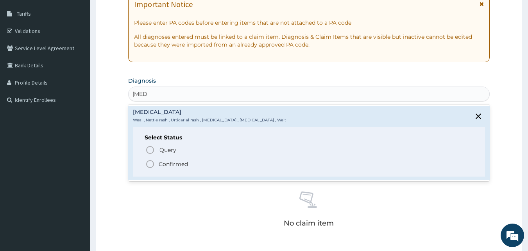
click at [150, 160] on circle "status option filled" at bounding box center [150, 163] width 7 height 7
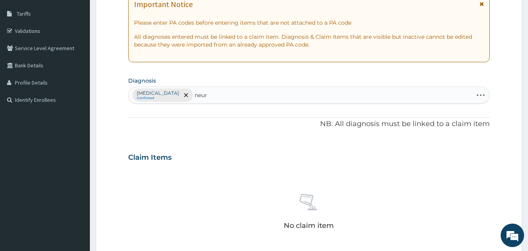
type input "neuro"
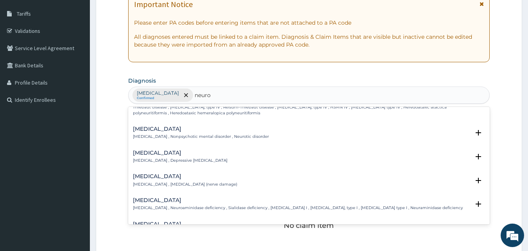
scroll to position [47, 0]
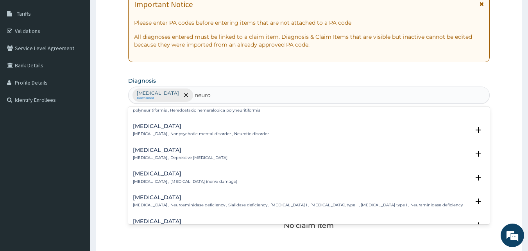
click at [171, 179] on p "Neuropathy , Neuropathy (nerve damage)" at bounding box center [185, 181] width 104 height 5
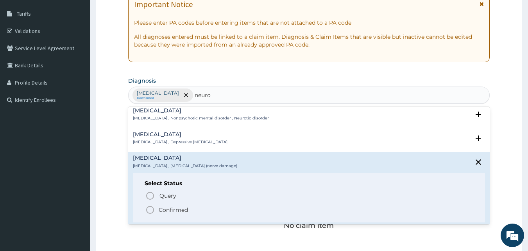
scroll to position [78, 0]
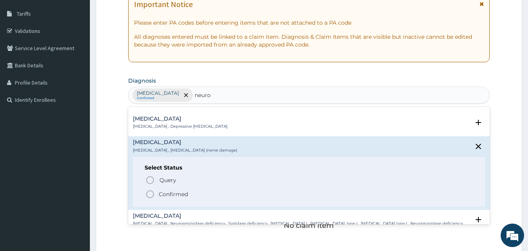
click at [151, 194] on icon "status option filled" at bounding box center [149, 193] width 9 height 9
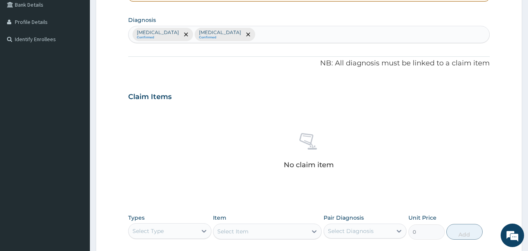
scroll to position [293, 0]
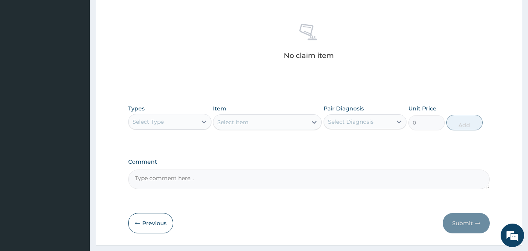
click at [233, 121] on div "Select Item" at bounding box center [267, 122] width 109 height 16
click at [153, 117] on div "Select Type" at bounding box center [163, 121] width 68 height 13
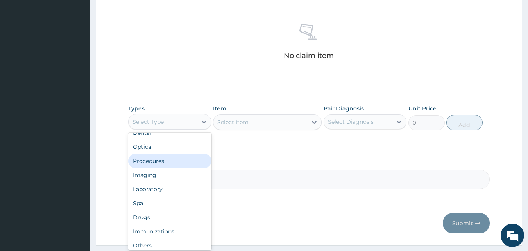
scroll to position [10, 0]
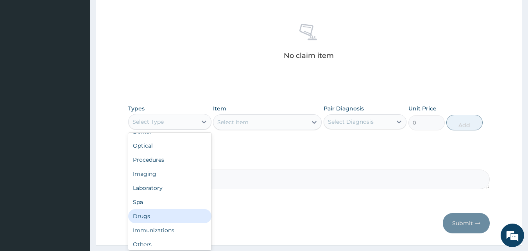
click at [149, 211] on div "Drugs" at bounding box center [169, 216] width 83 height 14
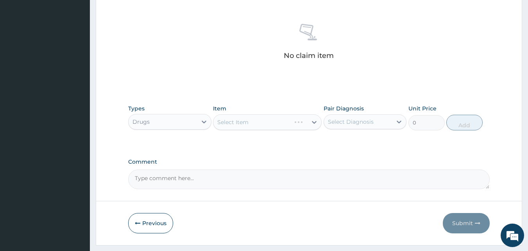
click at [258, 115] on div "Select Item" at bounding box center [267, 122] width 109 height 16
click at [252, 123] on div "Select Item" at bounding box center [260, 122] width 94 height 13
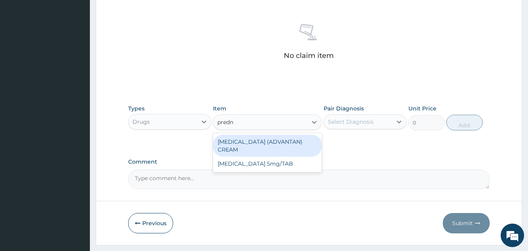
type input "predni"
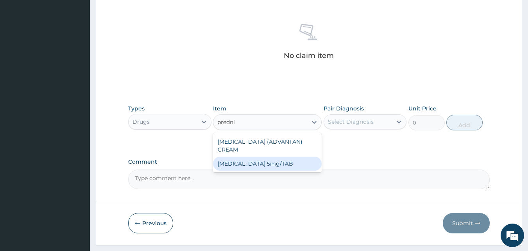
click at [235, 169] on div "PREDNISOLONE 5mg/TAB" at bounding box center [267, 163] width 109 height 14
type input "12.5"
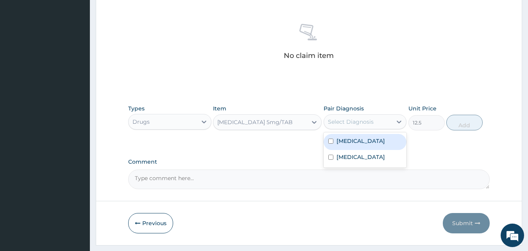
click at [350, 120] on div "Select Diagnosis" at bounding box center [351, 122] width 46 height 8
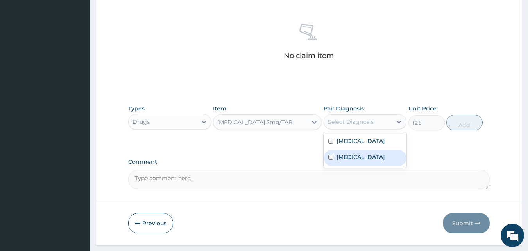
click at [335, 151] on div "Neuropathy" at bounding box center [365, 158] width 83 height 16
checkbox input "true"
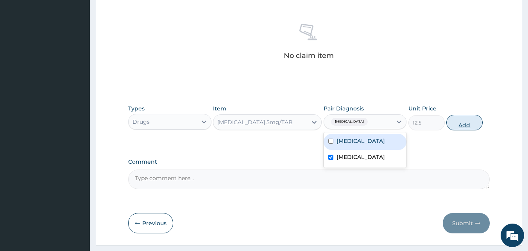
click at [473, 118] on button "Add" at bounding box center [465, 123] width 36 height 16
type input "0"
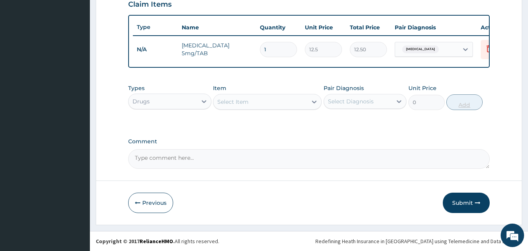
scroll to position [282, 0]
type input "16"
type input "200.00"
type input "16"
click at [269, 100] on div "Select Item" at bounding box center [260, 101] width 94 height 13
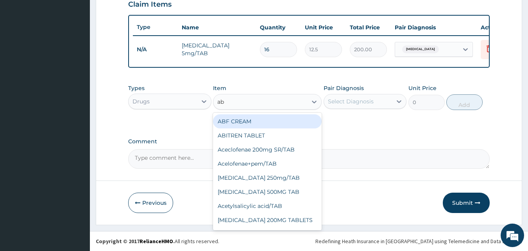
type input "abf"
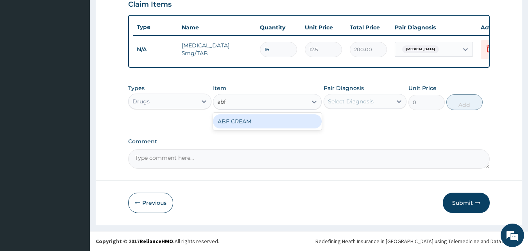
click at [258, 120] on div "ABF CREAM" at bounding box center [267, 121] width 109 height 14
type input "500"
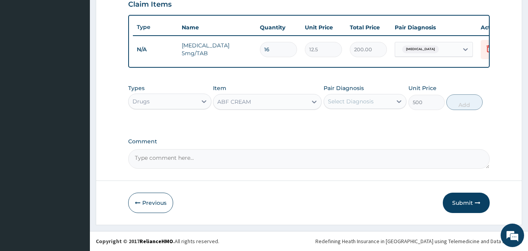
click at [348, 107] on div "Select Diagnosis" at bounding box center [358, 101] width 68 height 13
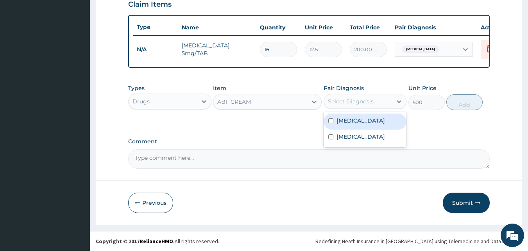
click at [344, 122] on label "Wheal" at bounding box center [361, 121] width 48 height 8
checkbox input "true"
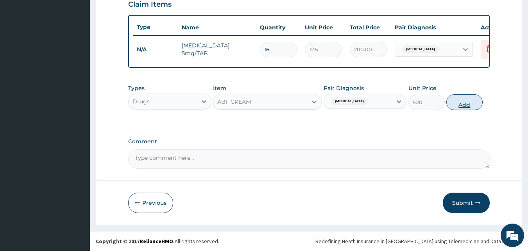
click at [475, 101] on button "Add" at bounding box center [465, 102] width 36 height 16
type input "0"
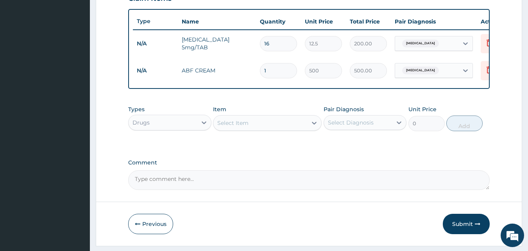
click at [235, 123] on div "Select Item" at bounding box center [260, 123] width 94 height 13
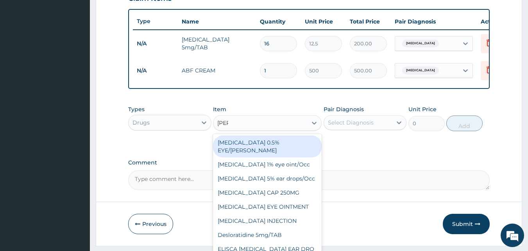
type input "lorat"
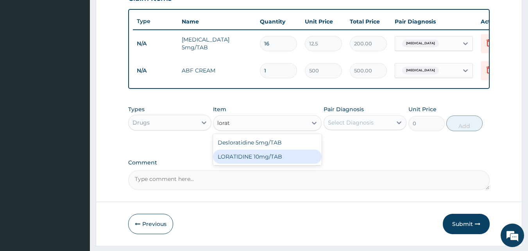
click at [246, 163] on div "LORATIDINE 10mg/TAB" at bounding box center [267, 156] width 109 height 14
type input "41.2"
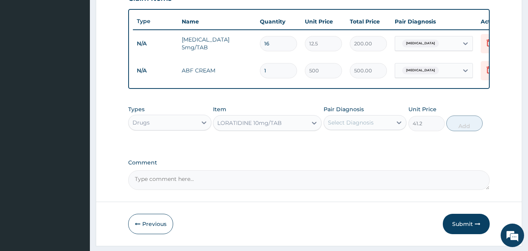
click at [351, 126] on div "Select Diagnosis" at bounding box center [351, 122] width 46 height 8
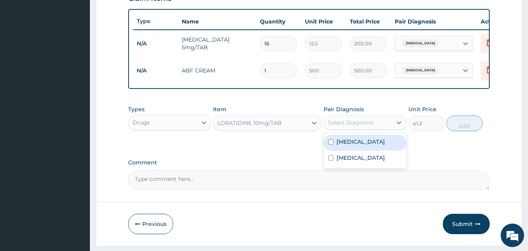
click at [345, 145] on label "Wheal" at bounding box center [361, 142] width 48 height 8
checkbox input "true"
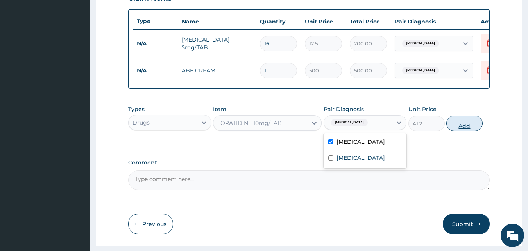
click at [477, 131] on button "Add" at bounding box center [465, 123] width 36 height 16
type input "0"
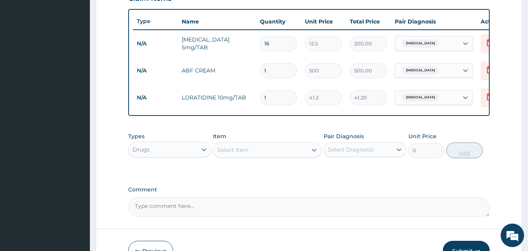
type input "0.00"
type input "5"
type input "206.00"
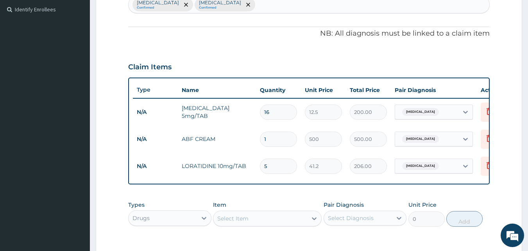
scroll to position [307, 0]
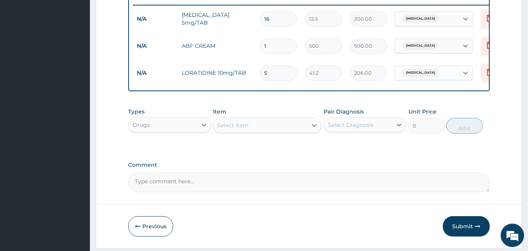
type input "5"
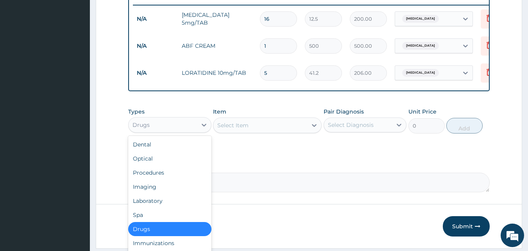
click at [163, 124] on div "Drugs" at bounding box center [163, 124] width 68 height 13
click at [163, 175] on div "Procedures" at bounding box center [169, 172] width 83 height 14
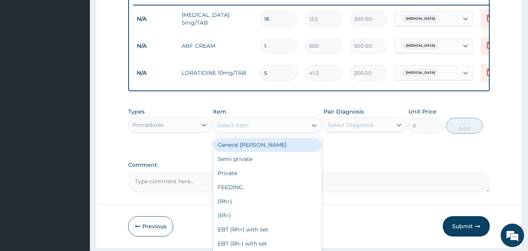
click at [249, 127] on div "Select Item" at bounding box center [260, 125] width 94 height 13
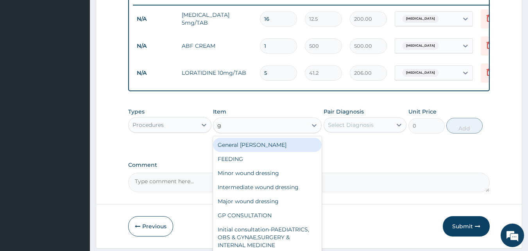
type input "gp"
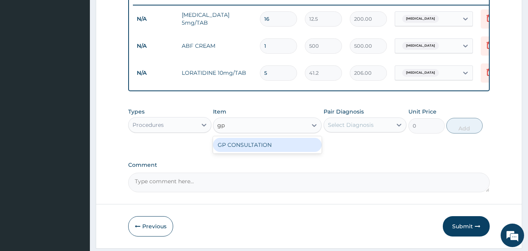
click at [243, 152] on div "GP CONSULTATION" at bounding box center [267, 145] width 109 height 14
type input "2000"
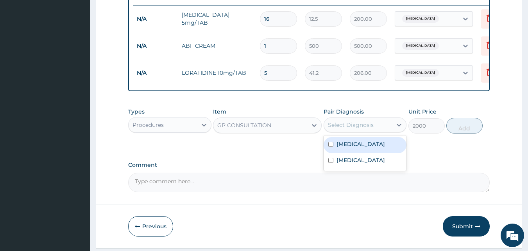
click at [335, 124] on div "Select Diagnosis" at bounding box center [365, 124] width 83 height 15
click at [344, 147] on label "Wheal" at bounding box center [361, 144] width 48 height 8
checkbox input "true"
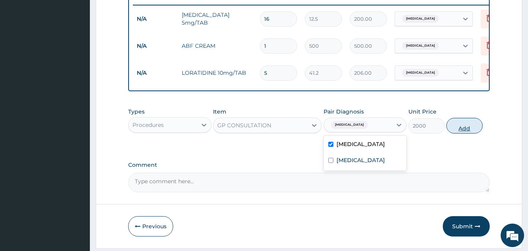
click at [463, 133] on button "Add" at bounding box center [465, 126] width 36 height 16
type input "0"
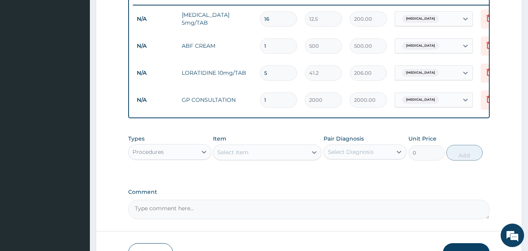
scroll to position [363, 0]
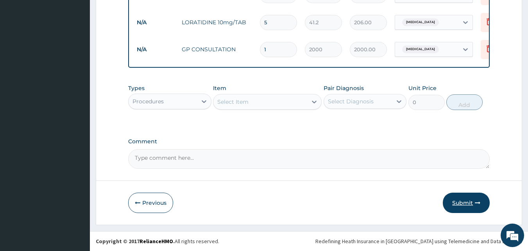
click at [464, 206] on button "Submit" at bounding box center [466, 202] width 47 height 20
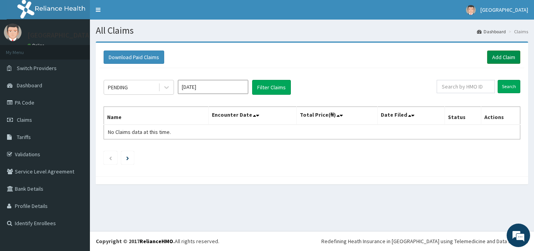
click at [497, 53] on link "Add Claim" at bounding box center [503, 56] width 33 height 13
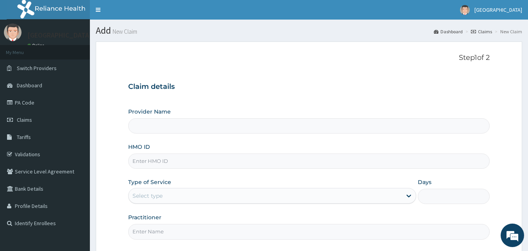
type input "Veta Hospitals Ltd"
click at [497, 53] on form "Step 1 of 2 Claim details Provider Name Veta Hospitals Ltd HMO ID Type of Servi…" at bounding box center [309, 169] width 427 height 256
drag, startPoint x: 0, startPoint y: 0, endPoint x: 497, endPoint y: 53, distance: 499.4
click at [497, 53] on form "Step 1 of 2 Claim details Provider Name Veta Hospitals Ltd HMO ID Type of Servi…" at bounding box center [309, 169] width 427 height 256
click at [241, 164] on input "HMO ID" at bounding box center [309, 160] width 362 height 15
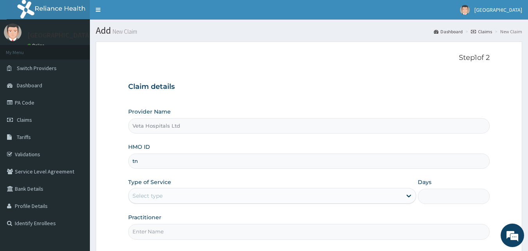
type input "t"
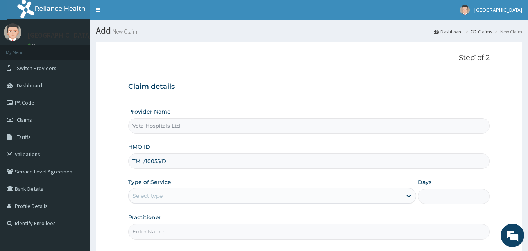
type input "TML/10055/D"
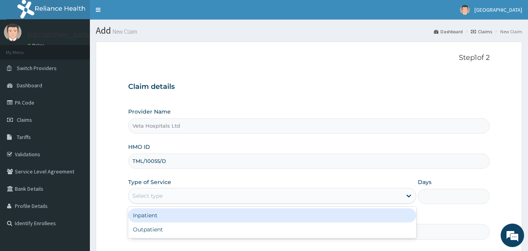
click at [183, 193] on div "Select type" at bounding box center [265, 195] width 273 height 13
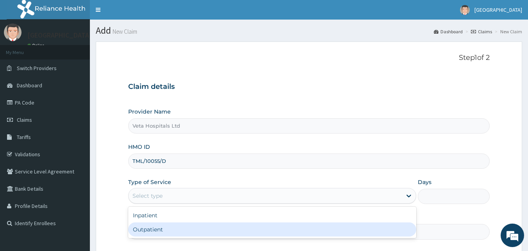
click at [165, 229] on div "Outpatient" at bounding box center [272, 229] width 288 height 14
type input "1"
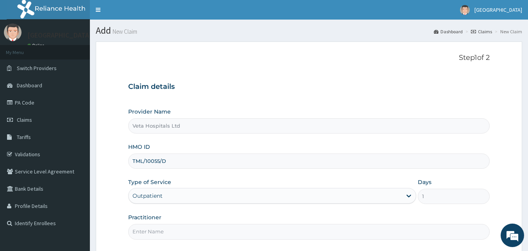
click at [165, 229] on input "Practitioner" at bounding box center [309, 231] width 362 height 15
type input "[PERSON_NAME]"
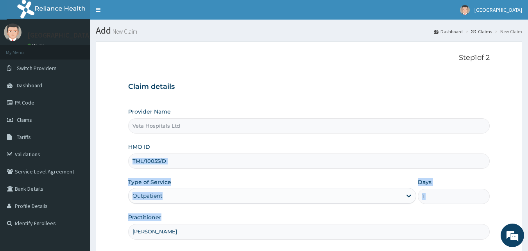
drag, startPoint x: 526, startPoint y: 164, endPoint x: 507, endPoint y: 210, distance: 49.8
click at [507, 210] on section "Step 1 of 2 Claim details Provider Name Veta Hospitals Ltd HMO ID TML/10055/D T…" at bounding box center [309, 170] width 438 height 268
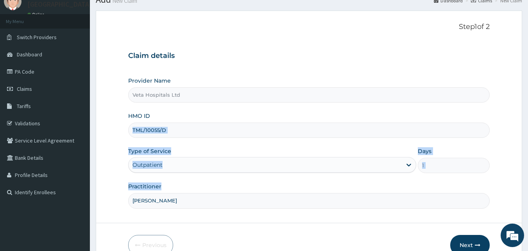
scroll to position [43, 0]
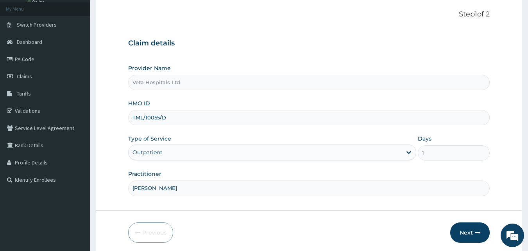
click at [424, 212] on form "Step 1 of 2 Claim details Provider Name Veta Hospitals Ltd HMO ID TML/10055/D T…" at bounding box center [309, 126] width 427 height 256
click at [465, 230] on button "Next" at bounding box center [469, 232] width 39 height 20
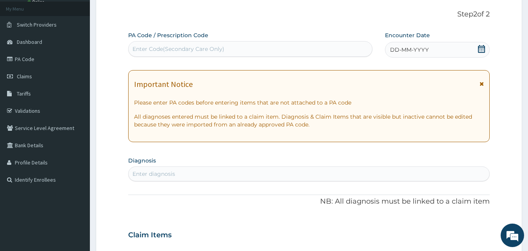
click at [438, 49] on div "DD-MM-YYYY" at bounding box center [437, 50] width 105 height 16
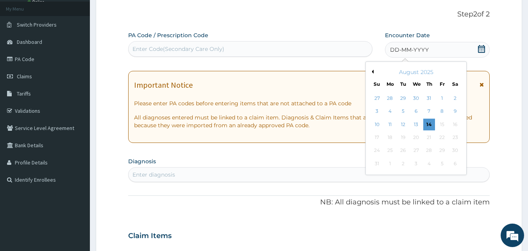
click at [372, 72] on button "Previous Month" at bounding box center [372, 72] width 4 height 4
click at [404, 109] on div "8" at bounding box center [404, 112] width 12 height 12
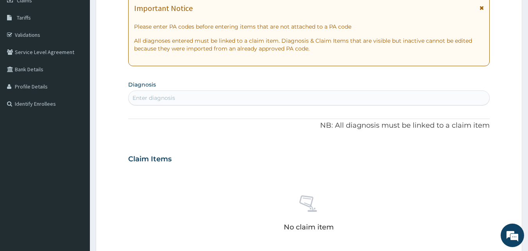
scroll to position [143, 0]
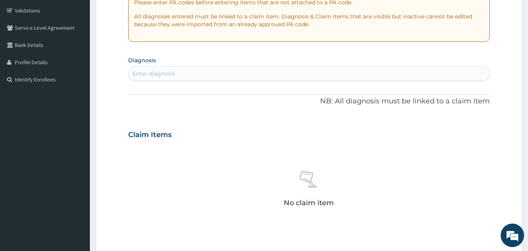
click at [337, 74] on div "Enter diagnosis" at bounding box center [309, 73] width 361 height 13
type input "PLASMOD"
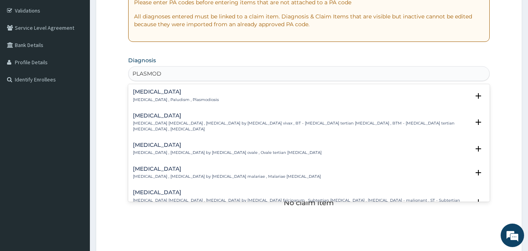
click at [153, 95] on div "[MEDICAL_DATA] [MEDICAL_DATA] , Paludism , Plasmodiosis" at bounding box center [176, 96] width 86 height 14
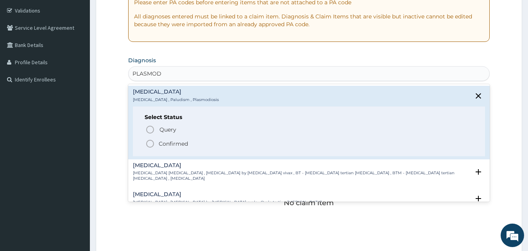
click at [147, 141] on circle "status option filled" at bounding box center [150, 143] width 7 height 7
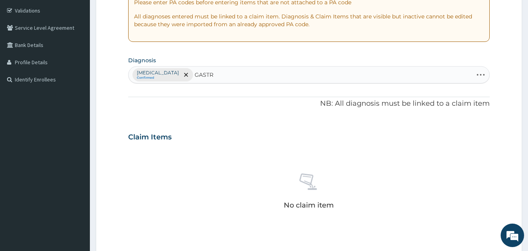
type input "[MEDICAL_DATA]"
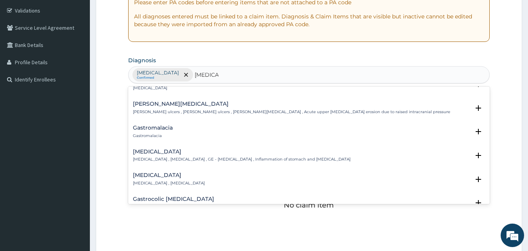
scroll to position [109, 0]
click at [150, 158] on p "[MEDICAL_DATA] , [MEDICAL_DATA] , GE - [MEDICAL_DATA] , Inflammation of stomach…" at bounding box center [242, 158] width 218 height 5
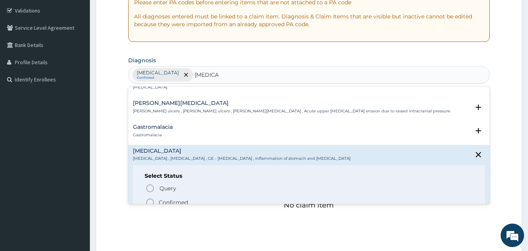
click at [149, 201] on icon "status option filled" at bounding box center [149, 201] width 9 height 9
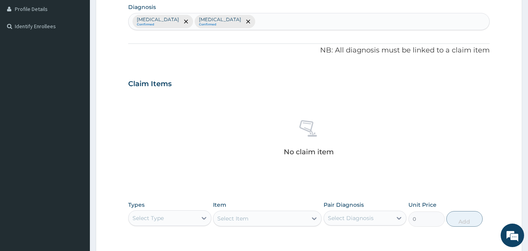
scroll to position [272, 0]
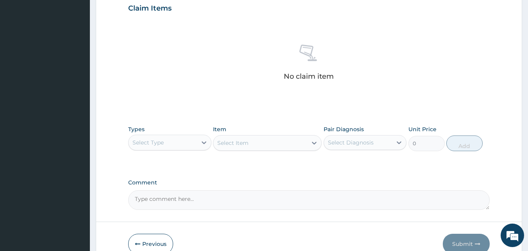
click at [165, 140] on div "Select Type" at bounding box center [163, 142] width 68 height 13
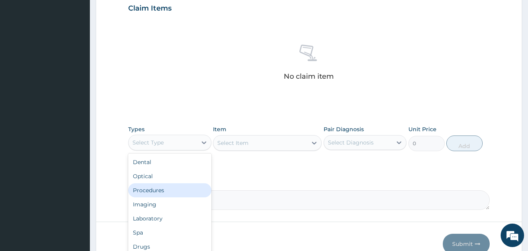
click at [163, 188] on div "Procedures" at bounding box center [169, 190] width 83 height 14
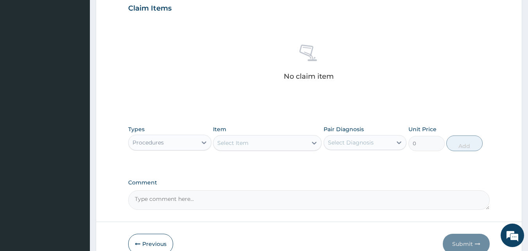
click at [151, 143] on div "Procedures" at bounding box center [148, 142] width 31 height 8
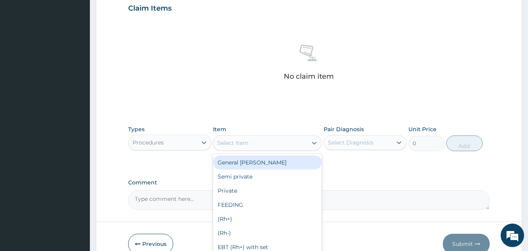
click at [249, 140] on div "Select Item" at bounding box center [260, 142] width 94 height 13
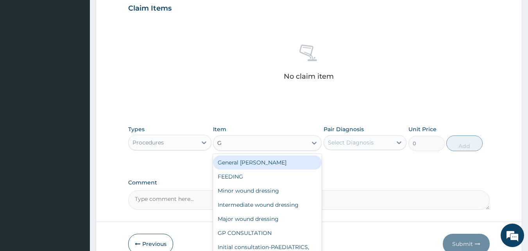
type input "GP"
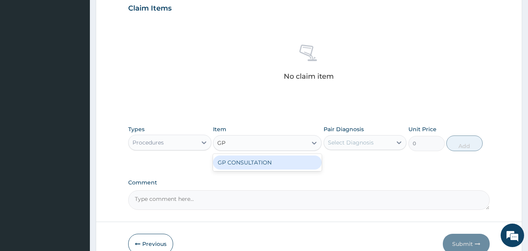
click at [248, 159] on div "GP CONSULTATION" at bounding box center [267, 162] width 109 height 14
type input "2000"
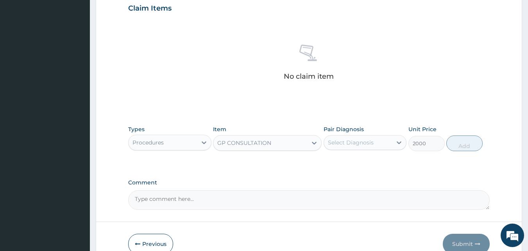
click at [341, 140] on div "Select Diagnosis" at bounding box center [351, 142] width 46 height 8
click at [354, 151] on div "Types Procedures Item GP CONSULTATION Pair Diagnosis Select Diagnosis Unit Pric…" at bounding box center [309, 138] width 362 height 34
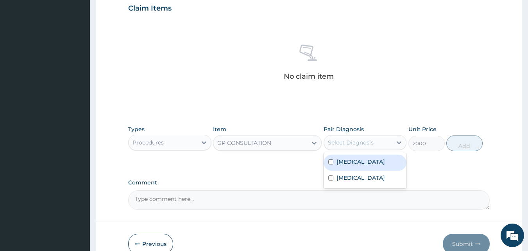
click at [354, 147] on div "Select Diagnosis" at bounding box center [358, 142] width 68 height 13
click at [352, 163] on label "[MEDICAL_DATA]" at bounding box center [361, 162] width 48 height 8
checkbox input "true"
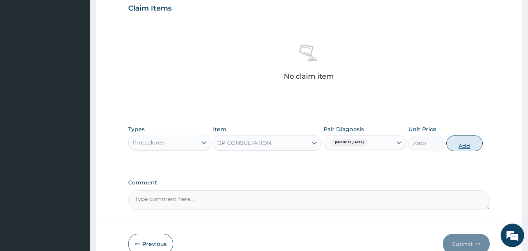
click at [469, 136] on button "Add" at bounding box center [465, 143] width 36 height 16
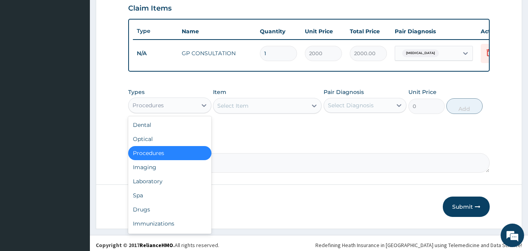
click at [173, 111] on div "Procedures" at bounding box center [163, 105] width 68 height 13
click at [164, 188] on div "Laboratory" at bounding box center [169, 181] width 83 height 14
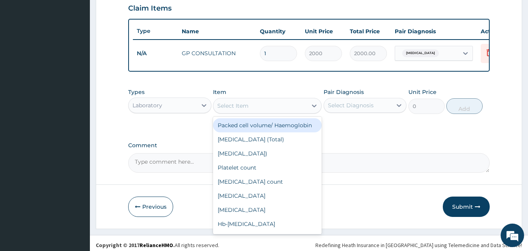
click at [292, 112] on div "Select Item" at bounding box center [260, 105] width 94 height 13
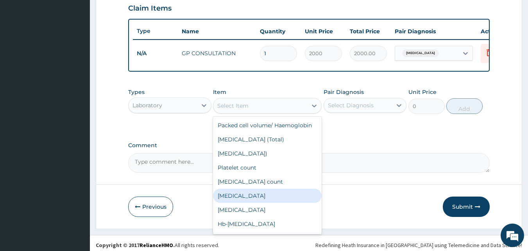
click at [253, 203] on div "[MEDICAL_DATA]" at bounding box center [267, 195] width 109 height 14
type input "2500"
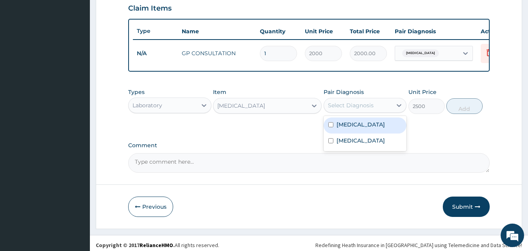
click at [337, 111] on div "Select Diagnosis" at bounding box center [358, 105] width 68 height 13
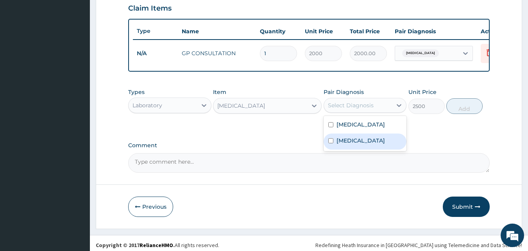
click at [337, 144] on label "[MEDICAL_DATA]" at bounding box center [361, 140] width 48 height 8
checkbox input "true"
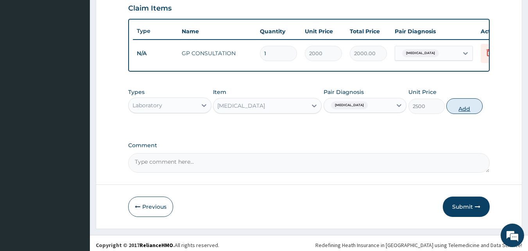
click at [459, 113] on button "Add" at bounding box center [465, 106] width 36 height 16
type input "0"
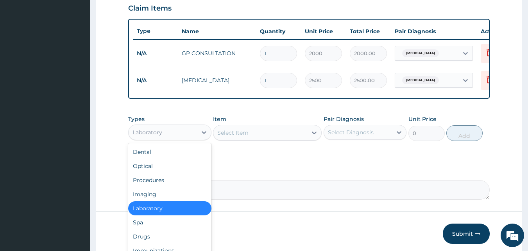
click at [183, 137] on div "Laboratory" at bounding box center [163, 132] width 68 height 13
click at [156, 237] on div "Drugs" at bounding box center [169, 236] width 83 height 14
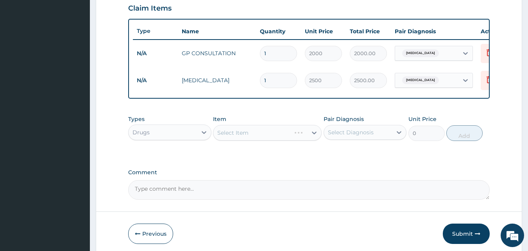
click at [251, 140] on div "Select Item" at bounding box center [267, 133] width 109 height 16
click at [248, 140] on div "Select Item" at bounding box center [267, 133] width 109 height 16
click at [248, 136] on div "Select Item" at bounding box center [232, 133] width 31 height 8
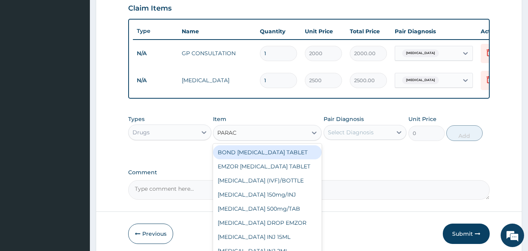
type input "PARACE"
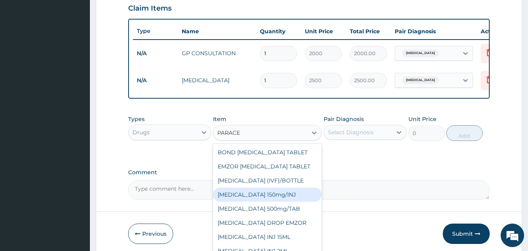
click at [259, 199] on div "[MEDICAL_DATA] 150mg/INJ" at bounding box center [267, 194] width 109 height 14
type input "112.5"
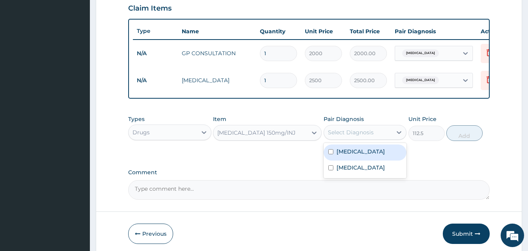
click at [374, 136] on div "Select Diagnosis" at bounding box center [358, 132] width 68 height 13
click at [337, 160] on div "[MEDICAL_DATA]" at bounding box center [365, 152] width 83 height 16
checkbox input "true"
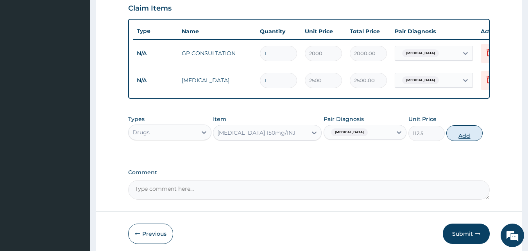
click at [467, 141] on button "Add" at bounding box center [465, 133] width 36 height 16
type input "0"
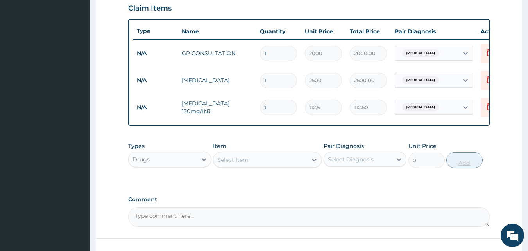
type input "0.00"
type input "3"
type input "337.50"
type input "3"
click at [292, 165] on div "Select Item" at bounding box center [260, 159] width 94 height 13
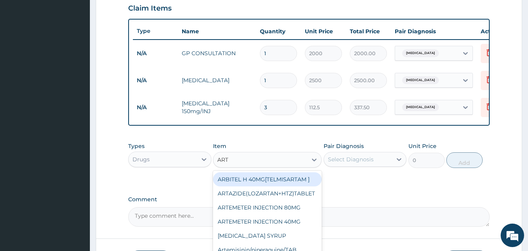
type input "ARTE"
click at [273, 186] on div "ARTEMETER INJECTION 80MG" at bounding box center [267, 179] width 109 height 14
type input "700"
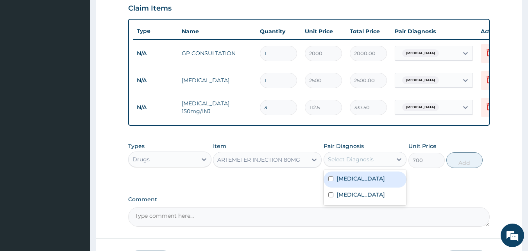
click at [366, 162] on div "Select Diagnosis" at bounding box center [351, 159] width 46 height 8
click at [341, 182] on label "[MEDICAL_DATA]" at bounding box center [361, 178] width 48 height 8
checkbox input "true"
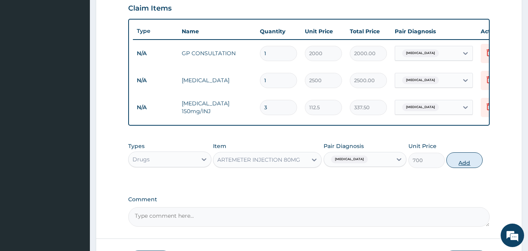
click at [472, 167] on button "Add" at bounding box center [465, 160] width 36 height 16
type input "0"
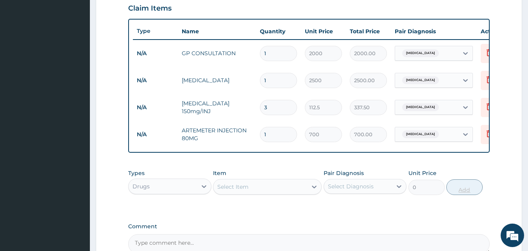
type input "0.00"
type input "4"
type input "2800.00"
type input "4"
click at [296, 189] on div "Select Item" at bounding box center [260, 186] width 94 height 13
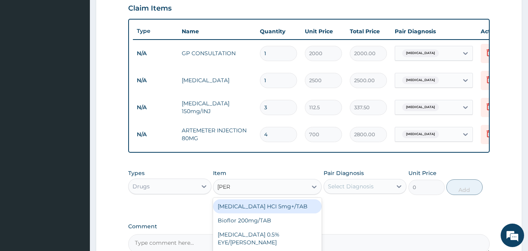
type input "LORAT"
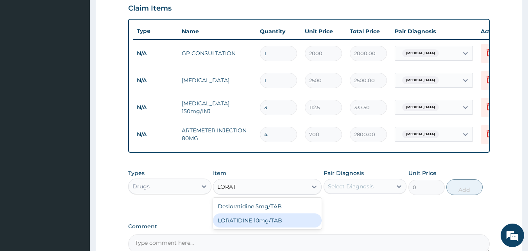
click at [296, 227] on div "LORATIDINE 10mg/TAB" at bounding box center [267, 220] width 109 height 14
type input "41.2"
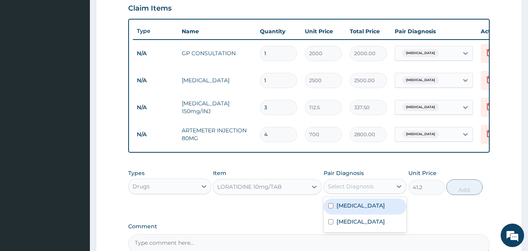
click at [379, 192] on div "Select Diagnosis" at bounding box center [358, 186] width 68 height 13
click at [347, 209] on label "[MEDICAL_DATA]" at bounding box center [361, 205] width 48 height 8
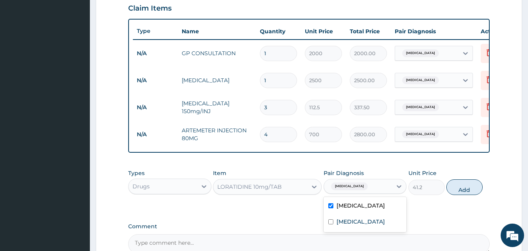
click at [335, 210] on div "[MEDICAL_DATA]" at bounding box center [365, 206] width 83 height 16
checkbox input "false"
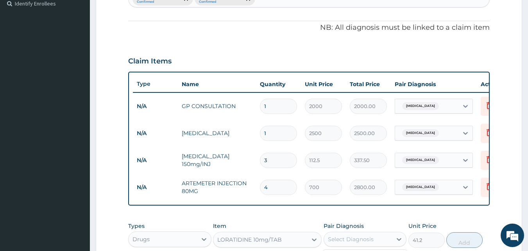
scroll to position [163, 0]
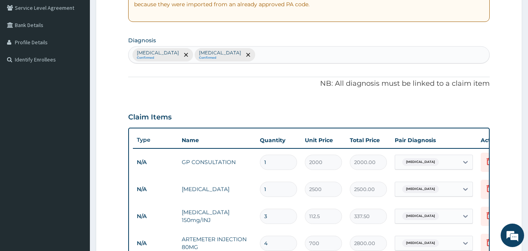
click at [251, 64] on div "PA Code / Prescription Code Enter Code(Secondary Care Only) Encounter Date [DAT…" at bounding box center [309, 136] width 362 height 451
click at [235, 56] on div "[MEDICAL_DATA] Confirmed [MEDICAL_DATA] Confirmed" at bounding box center [309, 55] width 361 height 16
type input "[MEDICAL_DATA]"
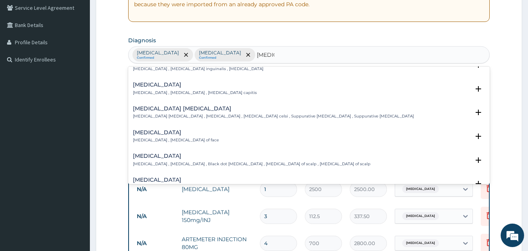
scroll to position [141, 0]
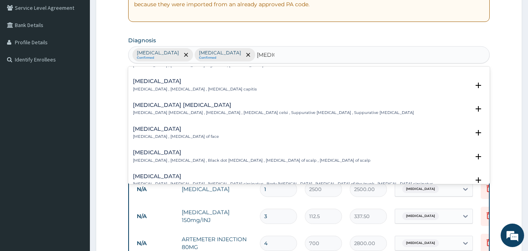
click at [149, 181] on p "[MEDICAL_DATA] , [MEDICAL_DATA] , [MEDICAL_DATA] circinatus , Body [MEDICAL_DAT…" at bounding box center [283, 183] width 300 height 5
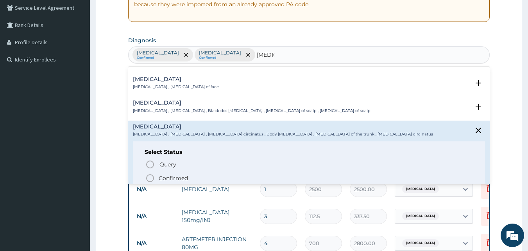
scroll to position [203, 0]
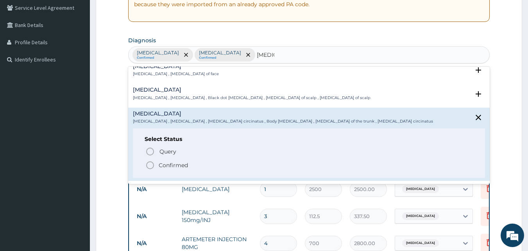
click at [150, 160] on icon "status option filled" at bounding box center [149, 164] width 9 height 9
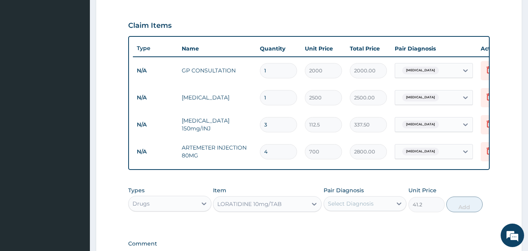
scroll to position [272, 0]
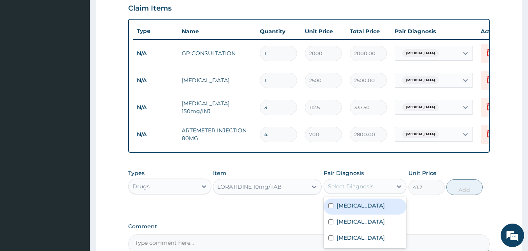
click at [345, 190] on div "Select Diagnosis" at bounding box center [351, 186] width 46 height 8
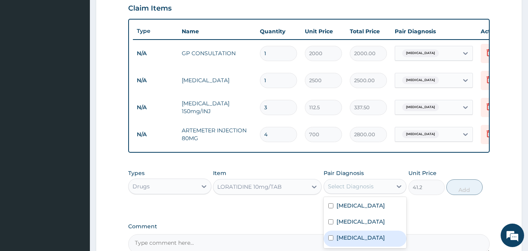
click at [337, 241] on label "Tinea corporis" at bounding box center [361, 237] width 48 height 8
checkbox input "true"
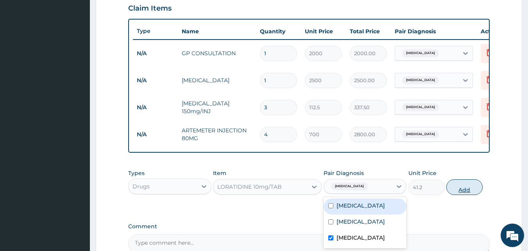
click at [477, 190] on button "Add" at bounding box center [465, 187] width 36 height 16
type input "0"
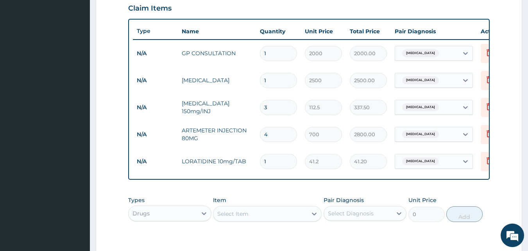
type input "0.00"
type input "5"
type input "206.00"
type input "5"
click at [246, 220] on div "Select Item" at bounding box center [260, 213] width 94 height 13
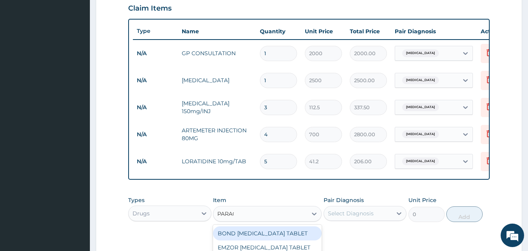
type input "PARACE"
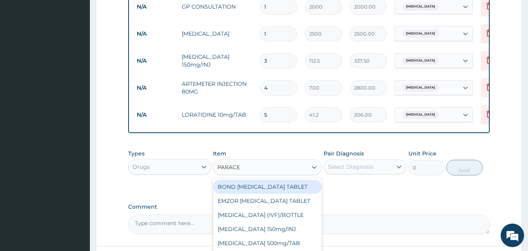
scroll to position [355, 0]
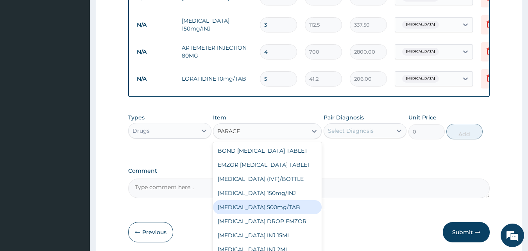
click at [272, 214] on div "[MEDICAL_DATA] 500mg/TAB" at bounding box center [267, 207] width 109 height 14
type input "18.5"
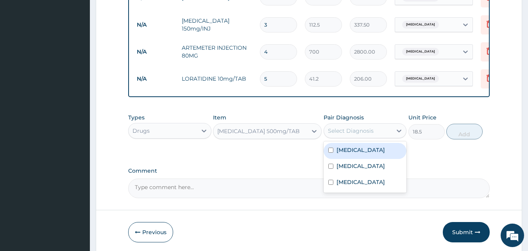
click at [363, 134] on div "Select Diagnosis" at bounding box center [351, 131] width 46 height 8
click at [354, 153] on label "[MEDICAL_DATA]" at bounding box center [361, 150] width 48 height 8
checkbox input "true"
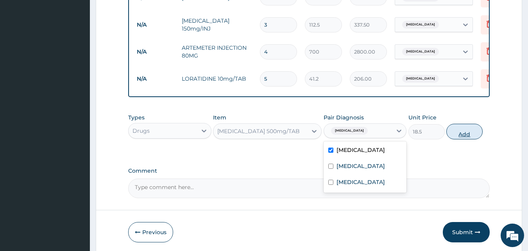
click at [456, 134] on button "Add" at bounding box center [465, 132] width 36 height 16
type input "0"
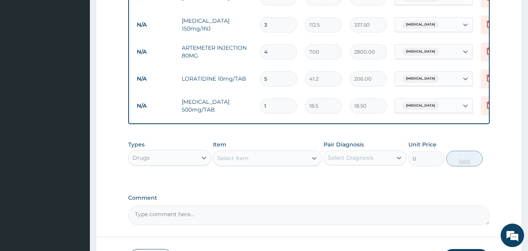
type input "12"
type input "222.00"
type input "12"
click at [249, 166] on div "Select Item" at bounding box center [267, 158] width 109 height 16
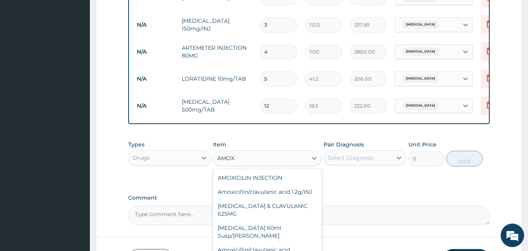
type input "AMOXI"
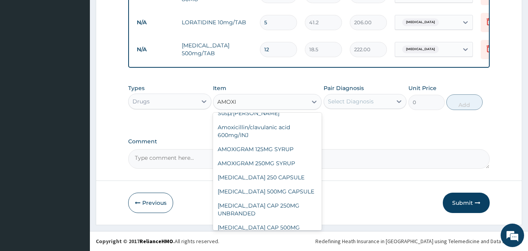
scroll to position [71, 0]
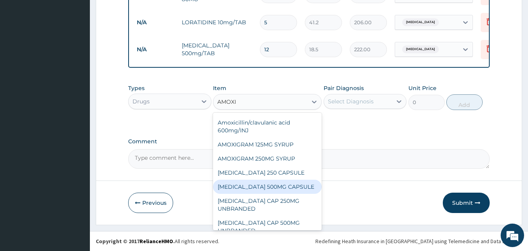
click at [286, 186] on div "[MEDICAL_DATA] 500MG CAPSULE" at bounding box center [267, 186] width 109 height 14
type input "190"
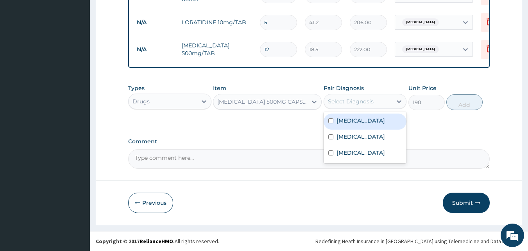
click at [359, 101] on div "Select Diagnosis" at bounding box center [351, 101] width 46 height 8
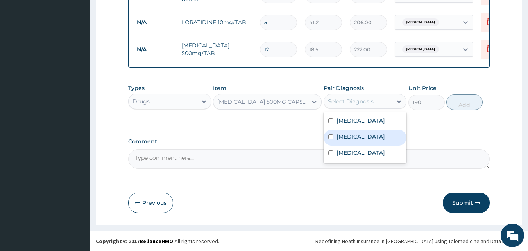
click at [341, 138] on label "Gastroenteritis" at bounding box center [361, 137] width 48 height 8
checkbox input "true"
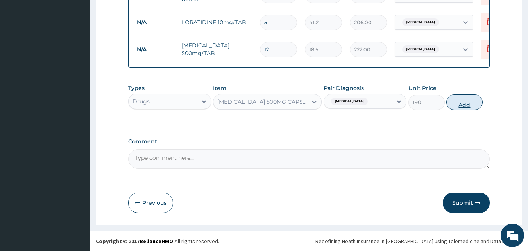
click at [450, 100] on button "Add" at bounding box center [465, 102] width 36 height 16
type input "0"
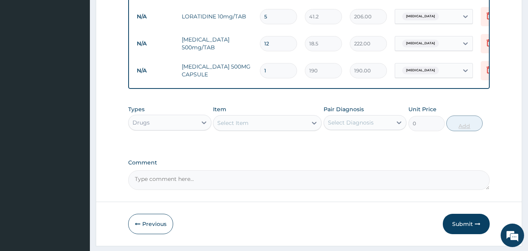
type input "0.00"
type input "9"
type input "1710.00"
type input "9"
click at [259, 129] on div "Select Item" at bounding box center [260, 123] width 94 height 13
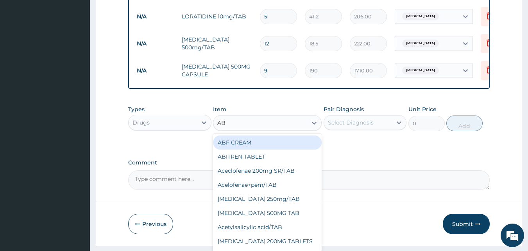
type input "ABF"
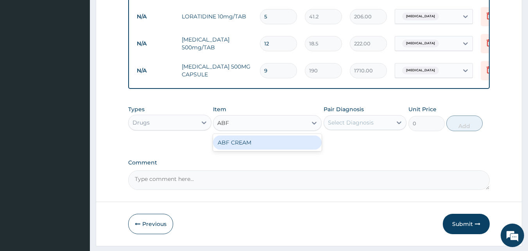
click at [256, 149] on div "ABF CREAM" at bounding box center [267, 142] width 109 height 14
type input "500"
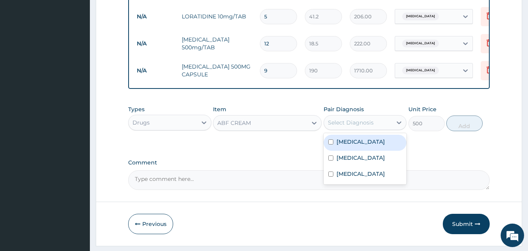
click at [354, 126] on div "Select Diagnosis" at bounding box center [351, 122] width 46 height 8
click at [343, 145] on label "[MEDICAL_DATA]" at bounding box center [361, 142] width 48 height 8
checkbox input "true"
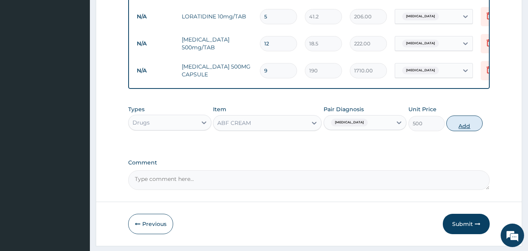
click at [457, 131] on button "Add" at bounding box center [465, 123] width 36 height 16
type input "0"
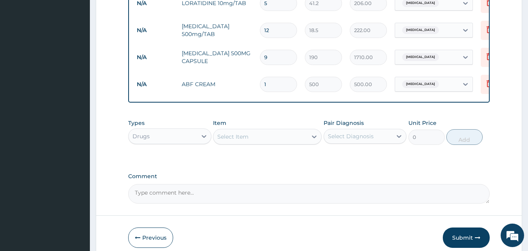
scroll to position [431, 0]
click at [463, 244] on button "Submit" at bounding box center [466, 236] width 47 height 20
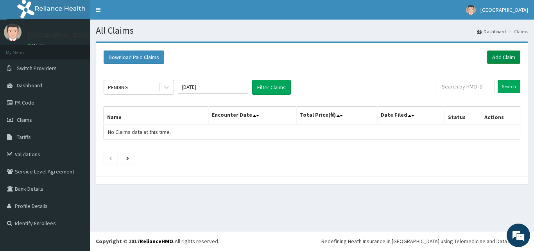
click at [508, 59] on link "Add Claim" at bounding box center [503, 56] width 33 height 13
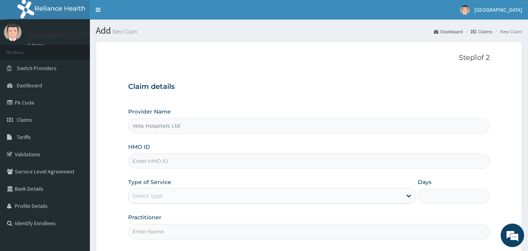
click at [166, 155] on input "HMO ID" at bounding box center [309, 160] width 362 height 15
type input "PRS/10171/A"
click at [181, 184] on div "Type of Service Select type" at bounding box center [272, 191] width 288 height 26
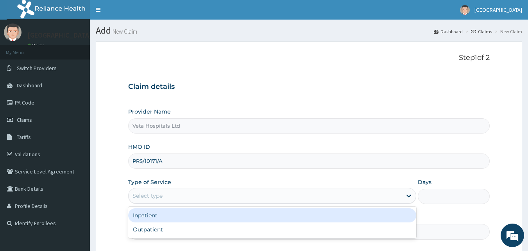
click at [177, 196] on div "Select type" at bounding box center [265, 195] width 273 height 13
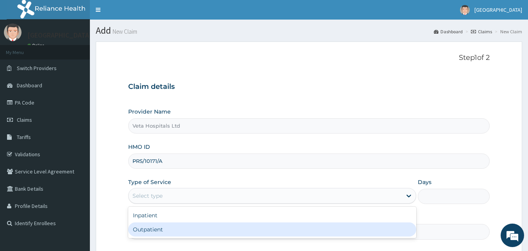
click at [165, 224] on div "Outpatient" at bounding box center [272, 229] width 288 height 14
type input "1"
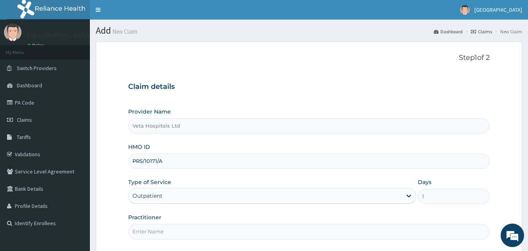
click at [165, 224] on input "Practitioner" at bounding box center [309, 231] width 362 height 15
type input "[PERSON_NAME]"
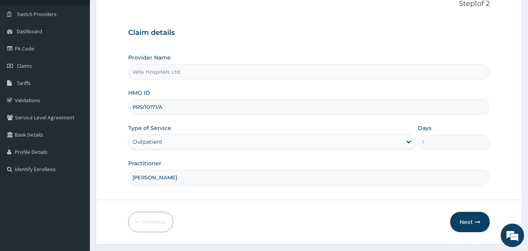
scroll to position [73, 0]
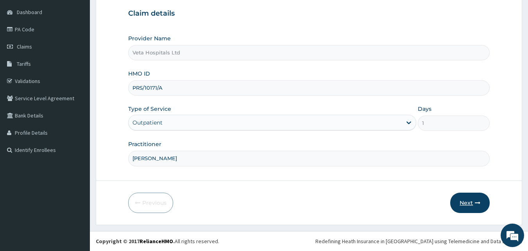
click at [463, 199] on button "Next" at bounding box center [469, 202] width 39 height 20
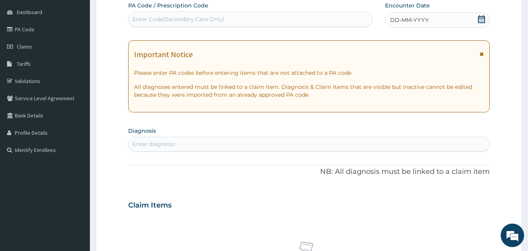
click at [438, 68] on div "Important Notice Please enter PA codes before entering items that are not attac…" at bounding box center [309, 76] width 362 height 72
click at [234, 142] on div "Enter diagnosis" at bounding box center [309, 144] width 361 height 13
type input "PLASMO"
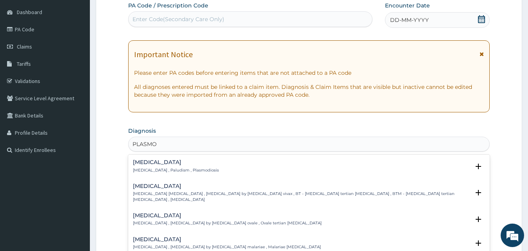
click at [180, 165] on h4 "[MEDICAL_DATA]" at bounding box center [176, 162] width 86 height 6
click at [145, 170] on div "[MEDICAL_DATA] [MEDICAL_DATA] , Paludism , Plasmodiosis" at bounding box center [176, 166] width 86 height 14
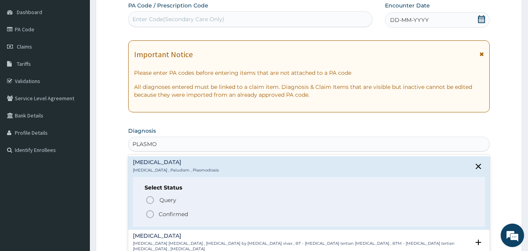
click at [151, 211] on icon "status option filled" at bounding box center [149, 213] width 9 height 9
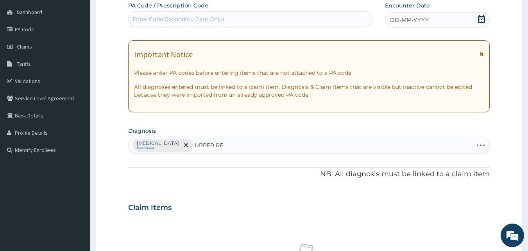
type input "UPPER RES"
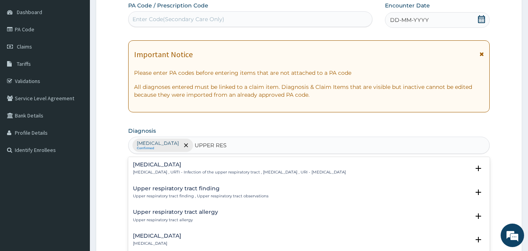
click at [148, 166] on h4 "[MEDICAL_DATA]" at bounding box center [239, 164] width 213 height 6
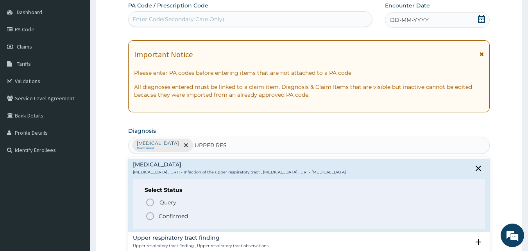
click at [151, 213] on icon "status option filled" at bounding box center [149, 215] width 9 height 9
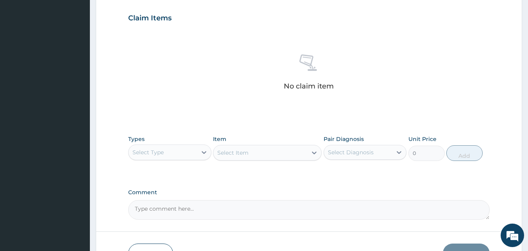
scroll to position [270, 0]
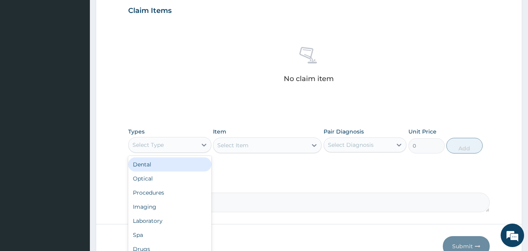
click at [167, 149] on div "Select Type" at bounding box center [163, 144] width 68 height 13
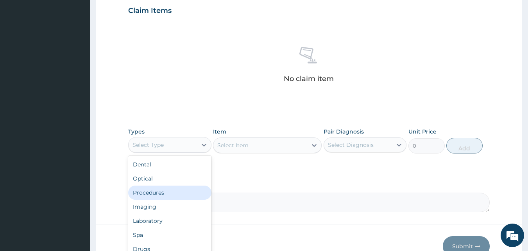
click at [165, 189] on div "Procedures" at bounding box center [169, 192] width 83 height 14
click at [178, 148] on div "Procedures" at bounding box center [163, 144] width 68 height 13
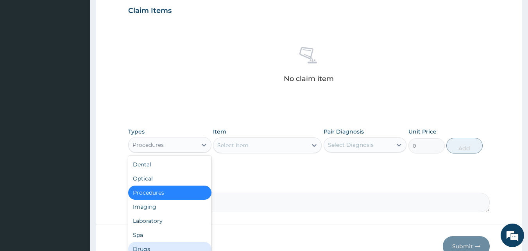
click at [151, 247] on div "Drugs" at bounding box center [169, 249] width 83 height 14
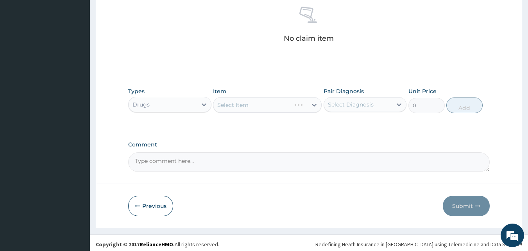
scroll to position [313, 0]
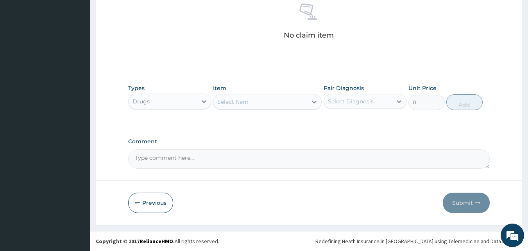
click at [275, 95] on div "Select Item" at bounding box center [260, 101] width 94 height 13
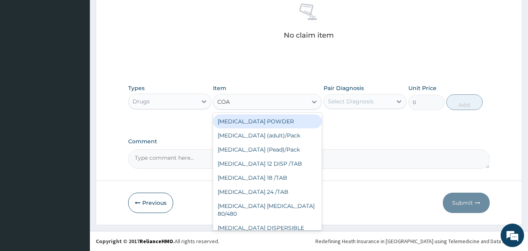
type input "COAR"
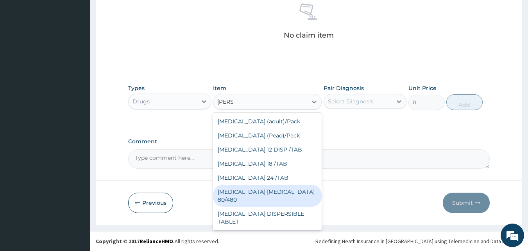
click at [259, 188] on div "COARTEM D TAB 80/480" at bounding box center [267, 196] width 109 height 22
type input "3093.7"
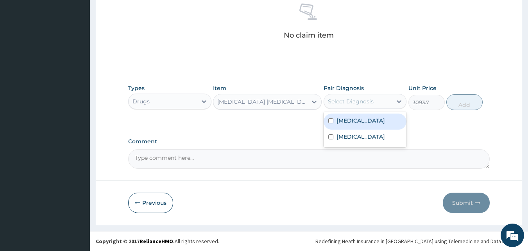
click at [379, 101] on div "Select Diagnosis" at bounding box center [358, 101] width 68 height 13
click at [352, 124] on label "Malaria" at bounding box center [361, 121] width 48 height 8
checkbox input "true"
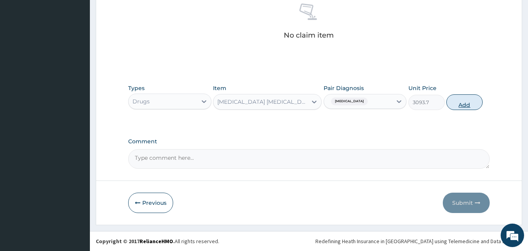
click at [463, 99] on button "Add" at bounding box center [465, 102] width 36 height 16
type input "0"
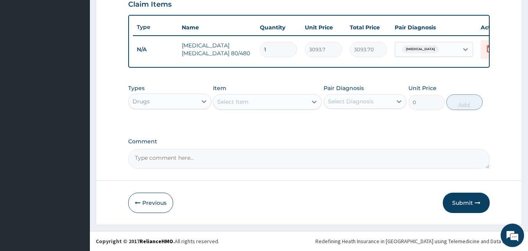
scroll to position [282, 0]
click at [284, 108] on div "Select Item" at bounding box center [267, 102] width 109 height 16
click at [283, 108] on div "Select Item" at bounding box center [267, 102] width 109 height 16
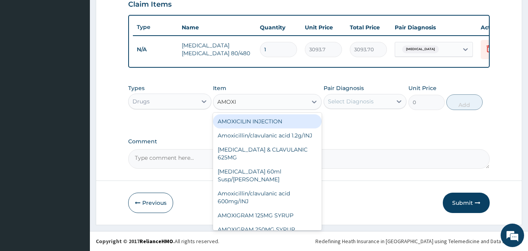
type input "AMOXIL"
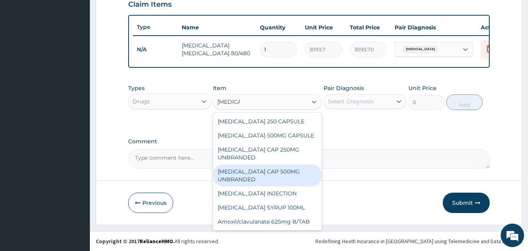
click at [263, 173] on div "AMOXIL CAP 500MG UNBRANDED" at bounding box center [267, 175] width 109 height 22
type input "190"
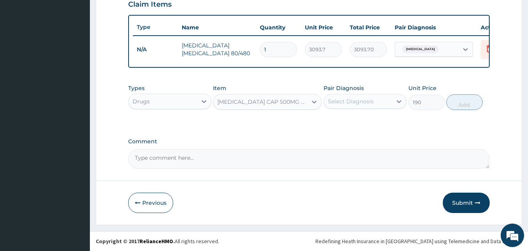
click at [357, 98] on div "Select Diagnosis" at bounding box center [351, 101] width 46 height 8
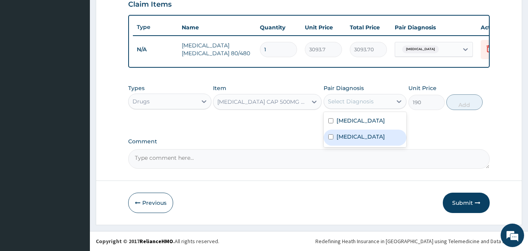
click at [338, 138] on label "Upper respiratory infection" at bounding box center [361, 137] width 48 height 8
checkbox input "true"
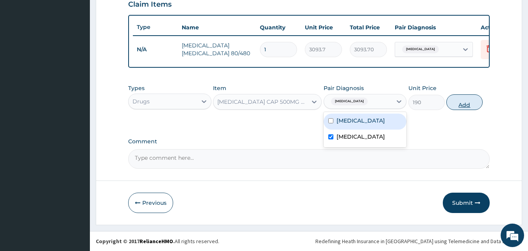
click at [473, 99] on button "Add" at bounding box center [465, 102] width 36 height 16
type input "0"
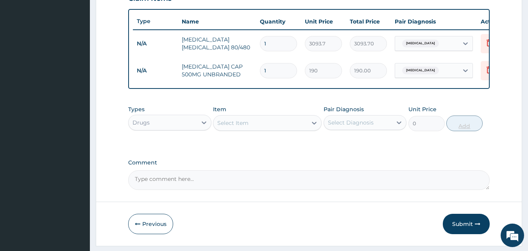
type input "12"
type input "2280.00"
type input "12"
click at [248, 127] on div "Select Item" at bounding box center [232, 123] width 31 height 8
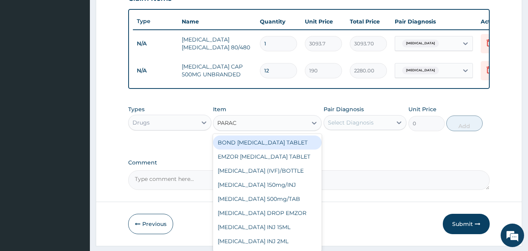
type input "PARACE"
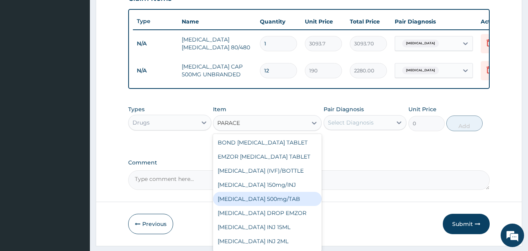
click at [280, 204] on div "[MEDICAL_DATA] 500mg/TAB" at bounding box center [267, 199] width 109 height 14
type input "18.5"
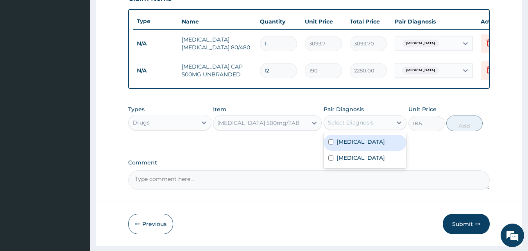
click at [366, 125] on div "Select Diagnosis" at bounding box center [351, 122] width 46 height 8
drag, startPoint x: 366, startPoint y: 125, endPoint x: 345, endPoint y: 152, distance: 34.6
click at [345, 130] on div "option Upper respiratory infection, selected. option Malaria focused, 1 of 2. 2…" at bounding box center [365, 122] width 83 height 15
click at [352, 145] on label "[MEDICAL_DATA]" at bounding box center [361, 142] width 48 height 8
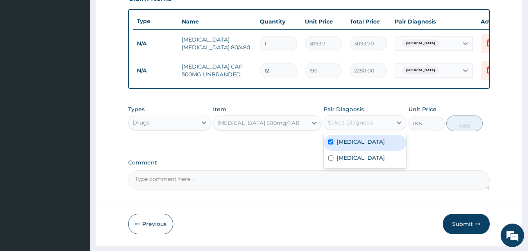
checkbox input "true"
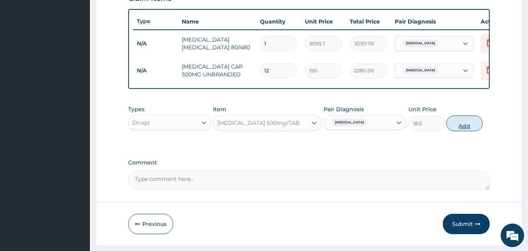
click at [465, 131] on button "Add" at bounding box center [465, 123] width 36 height 16
type input "0"
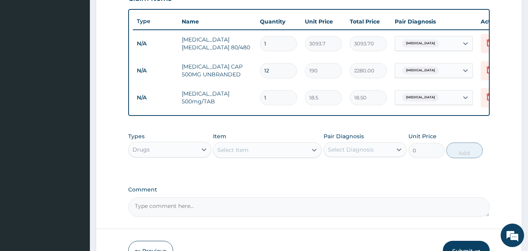
type input "12"
type input "222.00"
type input "12"
click at [267, 156] on div "Select Item" at bounding box center [260, 149] width 94 height 13
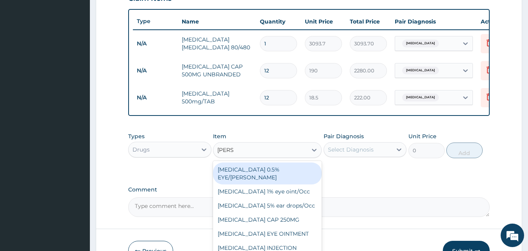
type input "LORAT"
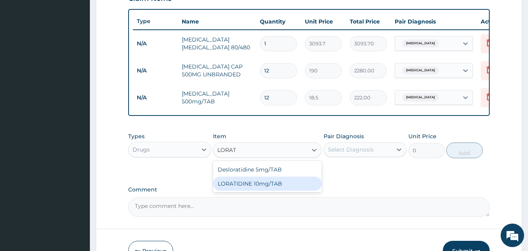
click at [260, 188] on div "LORATIDINE 10mg/TAB" at bounding box center [267, 183] width 109 height 14
type input "41.2"
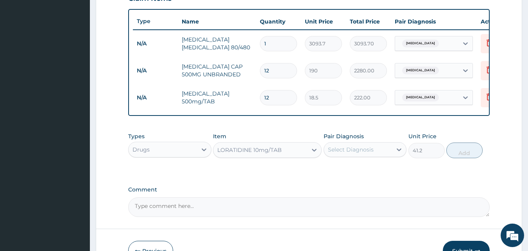
click at [339, 153] on div "Select Diagnosis" at bounding box center [351, 149] width 46 height 8
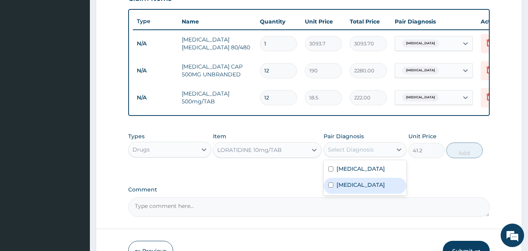
click at [337, 188] on label "[MEDICAL_DATA]" at bounding box center [361, 185] width 48 height 8
checkbox input "true"
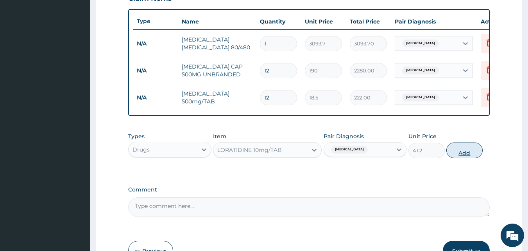
click at [469, 158] on button "Add" at bounding box center [465, 150] width 36 height 16
type input "0"
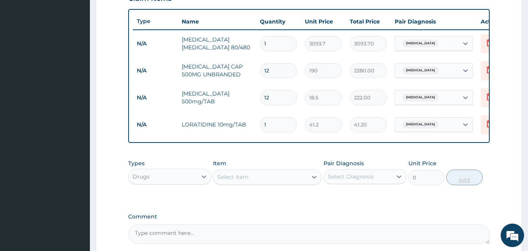
type input "0.00"
type input "5"
type input "206.00"
type input "5"
click at [155, 180] on div "Drugs" at bounding box center [163, 176] width 68 height 13
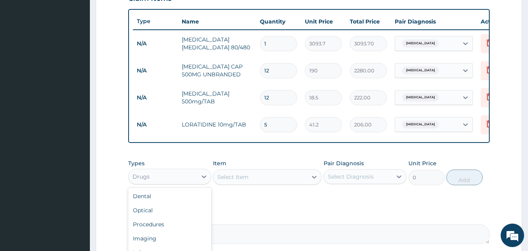
click at [155, 180] on div "Drugs" at bounding box center [163, 176] width 68 height 13
drag, startPoint x: 155, startPoint y: 180, endPoint x: 160, endPoint y: 199, distance: 19.6
click at [160, 184] on div "option Drugs, selected. option Dental focused, 1 of 10. 10 results available. U…" at bounding box center [169, 177] width 83 height 16
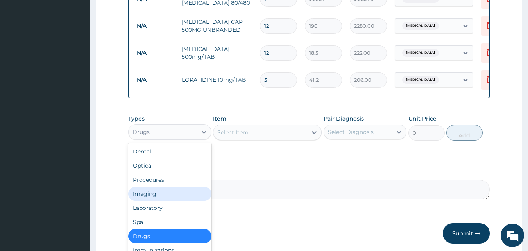
scroll to position [343, 0]
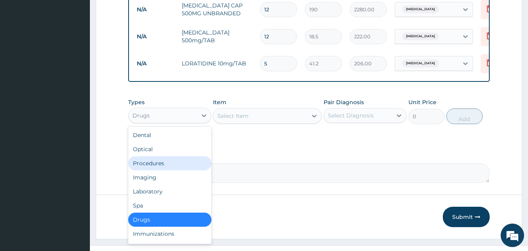
click at [168, 170] on div "Procedures" at bounding box center [169, 163] width 83 height 14
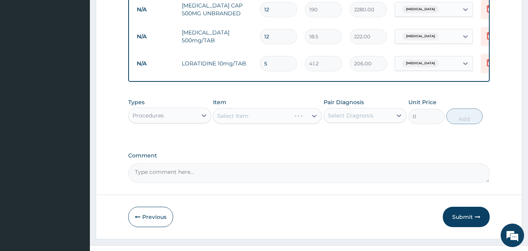
click at [258, 120] on div "Select Item" at bounding box center [267, 116] width 109 height 16
click at [258, 120] on div "Select Item" at bounding box center [260, 115] width 94 height 13
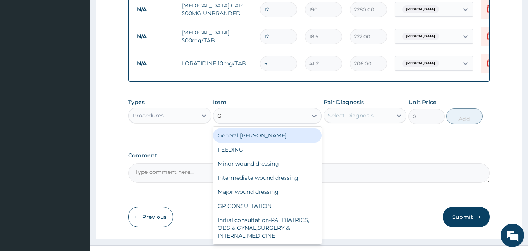
type input "GP"
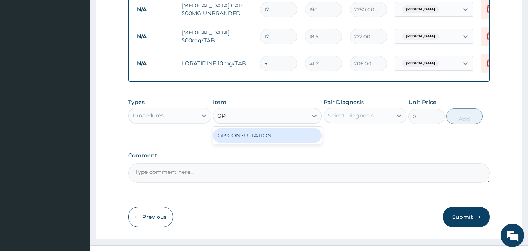
click at [254, 136] on div "GP CONSULTATION" at bounding box center [267, 135] width 109 height 14
type input "2000"
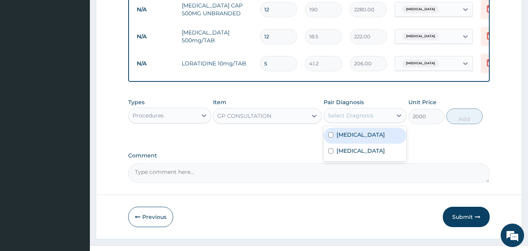
click at [342, 119] on div "Select Diagnosis" at bounding box center [351, 115] width 46 height 8
click at [341, 138] on label "Malaria" at bounding box center [361, 135] width 48 height 8
checkbox input "true"
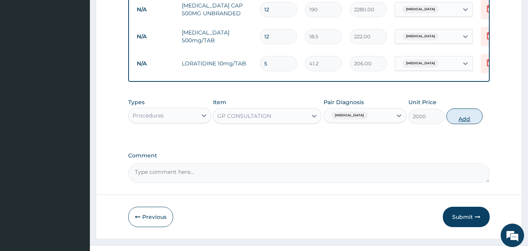
click at [478, 120] on button "Add" at bounding box center [465, 116] width 36 height 16
type input "0"
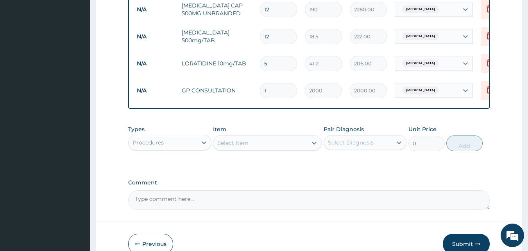
scroll to position [390, 0]
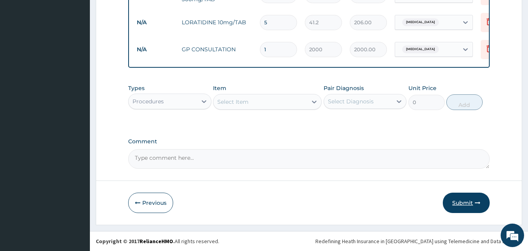
click at [464, 204] on button "Submit" at bounding box center [466, 202] width 47 height 20
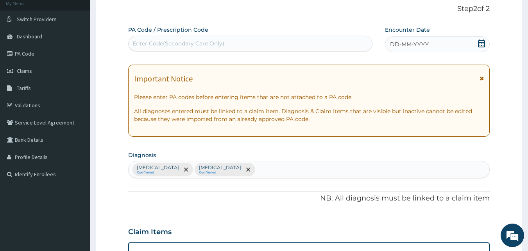
scroll to position [0, 0]
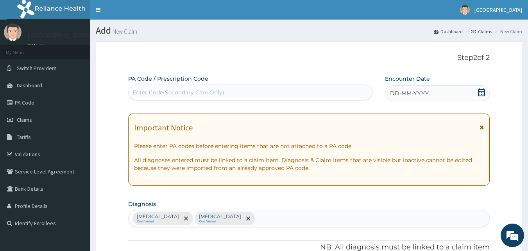
click at [442, 88] on div "DD-MM-YYYY" at bounding box center [437, 93] width 105 height 16
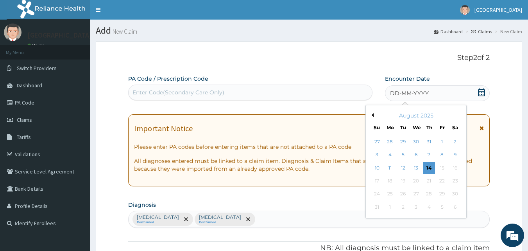
click at [372, 115] on button "Previous Month" at bounding box center [372, 115] width 4 height 4
click at [404, 155] on div "8" at bounding box center [404, 155] width 12 height 12
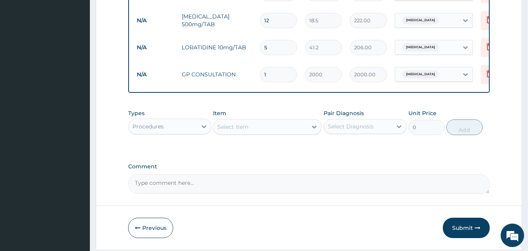
scroll to position [343, 0]
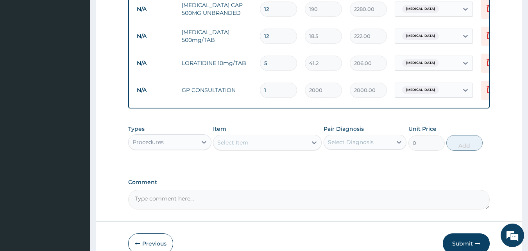
click at [464, 246] on button "Submit" at bounding box center [466, 243] width 47 height 20
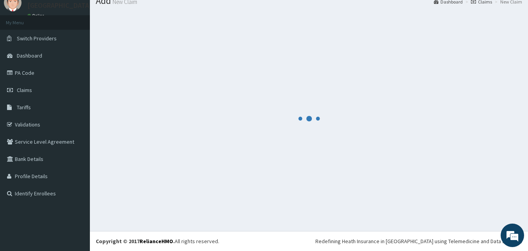
scroll to position [0, 0]
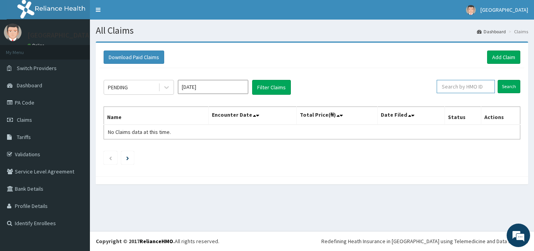
click at [482, 82] on input "text" at bounding box center [466, 86] width 58 height 13
type input "PRS/10171/A"
click at [511, 87] on input "Search" at bounding box center [509, 86] width 23 height 13
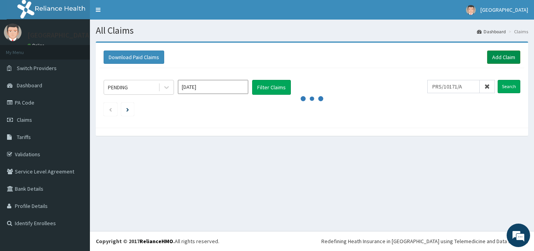
click at [506, 61] on link "Add Claim" at bounding box center [503, 56] width 33 height 13
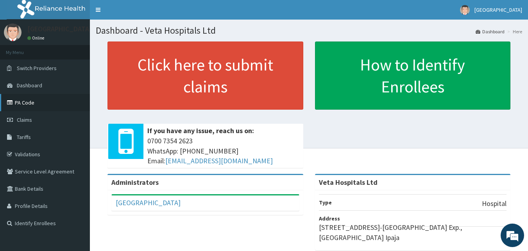
click at [29, 104] on link "PA Code" at bounding box center [45, 102] width 90 height 17
click at [36, 117] on link "Claims" at bounding box center [45, 119] width 90 height 17
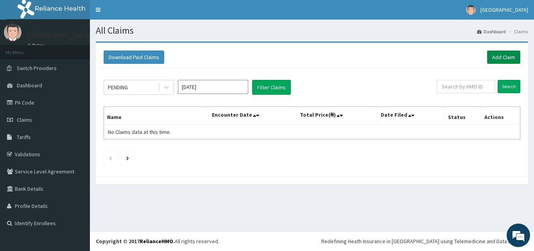
click at [496, 58] on link "Add Claim" at bounding box center [503, 56] width 33 height 13
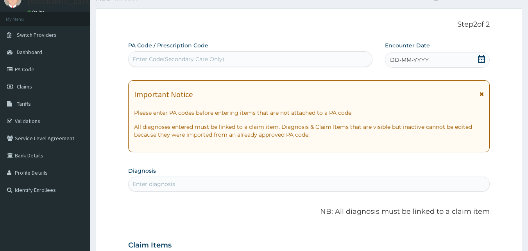
click at [482, 59] on icon at bounding box center [481, 59] width 7 height 8
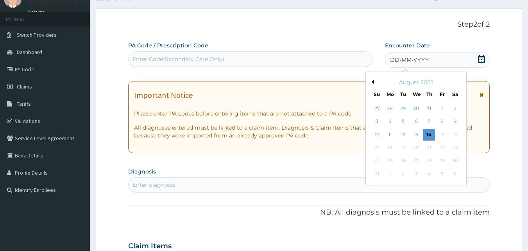
click at [372, 82] on button "Previous Month" at bounding box center [372, 82] width 4 height 4
click at [405, 121] on div "8" at bounding box center [404, 122] width 12 height 12
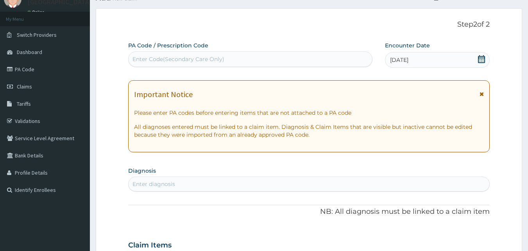
click at [356, 180] on div "Enter diagnosis" at bounding box center [309, 184] width 361 height 13
type input "PLASMOD"
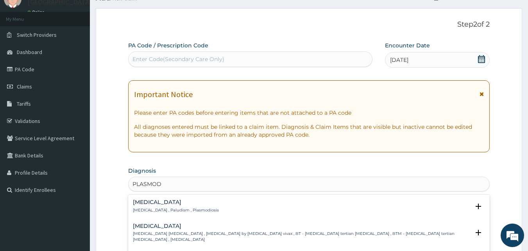
click at [150, 208] on p "[MEDICAL_DATA] , Paludism , Plasmodiosis" at bounding box center [176, 209] width 86 height 5
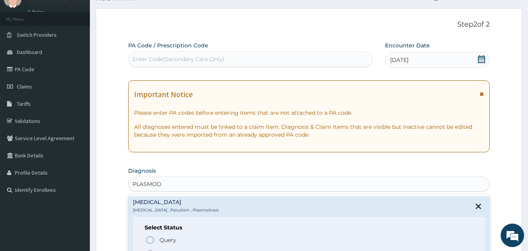
scroll to position [28, 0]
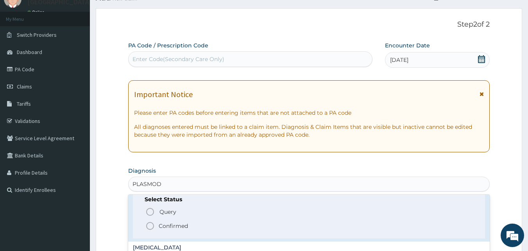
click at [150, 225] on icon "status option filled" at bounding box center [149, 225] width 9 height 9
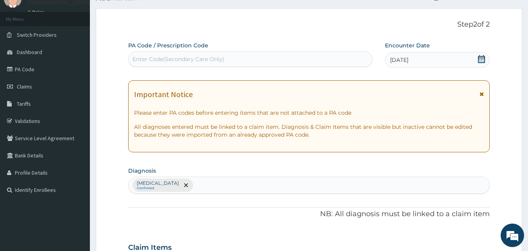
scroll to position [0, 0]
click at [280, 179] on div "Malaria Confirmed" at bounding box center [309, 185] width 361 height 16
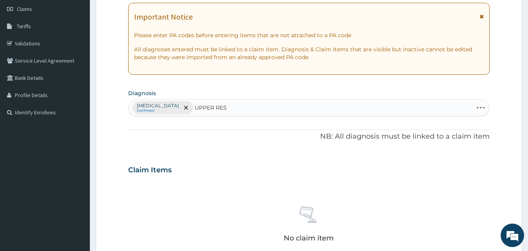
scroll to position [136, 0]
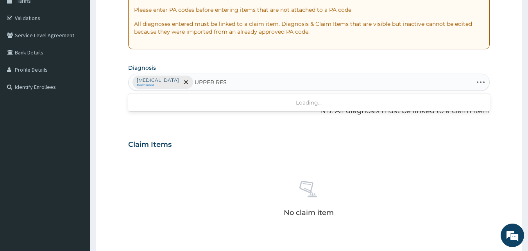
type input "UPPER RES"
click at [398, 184] on div "No claim item" at bounding box center [309, 200] width 362 height 90
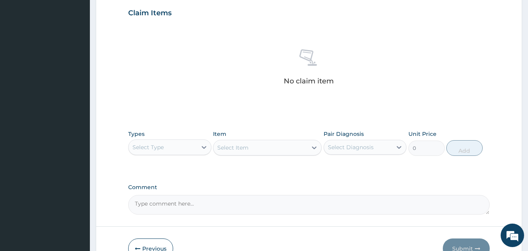
scroll to position [313, 0]
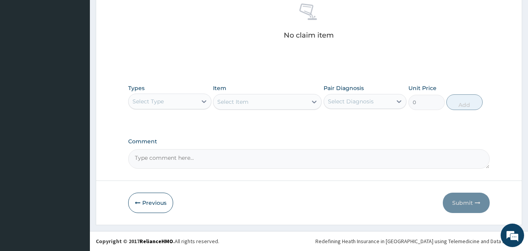
click at [187, 103] on div "Select Type" at bounding box center [163, 101] width 68 height 13
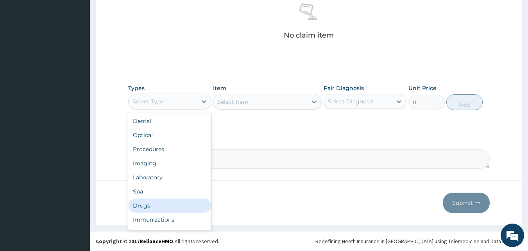
click at [150, 209] on div "Drugs" at bounding box center [169, 205] width 83 height 14
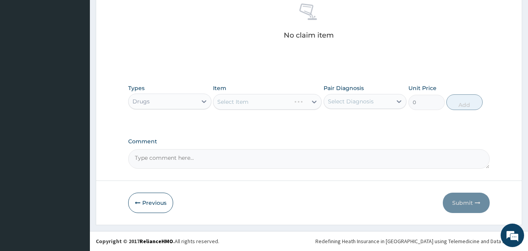
click at [239, 96] on div "Select Item" at bounding box center [267, 102] width 109 height 16
click at [230, 103] on div "Select Item" at bounding box center [267, 102] width 109 height 16
click at [230, 103] on div "Select Item" at bounding box center [232, 102] width 31 height 8
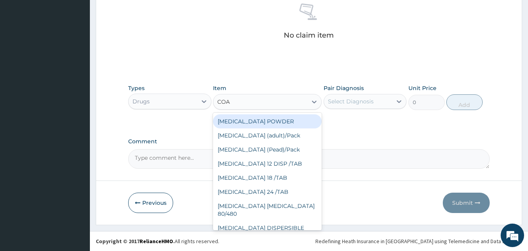
type input "[PERSON_NAME]"
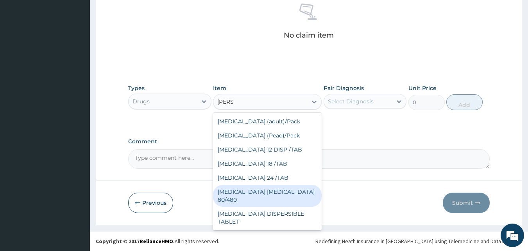
click at [242, 191] on div "[MEDICAL_DATA] [MEDICAL_DATA] 80/480" at bounding box center [267, 196] width 109 height 22
type input "3093.7"
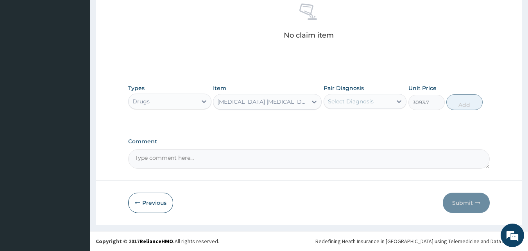
click at [343, 97] on div "Select Diagnosis" at bounding box center [358, 101] width 68 height 13
click at [345, 111] on div "Types Drugs Item COARTEM D TAB 80/480 Pair Diagnosis option Malaria focused, 1 …" at bounding box center [309, 97] width 362 height 34
click at [346, 107] on div "Select Diagnosis" at bounding box center [358, 101] width 68 height 13
click at [352, 102] on div "Select Diagnosis" at bounding box center [351, 101] width 46 height 8
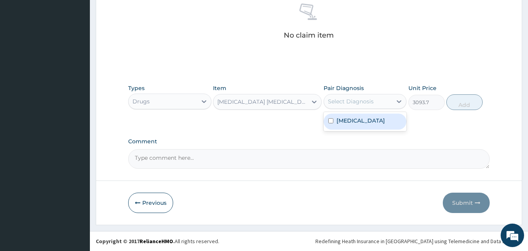
click at [352, 107] on div "Select Diagnosis" at bounding box center [358, 101] width 68 height 13
click at [343, 122] on label "[MEDICAL_DATA]" at bounding box center [361, 121] width 48 height 8
checkbox input "true"
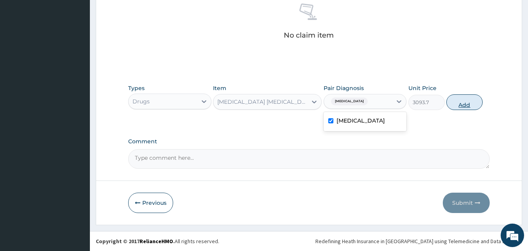
click at [468, 95] on button "Add" at bounding box center [465, 102] width 36 height 16
type input "0"
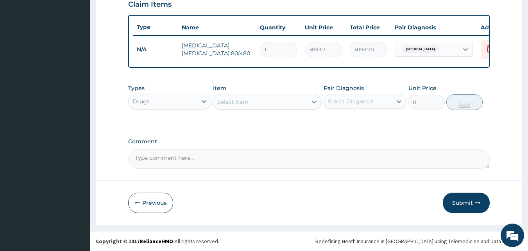
scroll to position [282, 0]
drag, startPoint x: 520, startPoint y: 131, endPoint x: 508, endPoint y: 71, distance: 61.4
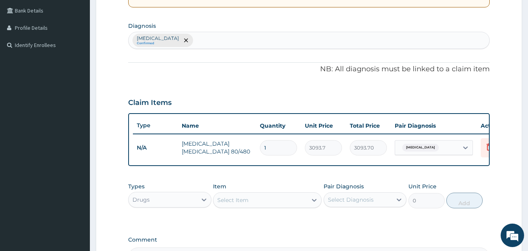
scroll to position [142, 0]
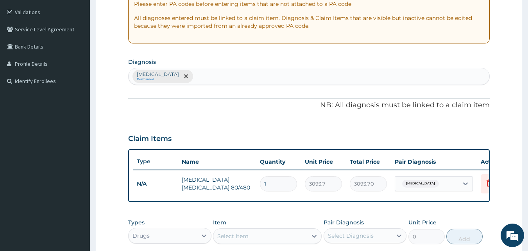
click at [266, 74] on div "Malaria Confirmed" at bounding box center [309, 76] width 361 height 16
type input "UPPER RESPI"
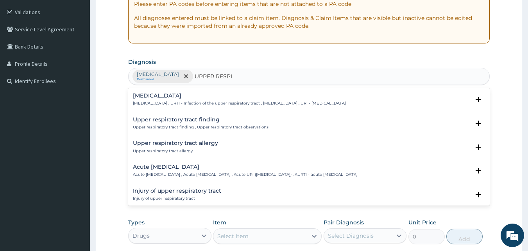
click at [213, 96] on h4 "Upper respiratory infection" at bounding box center [239, 96] width 213 height 6
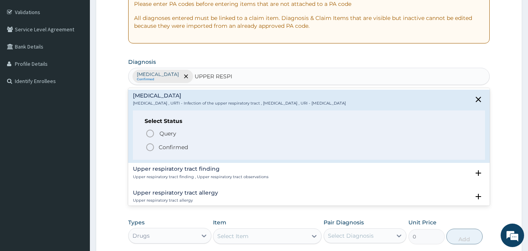
click at [149, 148] on icon "status option filled" at bounding box center [149, 146] width 9 height 9
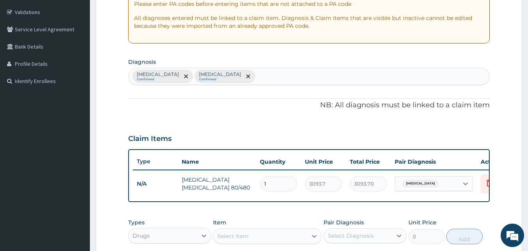
scroll to position [282, 0]
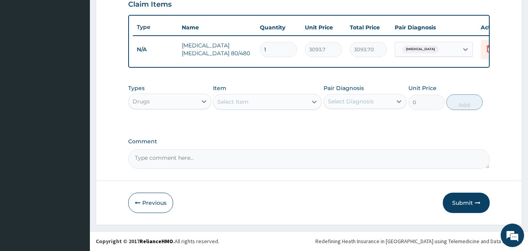
click at [223, 104] on div "Select Item" at bounding box center [232, 102] width 31 height 8
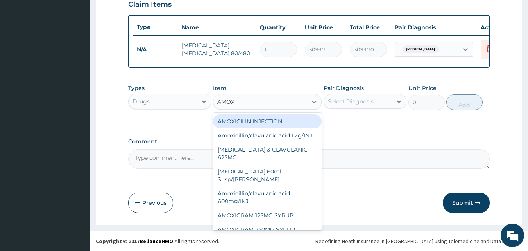
type input "AMOXI"
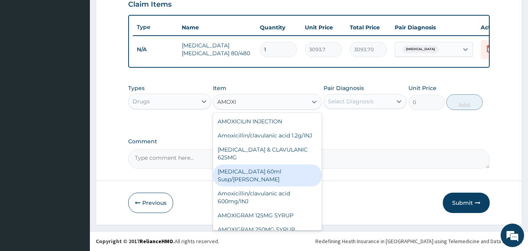
click at [256, 181] on div "[MEDICAL_DATA] 60ml Susp/[PERSON_NAME]" at bounding box center [267, 175] width 109 height 22
type input "550"
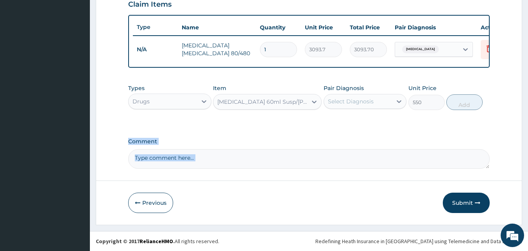
drag, startPoint x: 256, startPoint y: 181, endPoint x: 354, endPoint y: 124, distance: 113.4
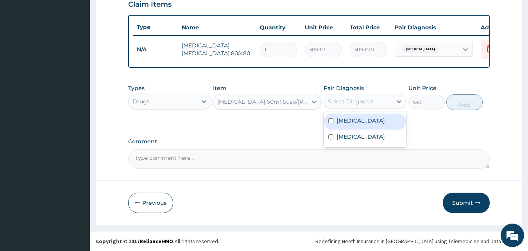
click at [356, 106] on div "Select Diagnosis" at bounding box center [358, 101] width 68 height 13
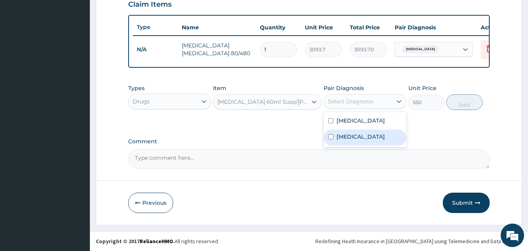
click at [341, 140] on label "Upper respiratory infection" at bounding box center [361, 137] width 48 height 8
checkbox input "true"
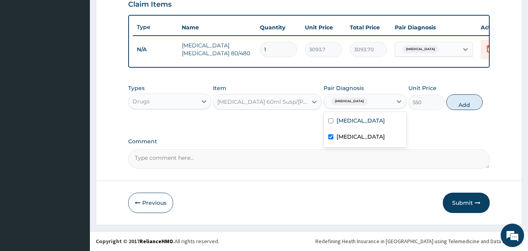
click at [298, 102] on div "[MEDICAL_DATA] 60ml Susp/[PERSON_NAME]" at bounding box center [260, 101] width 94 height 13
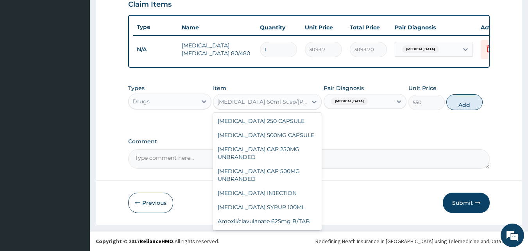
scroll to position [1146, 0]
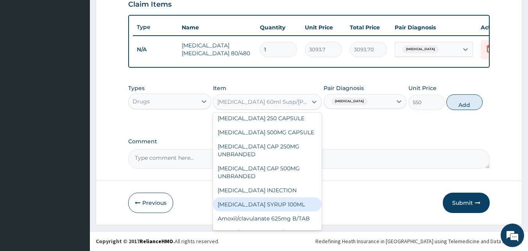
click at [280, 197] on div "AMOXIL SYRUP 100ML" at bounding box center [267, 204] width 109 height 14
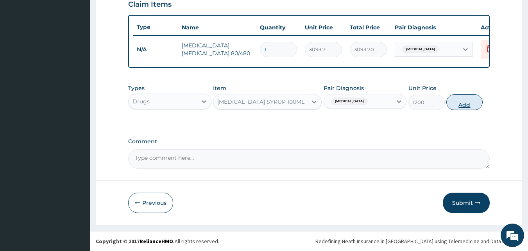
click at [479, 99] on button "Add" at bounding box center [465, 102] width 36 height 16
type input "0"
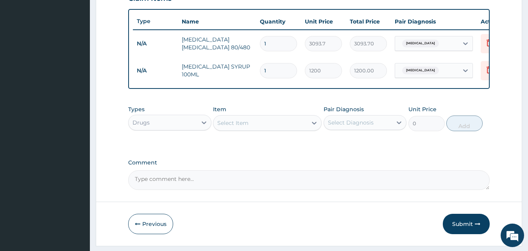
click at [276, 126] on div "Select Item" at bounding box center [260, 123] width 94 height 13
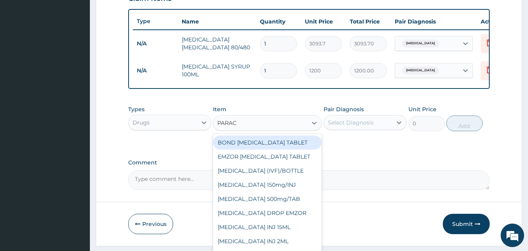
type input "PARACE"
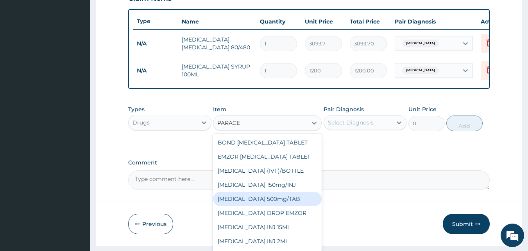
click at [278, 200] on div "PARACETAMOL 500mg/TAB" at bounding box center [267, 199] width 109 height 14
type input "18.5"
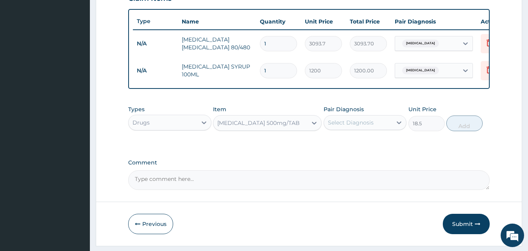
click at [360, 124] on div "Select Diagnosis" at bounding box center [351, 122] width 46 height 8
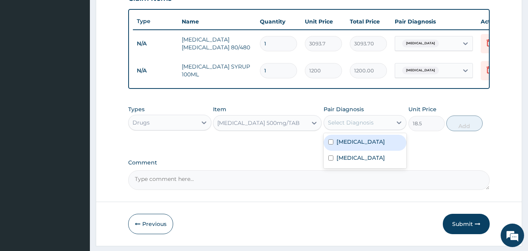
click at [346, 151] on div "Malaria" at bounding box center [365, 143] width 83 height 16
checkbox input "true"
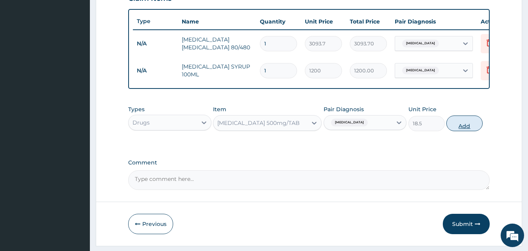
click at [467, 125] on button "Add" at bounding box center [465, 123] width 36 height 16
type input "0"
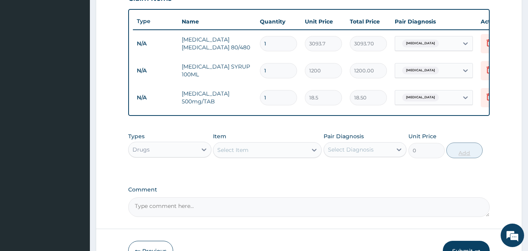
type input "12"
type input "222.00"
type input "12"
click at [257, 156] on div "Select Item" at bounding box center [260, 149] width 94 height 13
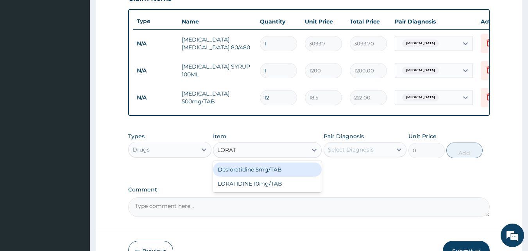
type input "LORATI"
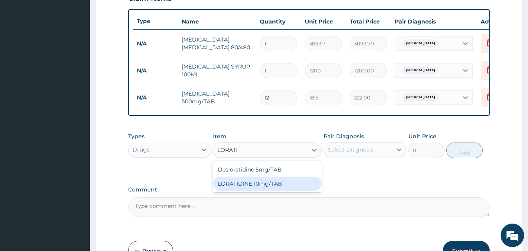
click at [255, 188] on div "LORATIDINE 10mg/TAB" at bounding box center [267, 183] width 109 height 14
type input "41.2"
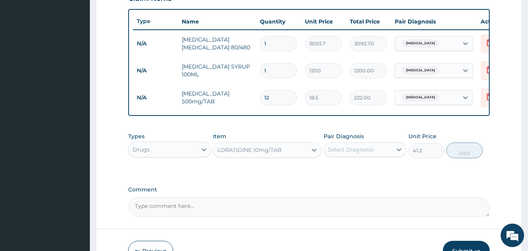
click at [338, 153] on div "Select Diagnosis" at bounding box center [351, 149] width 46 height 8
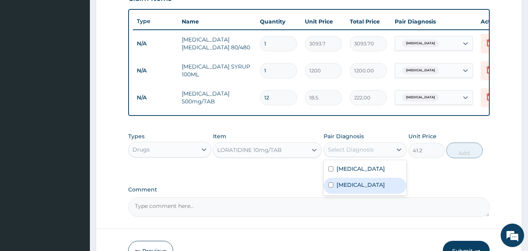
click at [339, 188] on label "Upper respiratory infection" at bounding box center [361, 185] width 48 height 8
checkbox input "true"
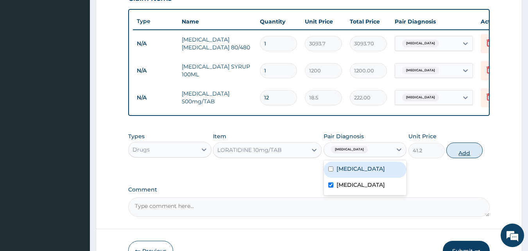
click at [473, 153] on button "Add" at bounding box center [465, 150] width 36 height 16
type input "0"
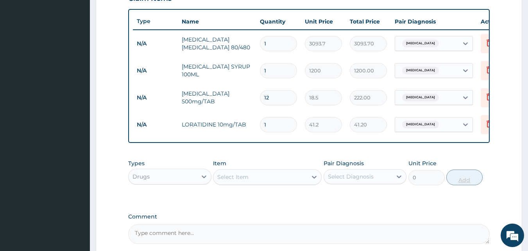
type input "0.00"
type input "5"
type input "206.00"
type input "5"
click at [191, 182] on div "Drugs" at bounding box center [163, 176] width 68 height 13
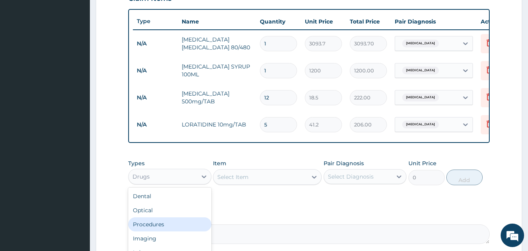
click at [156, 229] on div "Procedures" at bounding box center [169, 224] width 83 height 14
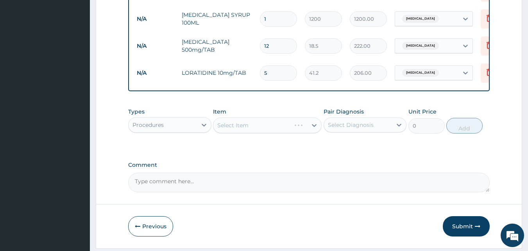
scroll to position [341, 0]
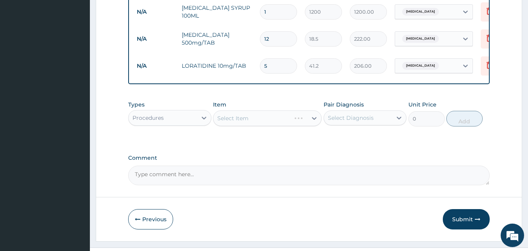
click at [256, 126] on div "Select Item" at bounding box center [267, 118] width 109 height 16
click at [266, 124] on div "Select Item" at bounding box center [267, 118] width 109 height 16
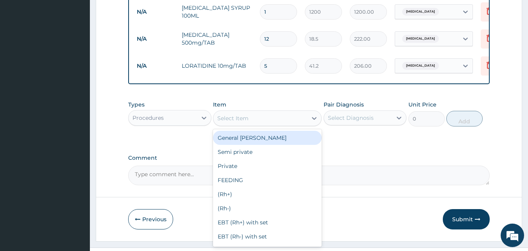
click at [266, 124] on div "Select Item" at bounding box center [260, 118] width 94 height 13
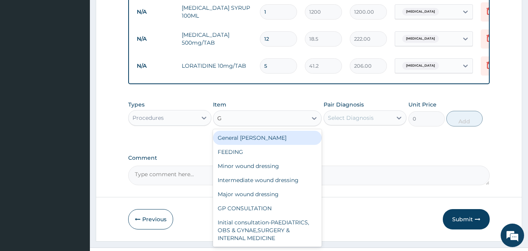
type input "GP"
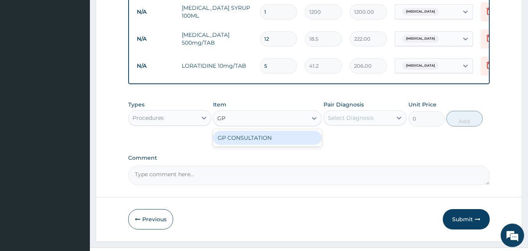
click at [258, 145] on div "GP CONSULTATION" at bounding box center [267, 138] width 109 height 14
type input "2000"
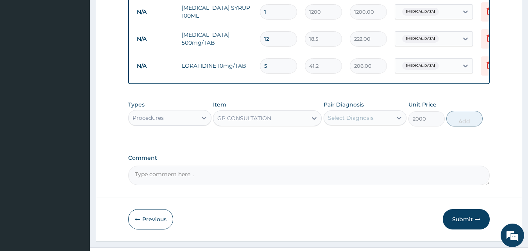
drag, startPoint x: 335, startPoint y: 138, endPoint x: 339, endPoint y: 123, distance: 15.2
click at [337, 129] on div "Types Procedures Item option GP CONSULTATION , selected. Select is focused ,typ…" at bounding box center [309, 119] width 362 height 45
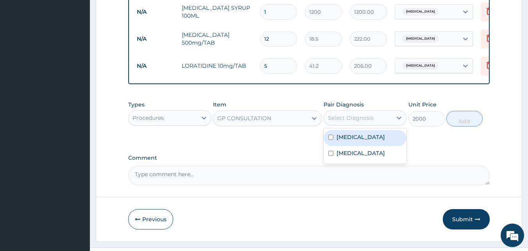
click at [339, 122] on div "Select Diagnosis" at bounding box center [351, 118] width 46 height 8
click at [337, 141] on label "[MEDICAL_DATA]" at bounding box center [361, 137] width 48 height 8
checkbox input "true"
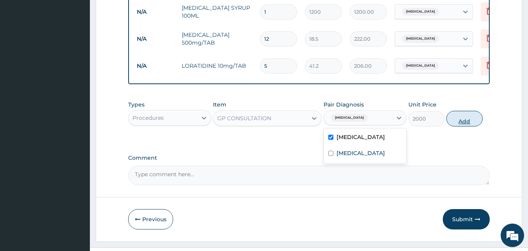
click at [464, 124] on button "Add" at bounding box center [465, 119] width 36 height 16
type input "0"
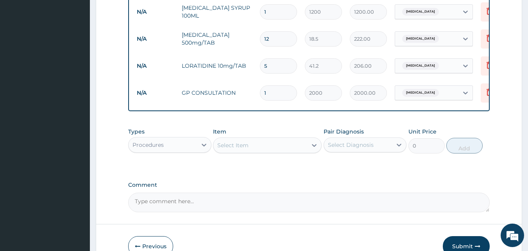
scroll to position [390, 0]
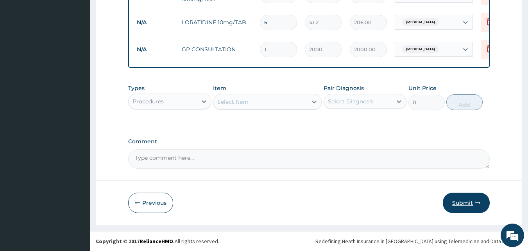
click at [457, 195] on button "Submit" at bounding box center [466, 202] width 47 height 20
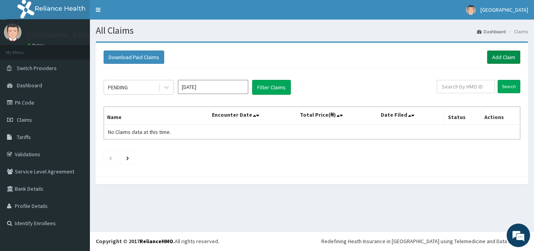
click at [500, 59] on link "Add Claim" at bounding box center [503, 56] width 33 height 13
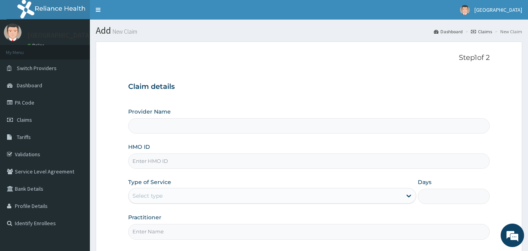
type input "Veta Hospitals Ltd"
click at [247, 158] on input "HMO ID" at bounding box center [309, 160] width 362 height 15
type input "CRO/10008/A"
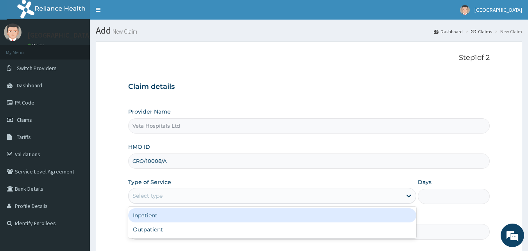
click at [219, 196] on div "Select type" at bounding box center [265, 195] width 273 height 13
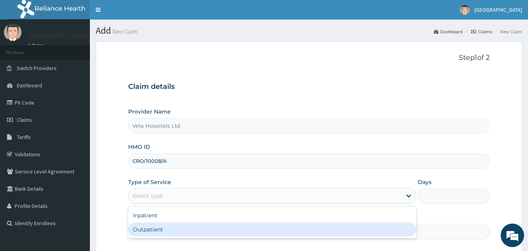
click at [199, 227] on div "Outpatient" at bounding box center [272, 229] width 288 height 14
type input "1"
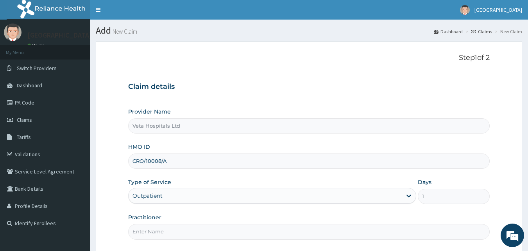
click at [196, 230] on input "Practitioner" at bounding box center [309, 231] width 362 height 15
type input "[PERSON_NAME]"
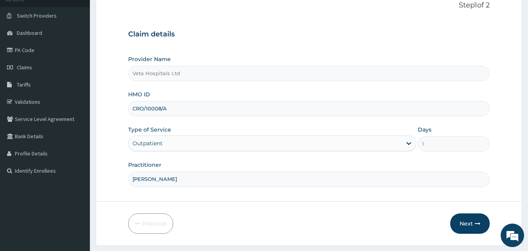
scroll to position [73, 0]
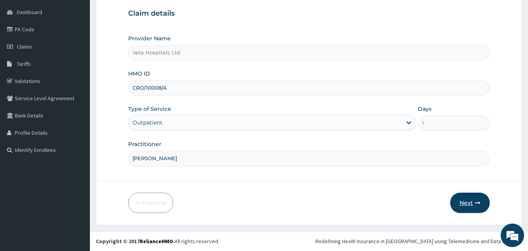
click at [465, 202] on button "Next" at bounding box center [469, 202] width 39 height 20
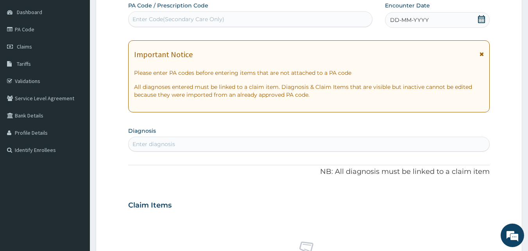
click at [412, 19] on span "DD-MM-YYYY" at bounding box center [409, 20] width 39 height 8
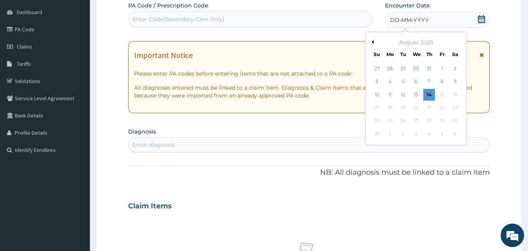
click at [374, 41] on div "August 2025" at bounding box center [416, 42] width 94 height 8
click at [374, 43] on div "August 2025" at bounding box center [416, 42] width 94 height 8
click at [373, 43] on button "Previous Month" at bounding box center [372, 42] width 4 height 4
click at [417, 83] on div "9" at bounding box center [417, 82] width 12 height 12
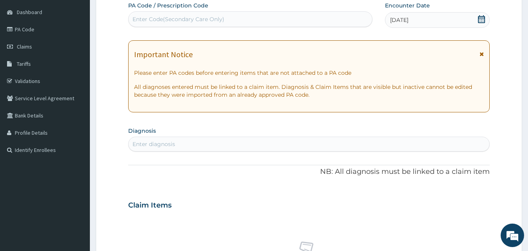
click at [343, 137] on div "Enter diagnosis" at bounding box center [309, 143] width 362 height 15
type input "PLASMO"
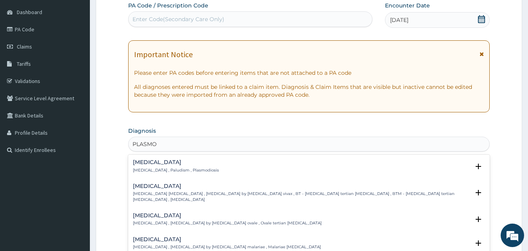
click at [155, 167] on div "Malaria Malaria , Paludism , Plasmodiosis" at bounding box center [176, 166] width 86 height 14
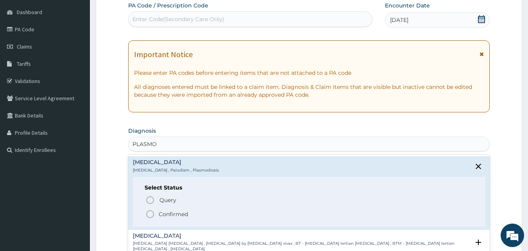
click at [151, 214] on icon "status option filled" at bounding box center [149, 213] width 9 height 9
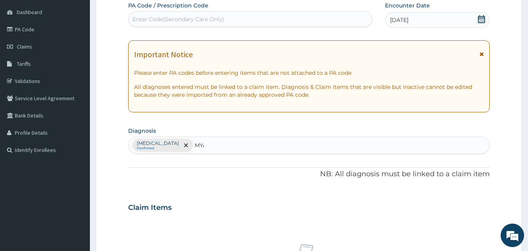
type input "MYAL"
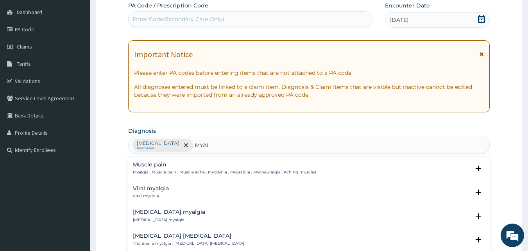
click at [172, 164] on h4 "Muscle pain" at bounding box center [224, 164] width 183 height 6
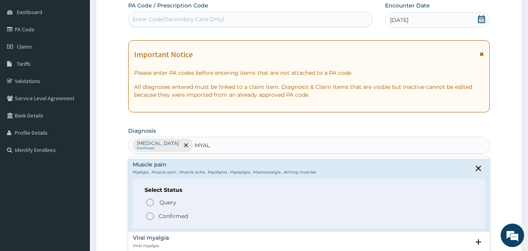
click at [147, 217] on circle "status option filled" at bounding box center [150, 215] width 7 height 7
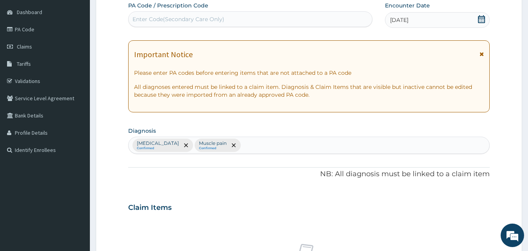
click at [245, 25] on div "Enter Code(Secondary Care Only)" at bounding box center [251, 19] width 244 height 13
paste input "PA/F29811"
type input "PA/F29811"
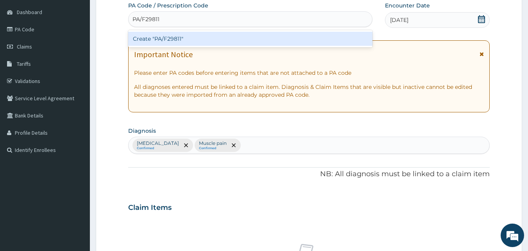
click at [235, 38] on div "Create "PA/F29811"" at bounding box center [250, 39] width 245 height 14
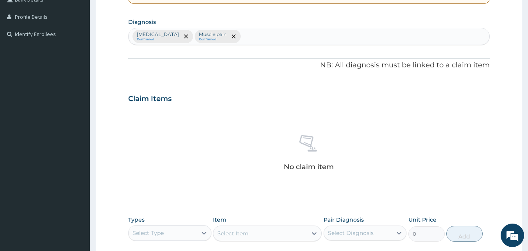
scroll to position [320, 0]
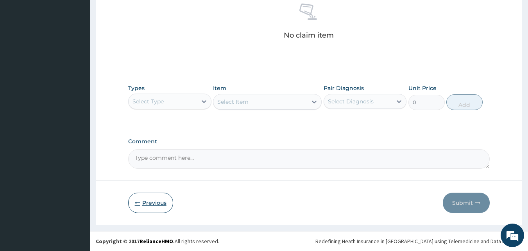
click at [160, 208] on button "Previous" at bounding box center [150, 202] width 45 height 20
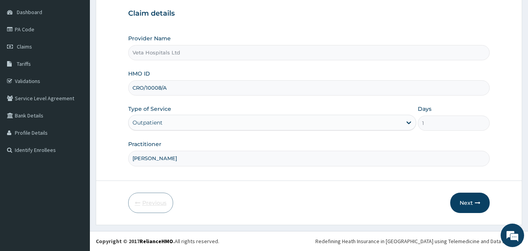
scroll to position [73, 0]
click at [463, 198] on button "Next" at bounding box center [469, 202] width 39 height 20
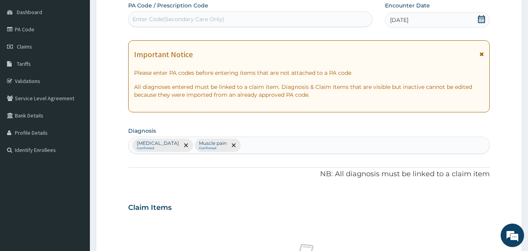
click at [181, 22] on div "Enter Code(Secondary Care Only)" at bounding box center [179, 19] width 92 height 8
paste input "PA/E39F54"
type input "PA/E39F54"
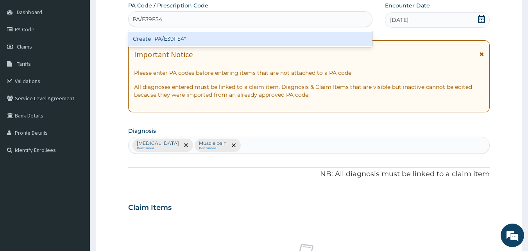
click at [182, 36] on div "Create "PA/E39F54"" at bounding box center [250, 39] width 245 height 14
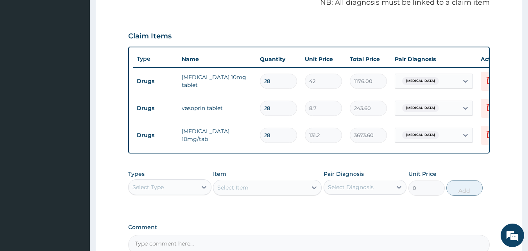
scroll to position [249, 0]
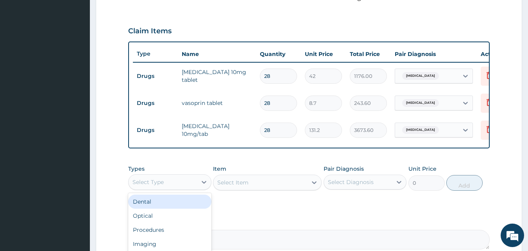
click at [168, 188] on div "Select Type" at bounding box center [163, 182] width 68 height 13
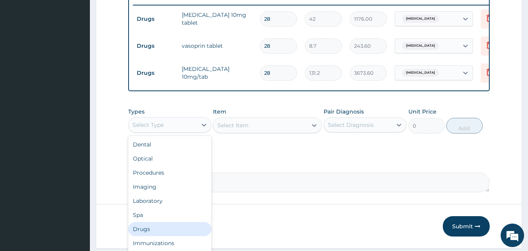
click at [156, 233] on div "Drugs" at bounding box center [169, 229] width 83 height 14
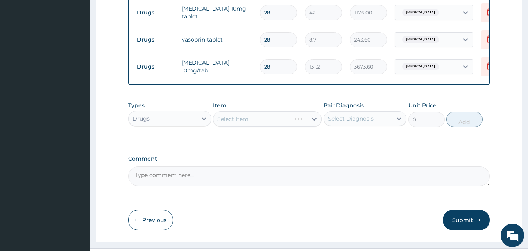
scroll to position [313, 0]
click at [273, 126] on div "Select Item" at bounding box center [267, 119] width 109 height 16
click at [272, 125] on div "Select Item" at bounding box center [260, 118] width 94 height 13
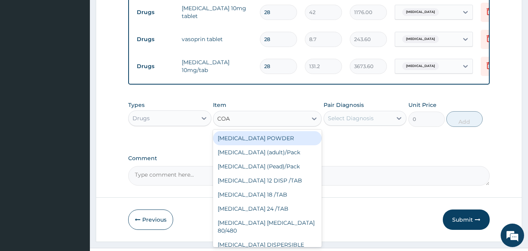
type input "COAR"
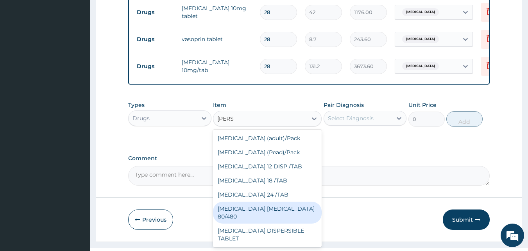
click at [283, 213] on div "COARTEM D TAB 80/480" at bounding box center [267, 212] width 109 height 22
type input "3093.7"
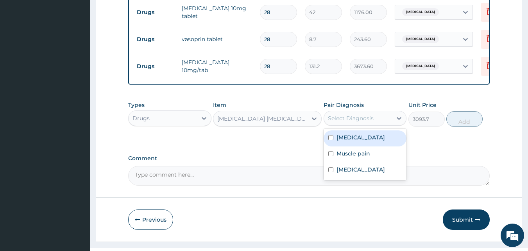
click at [386, 124] on div "Select Diagnosis" at bounding box center [358, 118] width 68 height 13
click at [373, 138] on div "[MEDICAL_DATA]" at bounding box center [365, 138] width 83 height 16
checkbox input "true"
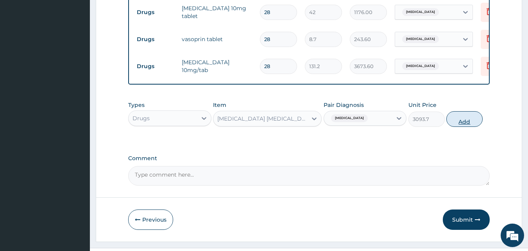
click at [458, 118] on button "Add" at bounding box center [465, 119] width 36 height 16
type input "0"
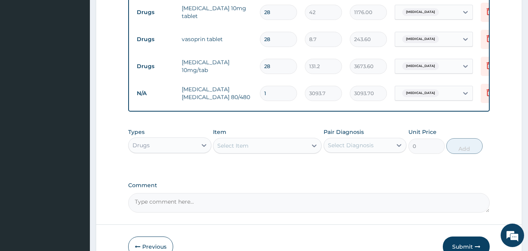
click at [294, 152] on div "Select Item" at bounding box center [260, 145] width 94 height 13
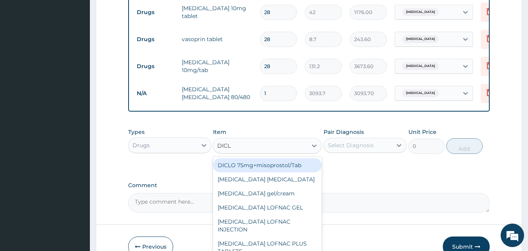
type input "DICLO"
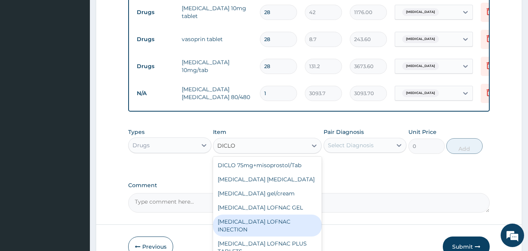
scroll to position [363, 0]
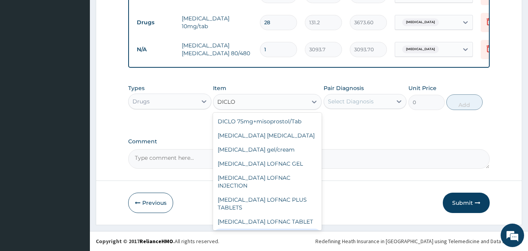
click at [300, 228] on div "DICLOFENAC SODIUM 50MG" at bounding box center [267, 235] width 109 height 14
type input "31.8"
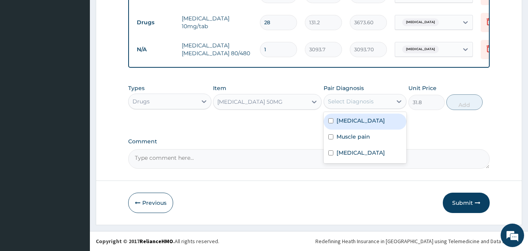
click at [351, 101] on div "Select Diagnosis" at bounding box center [351, 101] width 46 height 8
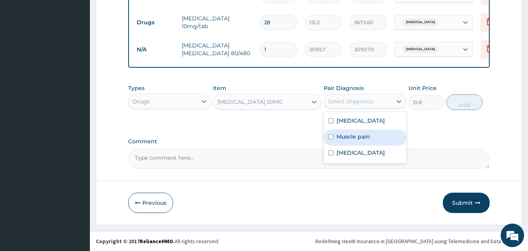
click at [347, 134] on label "Muscle pain" at bounding box center [354, 137] width 34 height 8
checkbox input "true"
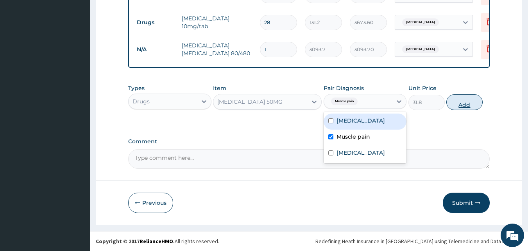
click at [469, 104] on button "Add" at bounding box center [465, 102] width 36 height 16
type input "0"
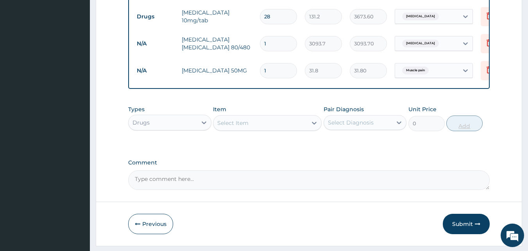
type input "0.00"
type input "2"
type input "63.60"
type input "20"
type input "636.00"
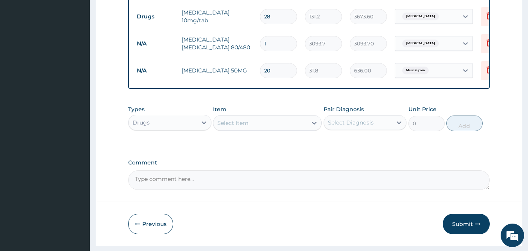
type input "20"
click at [263, 129] on div "Select Item" at bounding box center [260, 123] width 94 height 13
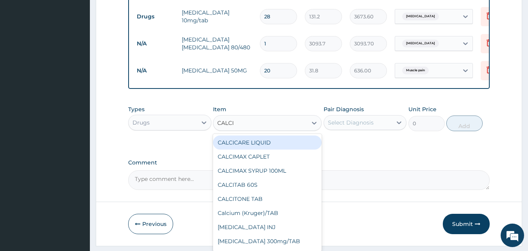
type input "CALCIU"
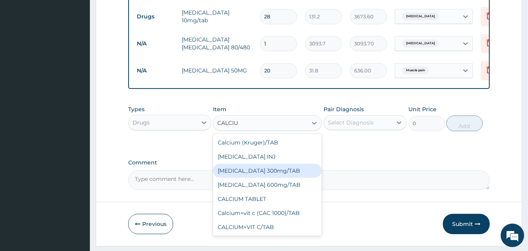
click at [276, 178] on div "Calcium lactate 300mg/TAB" at bounding box center [267, 170] width 109 height 14
type input "121"
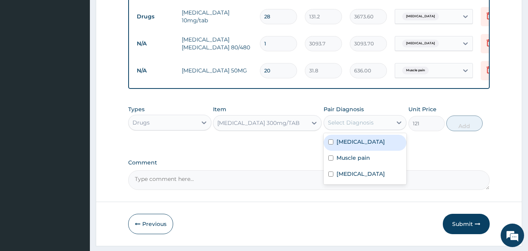
click at [333, 126] on div "Select Diagnosis" at bounding box center [351, 122] width 46 height 8
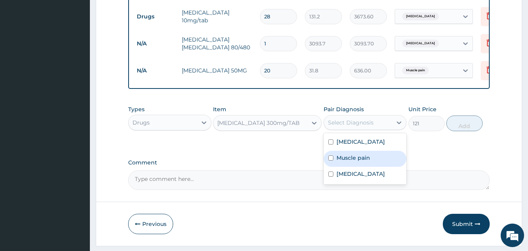
click at [342, 158] on div "Muscle pain" at bounding box center [365, 159] width 83 height 16
checkbox input "true"
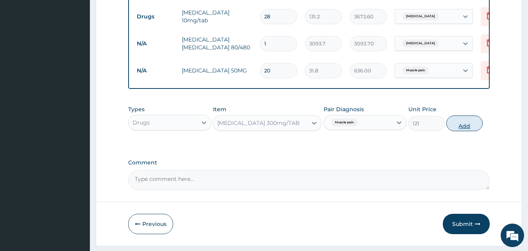
click at [451, 129] on button "Add" at bounding box center [465, 123] width 36 height 16
type input "0"
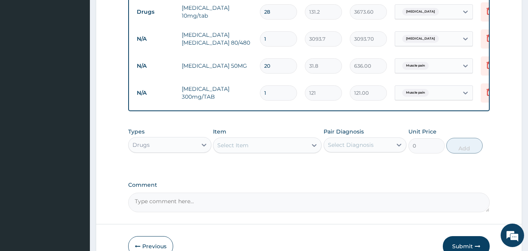
scroll to position [378, 0]
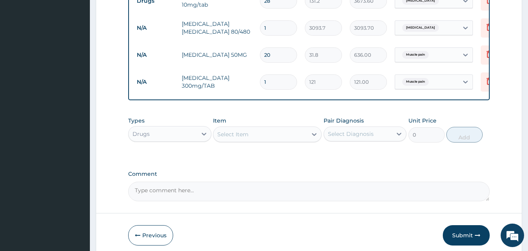
click at [272, 140] on div "Select Item" at bounding box center [260, 134] width 94 height 13
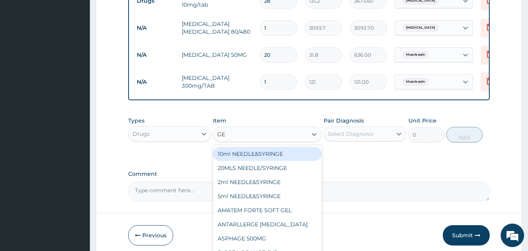
type input "GEL"
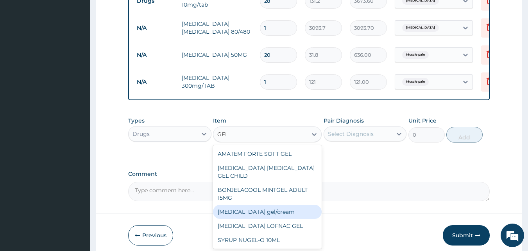
click at [256, 208] on div "Diclofenac gel/cream" at bounding box center [267, 211] width 109 height 14
type input "843.7"
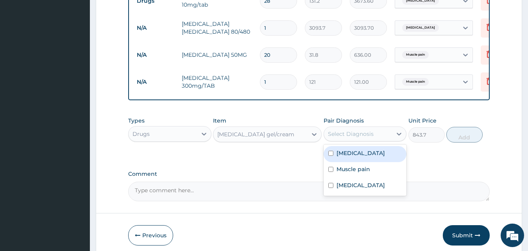
click at [364, 140] on div "Select Diagnosis" at bounding box center [358, 133] width 68 height 13
click at [357, 152] on div "[MEDICAL_DATA]" at bounding box center [365, 154] width 83 height 16
checkbox input "true"
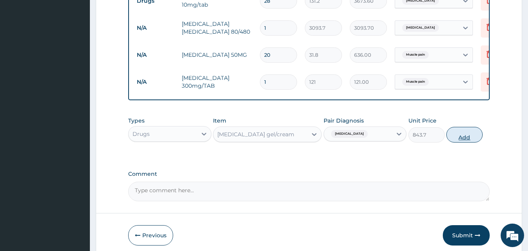
click at [464, 140] on button "Add" at bounding box center [465, 135] width 36 height 16
type input "0"
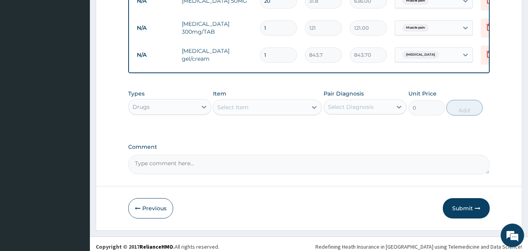
scroll to position [444, 0]
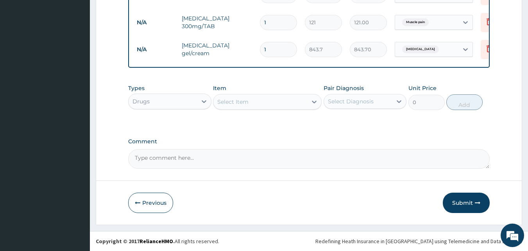
click at [256, 103] on div "Select Item" at bounding box center [260, 101] width 94 height 13
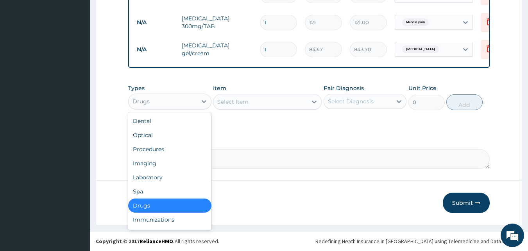
click at [188, 104] on div "Drugs" at bounding box center [163, 101] width 68 height 13
click at [162, 147] on div "Procedures" at bounding box center [169, 149] width 83 height 14
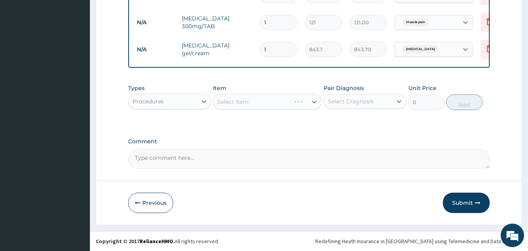
click at [271, 97] on div "Select Item" at bounding box center [267, 102] width 109 height 16
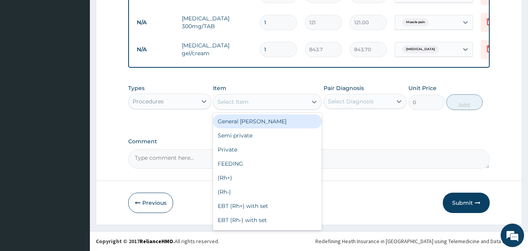
click at [271, 97] on div "Select Item" at bounding box center [260, 101] width 94 height 13
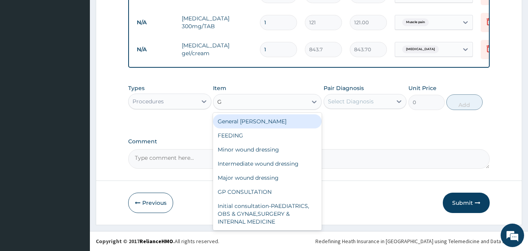
type input "GP"
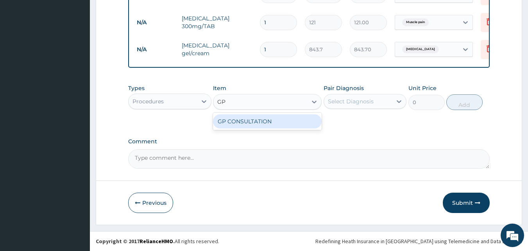
click at [271, 118] on div "GP CONSULTATION" at bounding box center [267, 121] width 109 height 14
type input "2000"
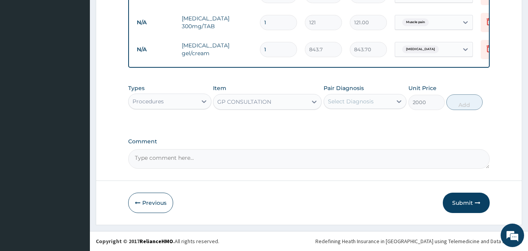
click at [335, 104] on div "Select Diagnosis" at bounding box center [351, 101] width 46 height 8
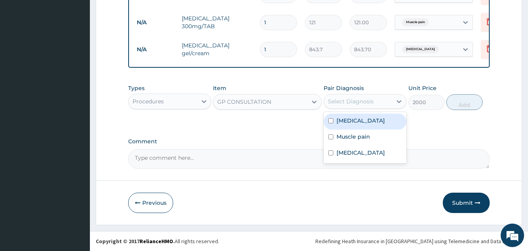
click at [339, 118] on label "[MEDICAL_DATA]" at bounding box center [361, 121] width 48 height 8
checkbox input "true"
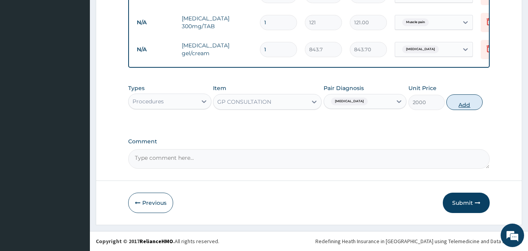
click at [470, 99] on button "Add" at bounding box center [465, 102] width 36 height 16
type input "0"
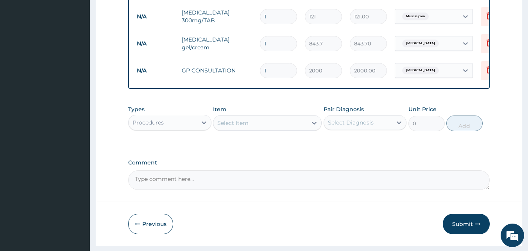
scroll to position [471, 0]
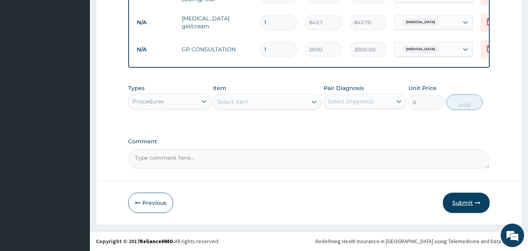
click at [461, 202] on button "Submit" at bounding box center [466, 202] width 47 height 20
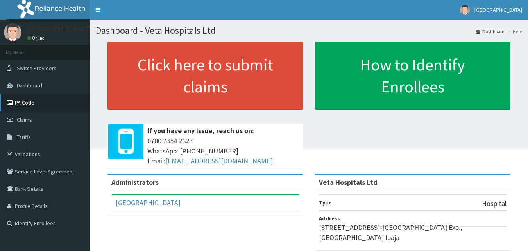
click at [41, 104] on link "PA Code" at bounding box center [45, 102] width 90 height 17
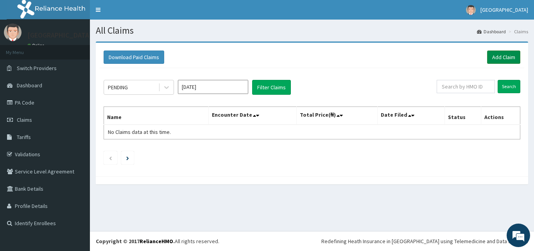
click at [509, 52] on link "Add Claim" at bounding box center [503, 56] width 33 height 13
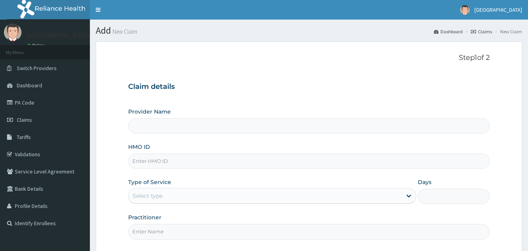
click at [210, 164] on input "HMO ID" at bounding box center [309, 160] width 362 height 15
type input "YSS"
type input "Veta Hospitals Ltd"
type input "YSS/10151/F"
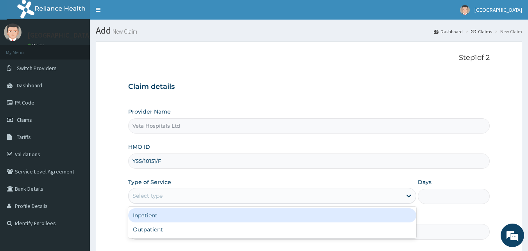
click at [187, 196] on div "Select type" at bounding box center [265, 195] width 273 height 13
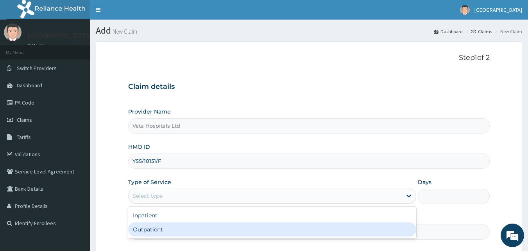
click at [173, 229] on div "Outpatient" at bounding box center [272, 229] width 288 height 14
type input "1"
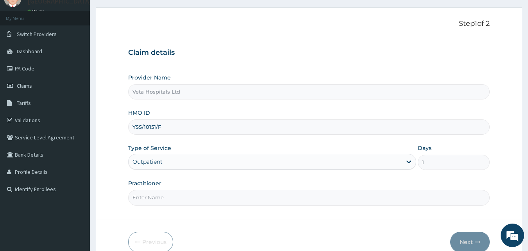
click at [210, 204] on input "Practitioner" at bounding box center [309, 197] width 362 height 15
type input "[PERSON_NAME]"
click at [459, 238] on button "Next" at bounding box center [469, 241] width 39 height 20
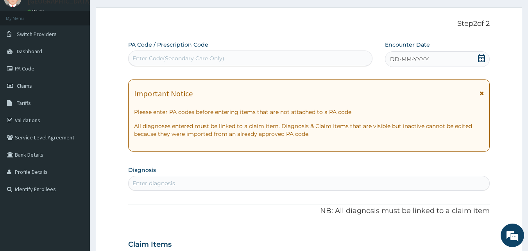
click at [423, 61] on span "DD-MM-YYYY" at bounding box center [409, 59] width 39 height 8
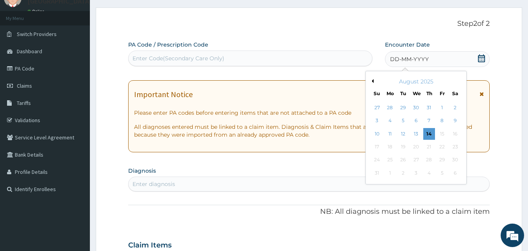
click at [372, 81] on button "Previous Month" at bounding box center [372, 81] width 4 height 4
click at [430, 118] on div "10" at bounding box center [429, 121] width 12 height 12
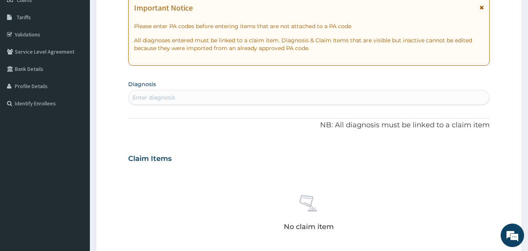
scroll to position [125, 0]
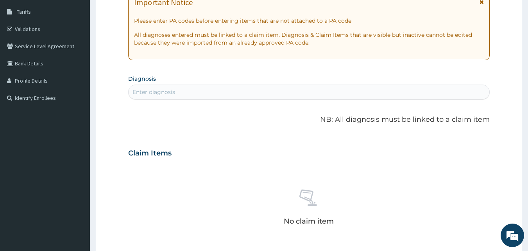
click at [318, 94] on div "Enter diagnosis" at bounding box center [309, 92] width 361 height 13
type input "PLASMO"
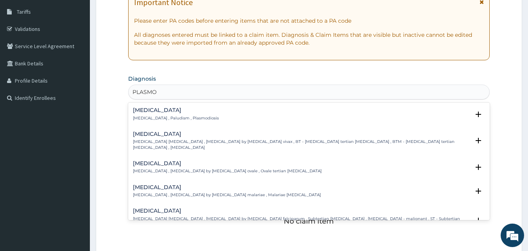
click at [155, 115] on div "[MEDICAL_DATA] [MEDICAL_DATA] , Paludism , Plasmodiosis" at bounding box center [176, 114] width 86 height 14
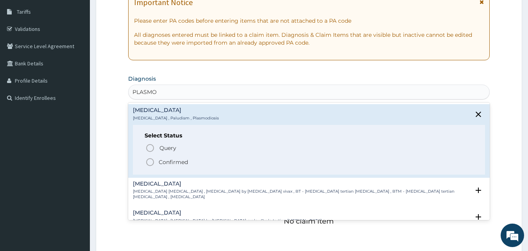
click at [149, 162] on icon "status option filled" at bounding box center [149, 161] width 9 height 9
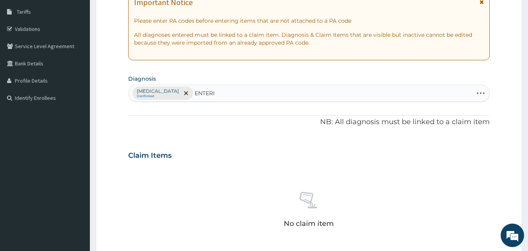
type input "ENTERIT"
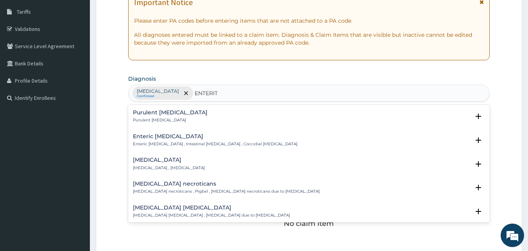
click at [158, 117] on div "Purulent [MEDICAL_DATA] Purulent [MEDICAL_DATA]" at bounding box center [170, 116] width 75 height 14
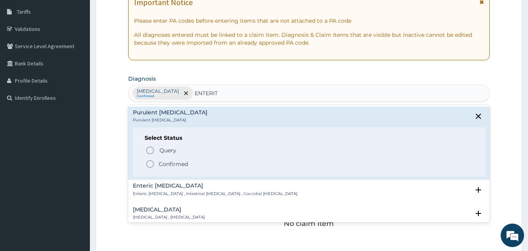
click at [149, 161] on circle "status option filled" at bounding box center [150, 163] width 7 height 7
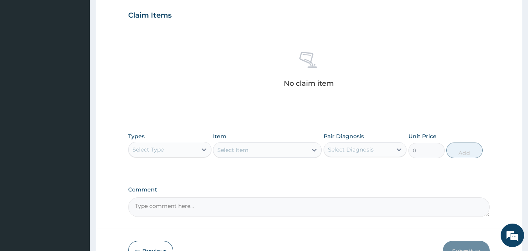
scroll to position [269, 0]
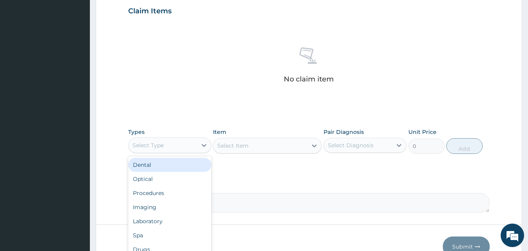
click at [170, 151] on div "Select Type" at bounding box center [163, 145] width 68 height 13
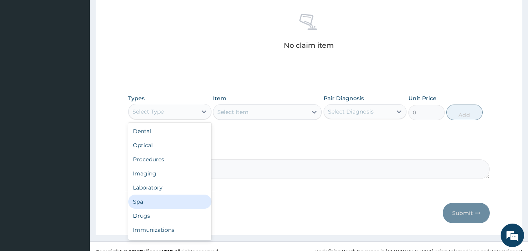
scroll to position [312, 0]
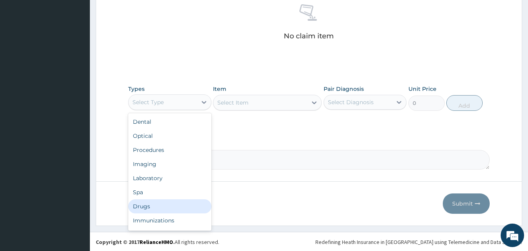
click at [161, 204] on div "Drugs" at bounding box center [169, 206] width 83 height 14
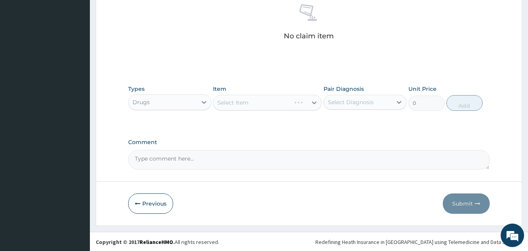
click at [247, 99] on div "Select Item" at bounding box center [267, 103] width 109 height 16
click at [253, 108] on div "Select Item" at bounding box center [267, 103] width 109 height 16
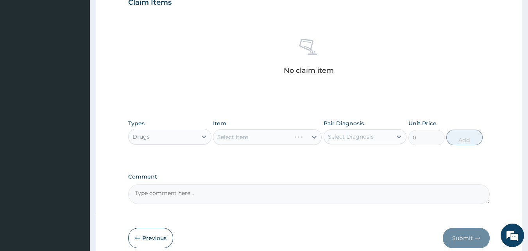
scroll to position [313, 0]
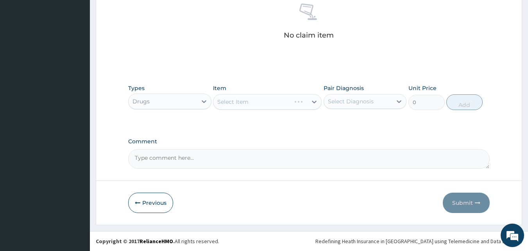
click at [244, 100] on div "Select Item" at bounding box center [267, 102] width 109 height 16
click at [244, 100] on div "Select Item" at bounding box center [232, 102] width 31 height 8
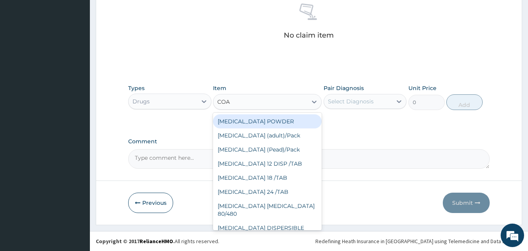
type input "[PERSON_NAME]"
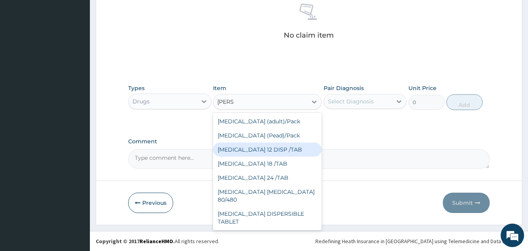
click at [256, 154] on div "[MEDICAL_DATA] 12 DISP /TAB" at bounding box center [267, 149] width 109 height 14
type input "75"
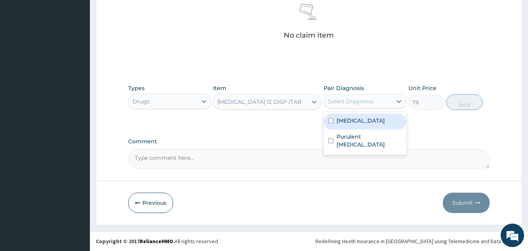
click at [357, 101] on div "Select Diagnosis" at bounding box center [351, 101] width 46 height 8
click at [344, 122] on label "[MEDICAL_DATA]" at bounding box center [361, 121] width 48 height 8
checkbox input "true"
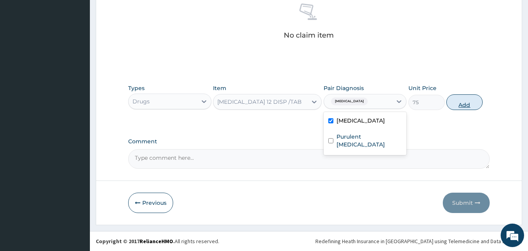
click at [461, 104] on button "Add" at bounding box center [465, 102] width 36 height 16
type input "0"
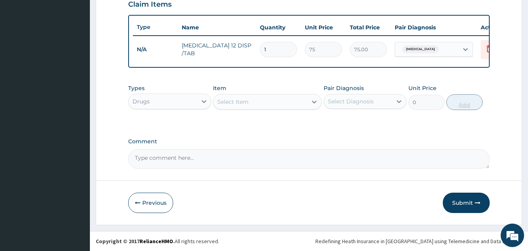
scroll to position [282, 0]
type input "12"
type input "900.00"
type input "12"
click at [241, 103] on div "Select Item" at bounding box center [232, 102] width 31 height 8
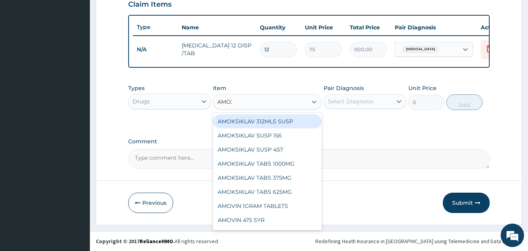
type input "AMOXI"
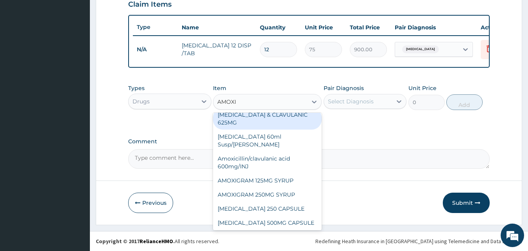
scroll to position [39, 0]
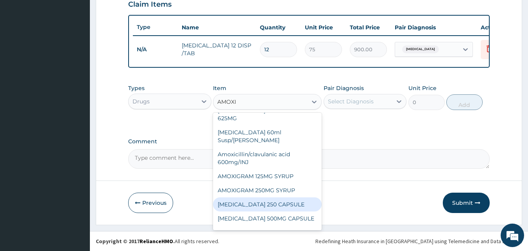
click at [270, 202] on div "[MEDICAL_DATA] 250 CAPSULE" at bounding box center [267, 204] width 109 height 14
type input "80"
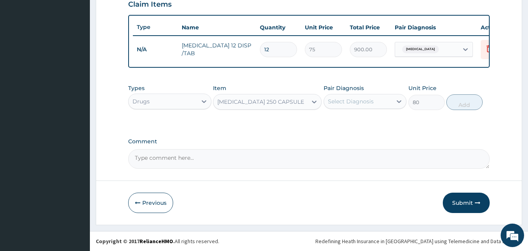
click at [343, 97] on div "Select Diagnosis" at bounding box center [351, 101] width 46 height 8
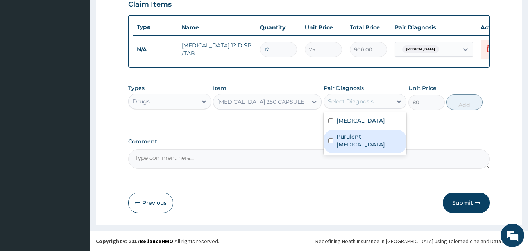
click at [339, 137] on label "Purulent [MEDICAL_DATA]" at bounding box center [370, 141] width 66 height 16
checkbox input "true"
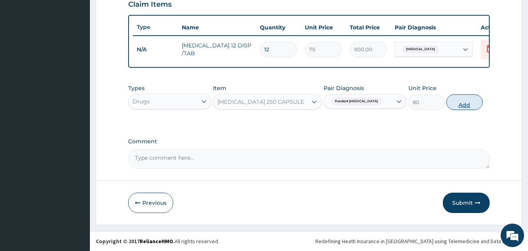
click at [465, 95] on button "Add" at bounding box center [465, 102] width 36 height 16
type input "0"
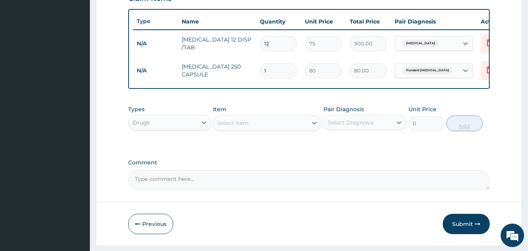
type input "0.00"
type input "9"
type input "720.00"
type input "9"
click at [226, 129] on div "Select Item" at bounding box center [260, 123] width 94 height 13
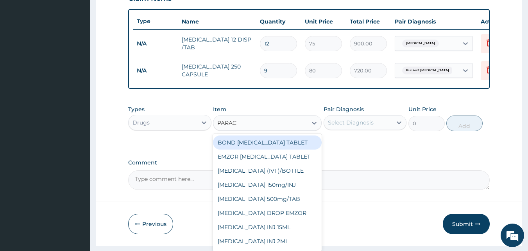
type input "PARACE"
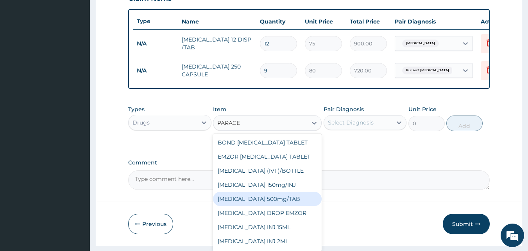
click at [267, 203] on div "[MEDICAL_DATA] 500mg/TAB" at bounding box center [267, 199] width 109 height 14
type input "18.5"
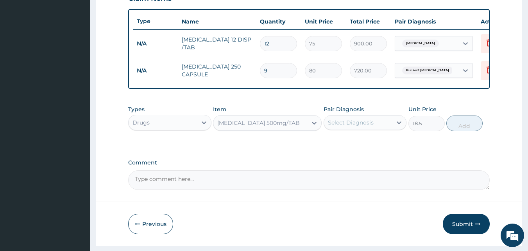
click at [351, 130] on div "Select Diagnosis" at bounding box center [365, 122] width 83 height 15
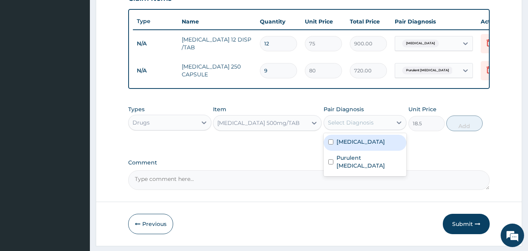
click at [344, 145] on label "[MEDICAL_DATA]" at bounding box center [361, 142] width 48 height 8
checkbox input "true"
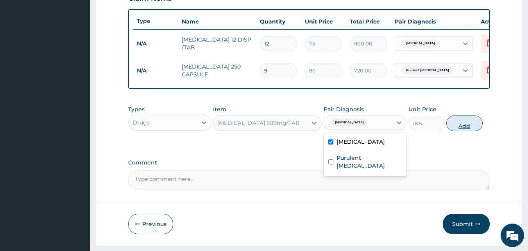
click at [468, 125] on button "Add" at bounding box center [465, 123] width 36 height 16
type input "0"
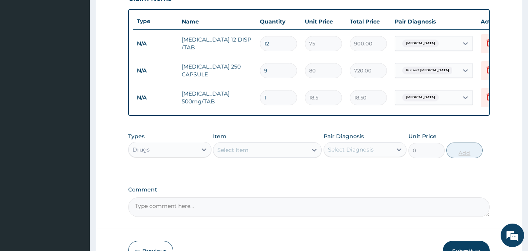
type input "0.00"
type input "9"
type input "166.50"
type input "9"
click at [218, 156] on div "Select Item" at bounding box center [260, 149] width 94 height 13
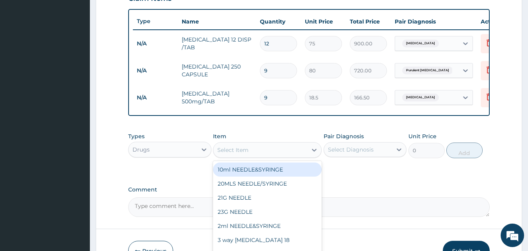
type input "G"
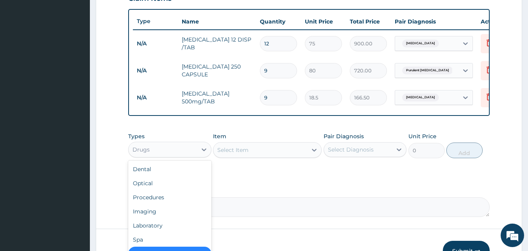
click at [179, 156] on div "Drugs" at bounding box center [163, 149] width 68 height 13
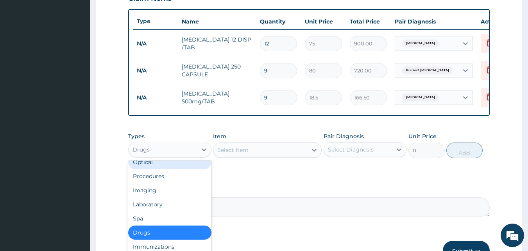
scroll to position [27, 0]
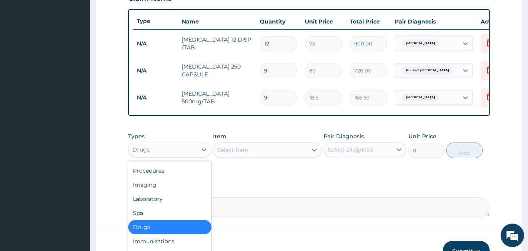
click at [187, 230] on div "Drugs" at bounding box center [169, 227] width 83 height 14
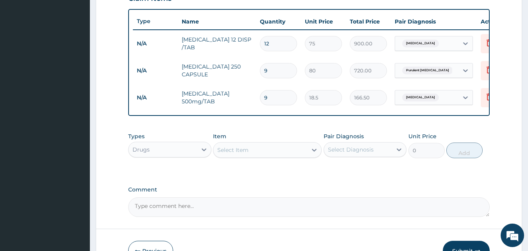
click at [261, 154] on div "Select Item" at bounding box center [260, 149] width 94 height 13
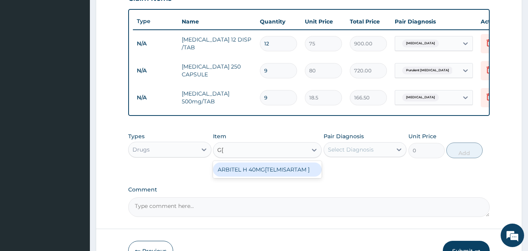
type input "G"
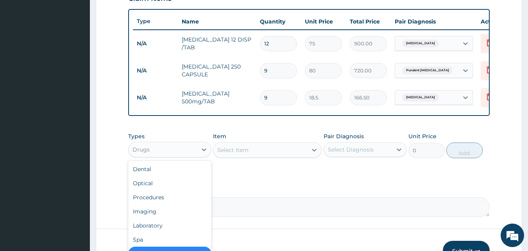
click at [139, 153] on div "Drugs" at bounding box center [141, 149] width 17 height 8
click at [160, 198] on div "Procedures" at bounding box center [169, 197] width 83 height 14
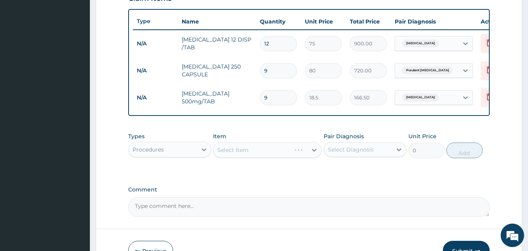
click at [260, 157] on div "Select Item" at bounding box center [267, 150] width 109 height 16
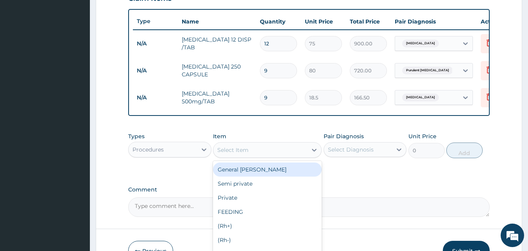
click at [260, 156] on div "Select Item" at bounding box center [260, 149] width 94 height 13
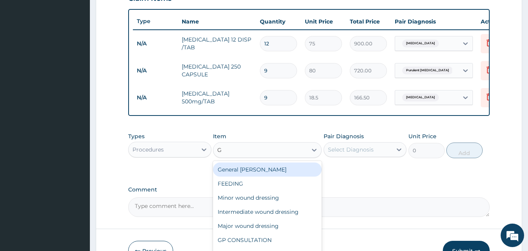
type input "GP"
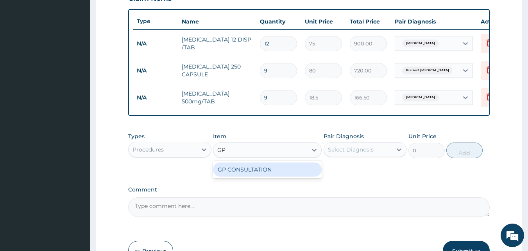
click at [256, 175] on div "GP CONSULTATION" at bounding box center [267, 169] width 109 height 14
type input "2000"
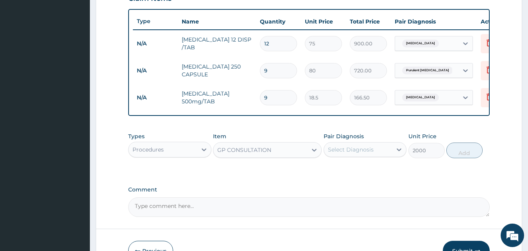
click at [341, 153] on div "Select Diagnosis" at bounding box center [351, 149] width 46 height 8
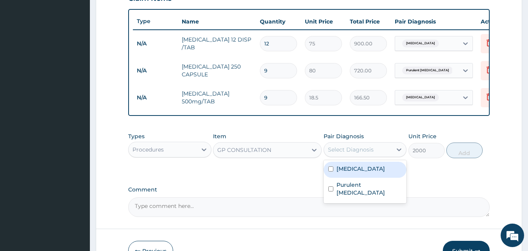
click at [341, 172] on label "[MEDICAL_DATA]" at bounding box center [361, 169] width 48 height 8
checkbox input "true"
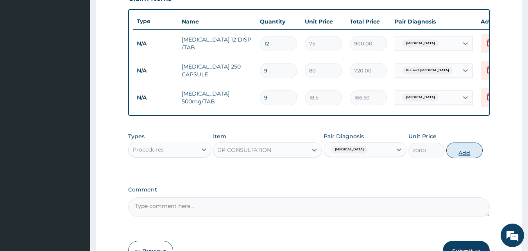
click at [460, 158] on button "Add" at bounding box center [465, 150] width 36 height 16
type input "0"
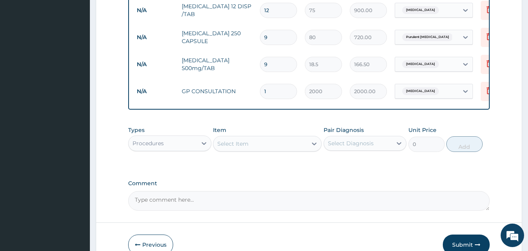
scroll to position [363, 0]
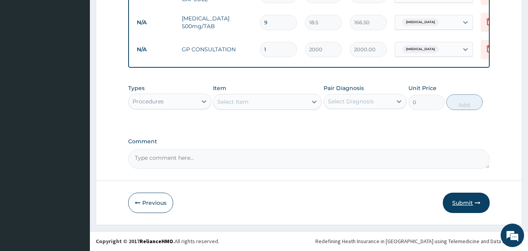
click at [463, 202] on button "Submit" at bounding box center [466, 202] width 47 height 20
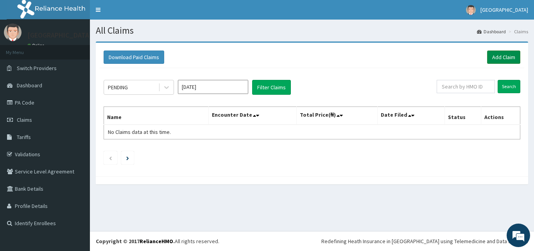
click at [507, 57] on link "Add Claim" at bounding box center [503, 56] width 33 height 13
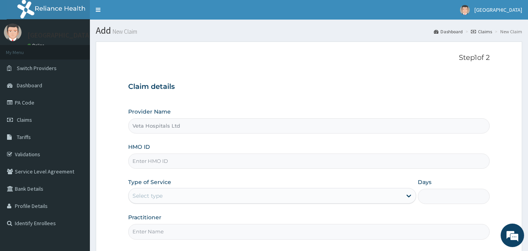
click at [144, 161] on input "HMO ID" at bounding box center [309, 160] width 362 height 15
type input "YSS/10151/B"
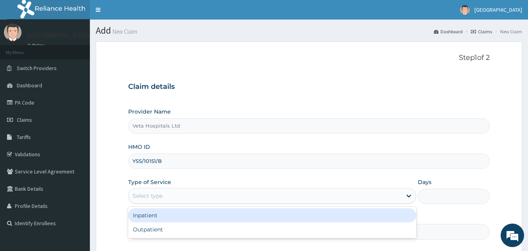
click at [160, 195] on div "Select type" at bounding box center [148, 196] width 30 height 8
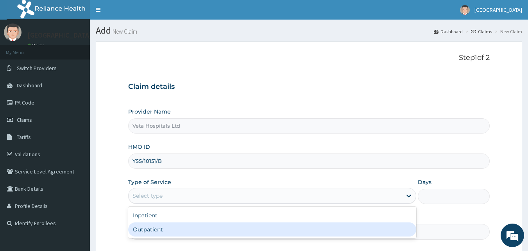
click at [161, 229] on div "Outpatient" at bounding box center [272, 229] width 288 height 14
type input "1"
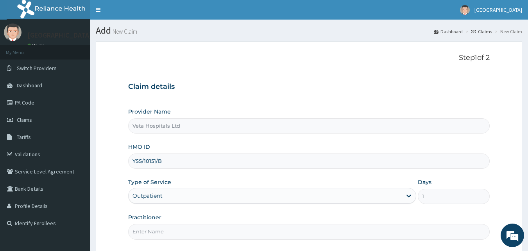
click at [161, 229] on input "Practitioner" at bounding box center [309, 231] width 362 height 15
type input "[PERSON_NAME]"
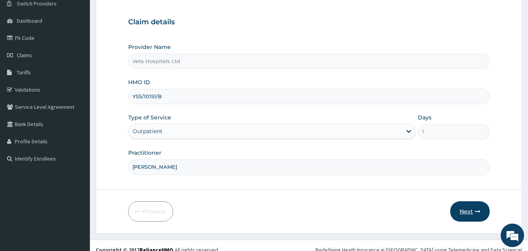
click at [469, 206] on button "Next" at bounding box center [469, 211] width 39 height 20
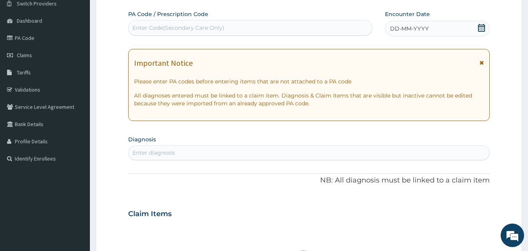
click at [425, 32] on span "DD-MM-YYYY" at bounding box center [409, 29] width 39 height 8
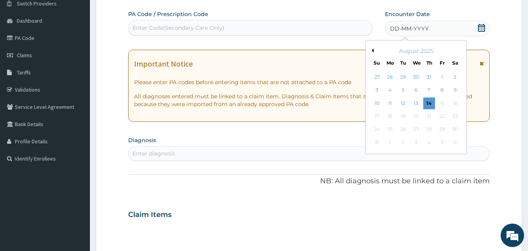
click at [373, 53] on div "August 2025" at bounding box center [416, 51] width 94 height 8
click at [373, 50] on button "Previous Month" at bounding box center [372, 50] width 4 height 4
click at [456, 89] on div "12" at bounding box center [456, 90] width 12 height 12
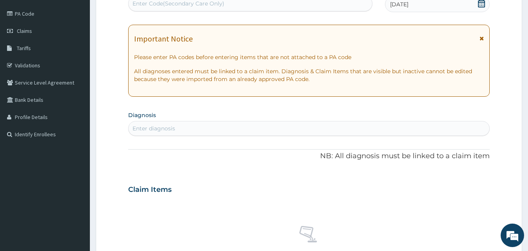
scroll to position [91, 0]
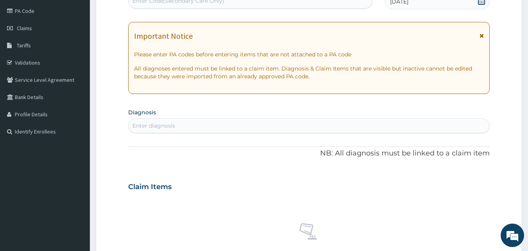
click at [309, 122] on div "Enter diagnosis" at bounding box center [309, 125] width 361 height 13
type input "PLASMOD"
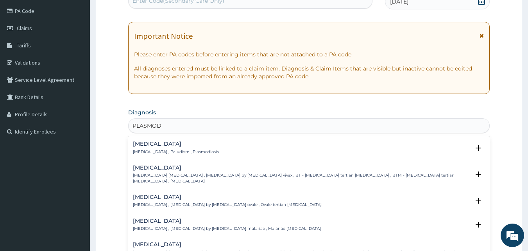
click at [169, 151] on p "[MEDICAL_DATA] , Paludism , Plasmodiosis" at bounding box center [176, 151] width 86 height 5
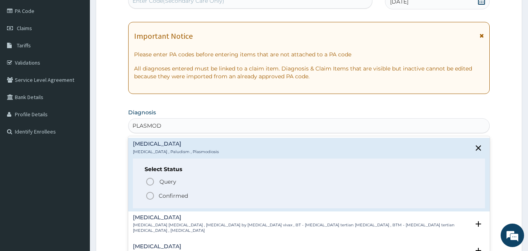
click at [150, 194] on icon "status option filled" at bounding box center [149, 195] width 9 height 9
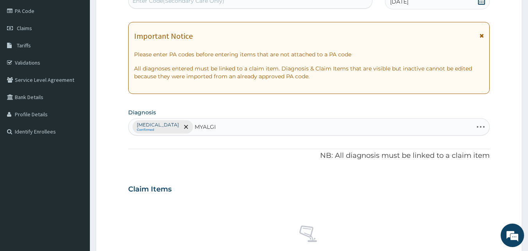
type input "MYALGIA"
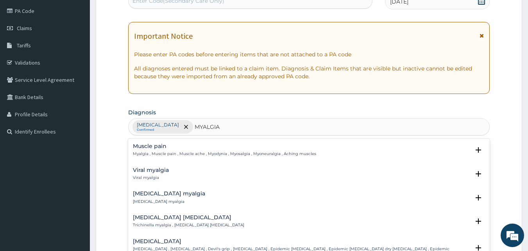
click at [155, 150] on div "Muscle pain Myalgia , Muscle pain , Muscle ache , Myodynia , Myosalgia , Myoneu…" at bounding box center [224, 150] width 183 height 14
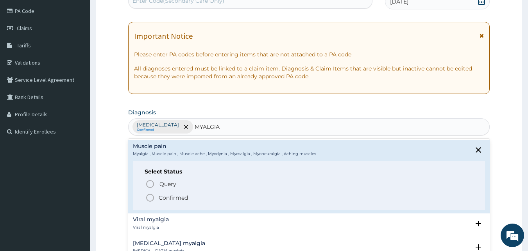
click at [151, 199] on icon "status option filled" at bounding box center [149, 197] width 9 height 9
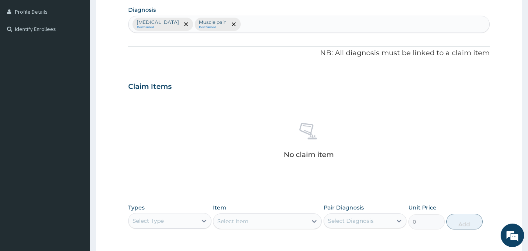
scroll to position [206, 0]
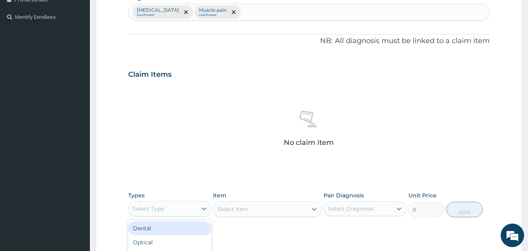
click at [181, 212] on div "Select Type" at bounding box center [163, 208] width 68 height 13
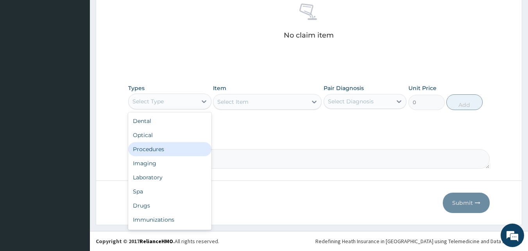
scroll to position [27, 0]
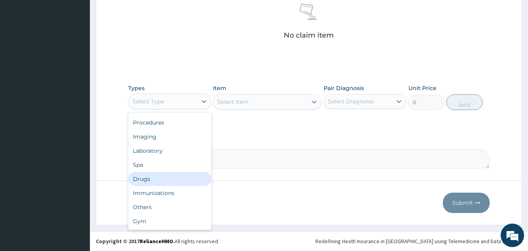
click at [183, 178] on div "Drugs" at bounding box center [169, 179] width 83 height 14
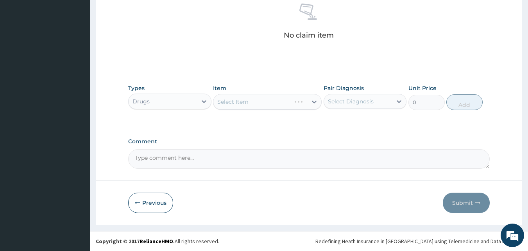
click at [258, 106] on div "Select Item" at bounding box center [267, 102] width 109 height 16
click at [258, 106] on div "Select Item" at bounding box center [260, 101] width 94 height 13
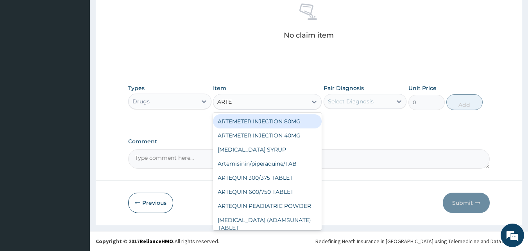
type input "ARTEM"
click at [263, 120] on div "ARTEMETER INJECTION 80MG" at bounding box center [267, 121] width 109 height 14
type input "700"
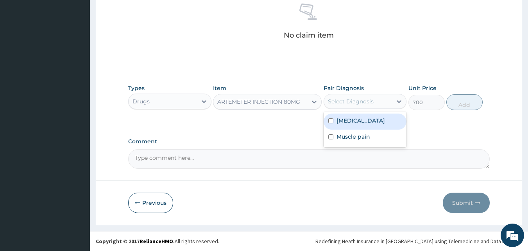
click at [350, 100] on div "Select Diagnosis" at bounding box center [351, 101] width 46 height 8
click at [339, 121] on label "[MEDICAL_DATA]" at bounding box center [361, 121] width 48 height 8
checkbox input "true"
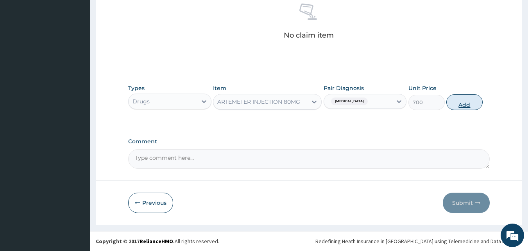
click at [464, 103] on button "Add" at bounding box center [465, 102] width 36 height 16
type input "0"
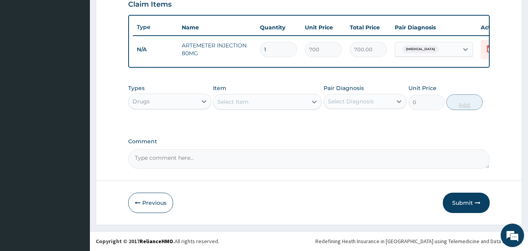
scroll to position [282, 0]
type input "0.00"
type input "6"
type input "4200.00"
type input "6"
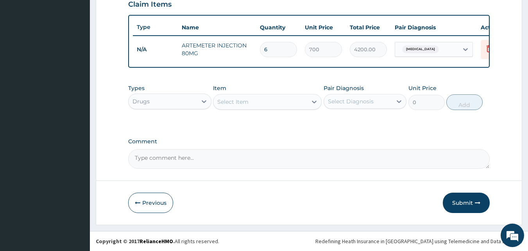
click at [290, 102] on div "Select Item" at bounding box center [260, 101] width 94 height 13
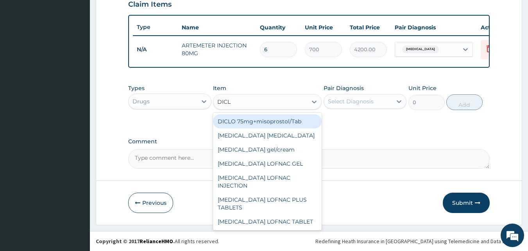
type input "DICLO"
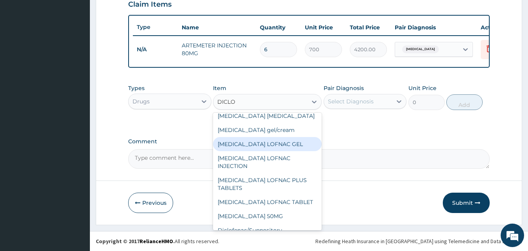
scroll to position [0, 0]
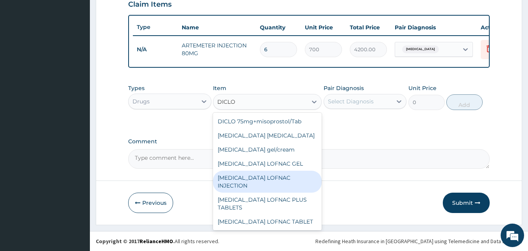
click at [282, 177] on div "Diclofenac LOFNAC INJECTION" at bounding box center [267, 181] width 109 height 22
type input "187.5"
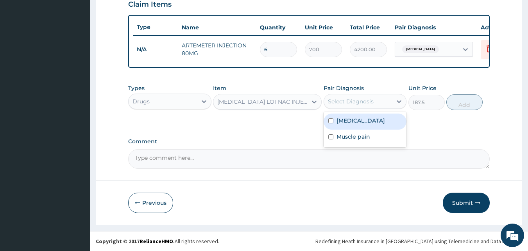
click at [370, 99] on div "Select Diagnosis" at bounding box center [351, 101] width 46 height 8
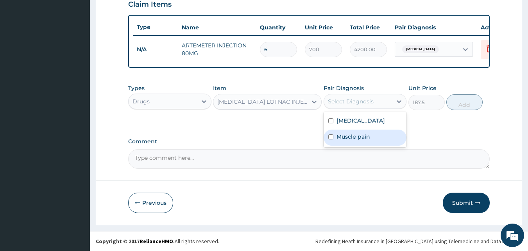
click at [337, 138] on label "Muscle pain" at bounding box center [354, 137] width 34 height 8
checkbox input "true"
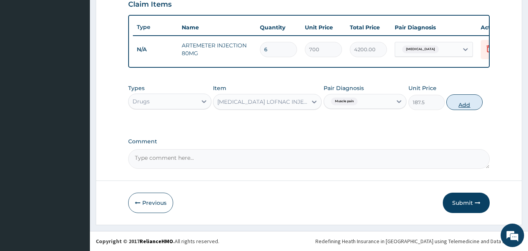
click at [460, 102] on button "Add" at bounding box center [465, 102] width 36 height 16
type input "0"
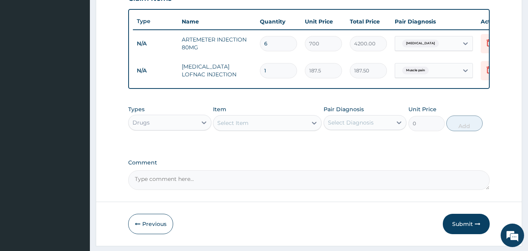
click at [243, 127] on div "Select Item" at bounding box center [232, 123] width 31 height 8
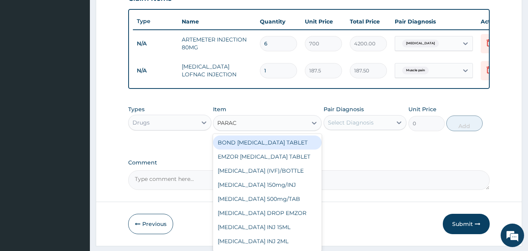
type input "PARACE"
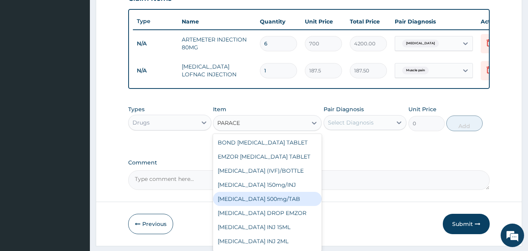
click at [267, 205] on div "PARACETAMOL 500mg/TAB" at bounding box center [267, 199] width 109 height 14
type input "18.5"
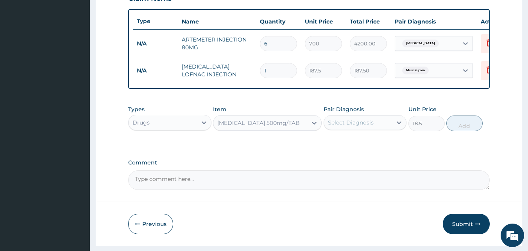
click at [344, 129] on div "Select Diagnosis" at bounding box center [358, 122] width 68 height 13
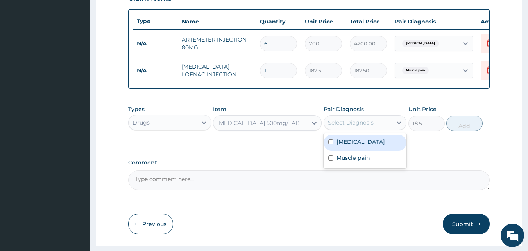
click at [341, 145] on label "[MEDICAL_DATA]" at bounding box center [361, 142] width 48 height 8
checkbox input "true"
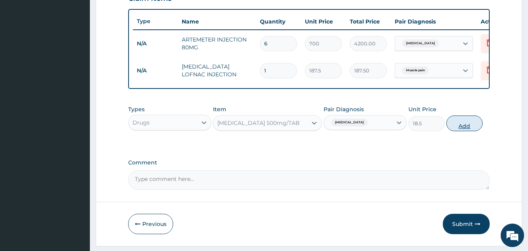
click at [459, 127] on button "Add" at bounding box center [465, 123] width 36 height 16
type input "0"
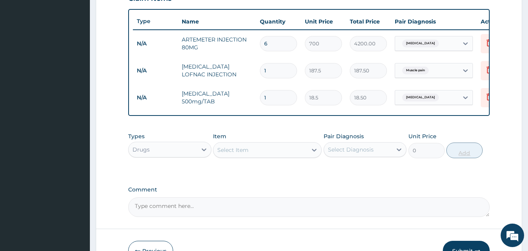
type input "12"
type input "222.00"
type input "12"
click at [171, 152] on div "Drugs" at bounding box center [163, 149] width 68 height 13
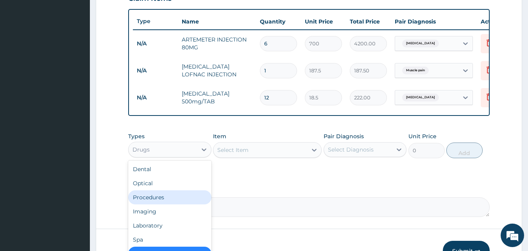
click at [155, 204] on div "Procedures" at bounding box center [169, 197] width 83 height 14
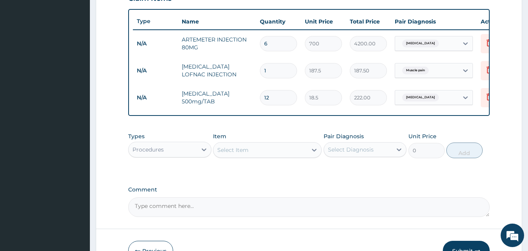
click at [264, 145] on div "Item Select Item" at bounding box center [267, 145] width 109 height 26
click at [258, 154] on div "Select Item" at bounding box center [260, 149] width 94 height 13
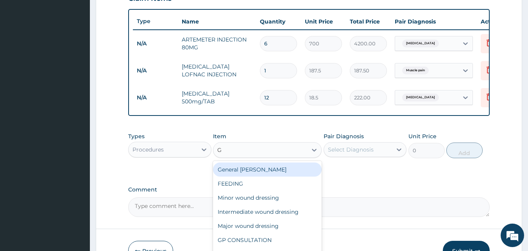
type input "GP"
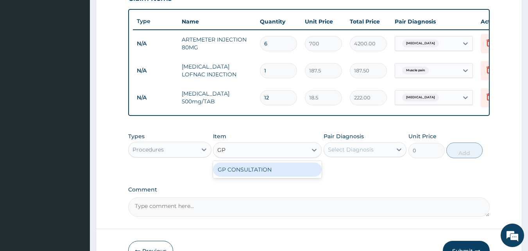
click at [253, 176] on div "GP CONSULTATION" at bounding box center [267, 169] width 109 height 14
type input "2000"
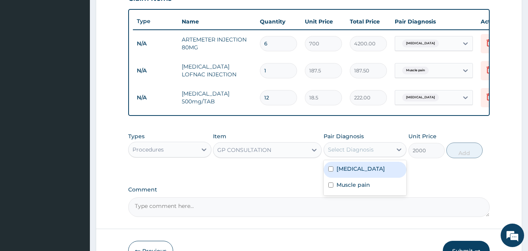
click at [348, 153] on div "Select Diagnosis" at bounding box center [351, 149] width 46 height 8
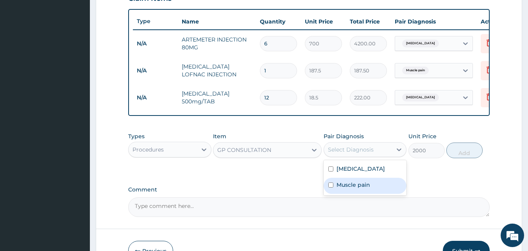
click at [339, 188] on label "Muscle pain" at bounding box center [354, 185] width 34 height 8
checkbox input "true"
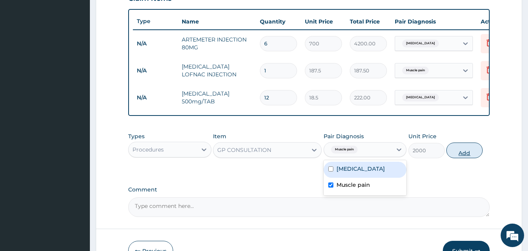
click at [468, 155] on button "Add" at bounding box center [465, 150] width 36 height 16
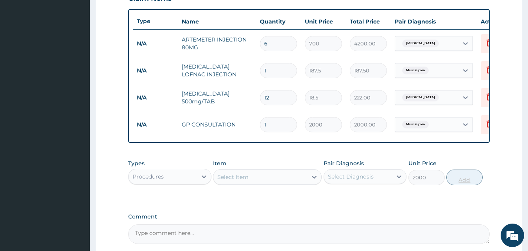
type input "0"
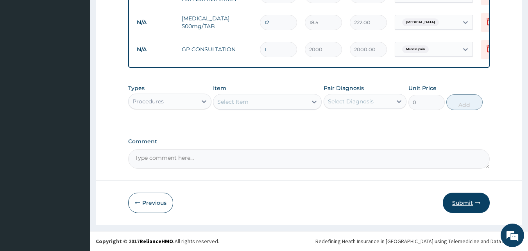
click at [459, 201] on button "Submit" at bounding box center [466, 202] width 47 height 20
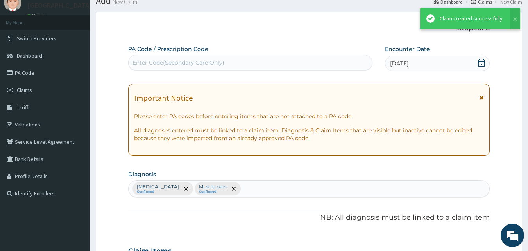
scroll to position [363, 0]
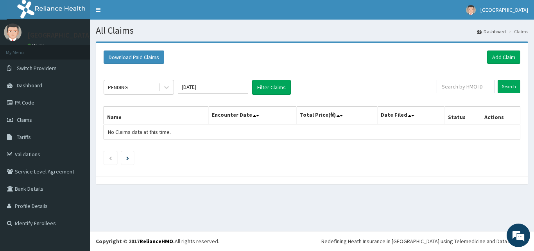
click at [204, 165] on div "PENDING [DATE] Filter Claims Search Name Encounter Date Total Price(₦) Date Fil…" at bounding box center [312, 120] width 425 height 104
click at [35, 100] on link "PA Code" at bounding box center [45, 102] width 90 height 17
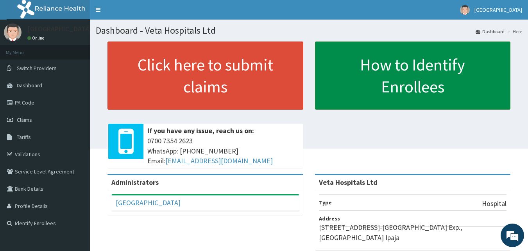
scroll to position [122, 0]
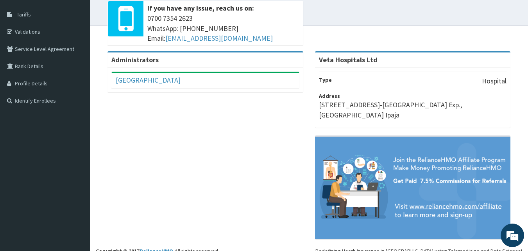
click at [269, 128] on div "Administrators [PERSON_NAME] Hospital Full Name [PERSON_NAME] Hospital Email Ad…" at bounding box center [309, 148] width 427 height 195
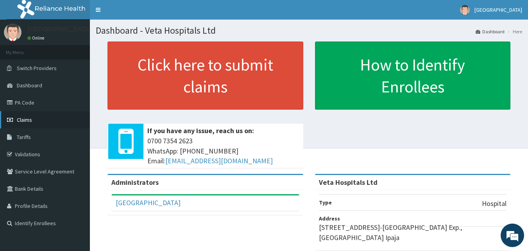
click at [24, 122] on span "Claims" at bounding box center [24, 119] width 15 height 7
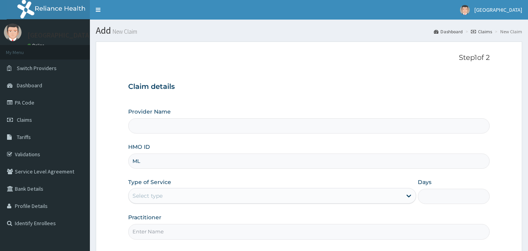
type input "ML1"
type input "Veta Hospitals Ltd"
type input "MLI/10055/A"
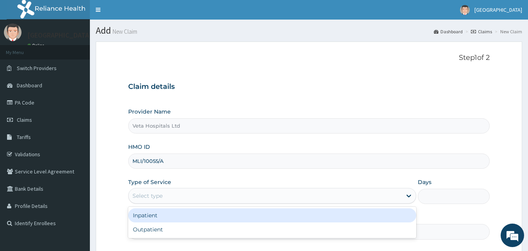
click at [177, 200] on div "Select type" at bounding box center [265, 195] width 273 height 13
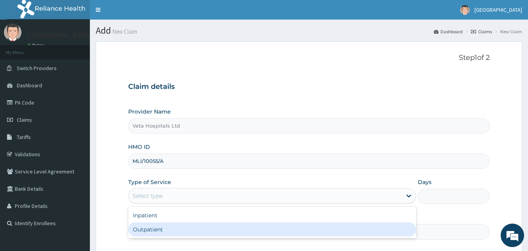
click at [164, 226] on div "Outpatient" at bounding box center [272, 229] width 288 height 14
type input "1"
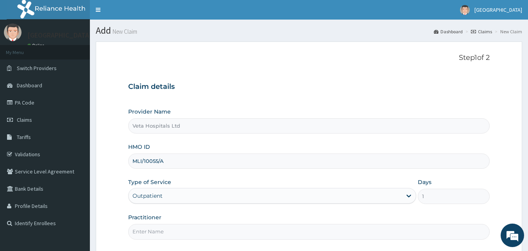
click at [161, 240] on div "Step 1 of 2 Claim details Provider Name Veta Hospitals Ltd HMO ID MLI/10055/A T…" at bounding box center [309, 148] width 362 height 188
click at [163, 234] on input "Practitioner" at bounding box center [309, 231] width 362 height 15
type input "[PERSON_NAME]"
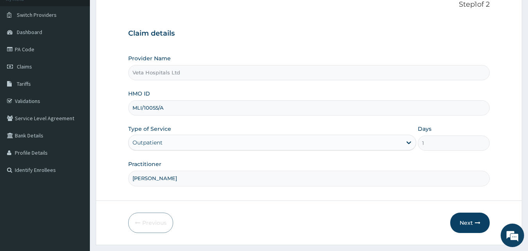
scroll to position [64, 0]
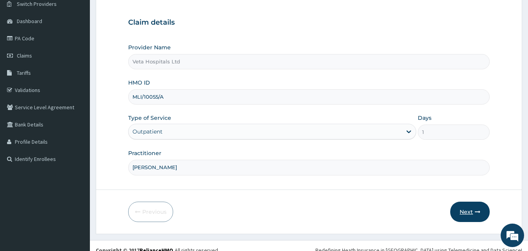
click at [470, 205] on button "Next" at bounding box center [469, 211] width 39 height 20
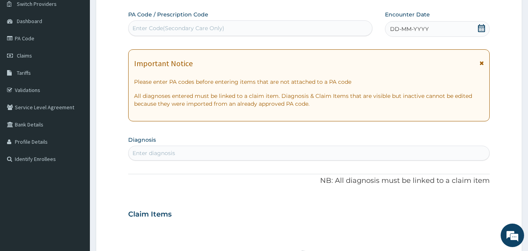
scroll to position [0, 0]
click at [438, 29] on div "DD-MM-YYYY" at bounding box center [437, 29] width 105 height 16
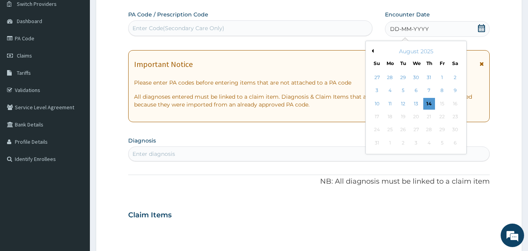
click at [373, 50] on button "Previous Month" at bounding box center [372, 51] width 4 height 4
click at [432, 88] on div "10" at bounding box center [429, 91] width 12 height 12
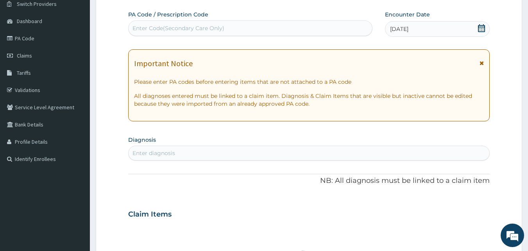
scroll to position [133, 0]
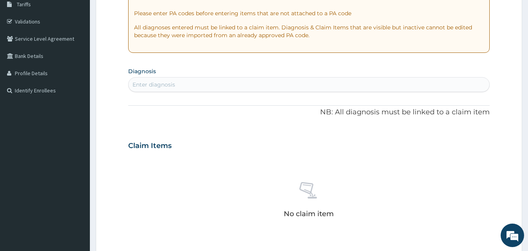
click at [371, 84] on div "Enter diagnosis" at bounding box center [309, 84] width 361 height 13
type input "PLASMOD"
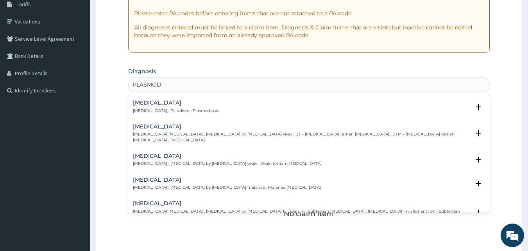
click at [145, 108] on p "[MEDICAL_DATA] , Paludism , Plasmodiosis" at bounding box center [176, 110] width 86 height 5
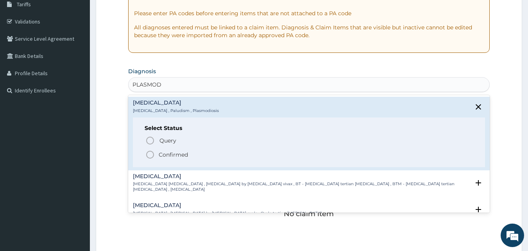
click at [150, 156] on icon "status option filled" at bounding box center [149, 154] width 9 height 9
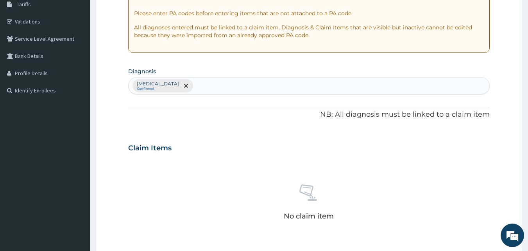
click at [150, 156] on div "Claim Items No claim item" at bounding box center [309, 192] width 362 height 112
click at [194, 85] on div "[MEDICAL_DATA] Confirmed" at bounding box center [309, 85] width 361 height 16
type input "P"
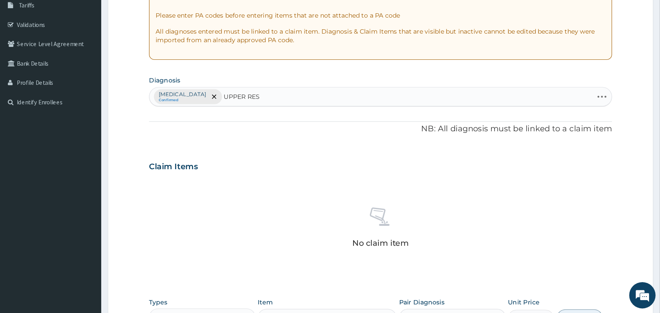
scroll to position [132, 0]
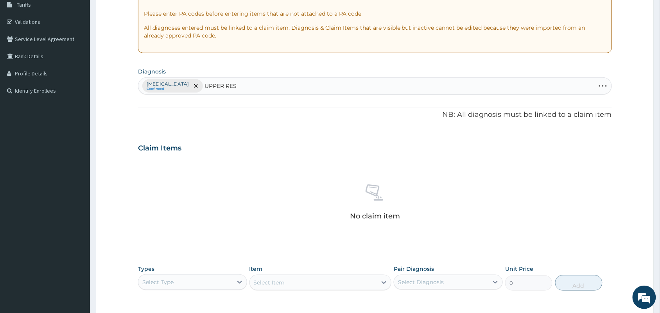
type input "UPPER RES"
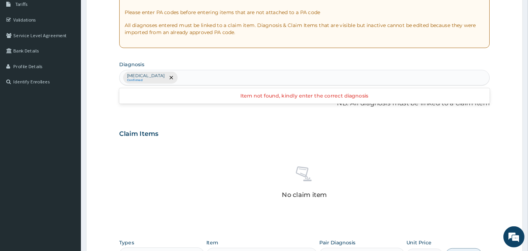
scroll to position [133, 0]
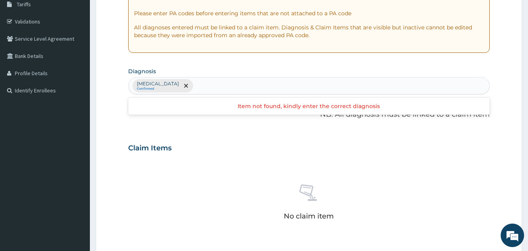
click at [210, 83] on div "[MEDICAL_DATA] Confirmed" at bounding box center [309, 85] width 361 height 16
type input "UPPER RES"
